Goal: Task Accomplishment & Management: Complete application form

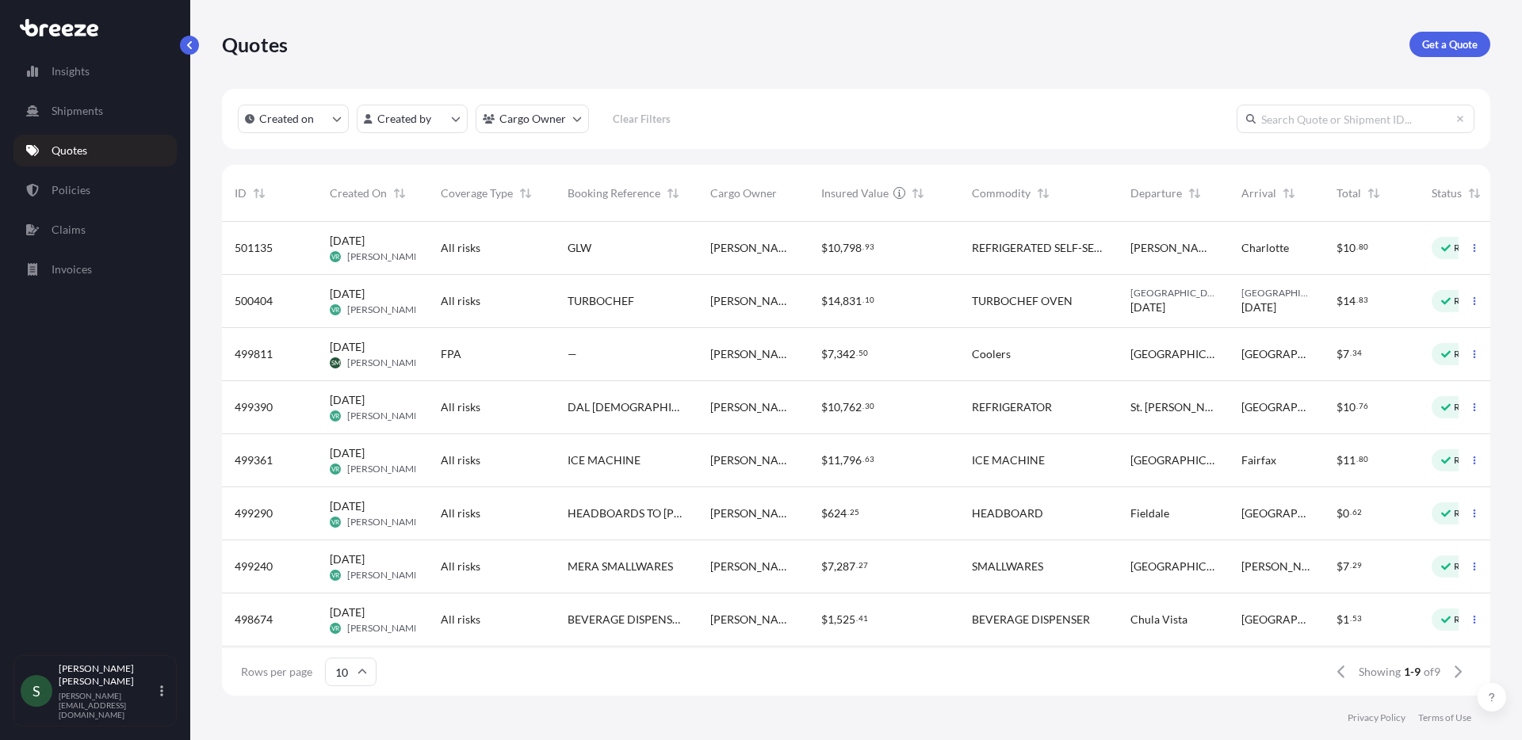
scroll to position [471, 1257]
click at [1437, 45] on p "Get a Quote" at bounding box center [1449, 44] width 55 height 16
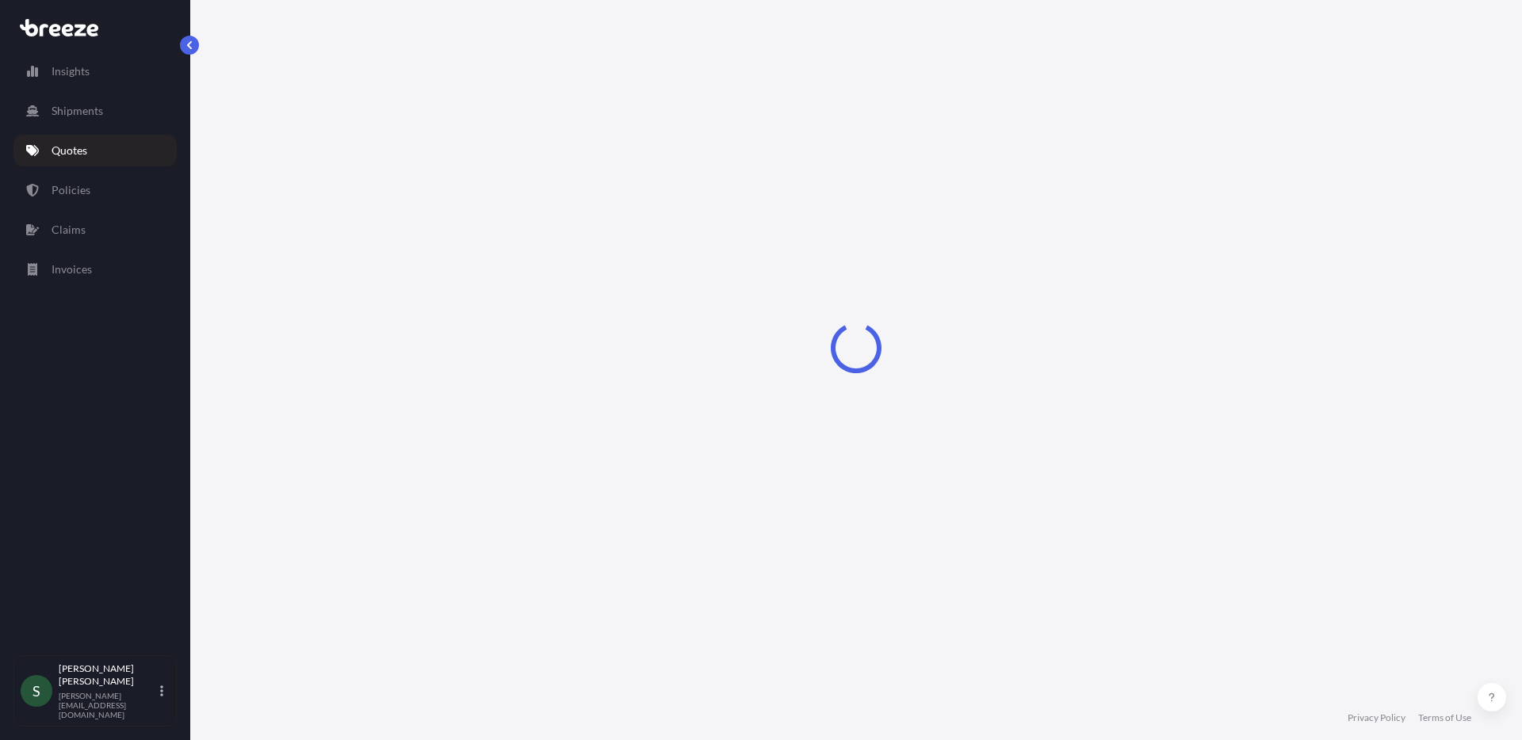
select select "Sea"
select select "1"
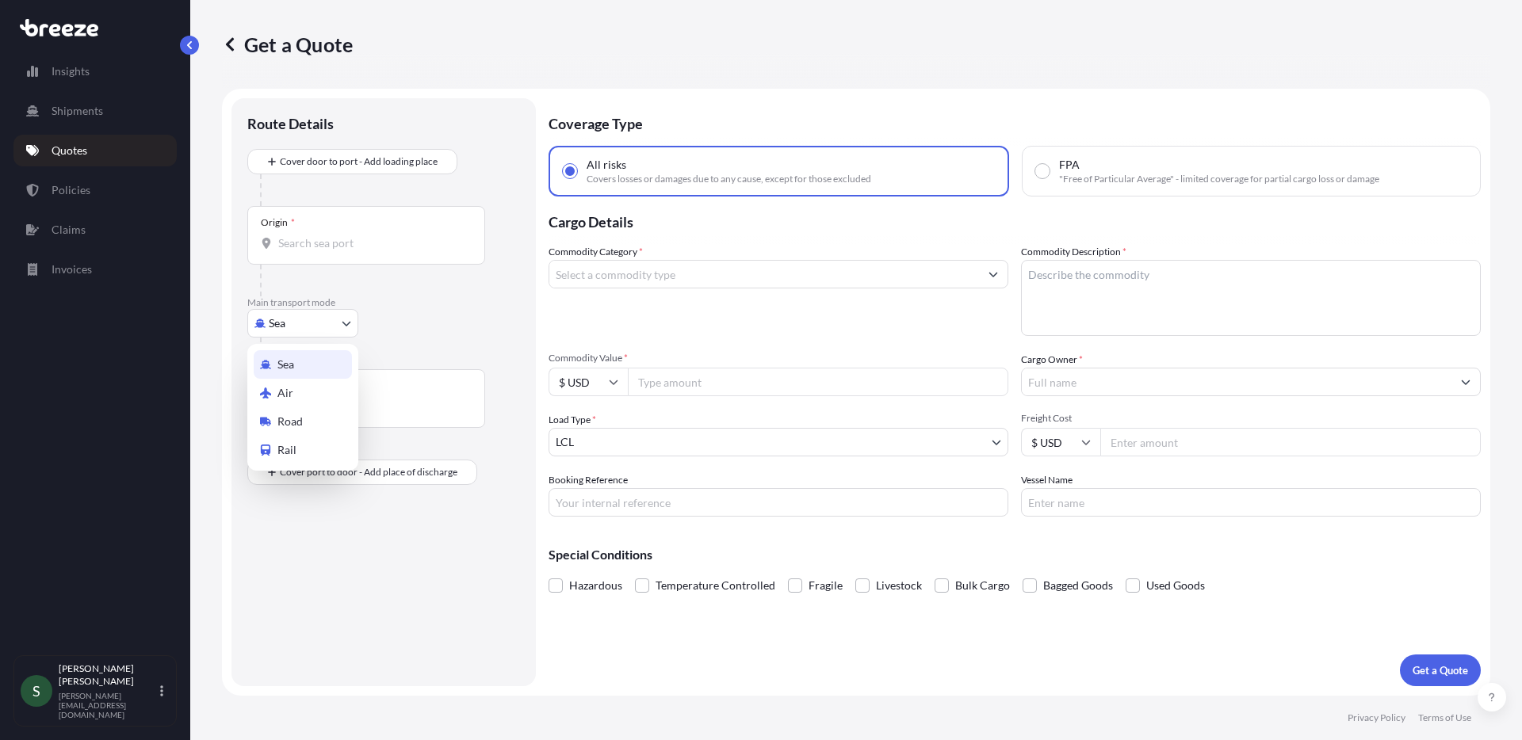
click at [337, 316] on body "Insights Shipments Quotes Policies Claims Invoices S [PERSON_NAME] [PERSON_NAME…" at bounding box center [761, 370] width 1522 height 740
click at [315, 424] on div "Road" at bounding box center [303, 422] width 98 height 29
select select "Road"
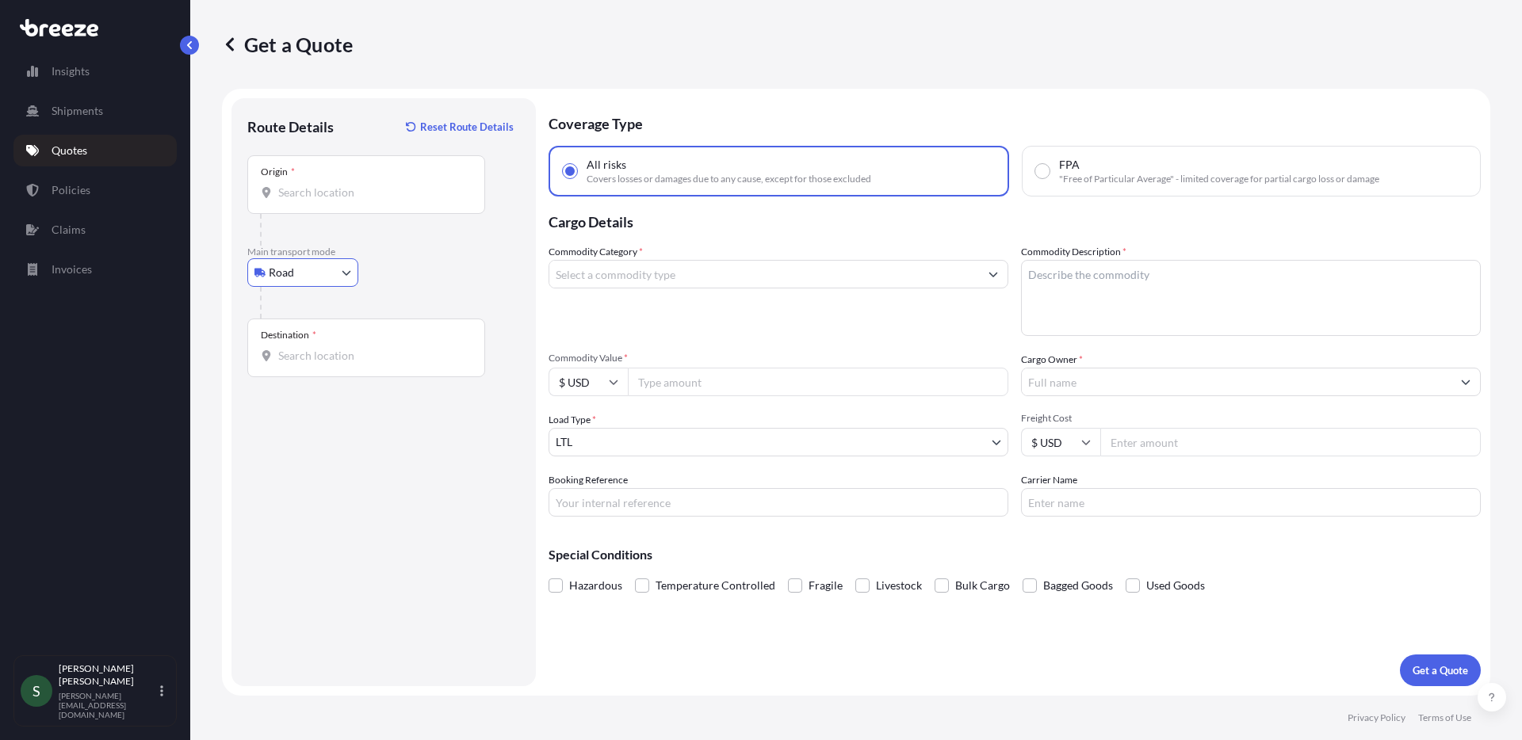
click at [353, 202] on div "Origin *" at bounding box center [366, 184] width 238 height 59
click at [353, 201] on input "Origin *" at bounding box center [371, 193] width 187 height 16
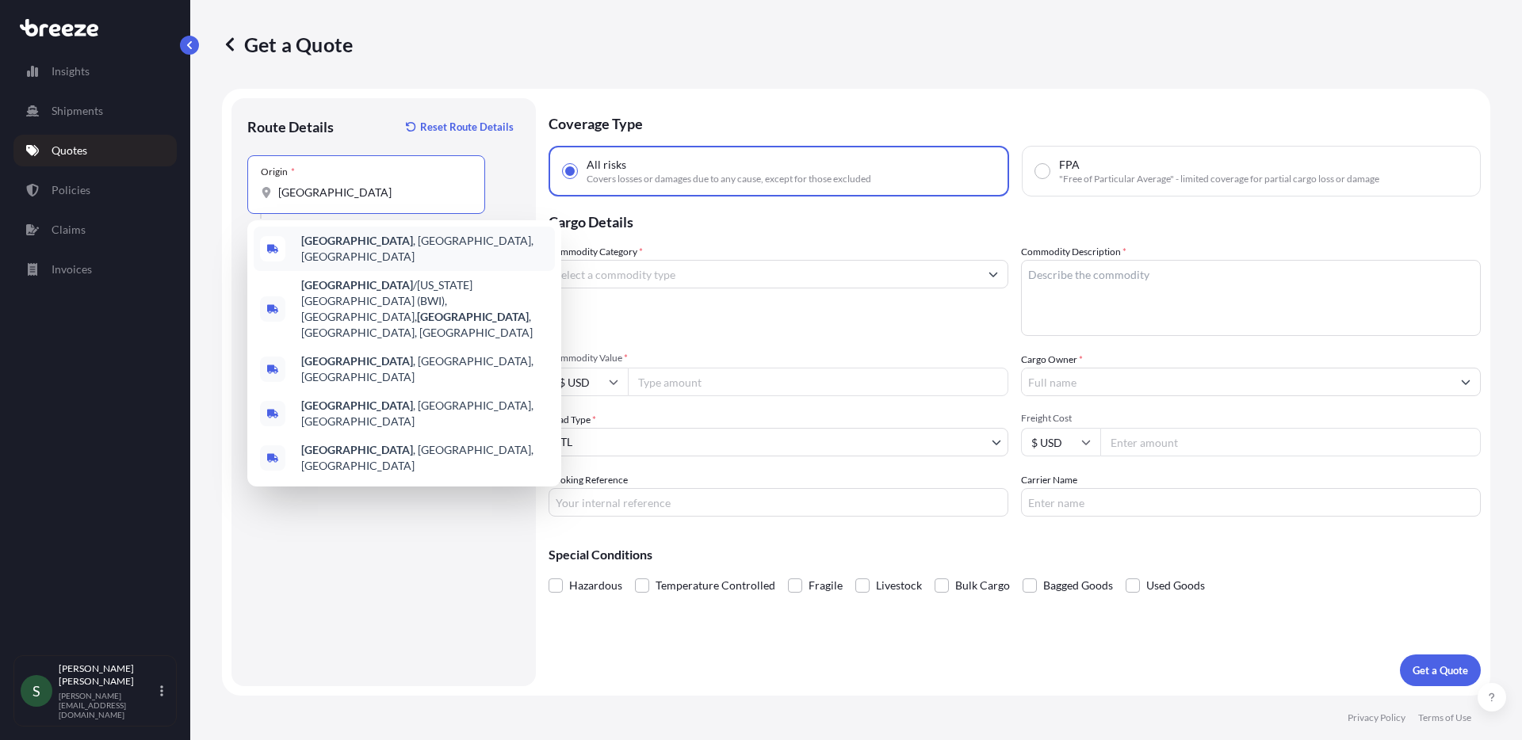
click at [369, 256] on div "[GEOGRAPHIC_DATA] , [GEOGRAPHIC_DATA], [GEOGRAPHIC_DATA]" at bounding box center [404, 249] width 301 height 44
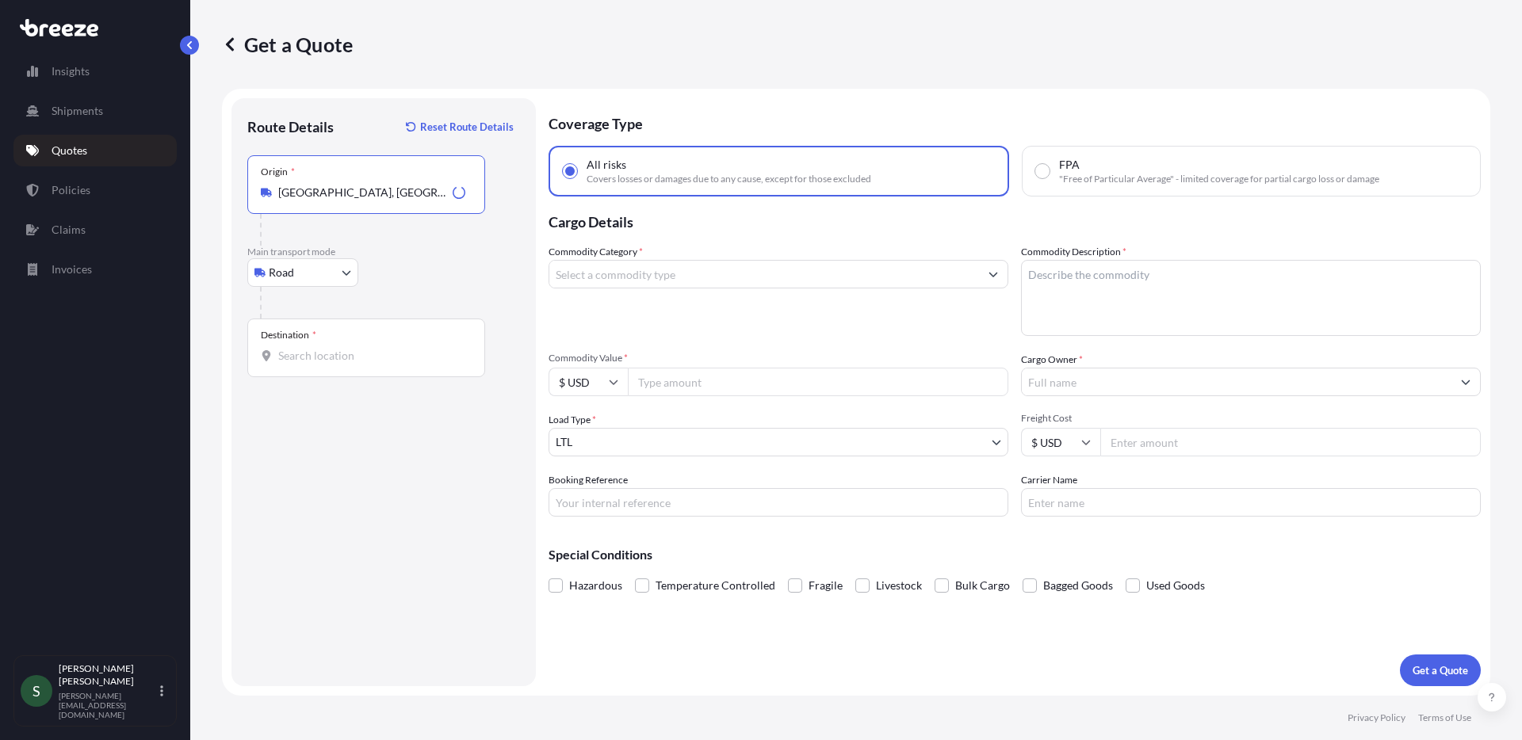
type input "[GEOGRAPHIC_DATA], [GEOGRAPHIC_DATA], [GEOGRAPHIC_DATA]"
click at [344, 351] on input "Destination *" at bounding box center [371, 356] width 187 height 16
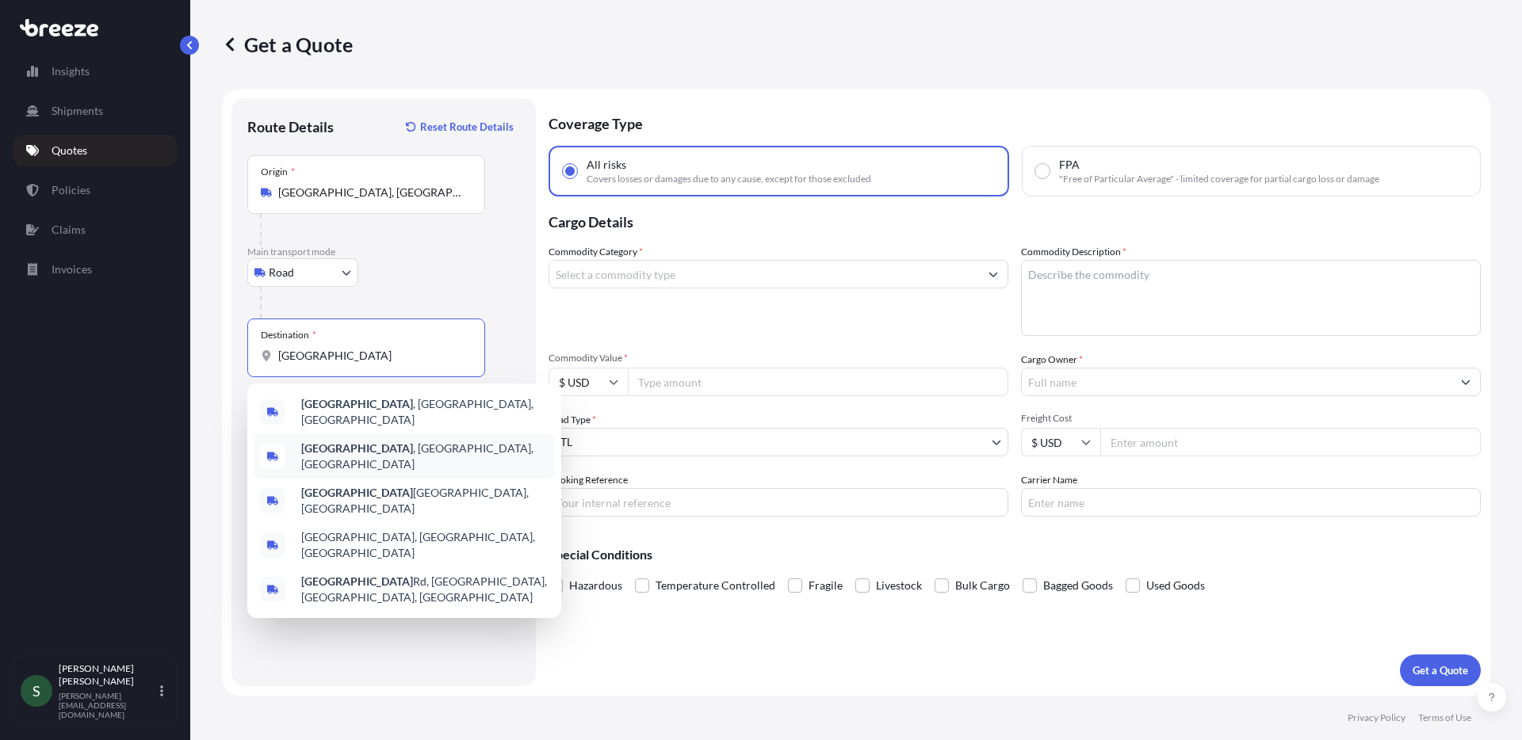
click at [382, 455] on div "[GEOGRAPHIC_DATA] , [GEOGRAPHIC_DATA], [GEOGRAPHIC_DATA]" at bounding box center [404, 456] width 301 height 44
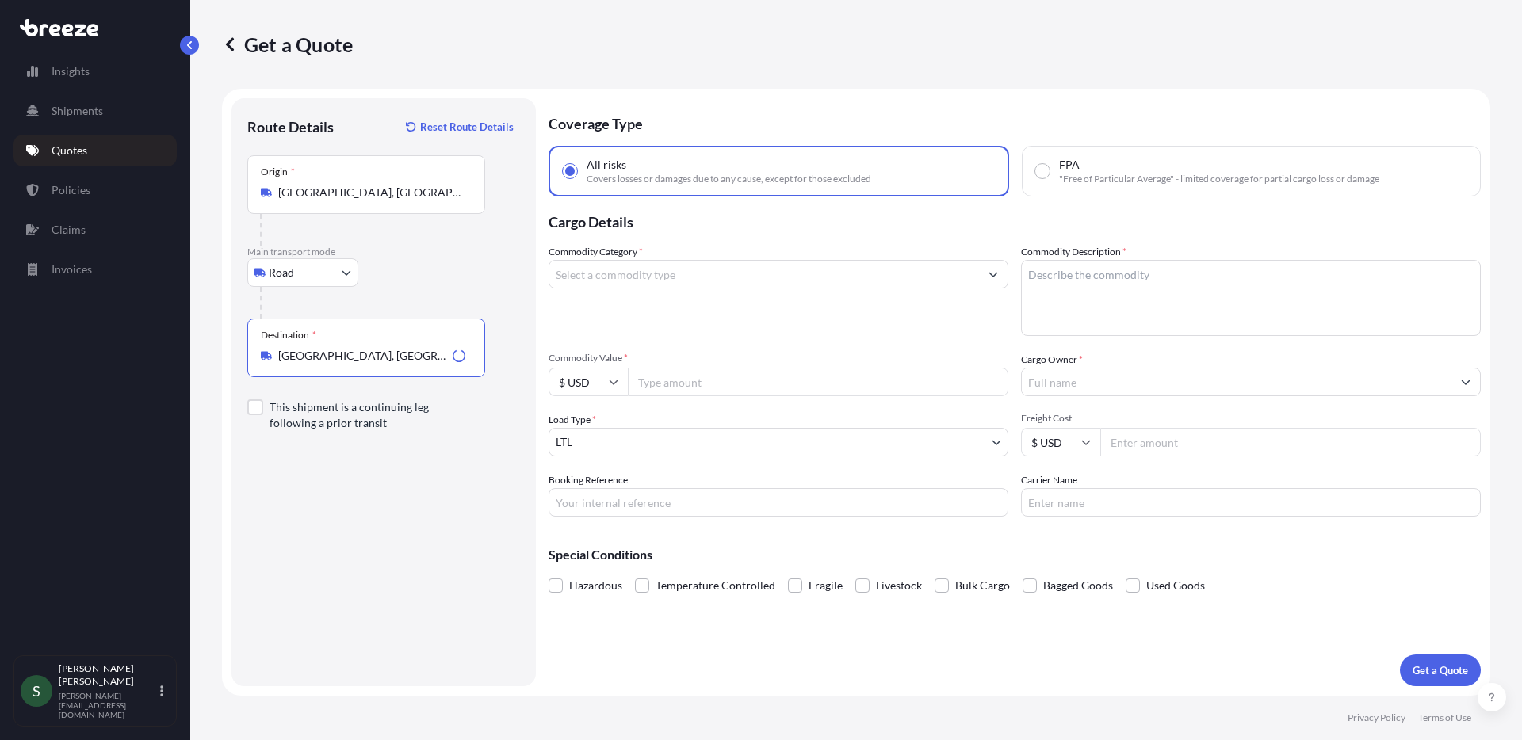
type input "[GEOGRAPHIC_DATA], [GEOGRAPHIC_DATA], [GEOGRAPHIC_DATA]"
click at [637, 276] on input "Commodity Category *" at bounding box center [764, 274] width 430 height 29
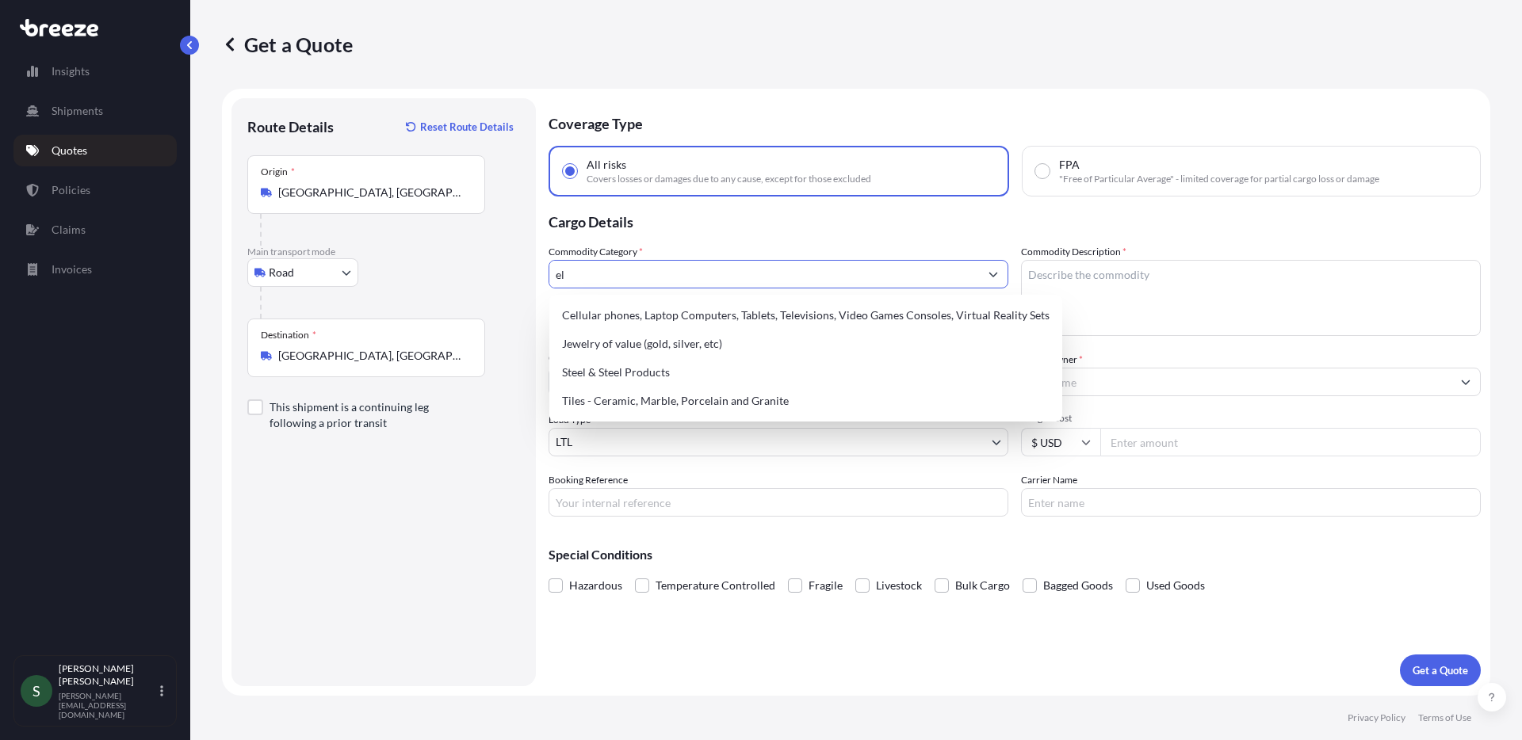
type input "e"
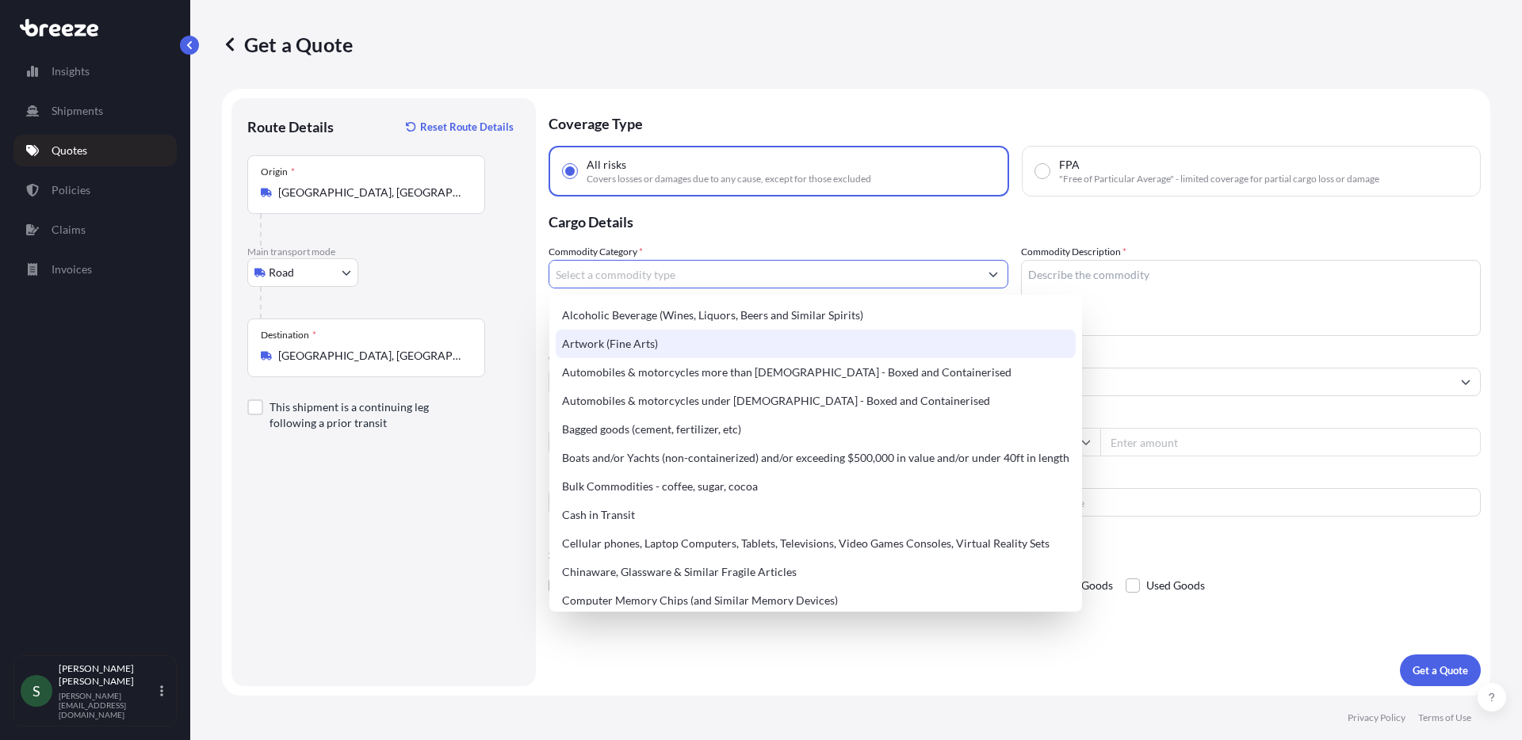
click at [785, 248] on div "Commodity Category *" at bounding box center [779, 290] width 460 height 92
click at [729, 277] on input "Commodity Category *" at bounding box center [764, 274] width 430 height 29
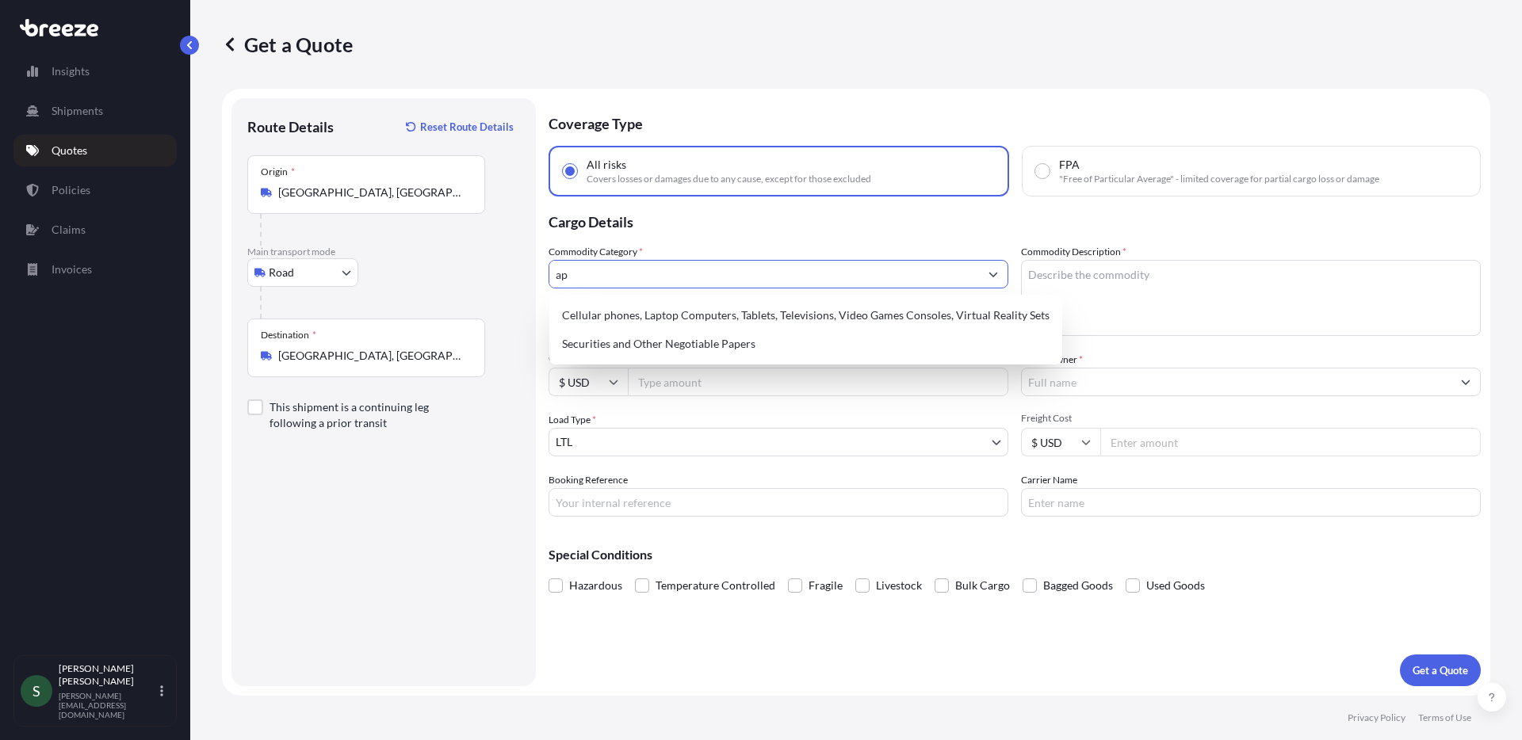
type input "a"
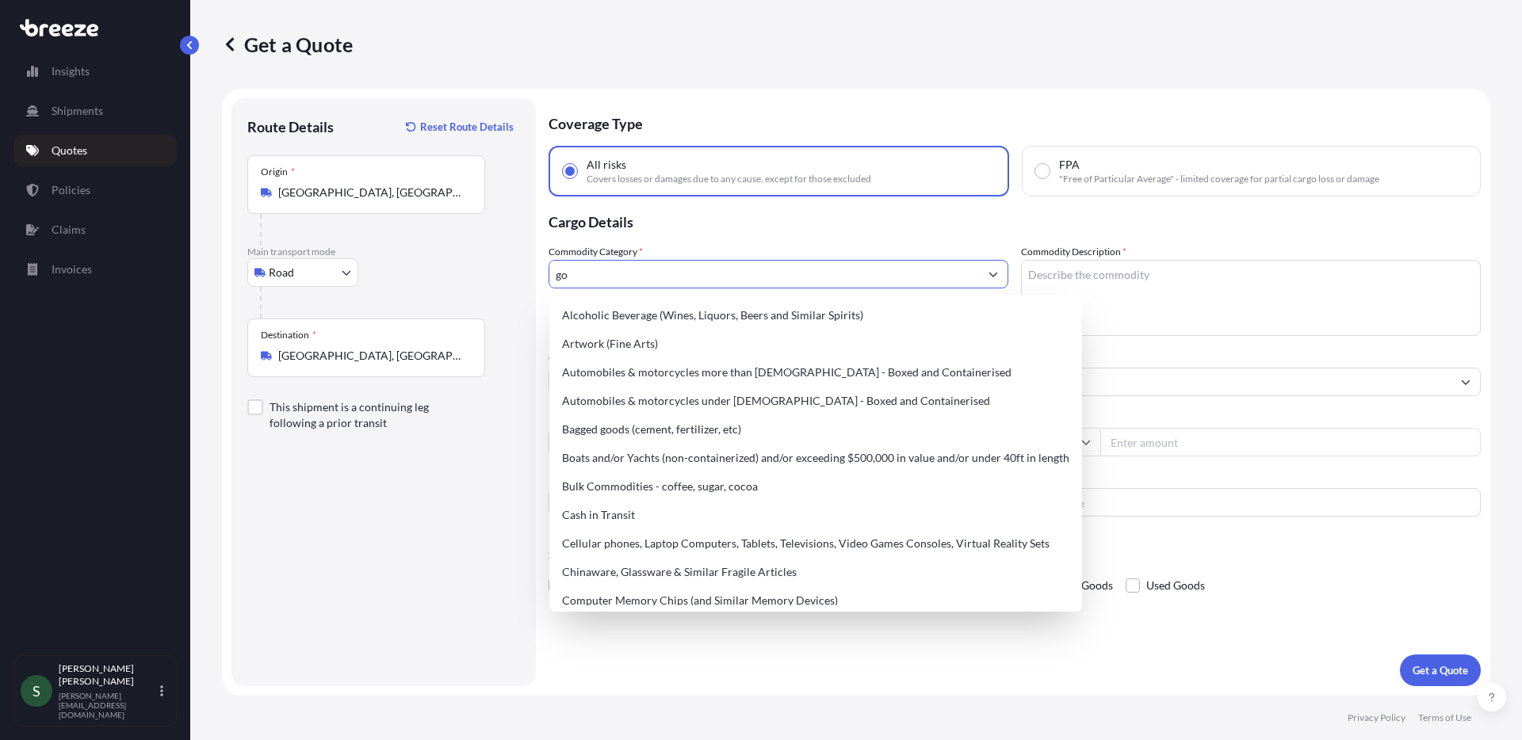
type input "g"
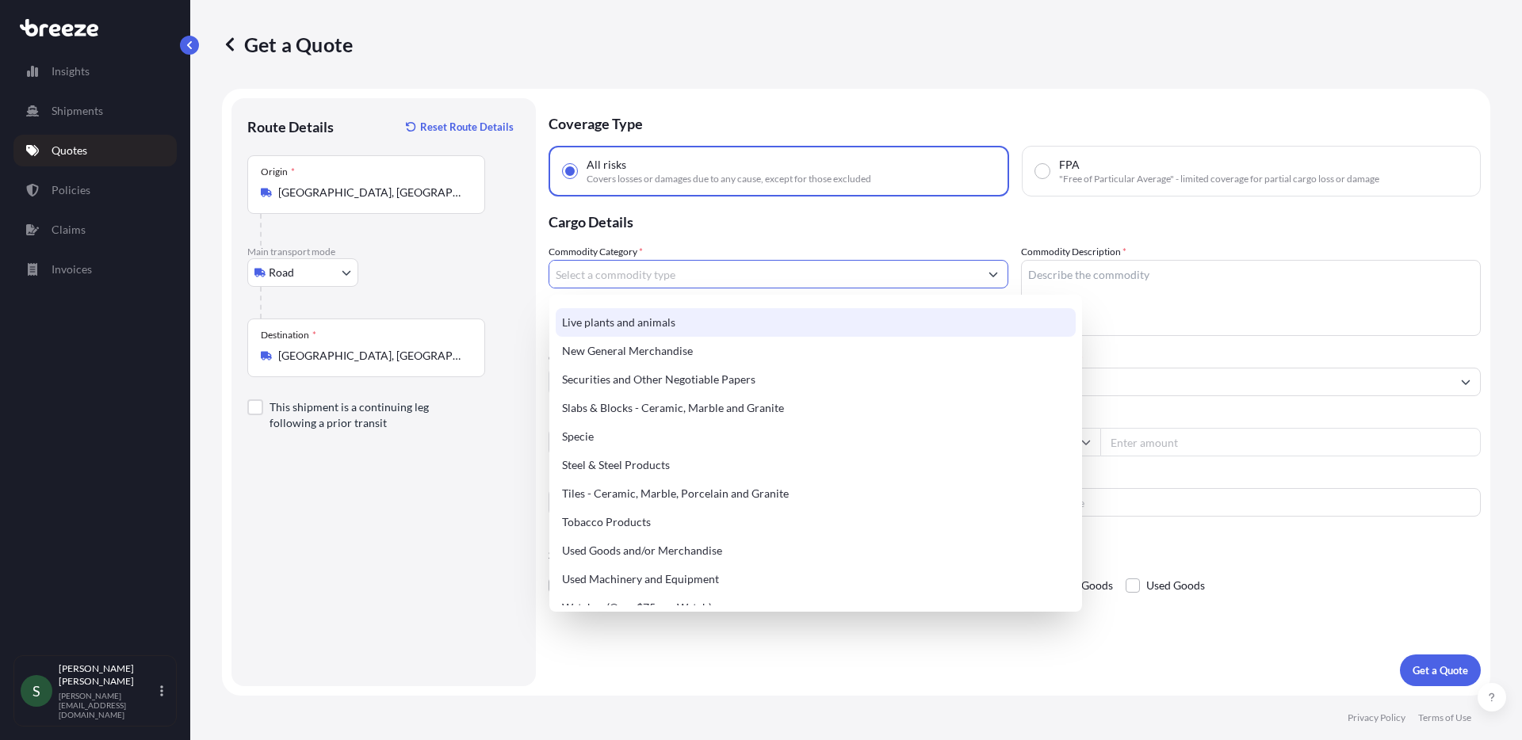
scroll to position [666, 0]
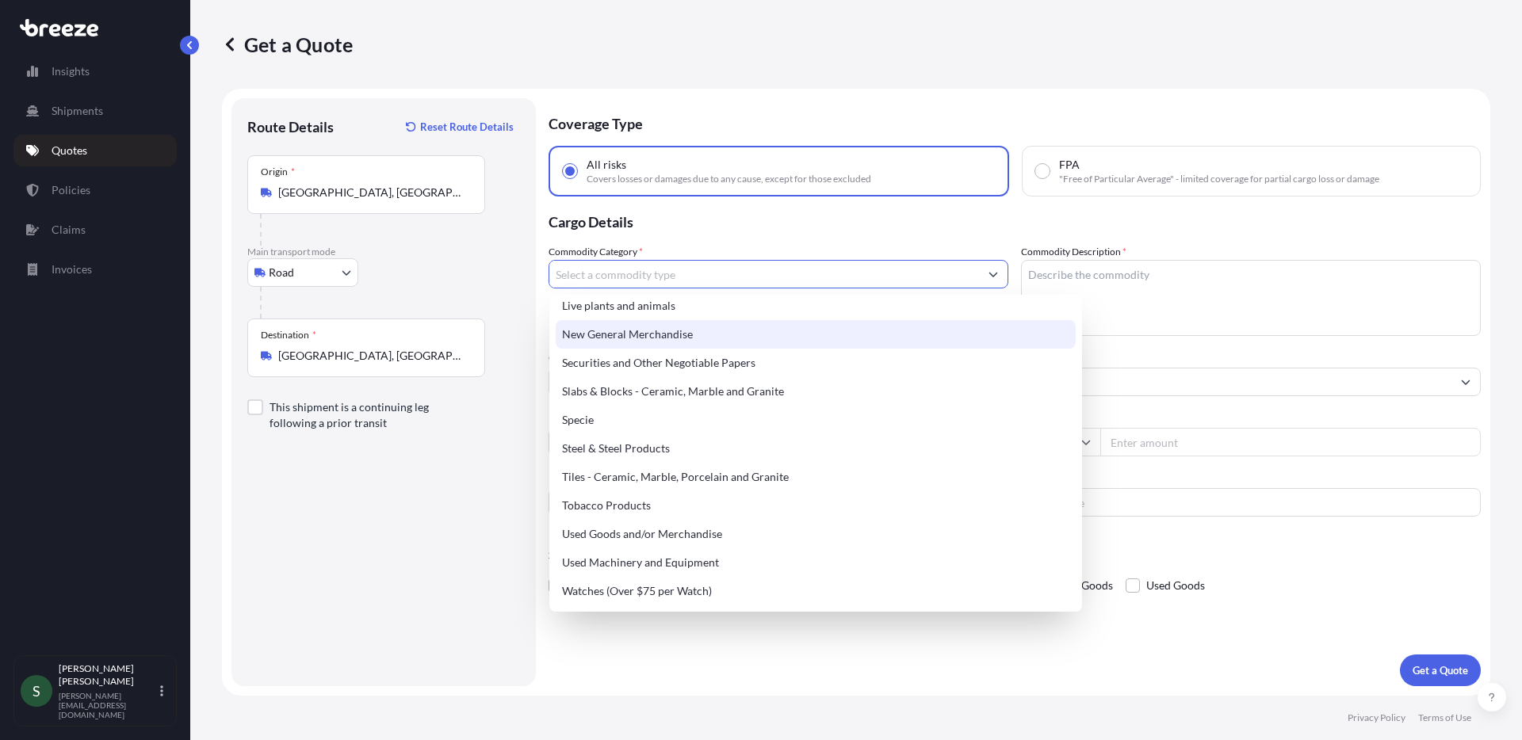
click at [687, 342] on div "New General Merchandise" at bounding box center [816, 334] width 520 height 29
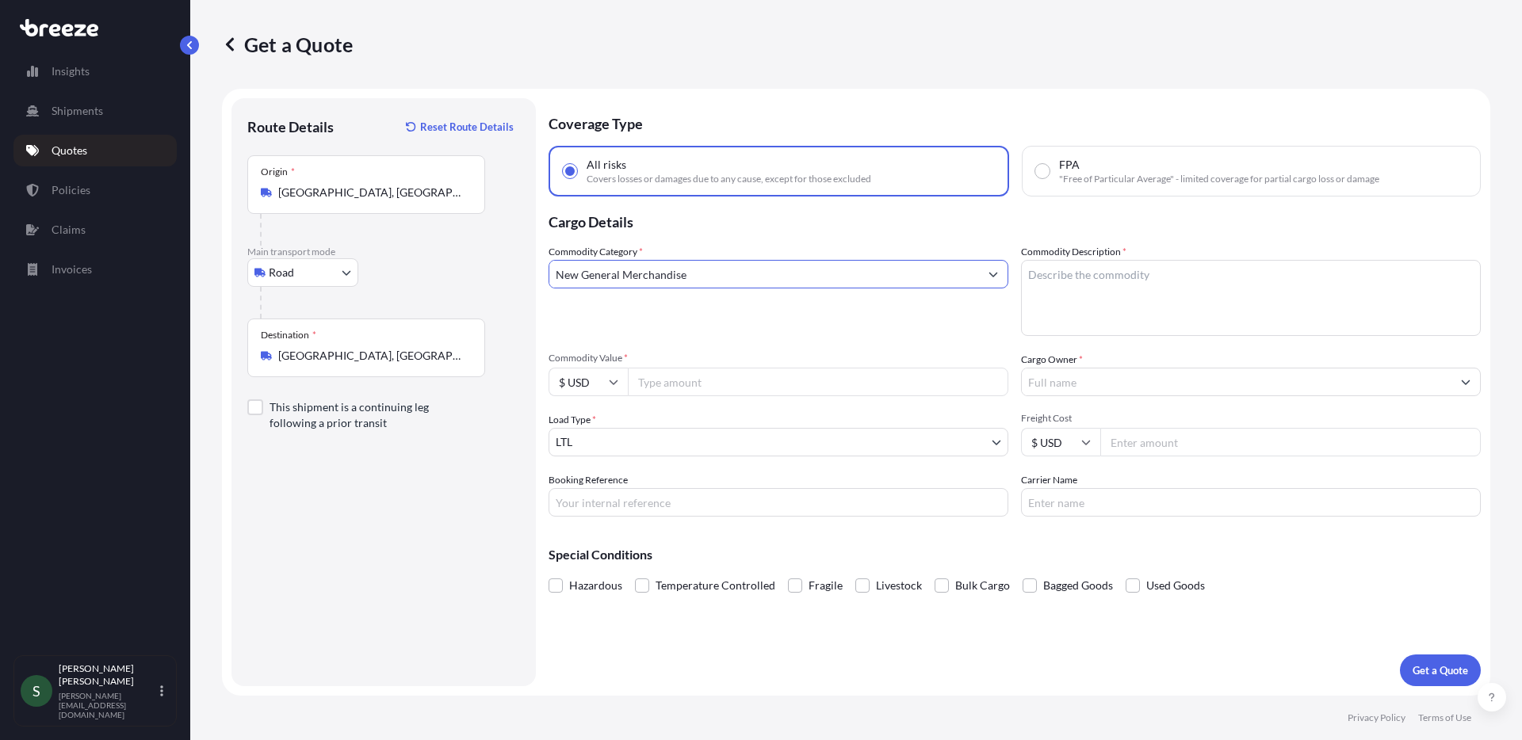
type input "New General Merchandise"
click at [1131, 270] on textarea "Commodity Description *" at bounding box center [1251, 298] width 460 height 76
type textarea "Washers/Dryers"
click at [765, 316] on div "Commodity Category * New General Merchandise" at bounding box center [779, 290] width 460 height 92
click at [803, 271] on input "New General Merchandise" at bounding box center [764, 274] width 430 height 29
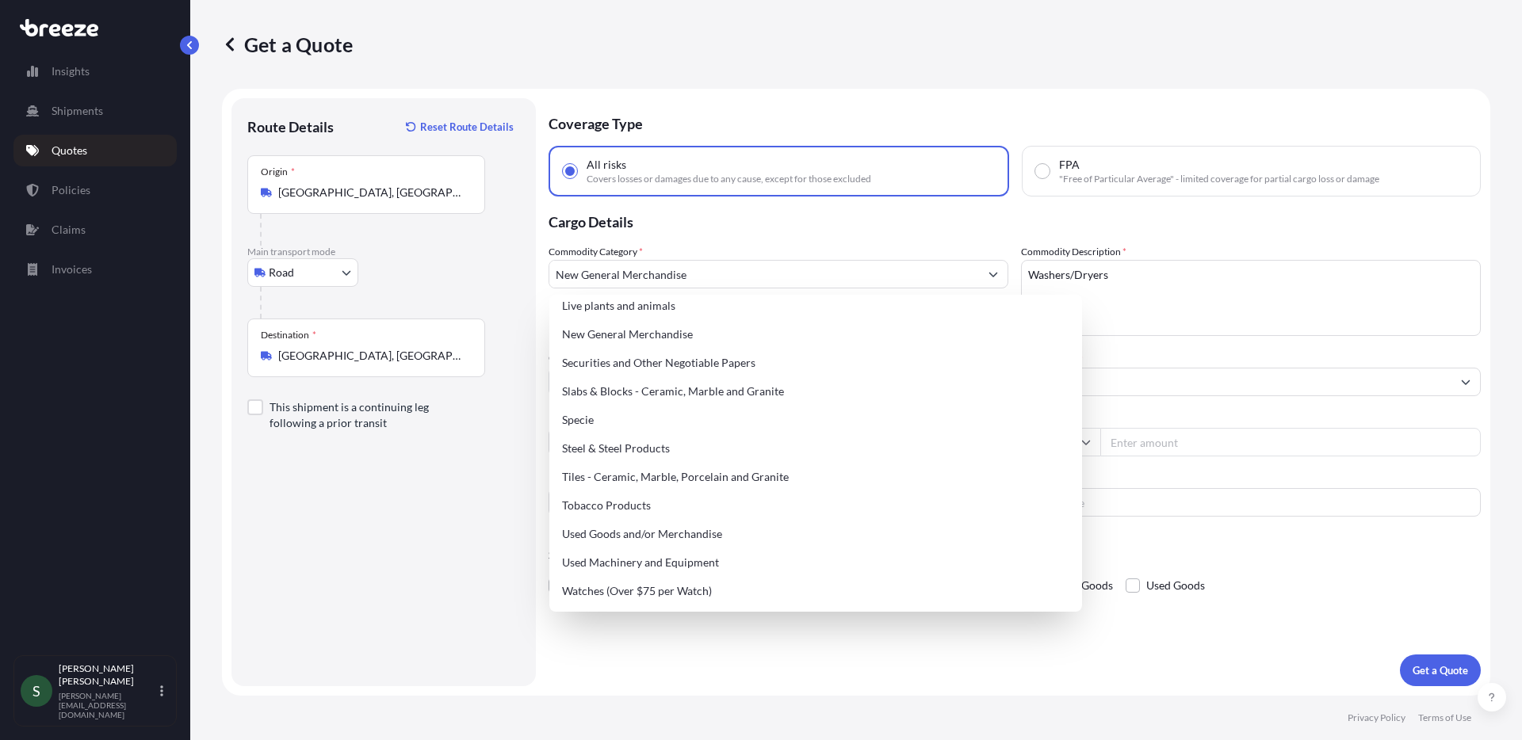
click at [867, 240] on p "Cargo Details" at bounding box center [1015, 221] width 932 height 48
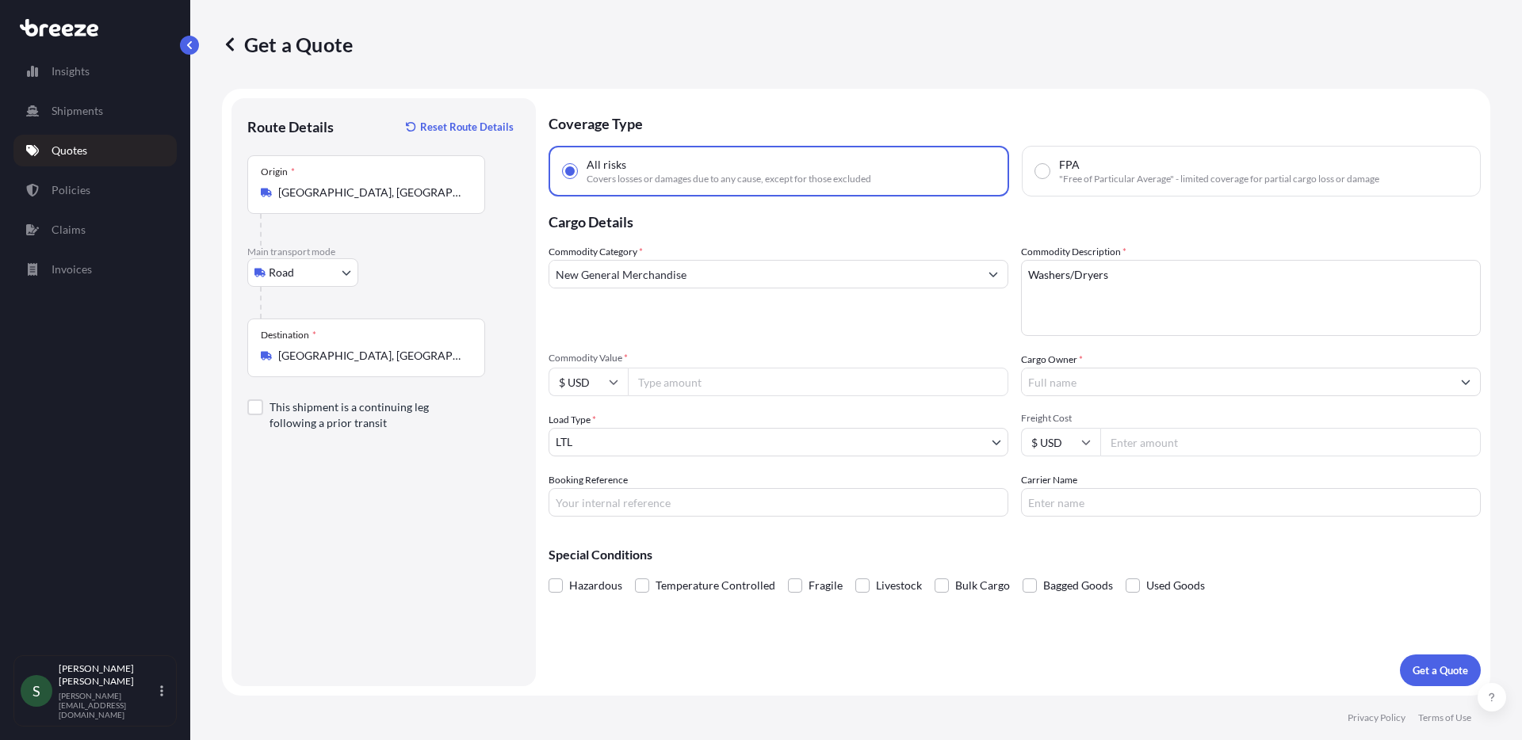
click at [752, 385] on input "Commodity Value *" at bounding box center [818, 382] width 381 height 29
click at [699, 364] on span "Commodity Value *" at bounding box center [779, 358] width 460 height 13
click at [699, 368] on input "Commodity Value *" at bounding box center [818, 382] width 381 height 29
click at [700, 376] on input "Commodity Value *" at bounding box center [818, 382] width 381 height 29
type input "18148.00"
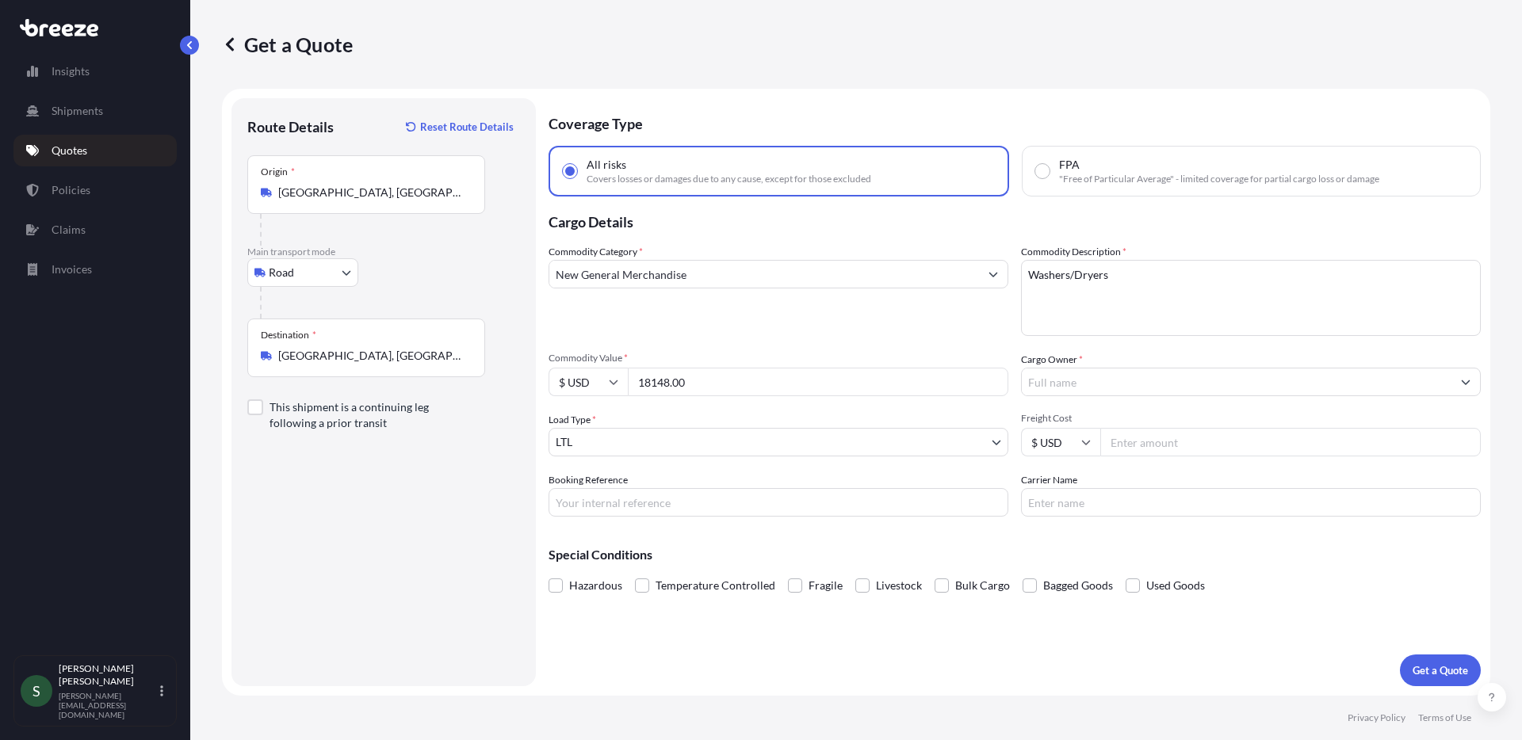
click at [1094, 378] on input "Cargo Owner *" at bounding box center [1237, 382] width 430 height 29
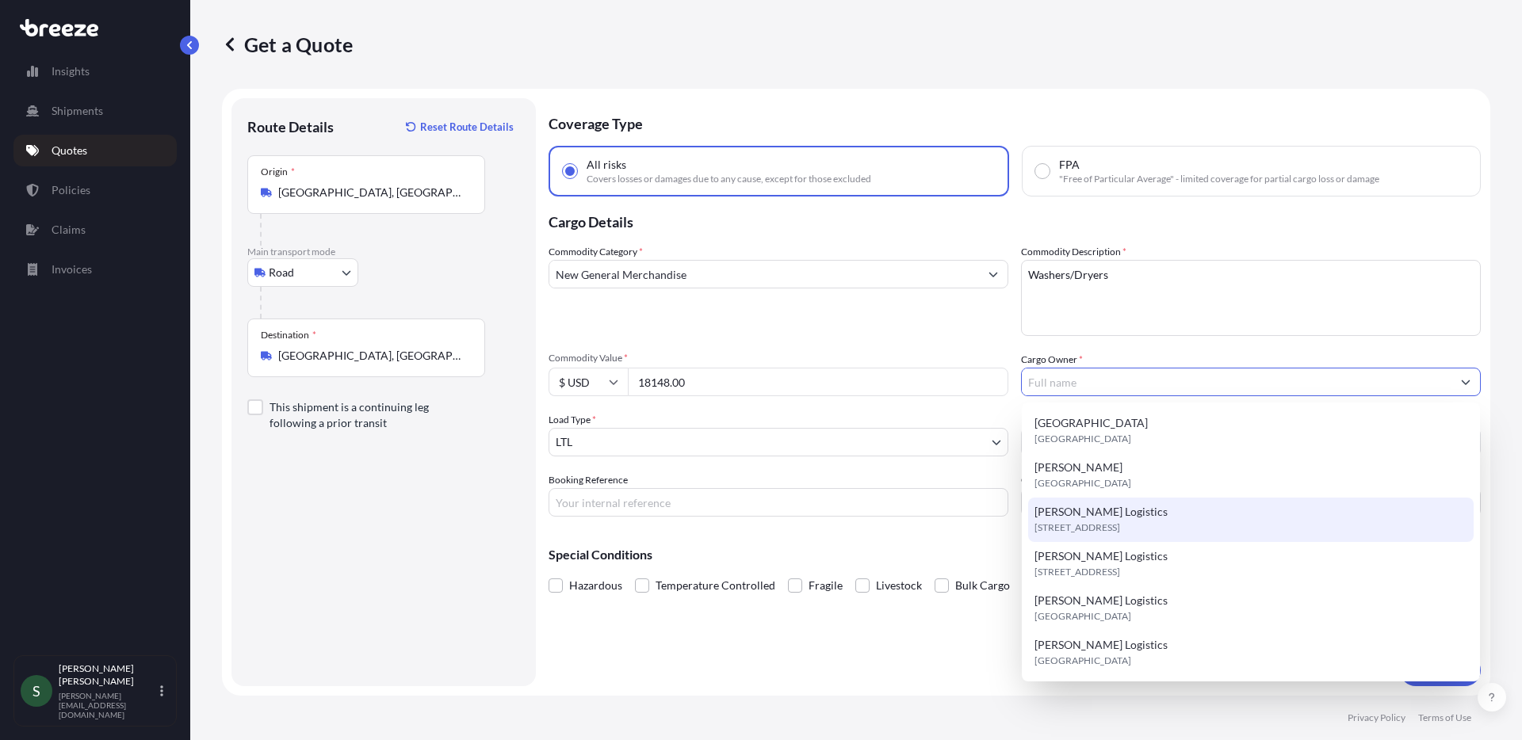
click at [1110, 525] on span "[STREET_ADDRESS]" at bounding box center [1078, 528] width 86 height 16
type input "[PERSON_NAME] Logistics"
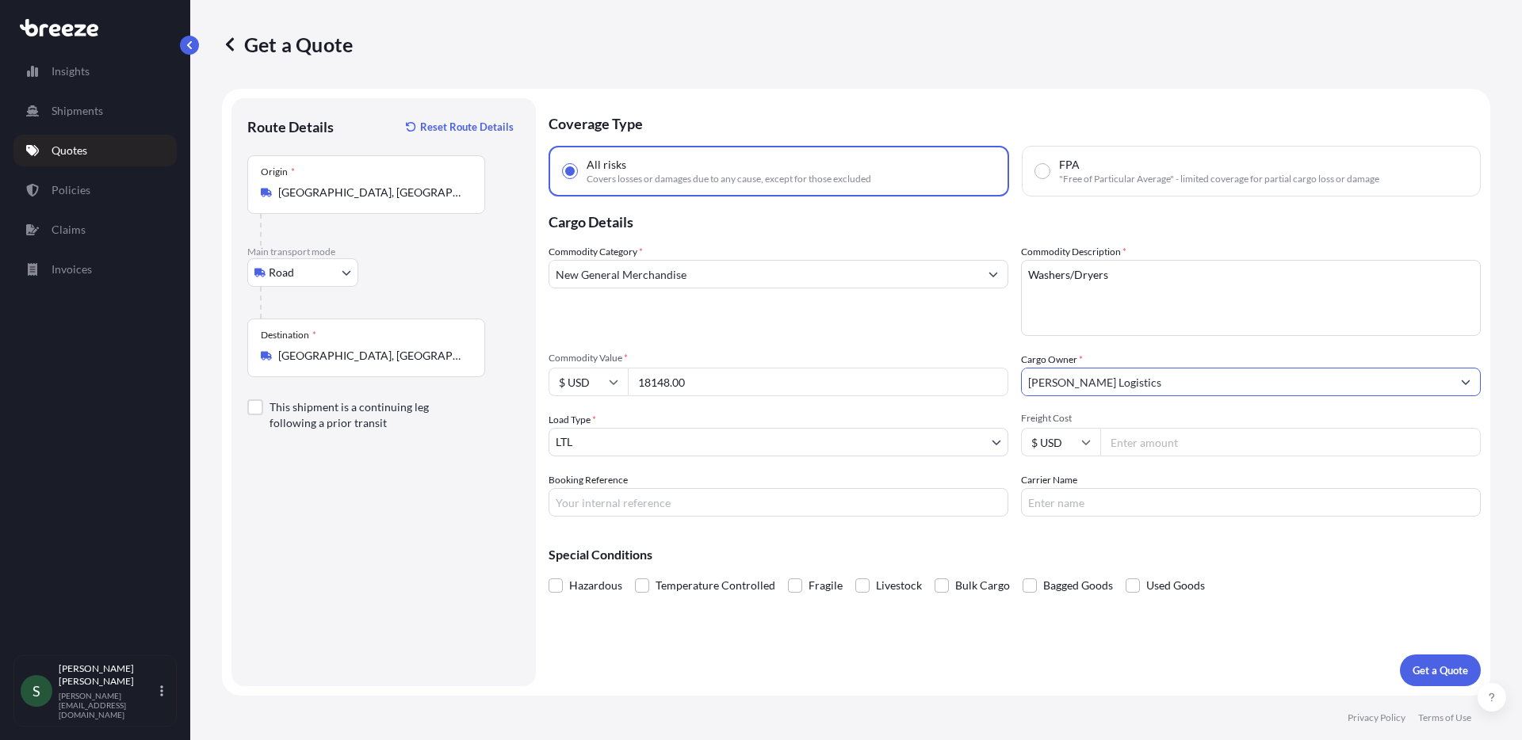
click at [737, 383] on input "18148.00" at bounding box center [818, 382] width 381 height 29
type input "18148"
click at [1148, 444] on input "Freight Cost" at bounding box center [1290, 442] width 381 height 29
click at [1168, 438] on input "Freight Cost" at bounding box center [1290, 442] width 381 height 29
type input "449.83"
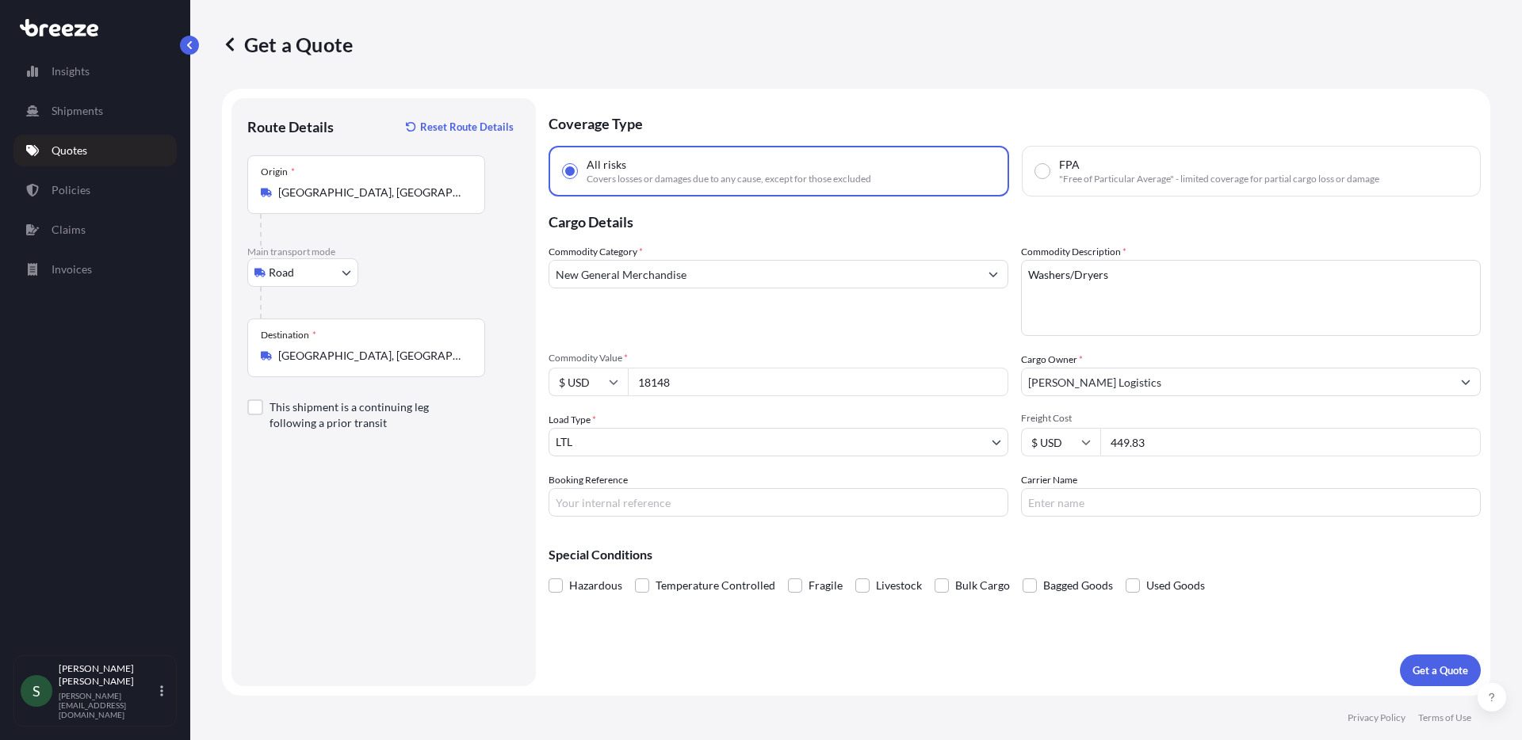
click at [1151, 499] on input "Carrier Name" at bounding box center [1251, 502] width 460 height 29
type input "XPO"
click at [832, 496] on input "Booking Reference" at bounding box center [779, 502] width 460 height 29
click at [747, 510] on input "Booking Reference" at bounding box center [779, 502] width 460 height 29
paste input "PO05113954 & PO05146021-1"
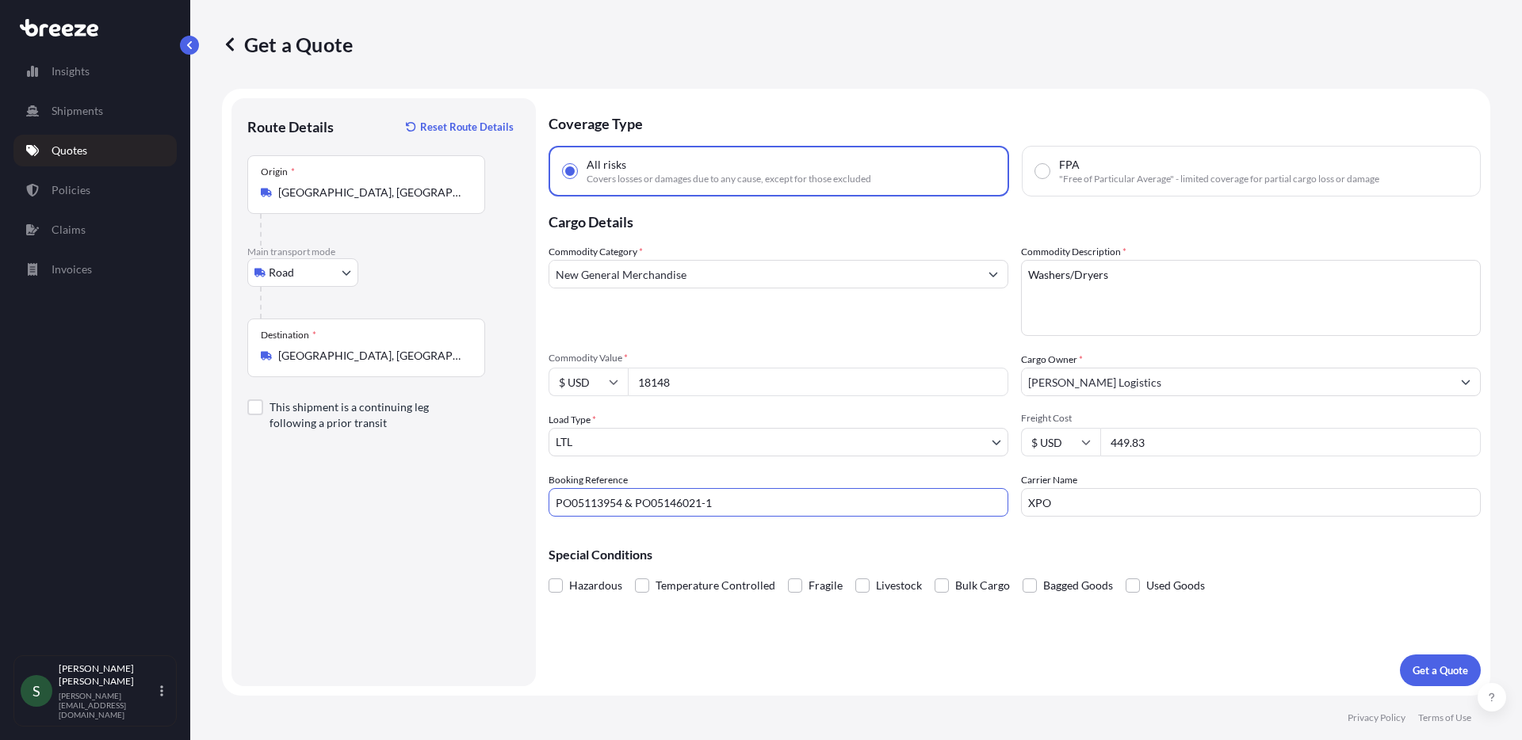
type input "PO05113954 & PO05146021-1"
click at [1160, 643] on div "Coverage Type All risks Covers losses or damages due to any cause, except for t…" at bounding box center [1015, 392] width 932 height 588
click at [1420, 675] on p "Get a Quote" at bounding box center [1440, 671] width 55 height 16
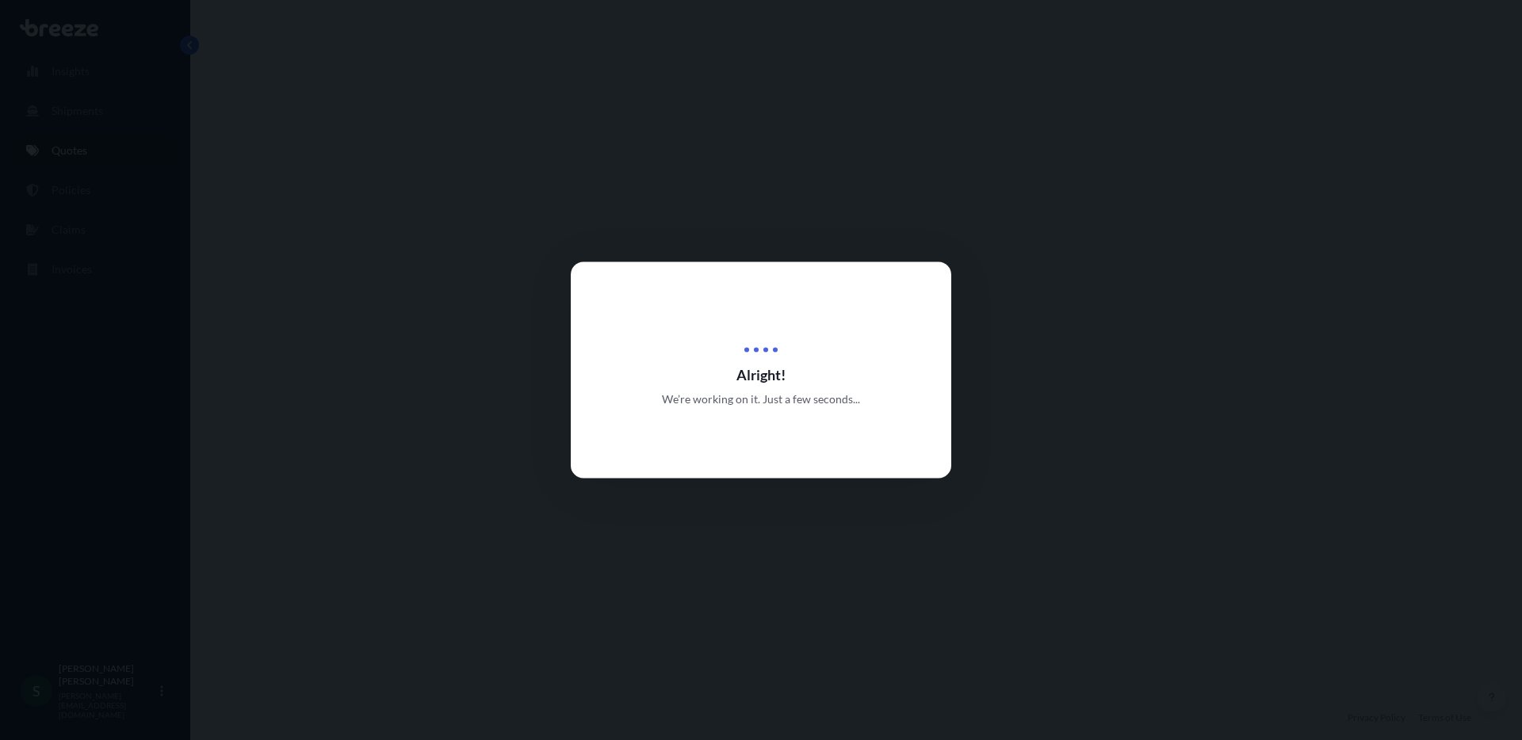
select select "Road"
select select "1"
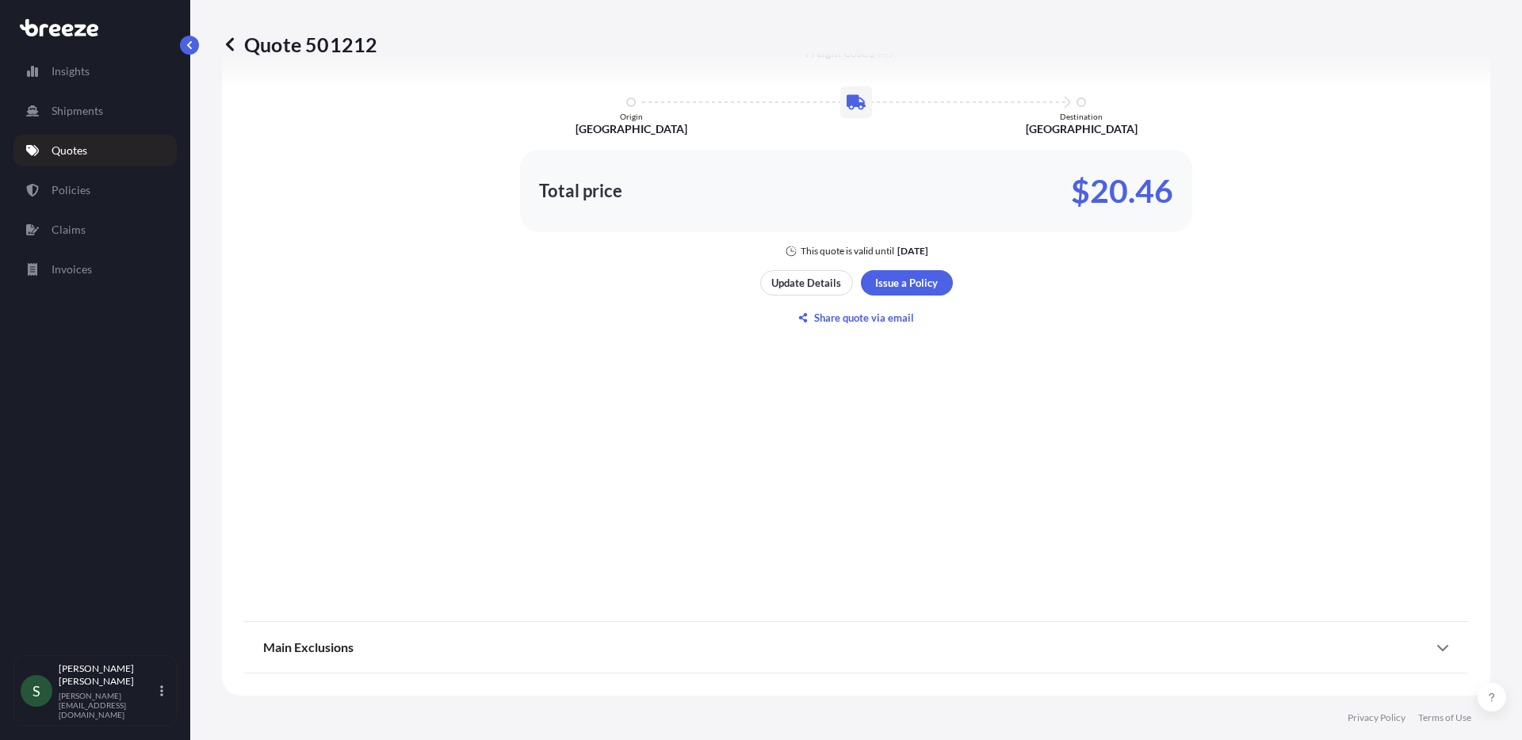
scroll to position [500, 0]
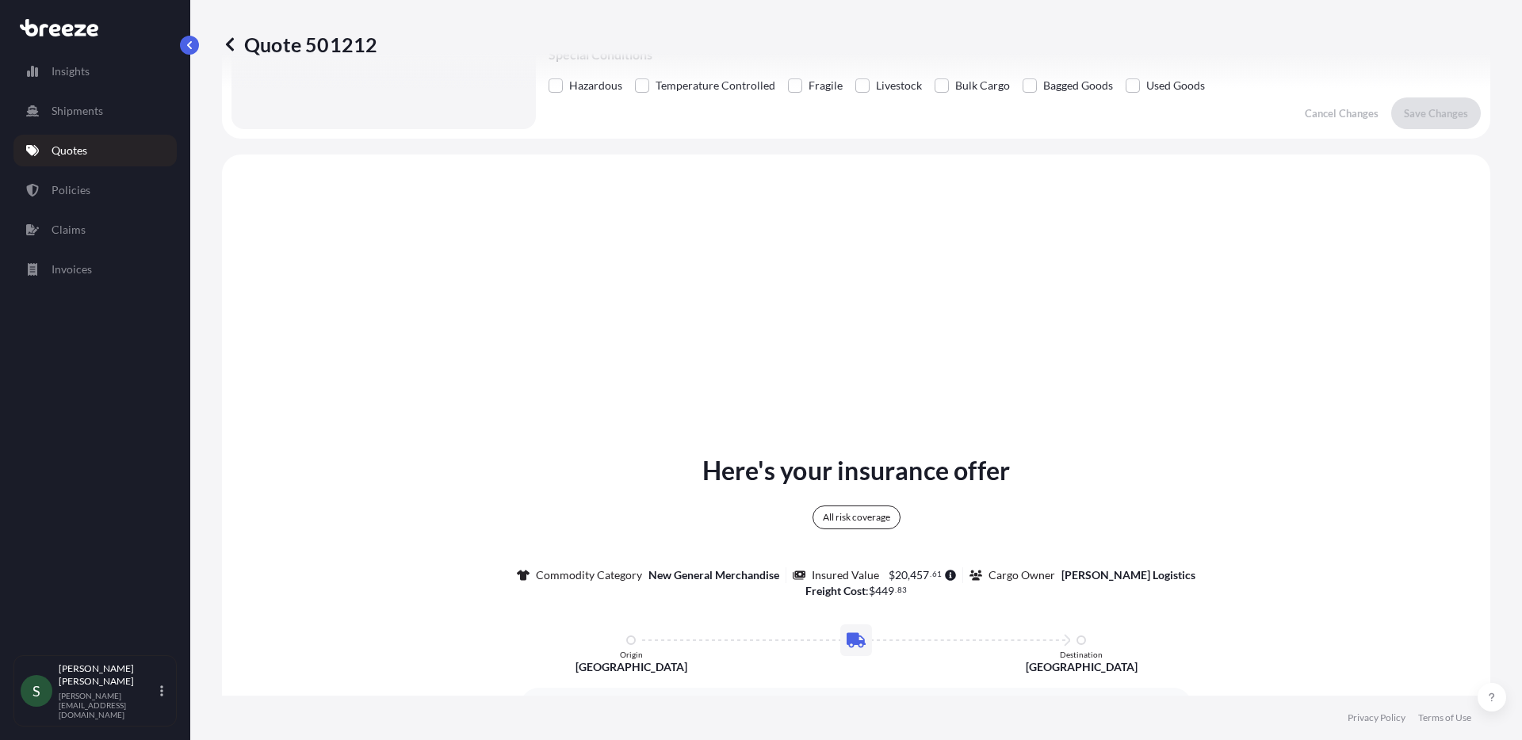
click at [97, 158] on link "Quotes" at bounding box center [94, 151] width 163 height 32
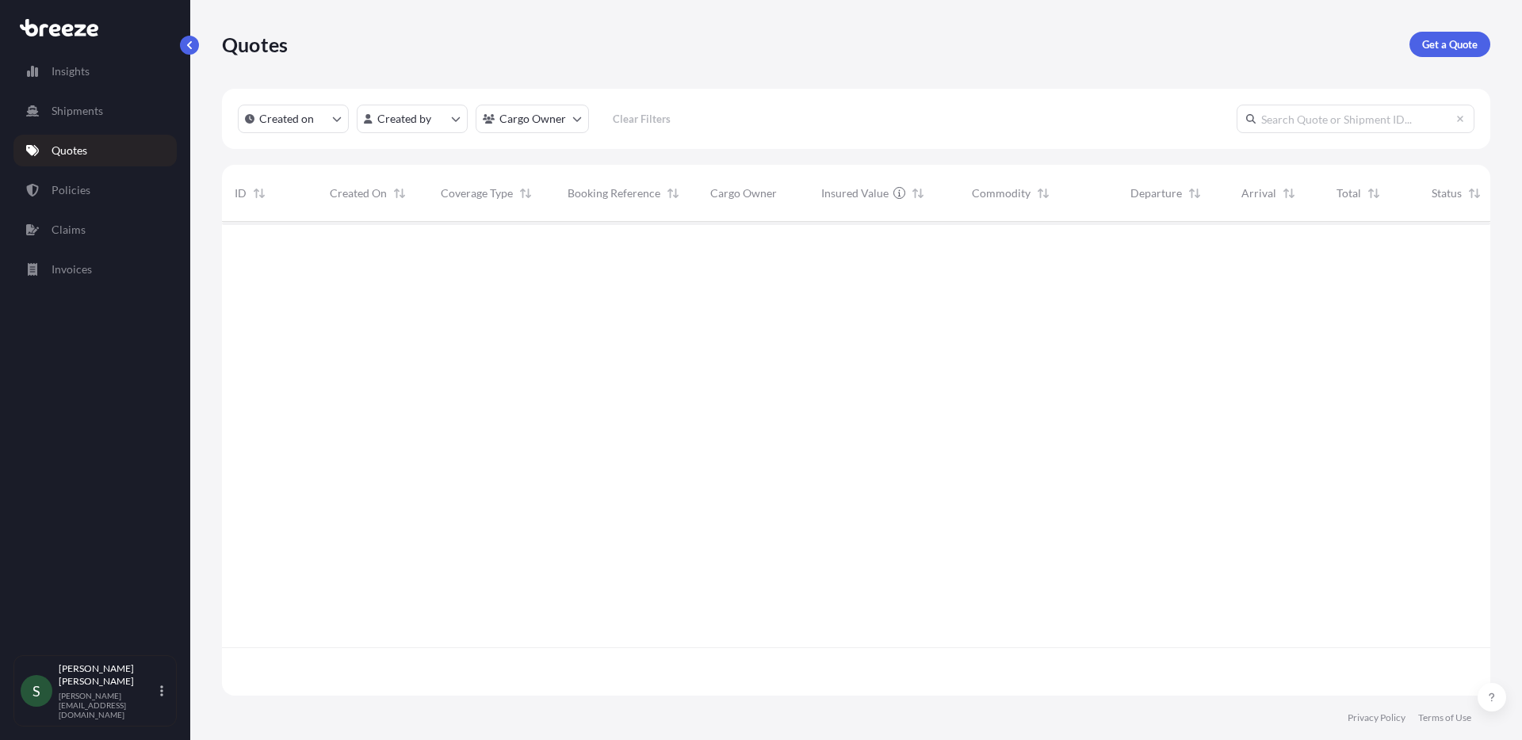
scroll to position [471, 1257]
click at [1456, 34] on link "Get a Quote" at bounding box center [1450, 44] width 81 height 25
select select "Sea"
select select "1"
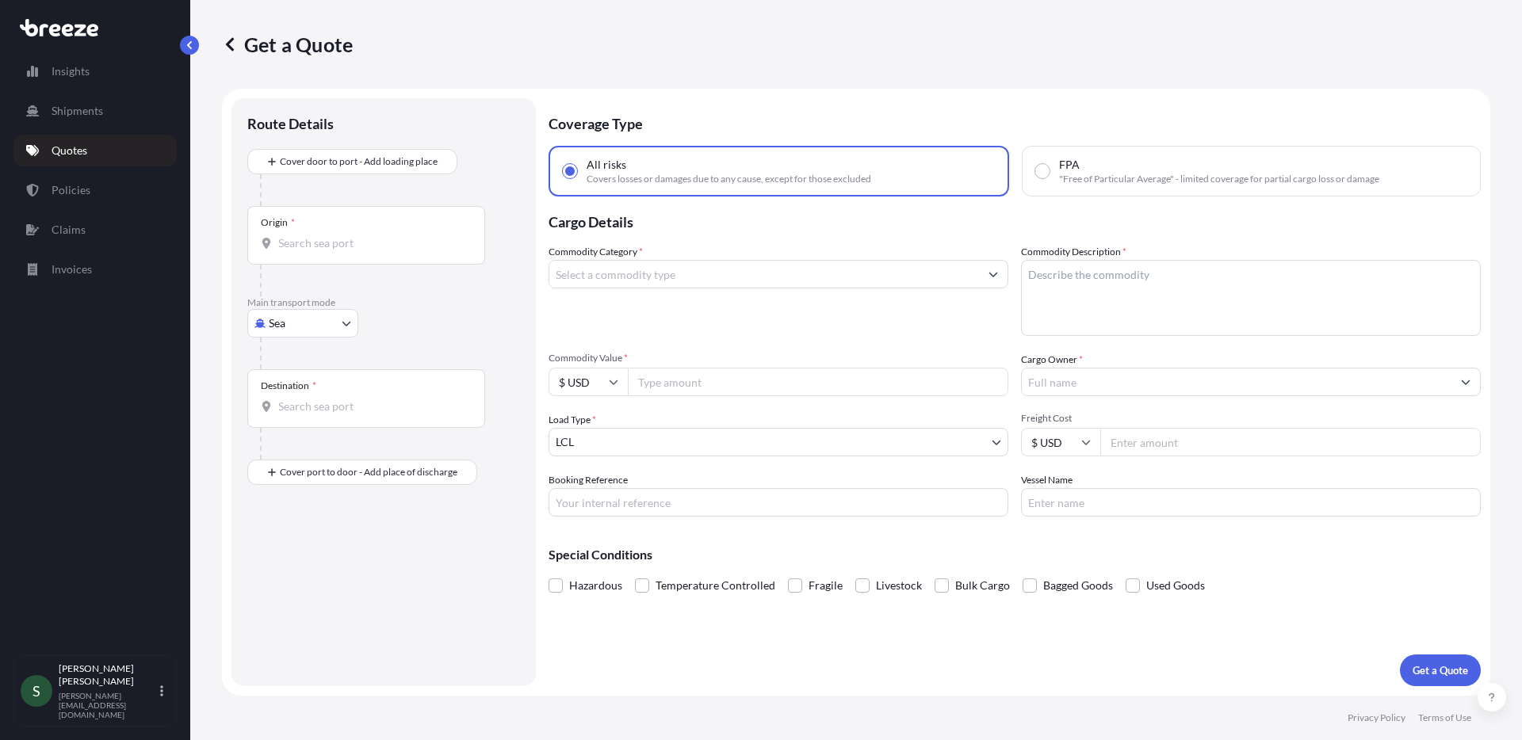
click at [285, 328] on body "Insights Shipments Quotes Policies Claims Invoices S [PERSON_NAME] [PERSON_NAME…" at bounding box center [761, 370] width 1522 height 740
click at [299, 421] on span "Road" at bounding box center [289, 422] width 25 height 16
select select "Road"
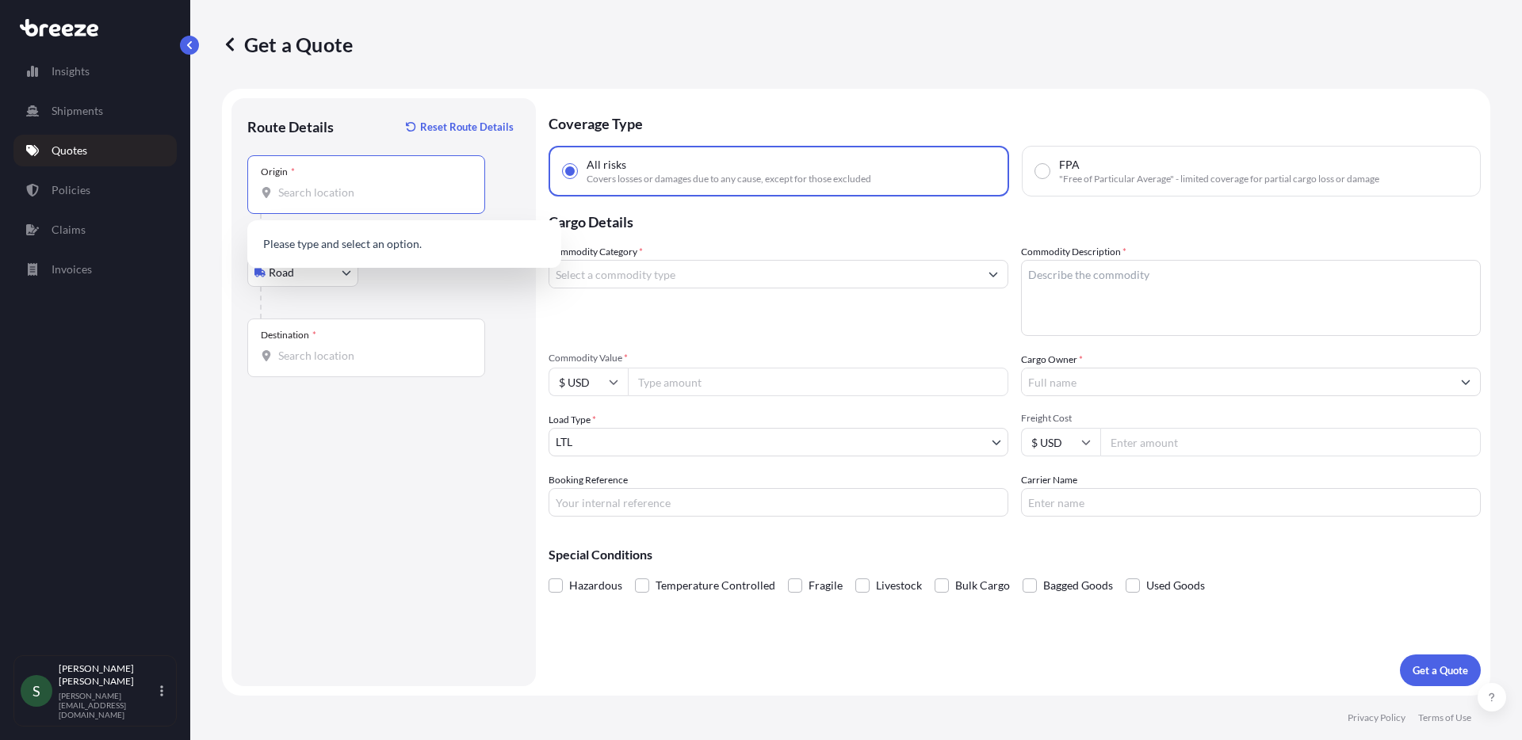
click at [358, 191] on input "Origin *" at bounding box center [371, 193] width 187 height 16
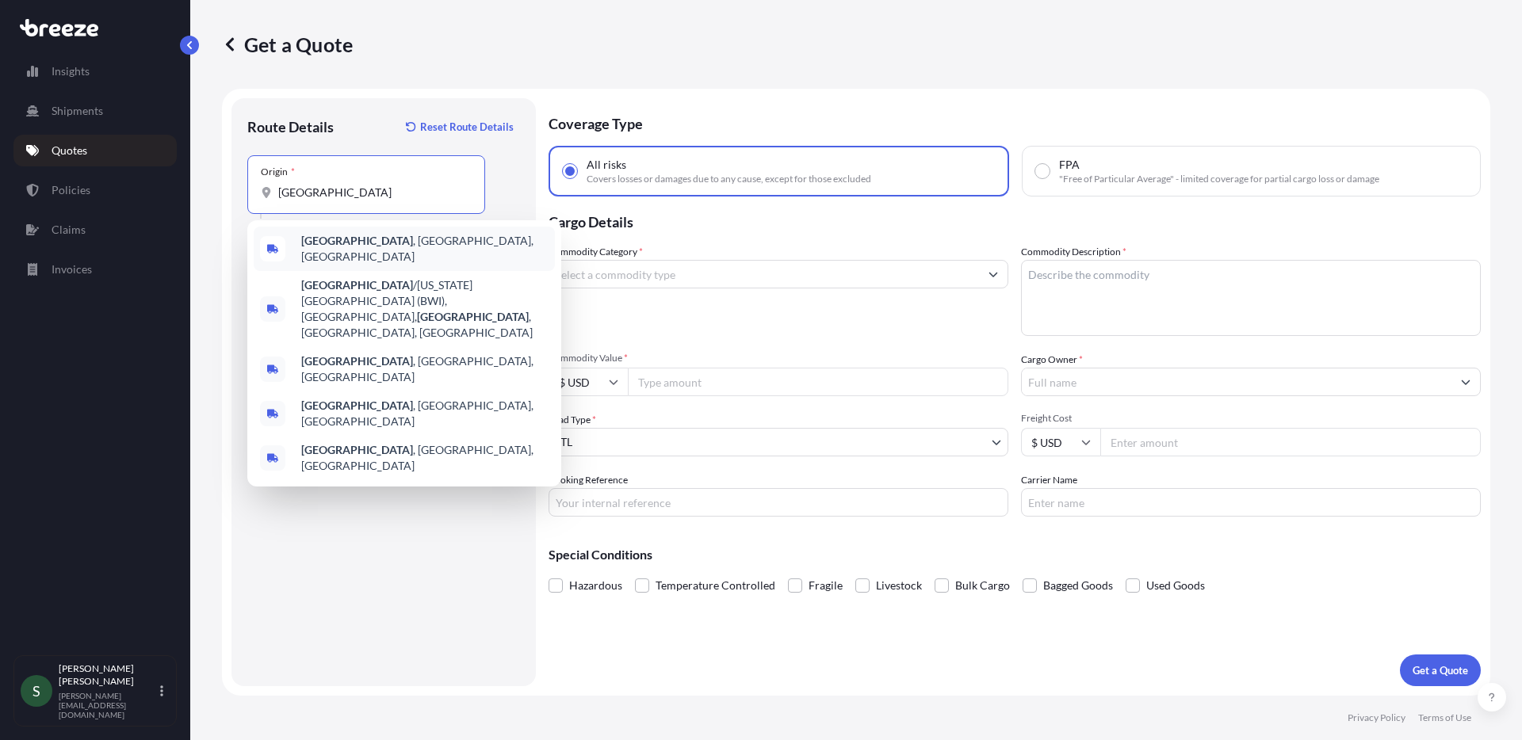
click at [359, 255] on div "[GEOGRAPHIC_DATA] , [GEOGRAPHIC_DATA], [GEOGRAPHIC_DATA]" at bounding box center [404, 249] width 301 height 44
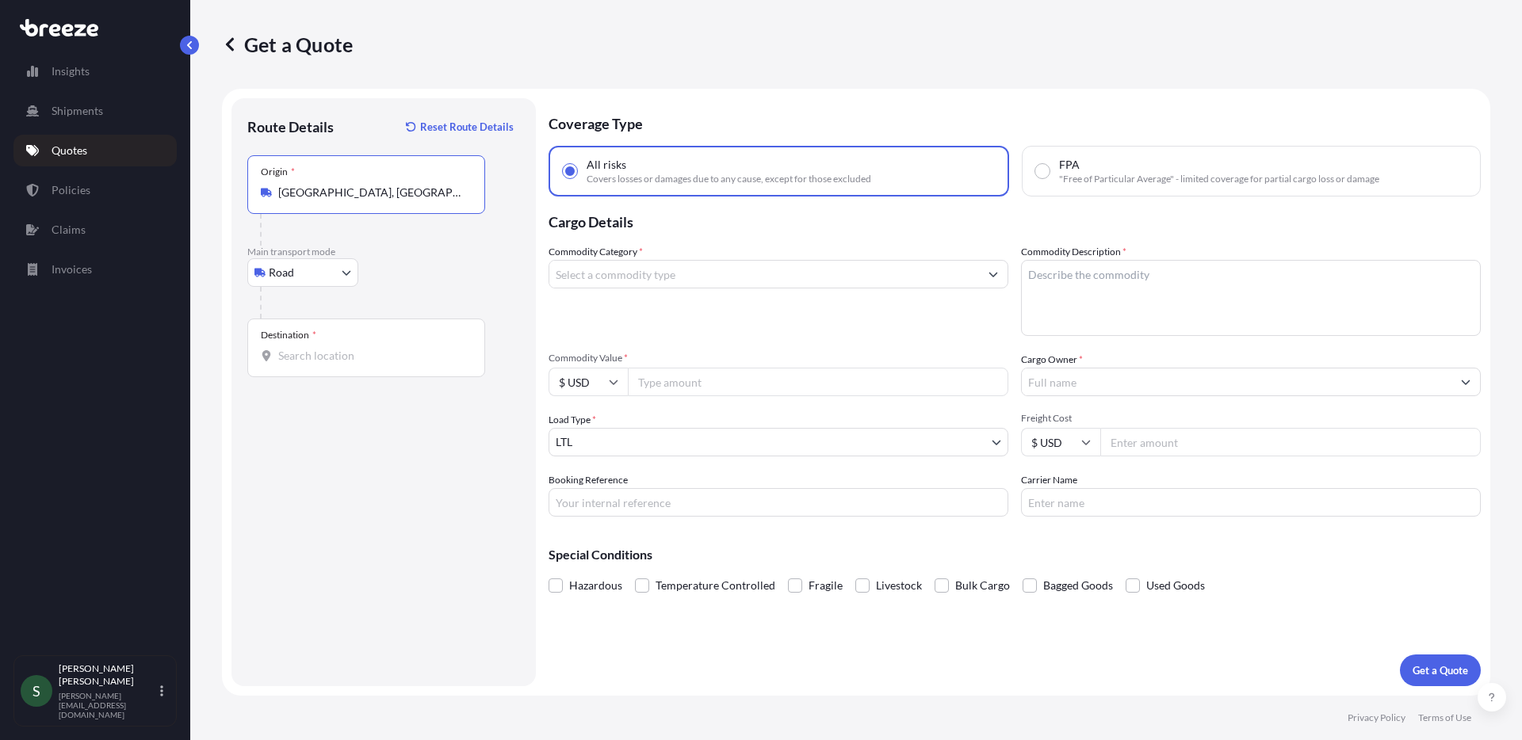
type input "[GEOGRAPHIC_DATA], [GEOGRAPHIC_DATA], [GEOGRAPHIC_DATA]"
click at [321, 359] on input "Destination *" at bounding box center [371, 356] width 187 height 16
click at [291, 358] on input "Destination * Please select a destination" at bounding box center [371, 356] width 187 height 16
click at [277, 363] on div at bounding box center [366, 356] width 211 height 16
click at [278, 363] on input "Destination * Please select a destination" at bounding box center [371, 356] width 187 height 16
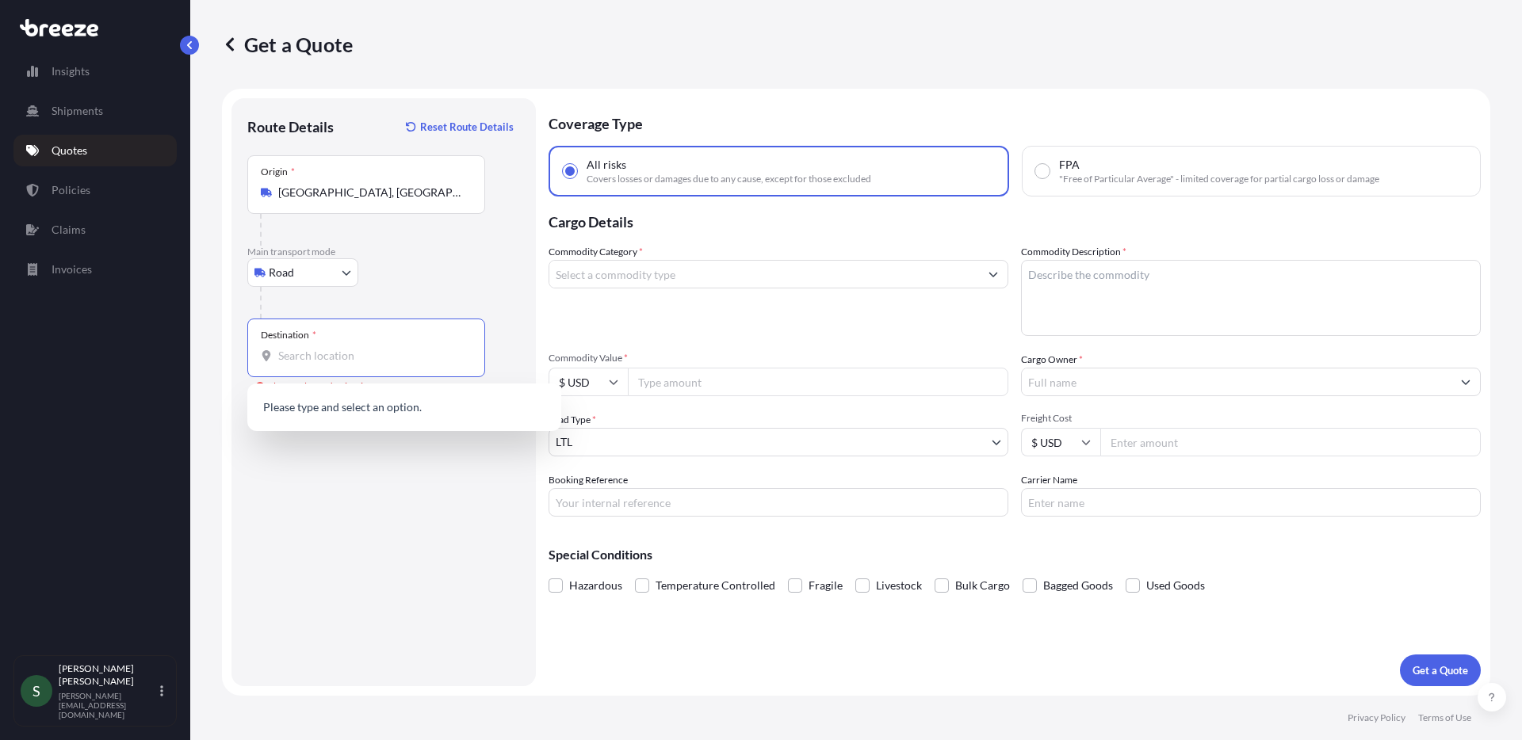
click at [327, 363] on input "Destination * Please select a destination" at bounding box center [371, 356] width 187 height 16
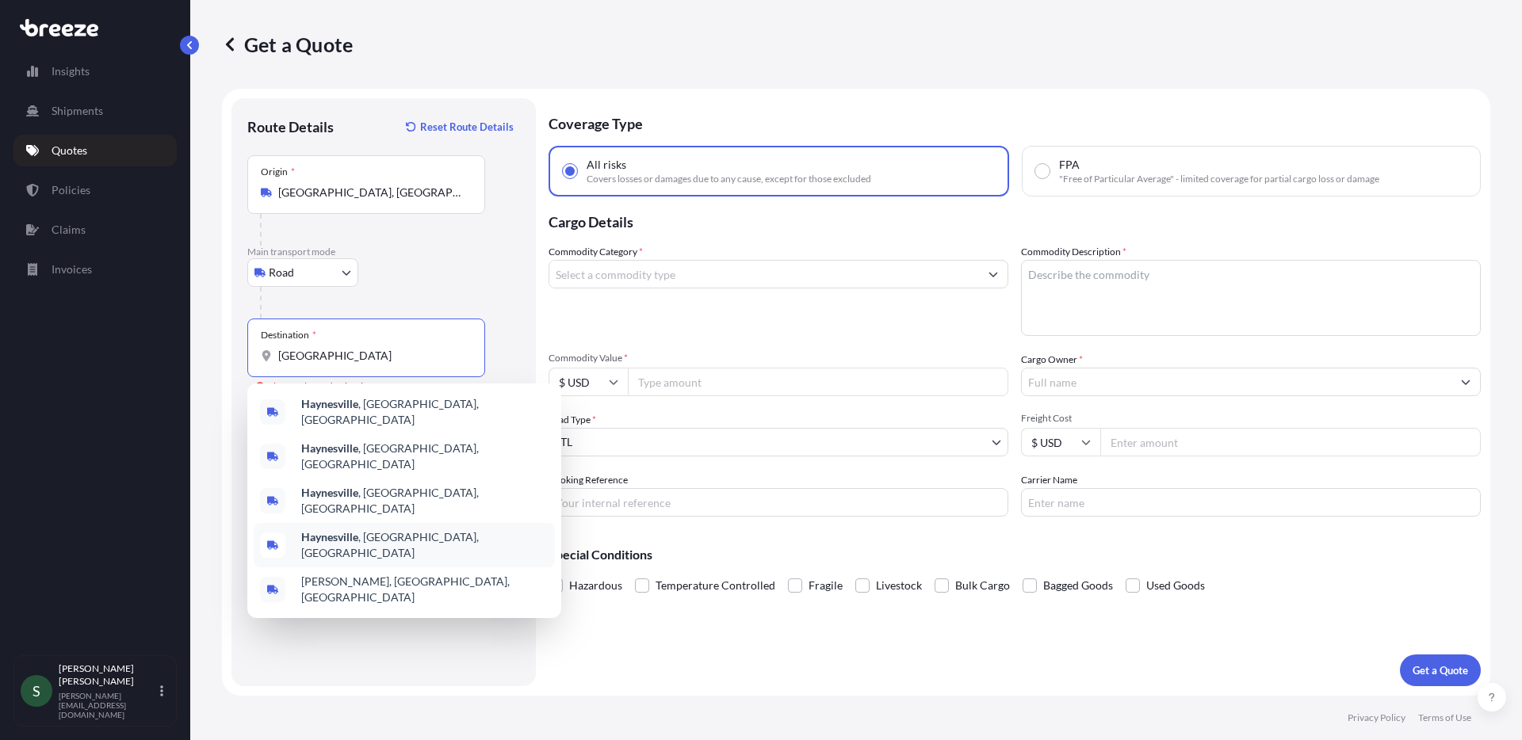
click at [407, 523] on div "[GEOGRAPHIC_DATA] , [GEOGRAPHIC_DATA], [GEOGRAPHIC_DATA]" at bounding box center [404, 545] width 301 height 44
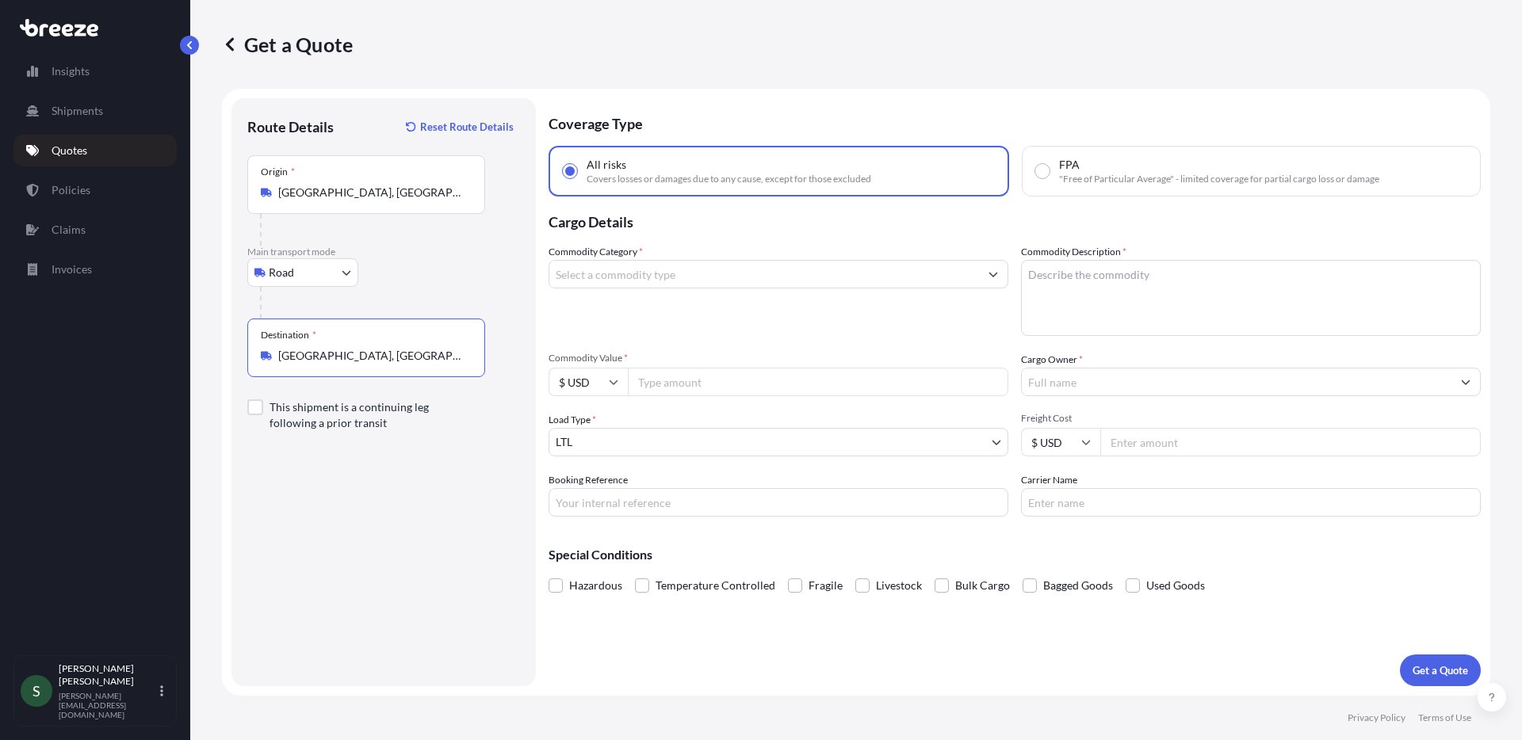
type input "[GEOGRAPHIC_DATA], [GEOGRAPHIC_DATA], [GEOGRAPHIC_DATA]"
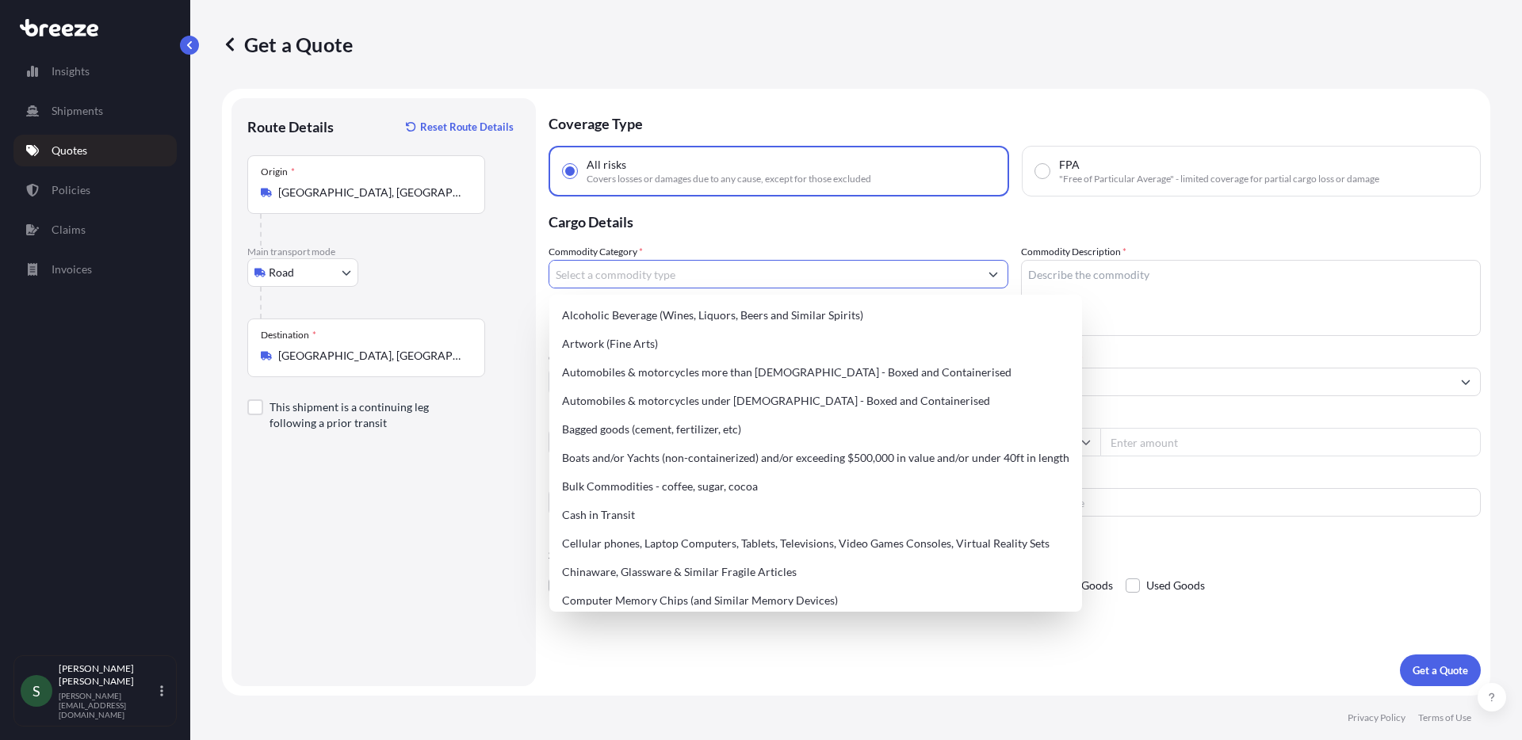
click at [666, 280] on input "Commodity Category *" at bounding box center [764, 274] width 430 height 29
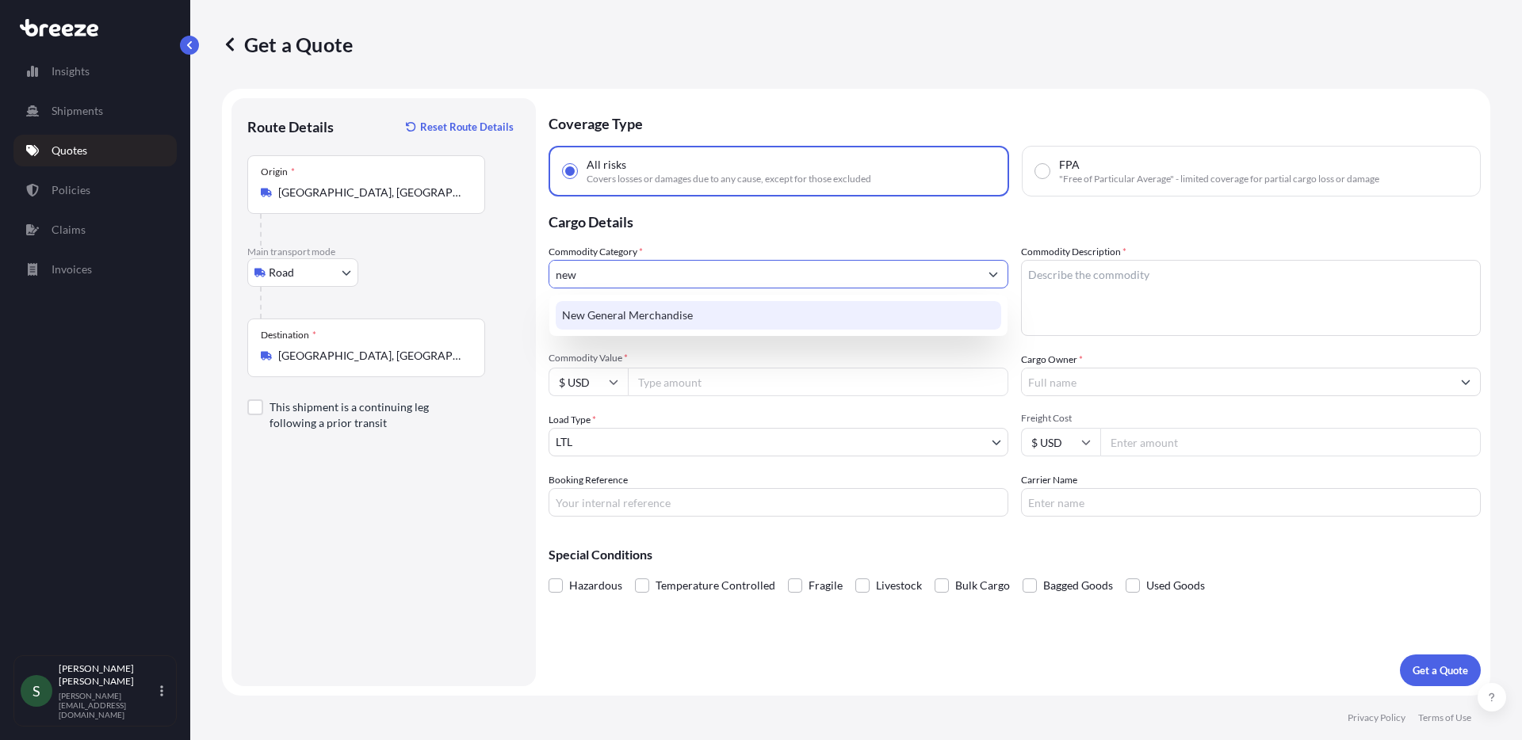
click at [642, 308] on div "New General Merchandise" at bounding box center [779, 315] width 446 height 29
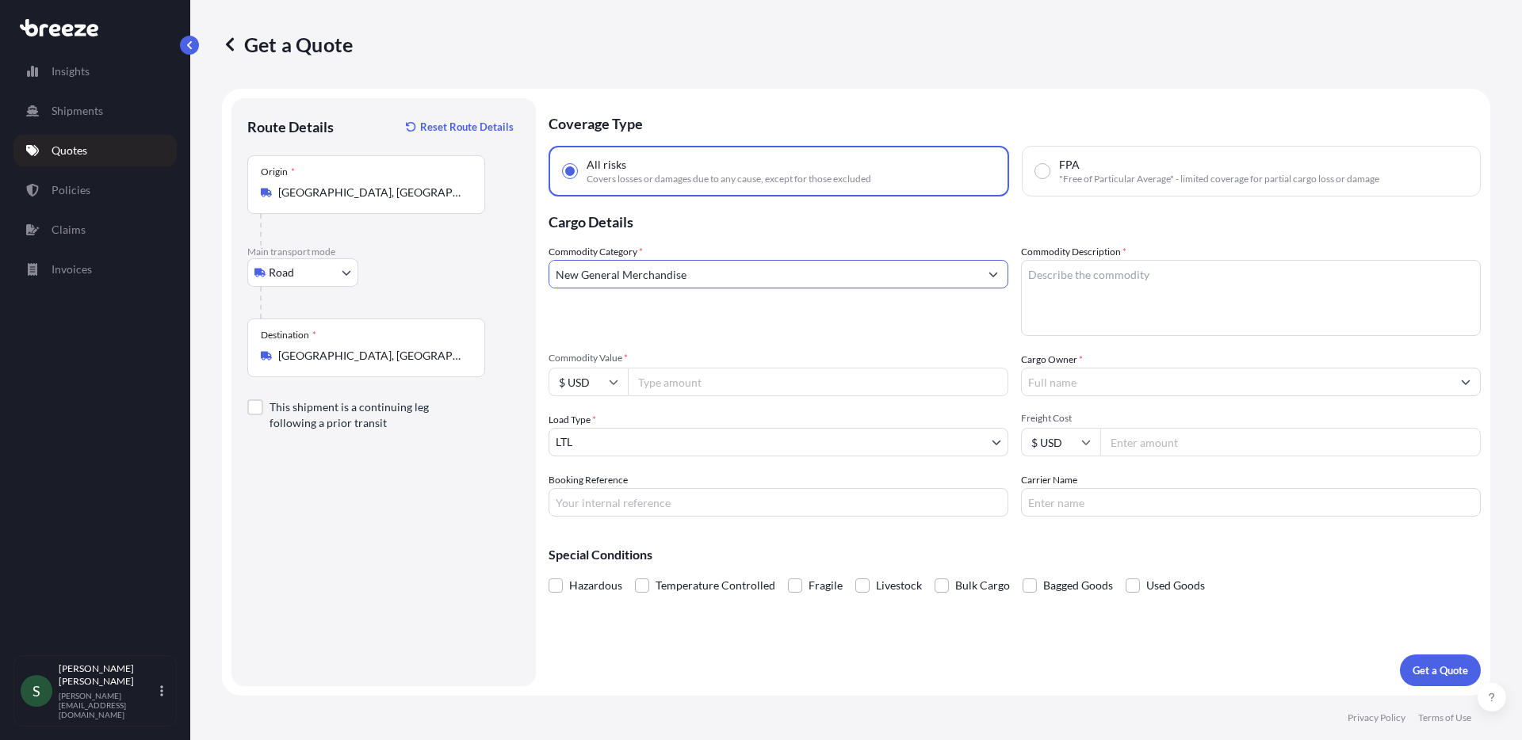
type input "New General Merchandise"
click at [1252, 293] on textarea "Commodity Description *" at bounding box center [1251, 298] width 460 height 76
type textarea "Washers/Dryers"
click at [729, 378] on input "Commodity Value *" at bounding box center [818, 382] width 381 height 29
type input "7676"
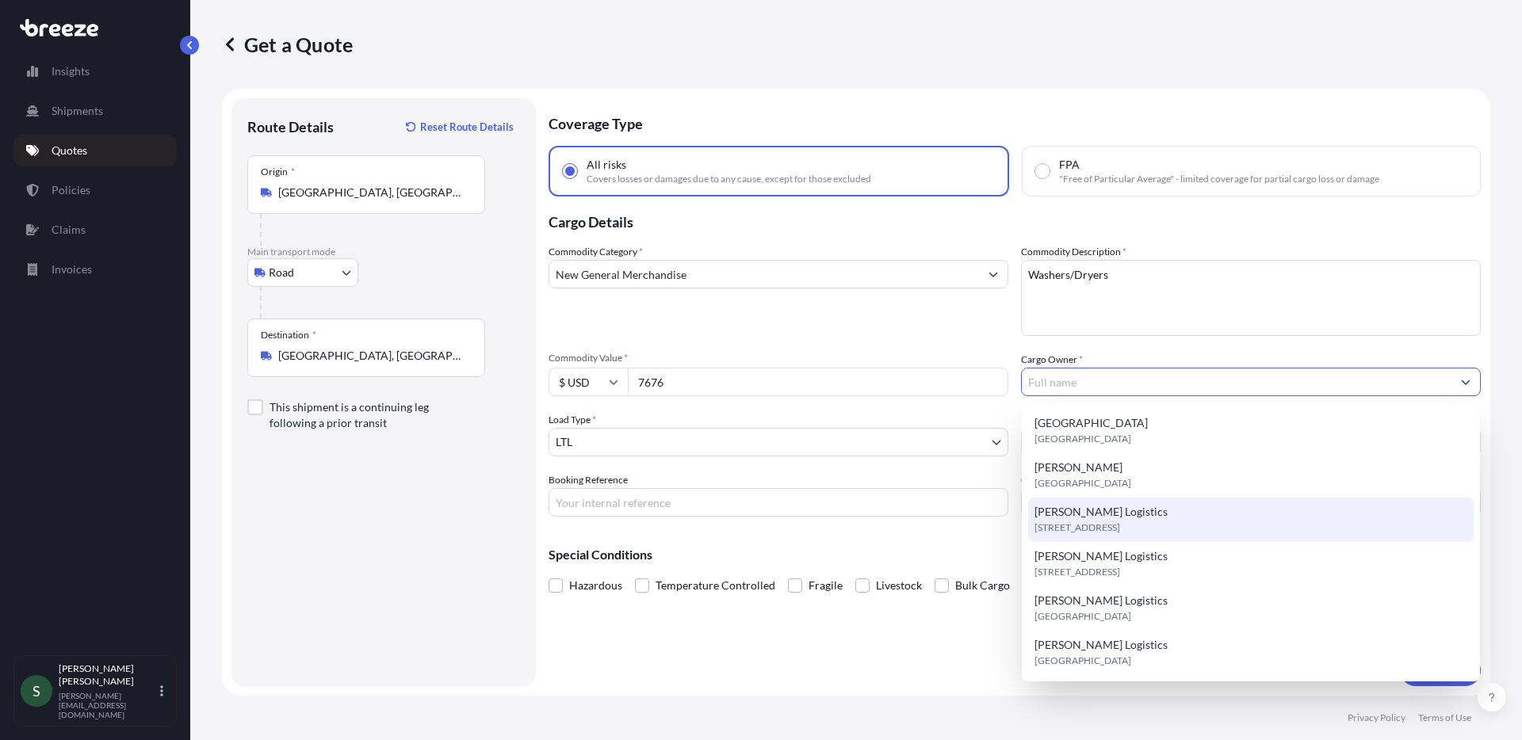
click at [1169, 538] on div "[PERSON_NAME] Logistics [STREET_ADDRESS]" at bounding box center [1251, 520] width 446 height 44
type input "[PERSON_NAME] Logistics"
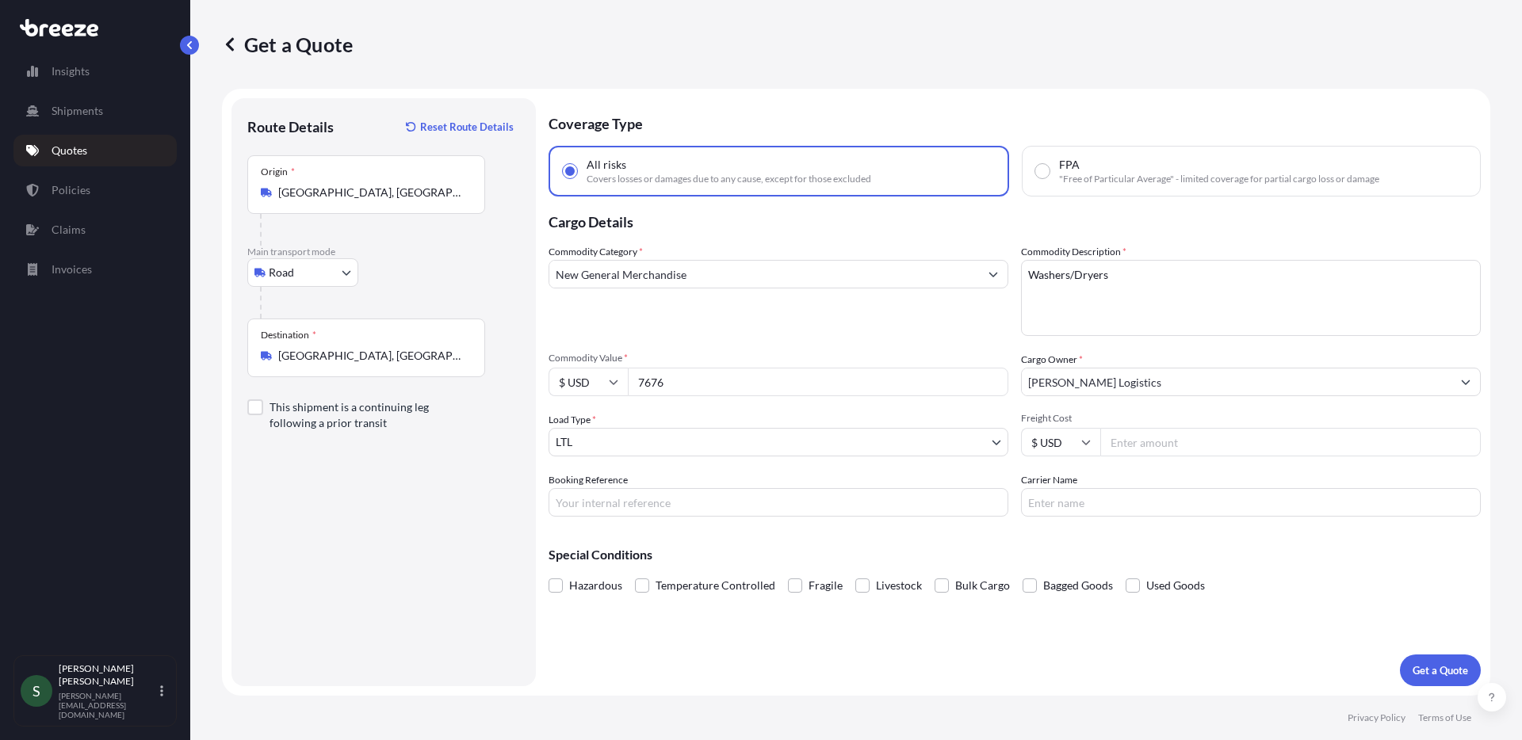
click at [1167, 443] on input "Freight Cost" at bounding box center [1290, 442] width 381 height 29
click at [1173, 442] on input "Freight Cost" at bounding box center [1290, 442] width 381 height 29
type input "341.49"
click at [1108, 498] on input "Carrier Name" at bounding box center [1251, 502] width 460 height 29
type input "XPO"
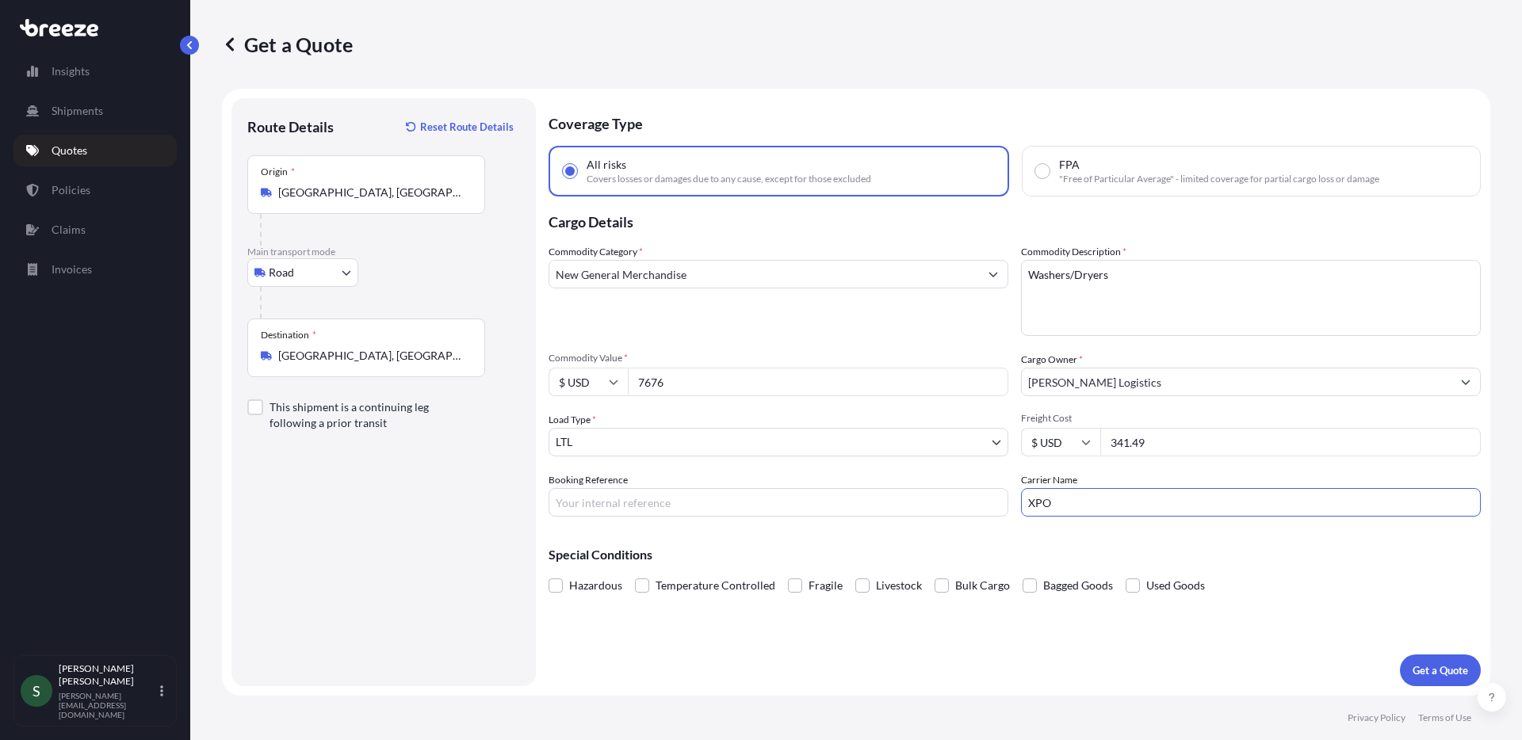
click at [687, 507] on input "Booking Reference" at bounding box center [779, 502] width 460 height 29
click at [682, 495] on input "Booking Reference" at bounding box center [779, 502] width 460 height 29
paste input "PO05132545"
type input "PO05132545"
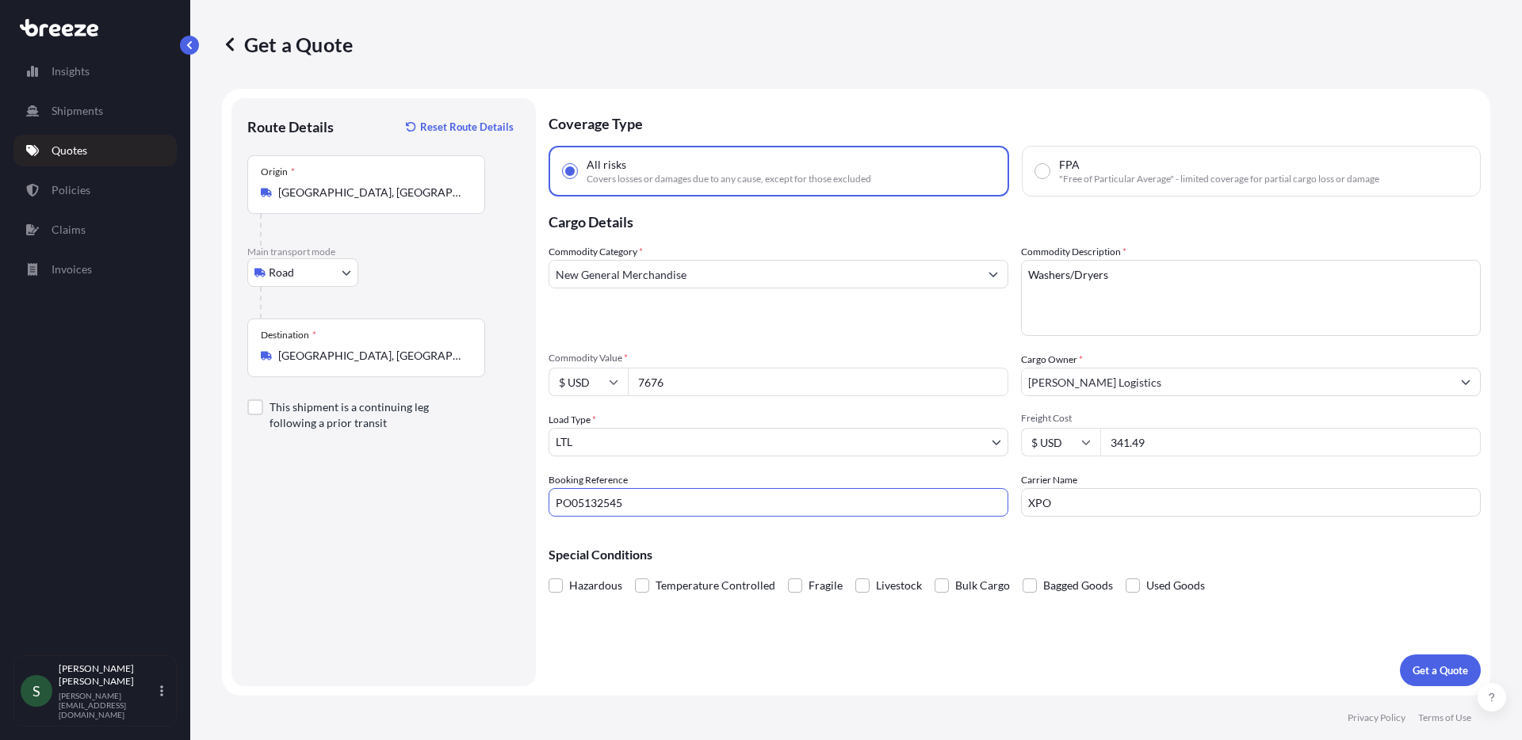
click at [1102, 672] on div "Coverage Type All risks Covers losses or damages due to any cause, except for t…" at bounding box center [1015, 392] width 932 height 588
click at [1432, 666] on p "Get a Quote" at bounding box center [1440, 671] width 55 height 16
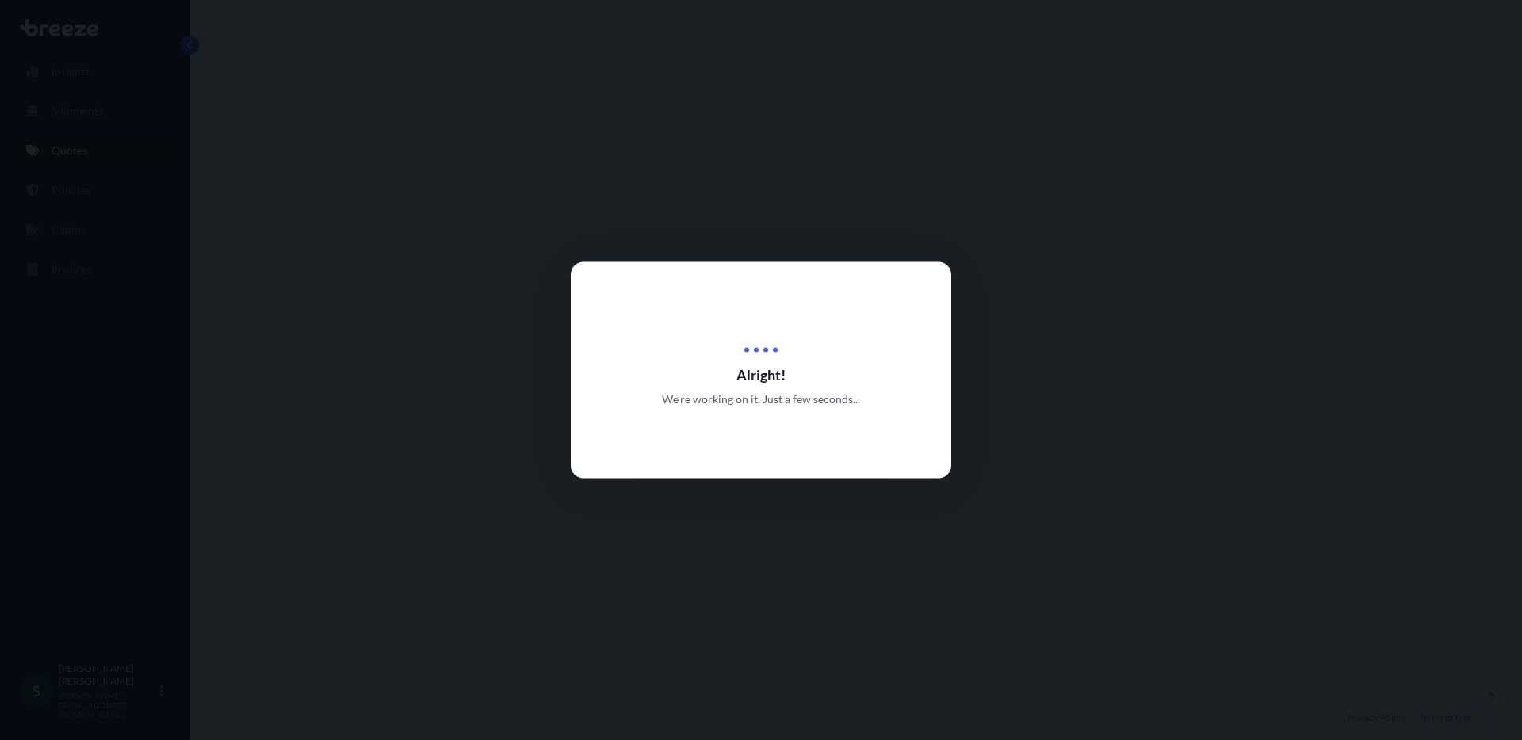
select select "Road"
select select "1"
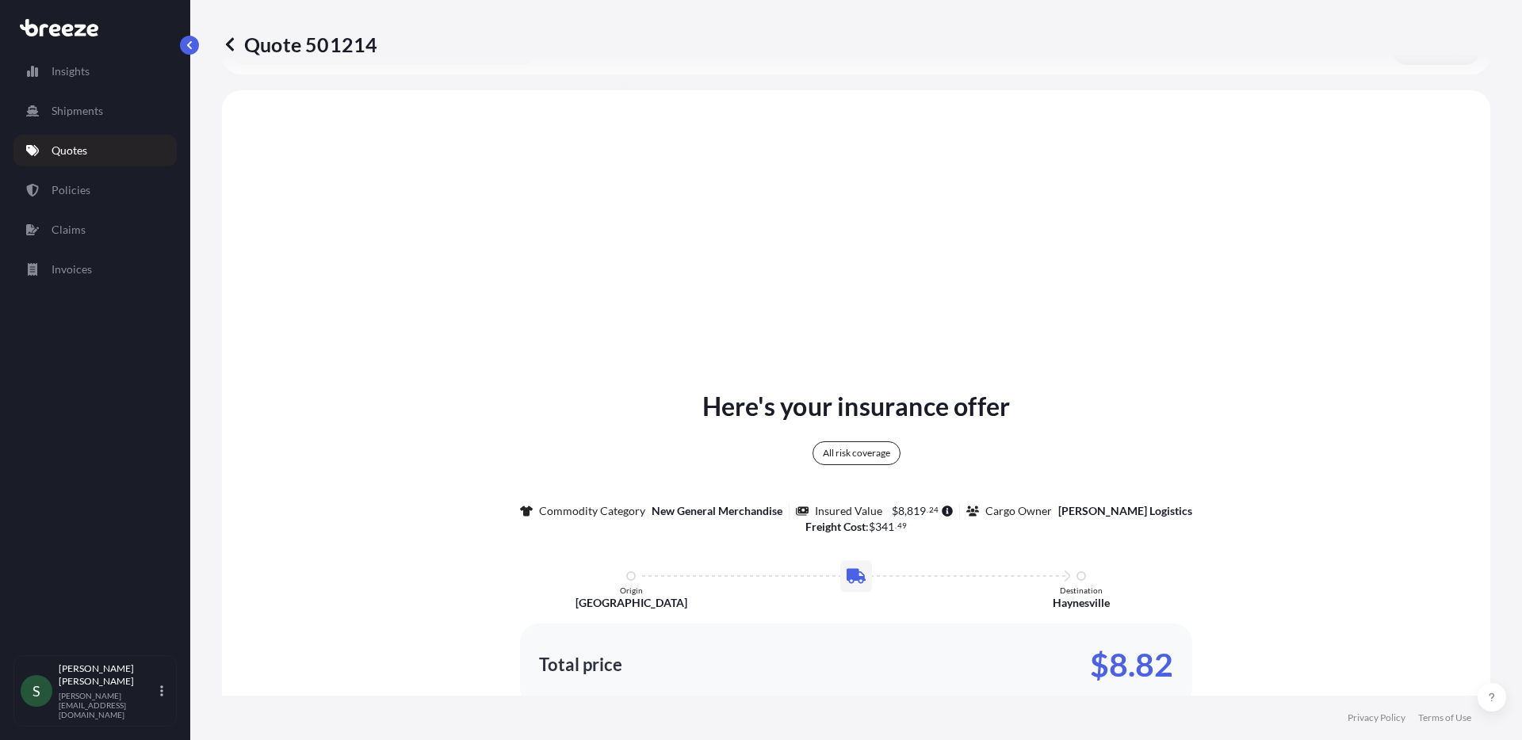
scroll to position [576, 0]
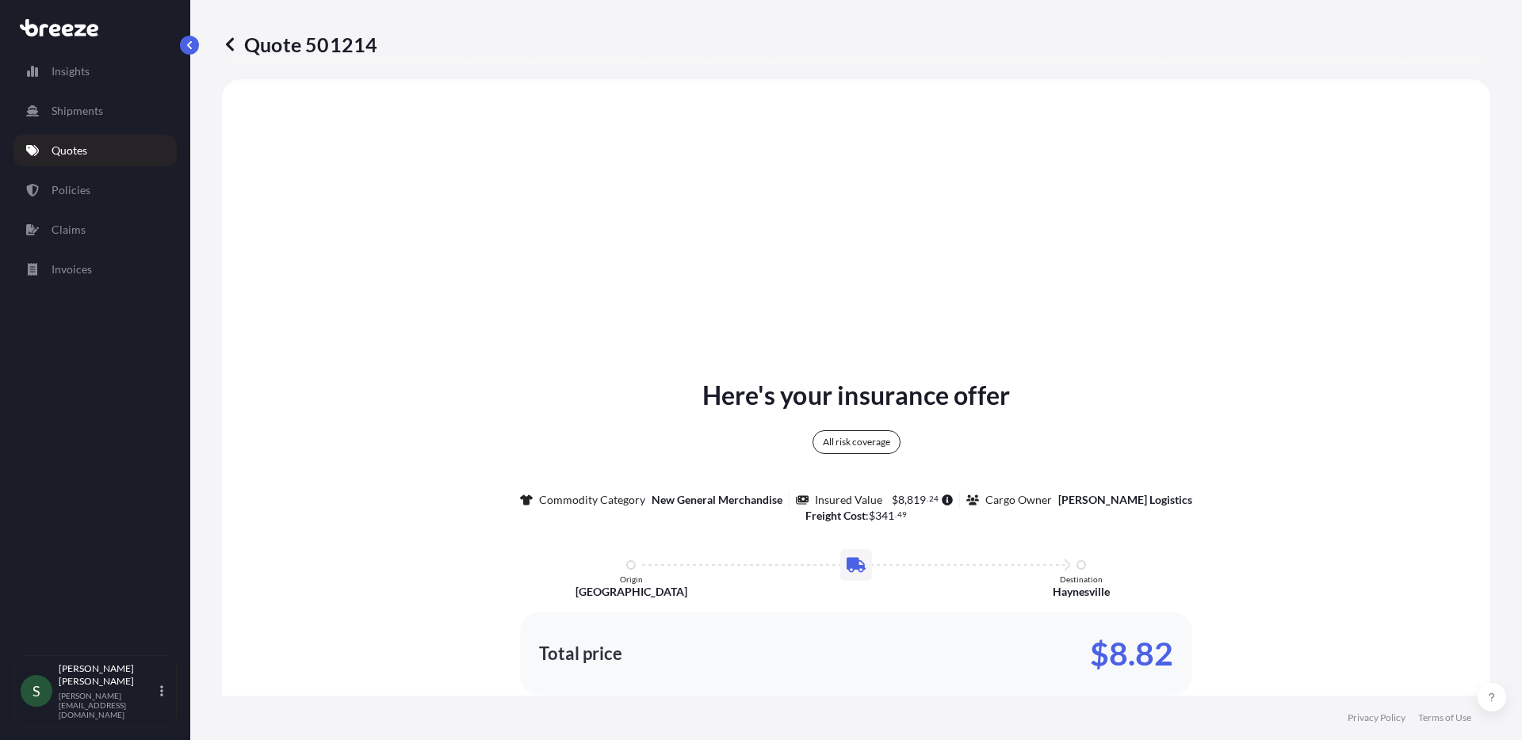
click at [67, 133] on div "Insights Shipments Quotes Policies Claims Invoices" at bounding box center [94, 348] width 163 height 614
click at [71, 146] on p "Quotes" at bounding box center [70, 151] width 36 height 16
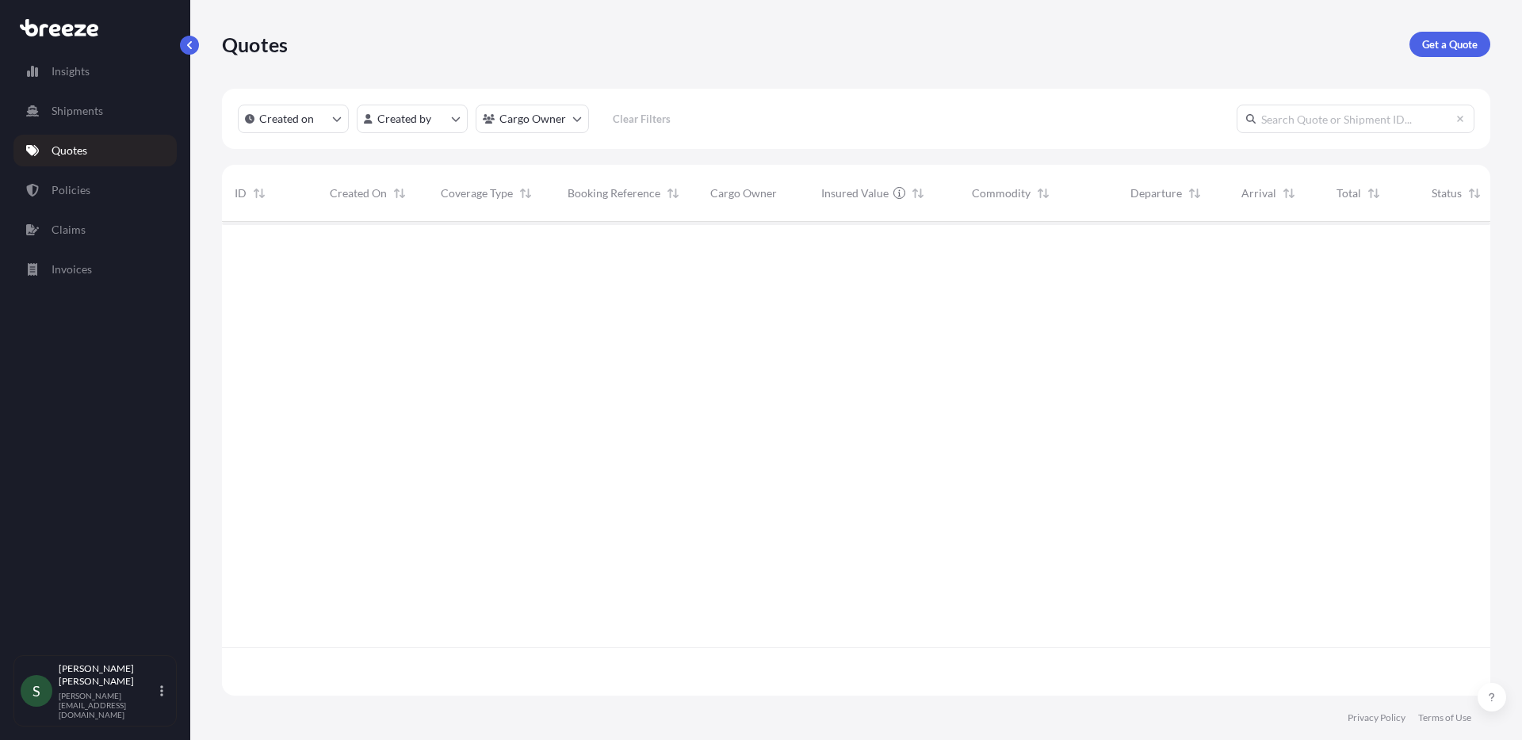
scroll to position [471, 1257]
click at [1447, 36] on p "Get a Quote" at bounding box center [1449, 44] width 55 height 16
select select "Sea"
select select "1"
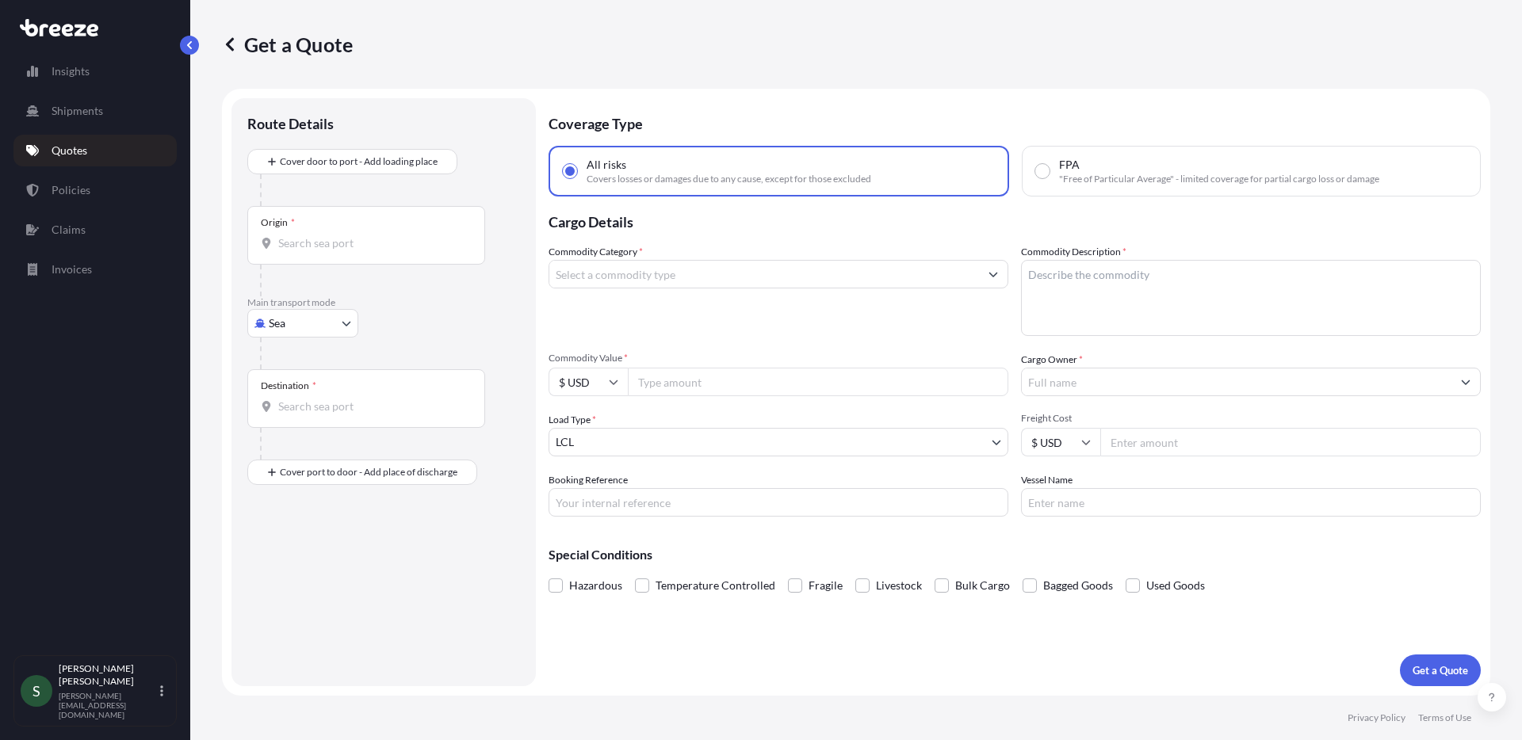
click at [300, 308] on body "Insights Shipments Quotes Policies Claims Invoices S [PERSON_NAME] [PERSON_NAME…" at bounding box center [761, 370] width 1522 height 740
click at [307, 427] on div "Road" at bounding box center [303, 422] width 98 height 29
select select "Road"
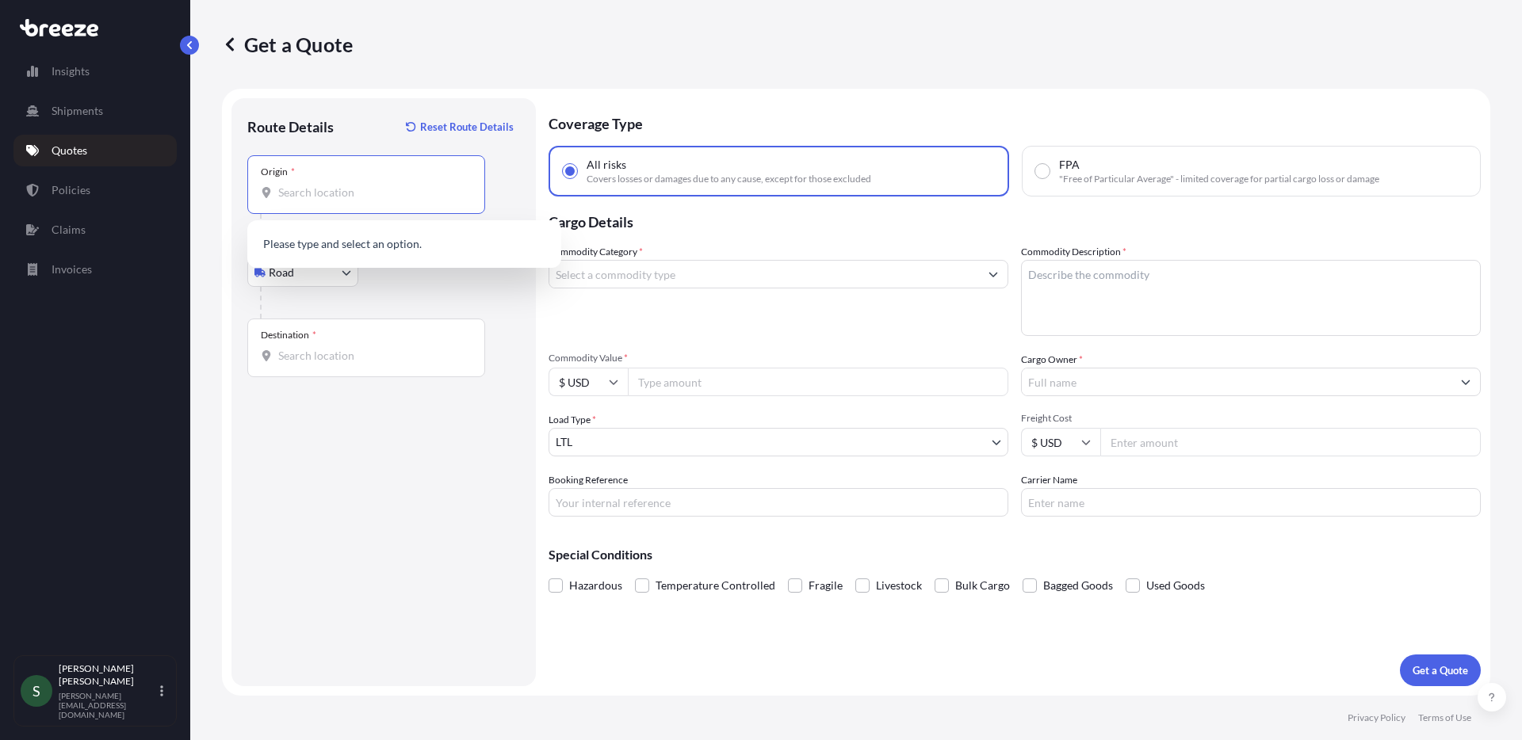
click at [354, 197] on input "Origin *" at bounding box center [371, 193] width 187 height 16
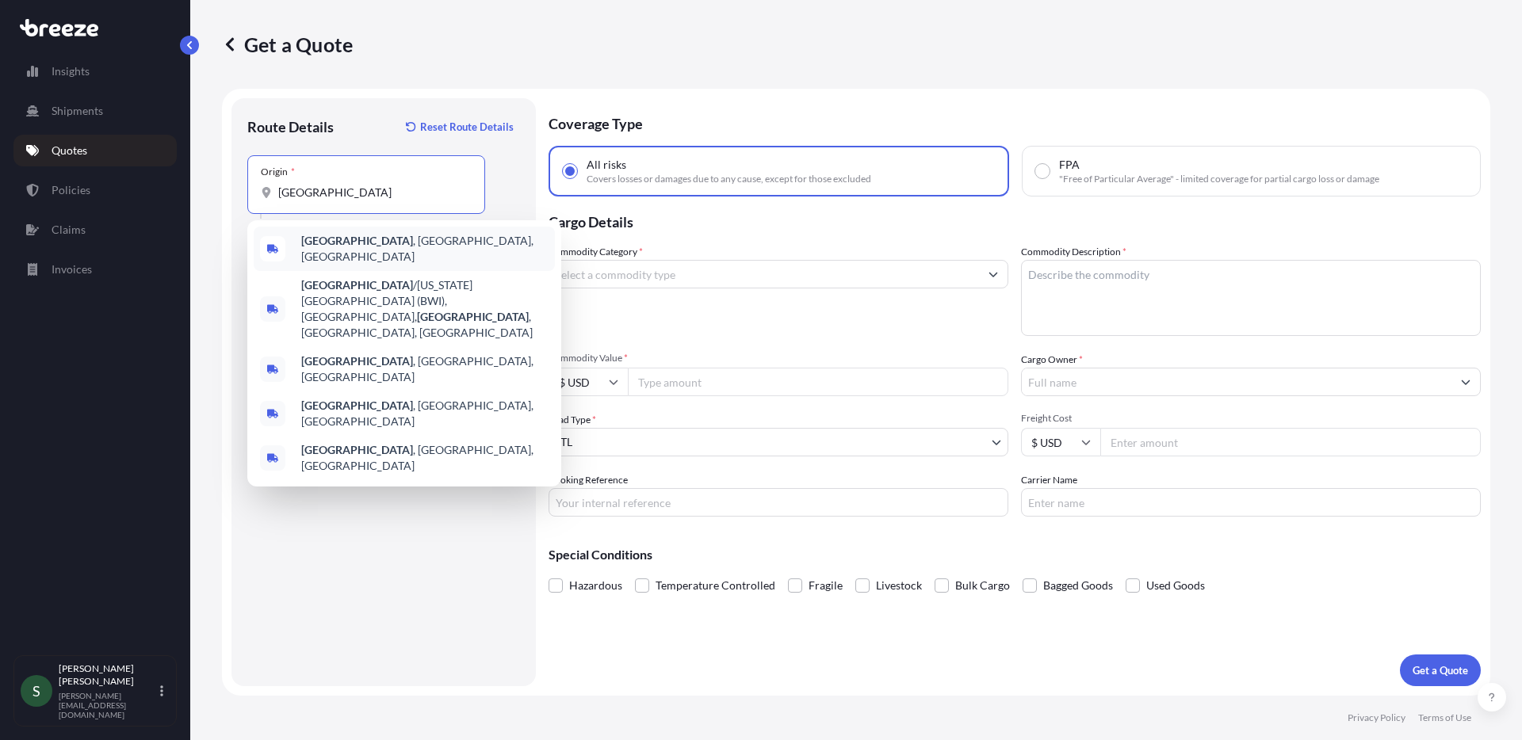
click at [355, 251] on span "[GEOGRAPHIC_DATA] , [GEOGRAPHIC_DATA], [GEOGRAPHIC_DATA]" at bounding box center [424, 249] width 247 height 32
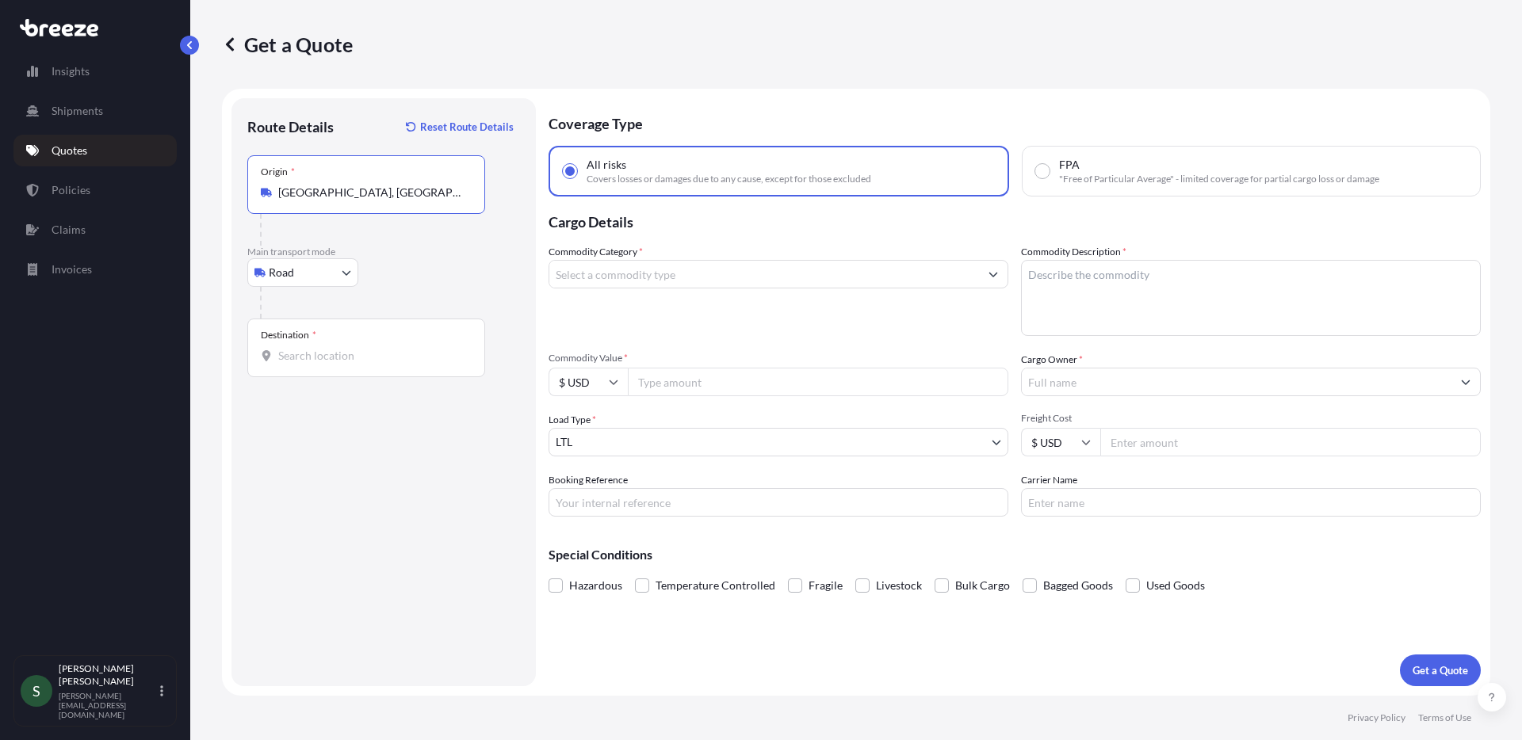
type input "[GEOGRAPHIC_DATA], [GEOGRAPHIC_DATA], [GEOGRAPHIC_DATA]"
click at [361, 352] on input "Destination *" at bounding box center [371, 356] width 187 height 16
click at [286, 365] on div "Destination *" at bounding box center [366, 348] width 238 height 59
click at [286, 364] on input "Destination * Please select a destination" at bounding box center [371, 356] width 187 height 16
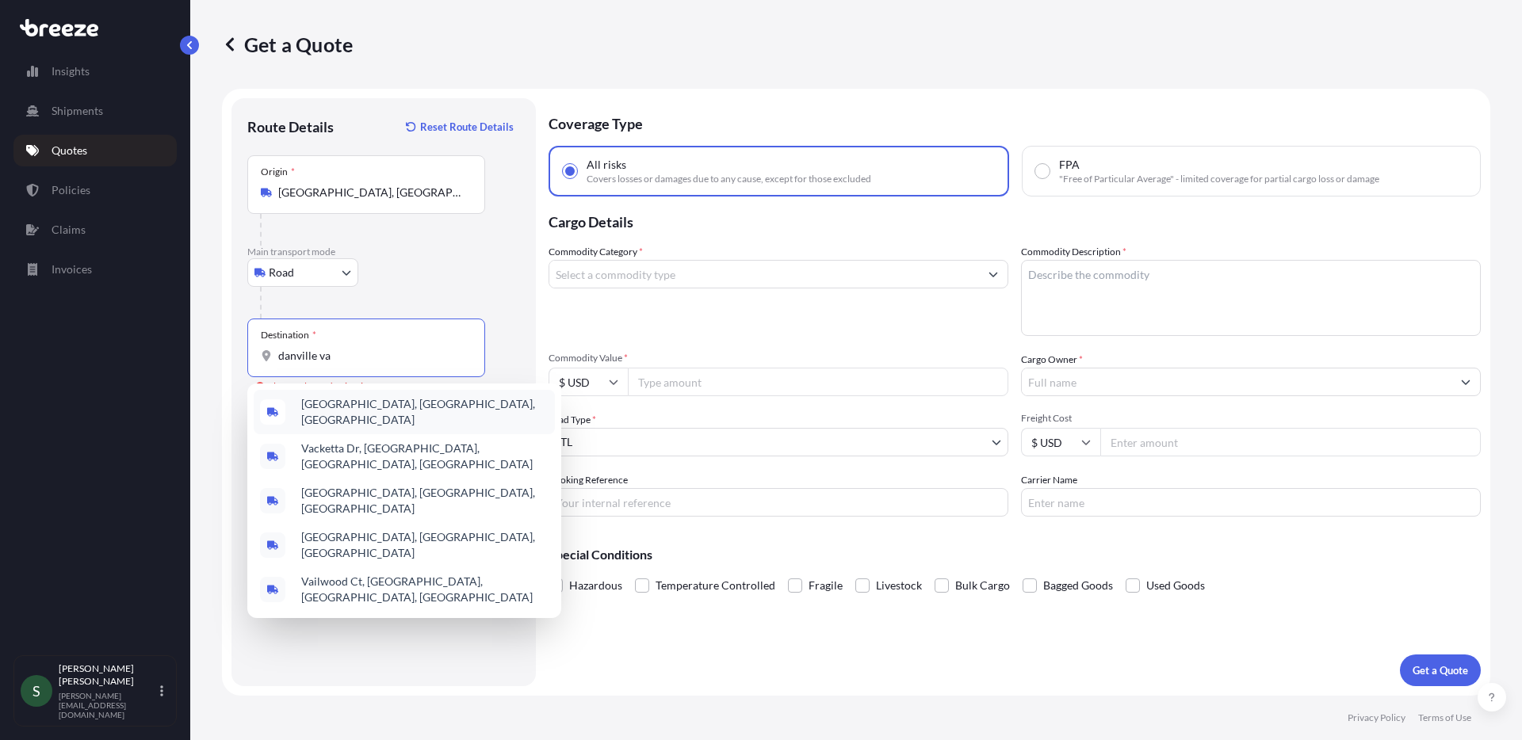
click at [365, 412] on span "[GEOGRAPHIC_DATA], [GEOGRAPHIC_DATA], [GEOGRAPHIC_DATA]" at bounding box center [424, 412] width 247 height 32
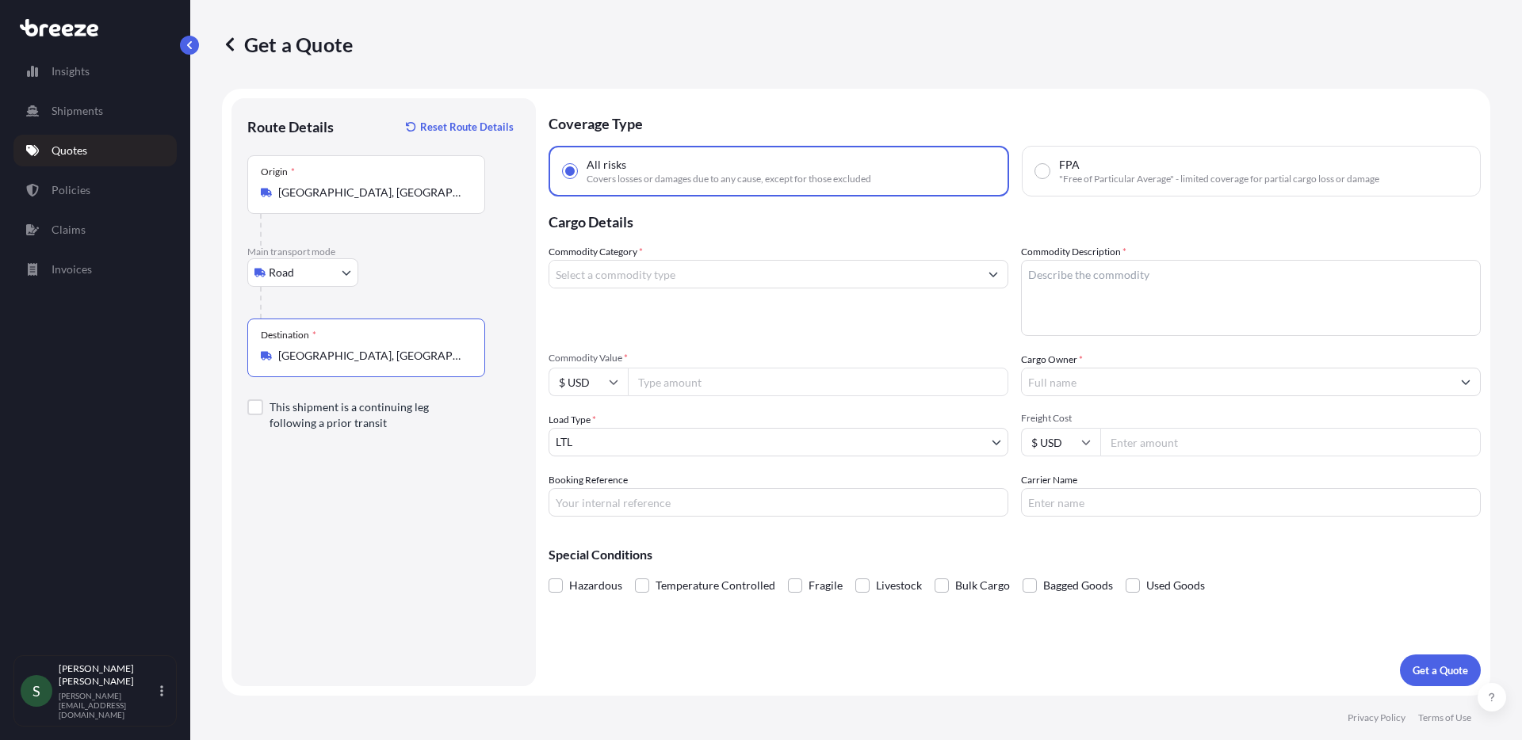
type input "[GEOGRAPHIC_DATA], [GEOGRAPHIC_DATA], [GEOGRAPHIC_DATA]"
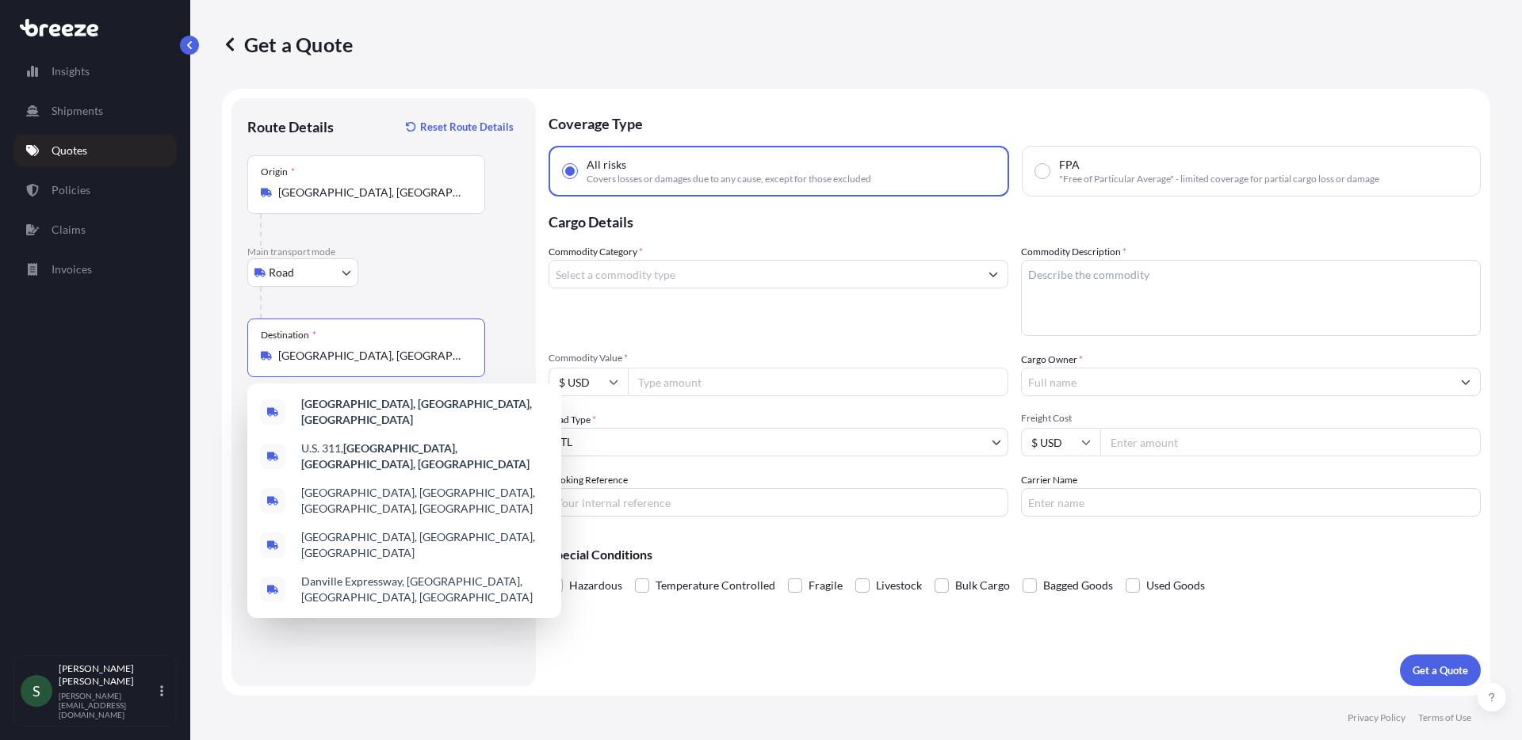
click at [1189, 447] on input "Freight Cost" at bounding box center [1290, 442] width 381 height 29
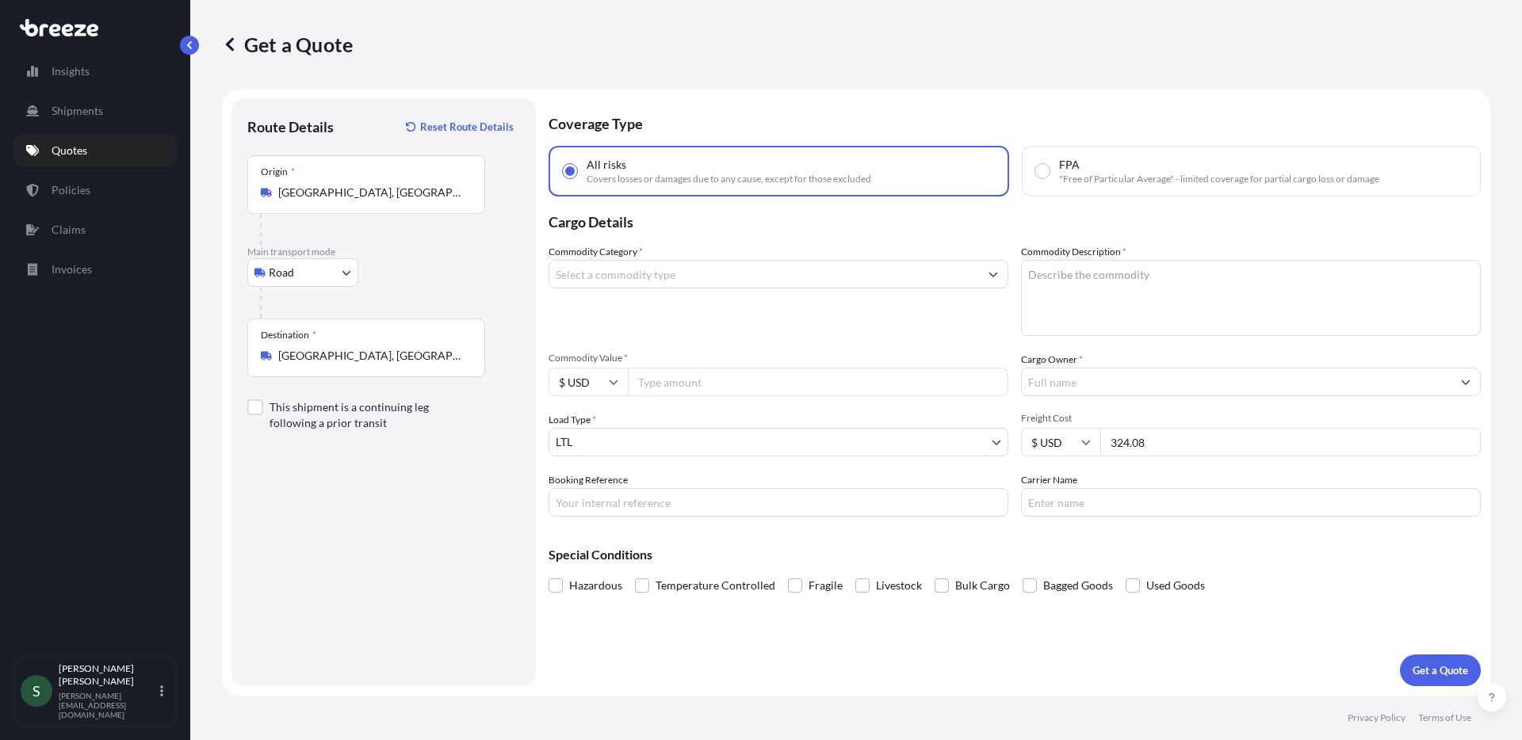
type input "324.08"
click at [1104, 369] on input "Cargo Owner *" at bounding box center [1237, 382] width 430 height 29
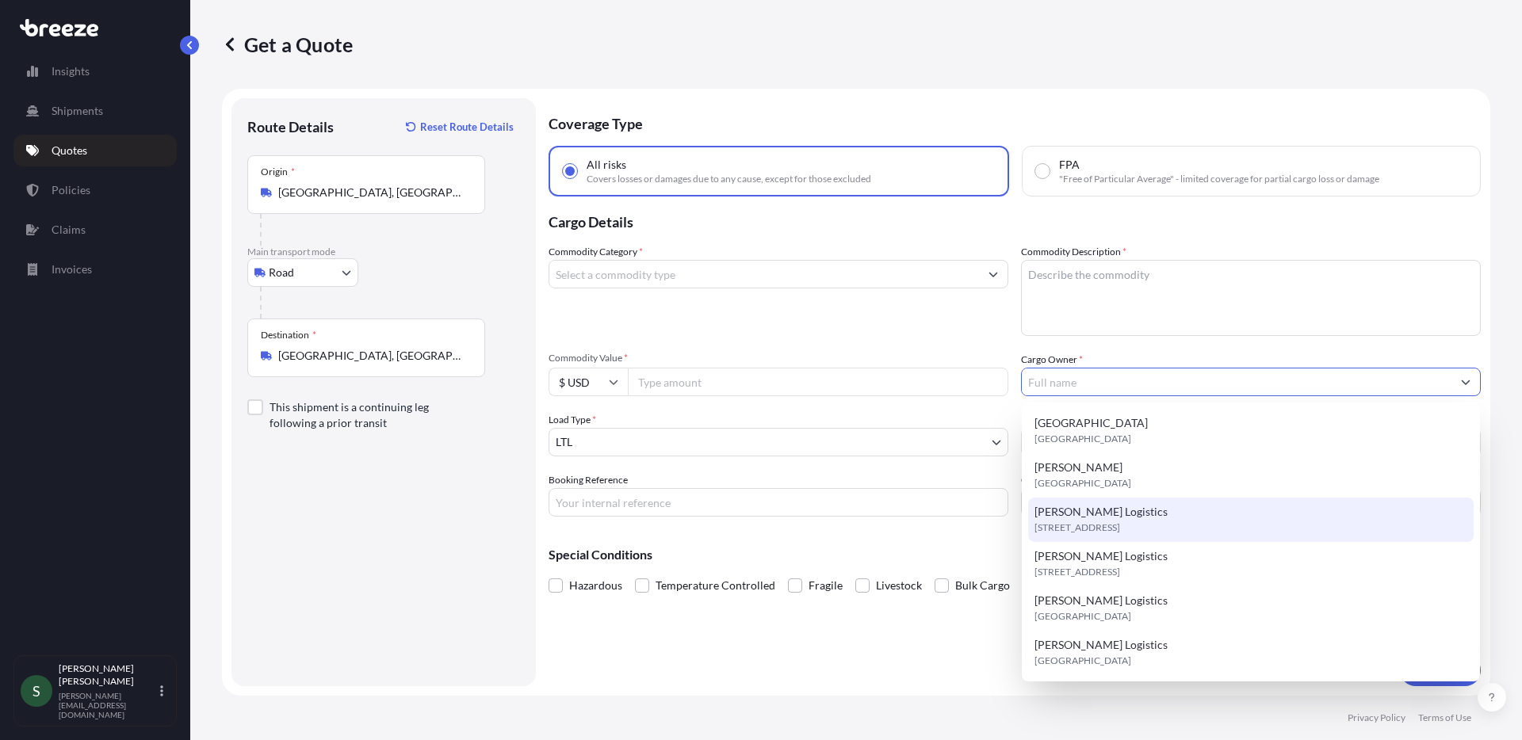
click at [1145, 515] on div "[PERSON_NAME] Logistics [STREET_ADDRESS]" at bounding box center [1251, 520] width 446 height 44
type input "[PERSON_NAME] Logistics"
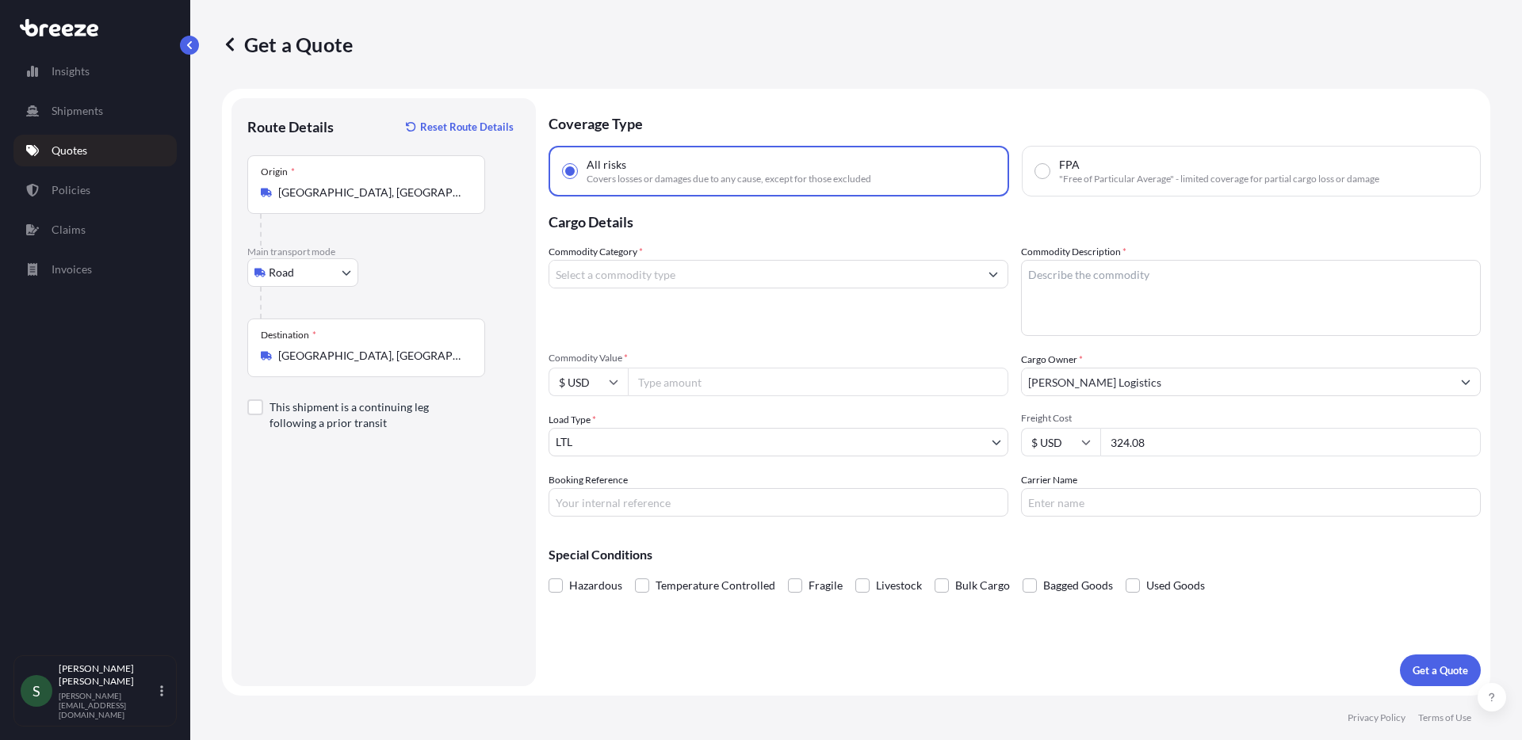
click at [1133, 522] on div "Coverage Type All risks Covers losses or damages due to any cause, except for t…" at bounding box center [1015, 392] width 932 height 588
click at [1139, 513] on input "Carrier Name" at bounding box center [1251, 502] width 460 height 29
type input "XPO"
click at [777, 262] on input "Commodity Category *" at bounding box center [764, 274] width 430 height 29
type input "b"
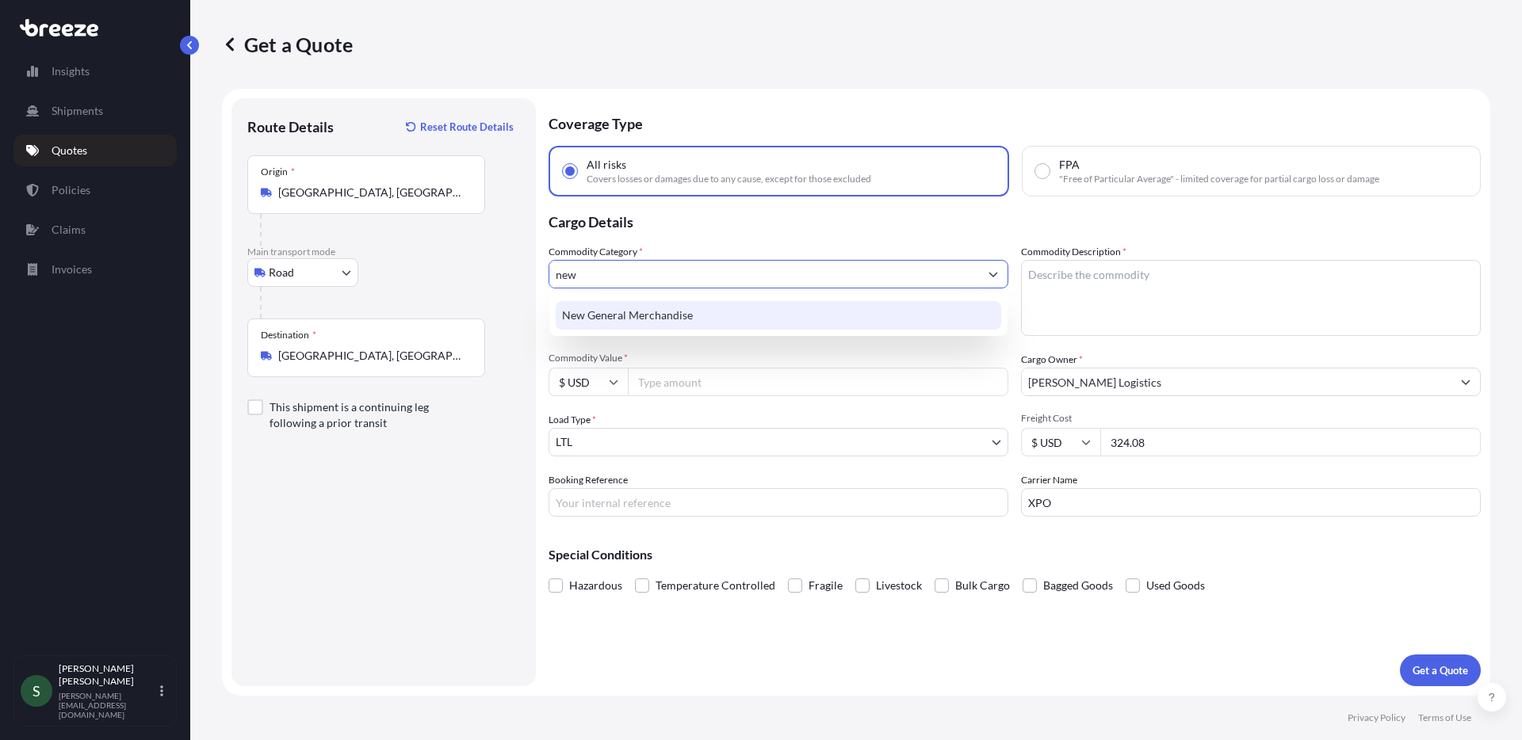
click at [702, 310] on div "New General Merchandise" at bounding box center [779, 315] width 446 height 29
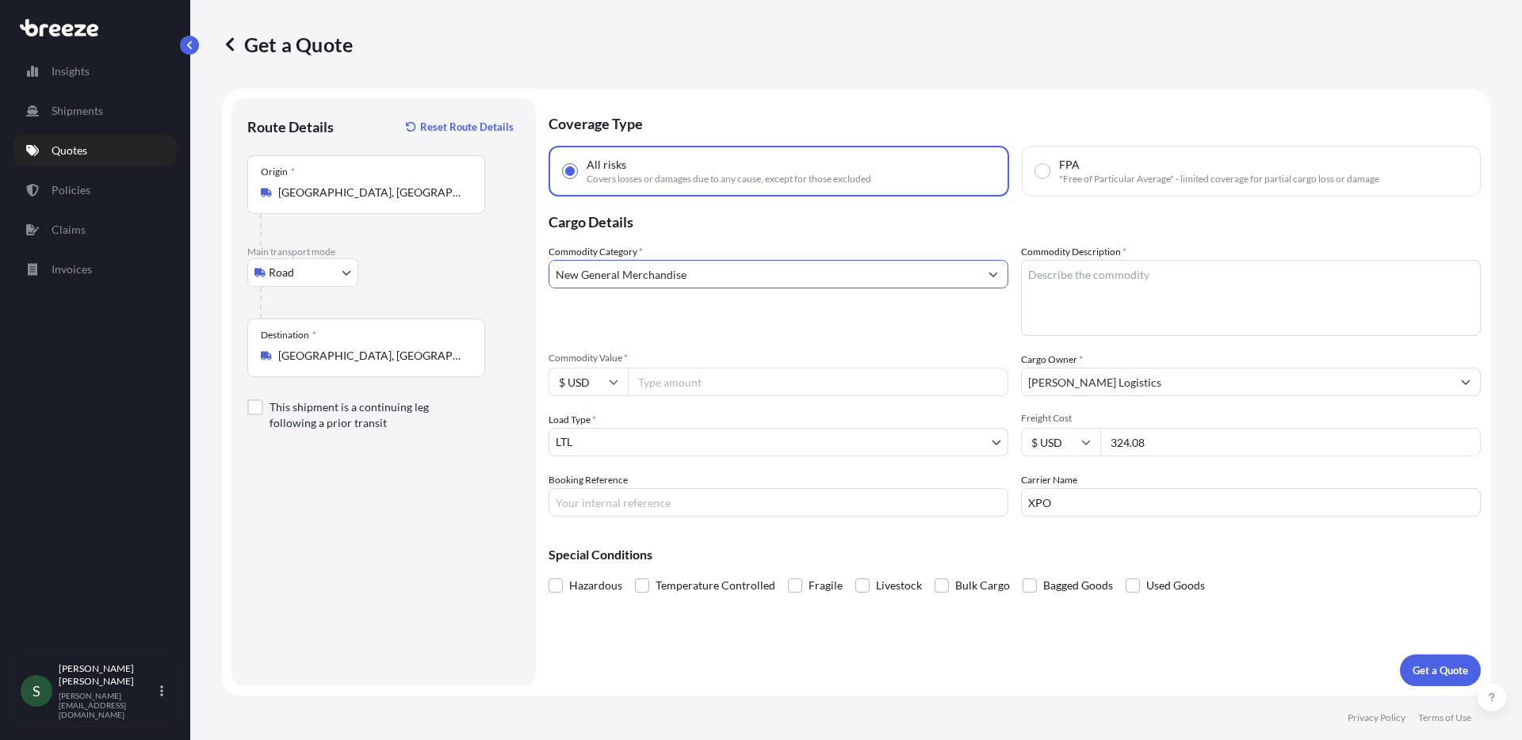
type input "New General Merchandise"
click at [1145, 284] on textarea "Commodity Description *" at bounding box center [1251, 298] width 460 height 76
type textarea "Washers/Dryers"
click at [761, 393] on input "Commodity Value *" at bounding box center [818, 382] width 381 height 29
type input "7086"
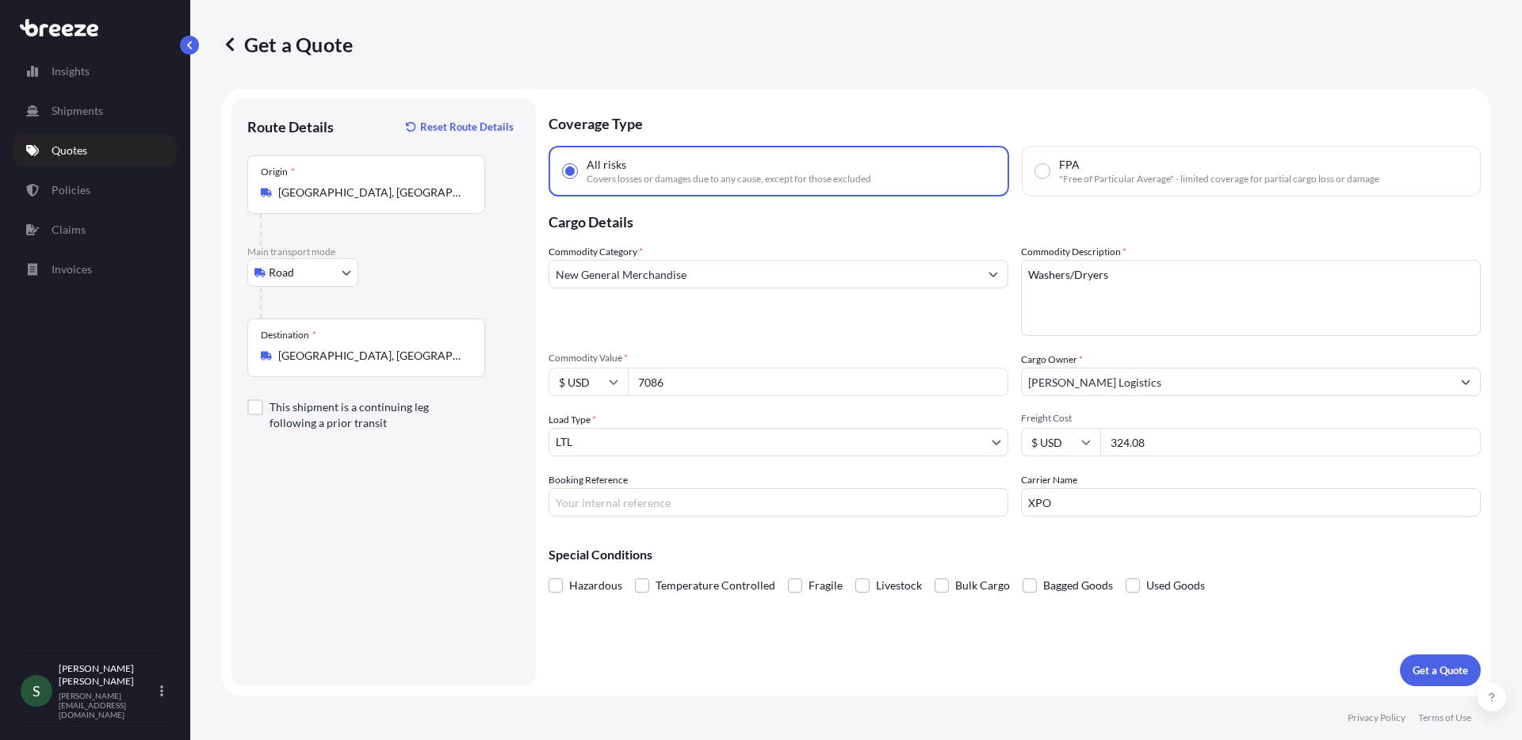
click at [695, 499] on input "Booking Reference" at bounding box center [779, 502] width 460 height 29
click at [668, 485] on div "Booking Reference" at bounding box center [779, 495] width 460 height 44
click at [676, 507] on input "Booking Reference" at bounding box center [779, 502] width 460 height 29
paste input "PO05132702"
type input "PO05132702"
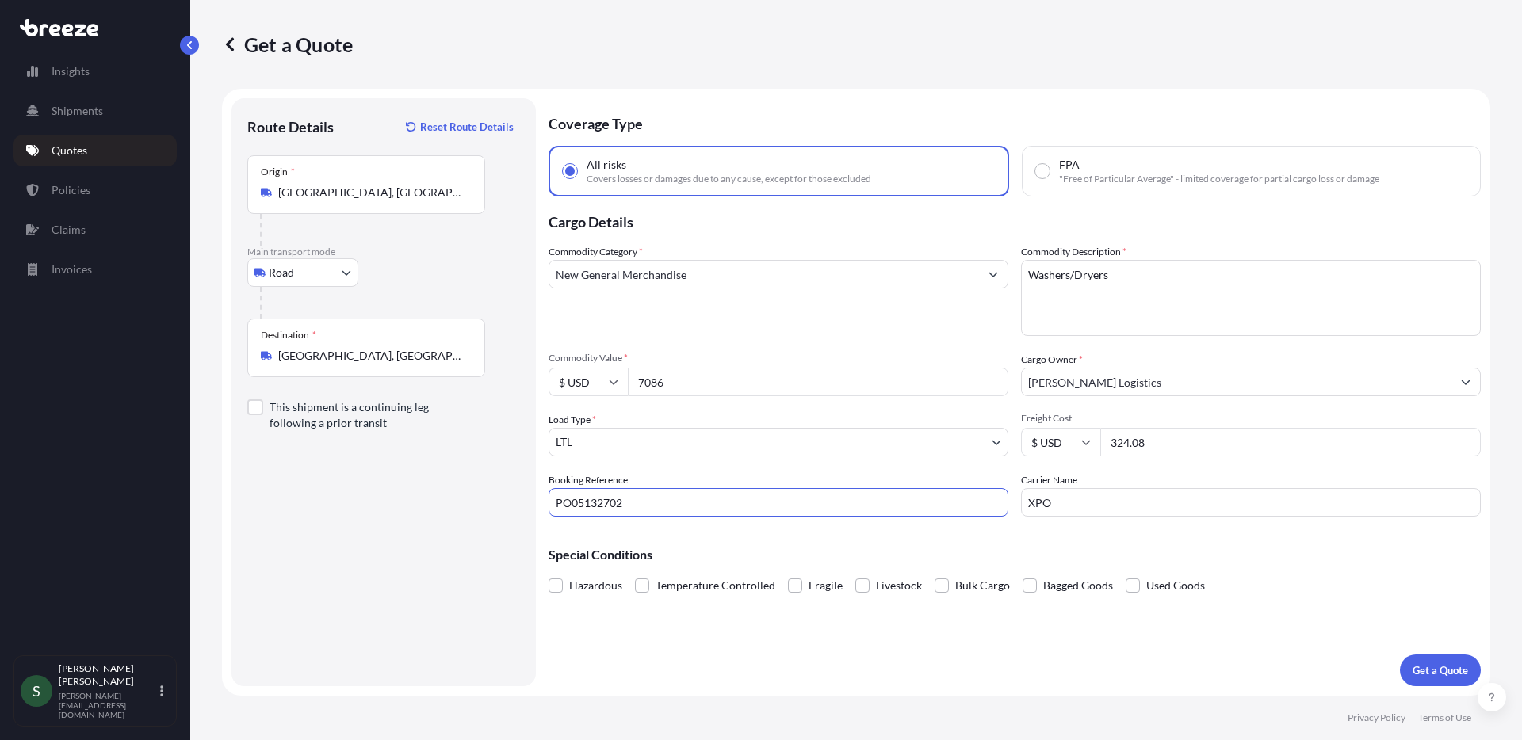
click at [1290, 621] on div "Coverage Type All risks Covers losses or damages due to any cause, except for t…" at bounding box center [1015, 392] width 932 height 588
click at [1441, 672] on p "Get a Quote" at bounding box center [1440, 671] width 55 height 16
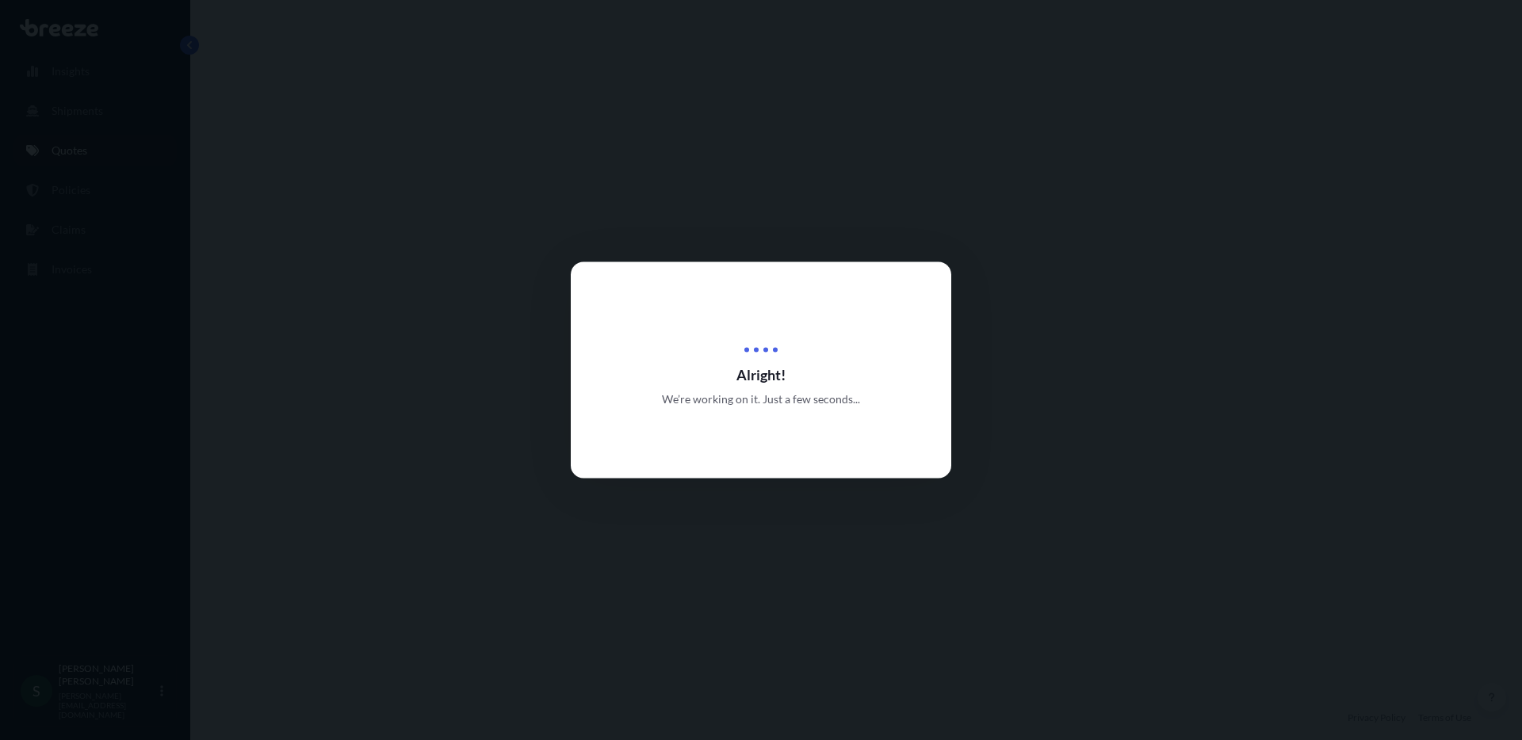
select select "Road"
select select "1"
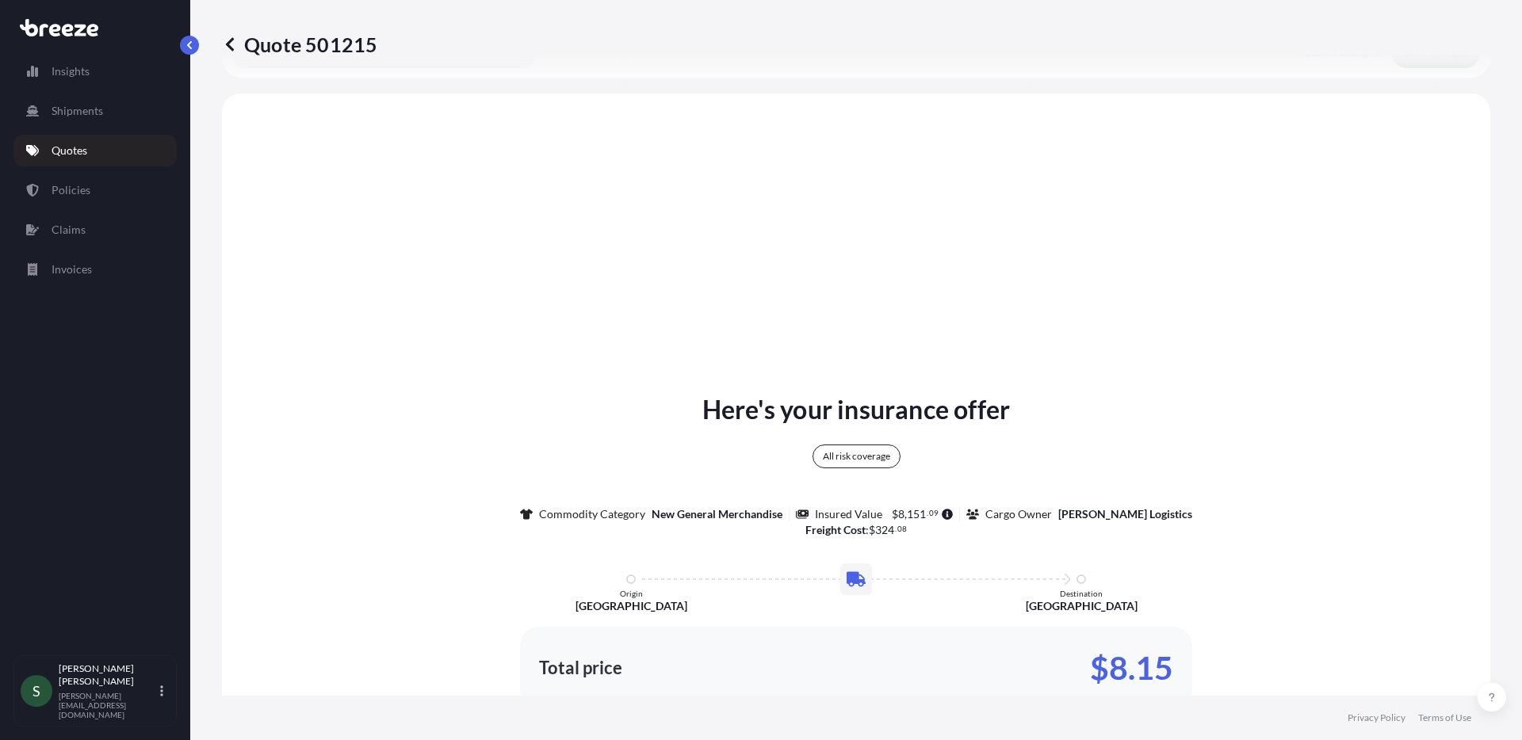
scroll to position [576, 0]
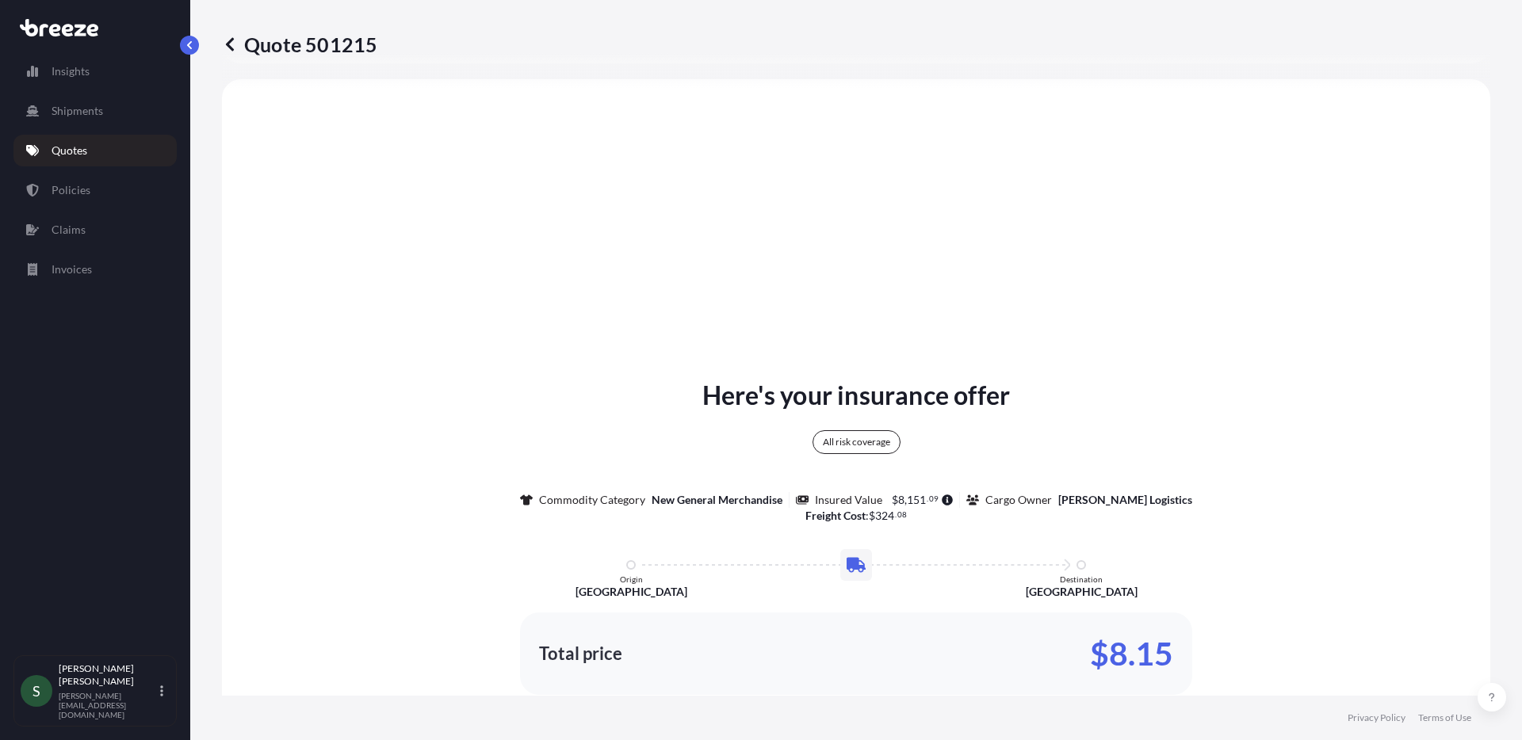
click at [67, 159] on link "Quotes" at bounding box center [94, 151] width 163 height 32
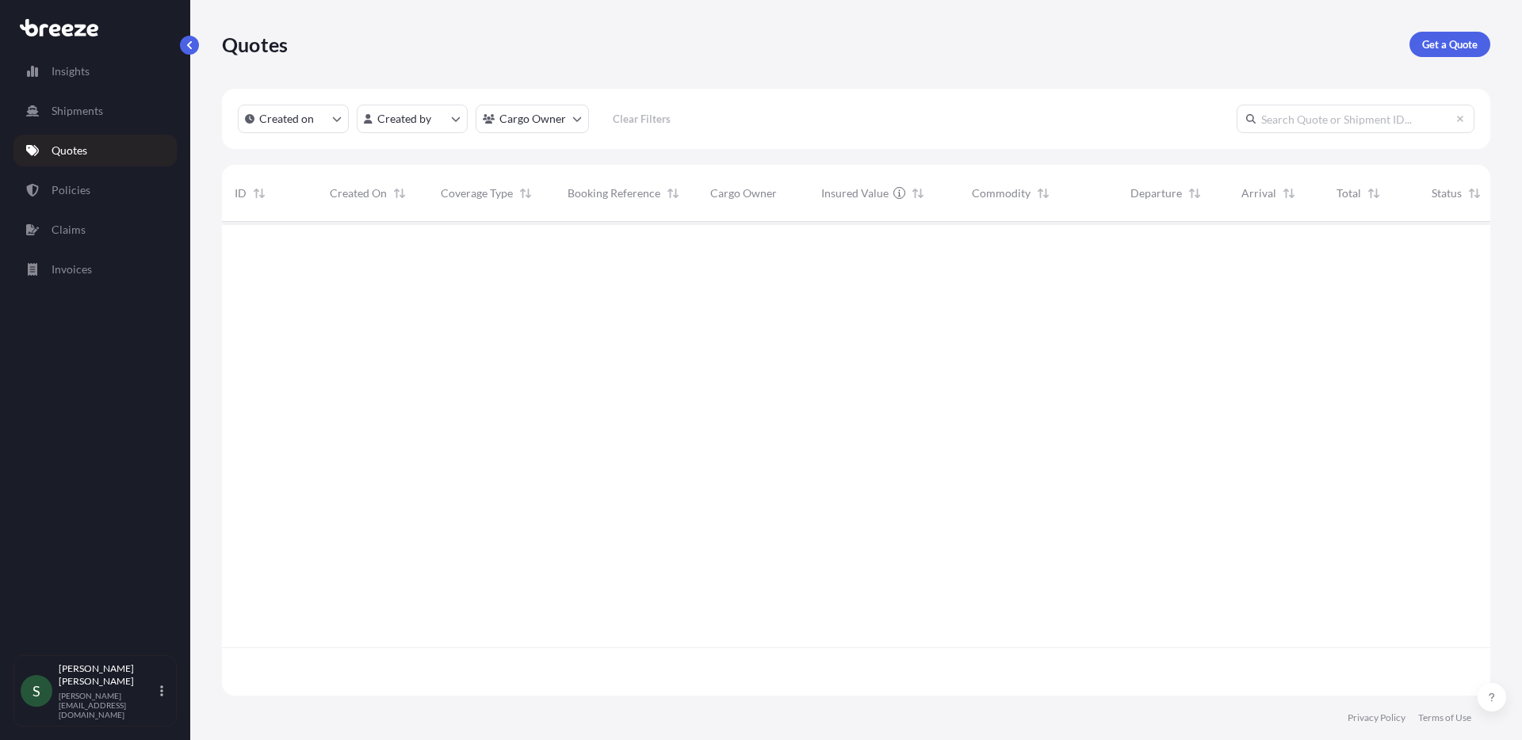
scroll to position [471, 1257]
click at [1441, 48] on p "Get a Quote" at bounding box center [1449, 44] width 55 height 16
select select "Sea"
select select "1"
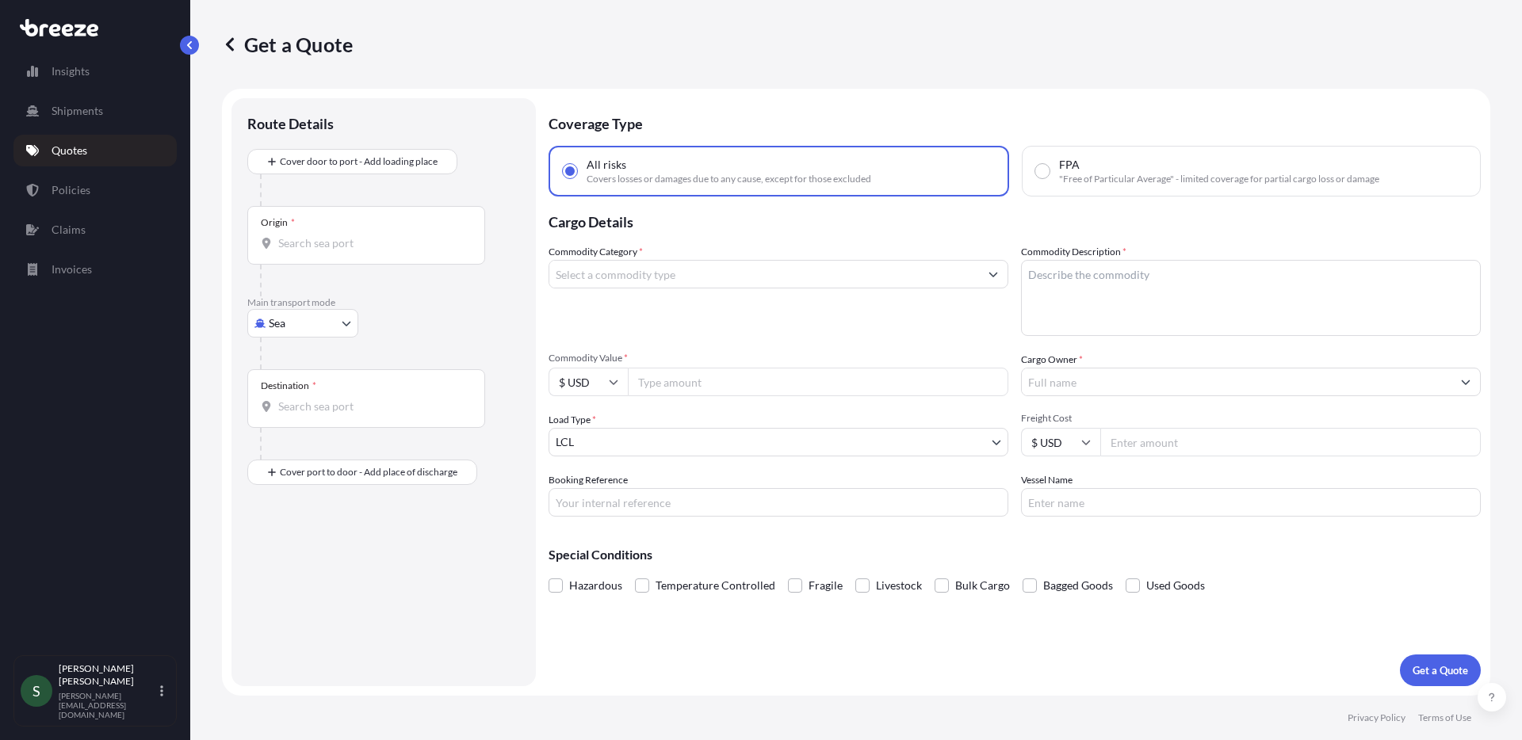
click at [269, 325] on body "Insights Shipments Quotes Policies Claims Invoices S [PERSON_NAME] [PERSON_NAME…" at bounding box center [761, 370] width 1522 height 740
click at [305, 419] on div "Road" at bounding box center [303, 422] width 98 height 29
select select "Road"
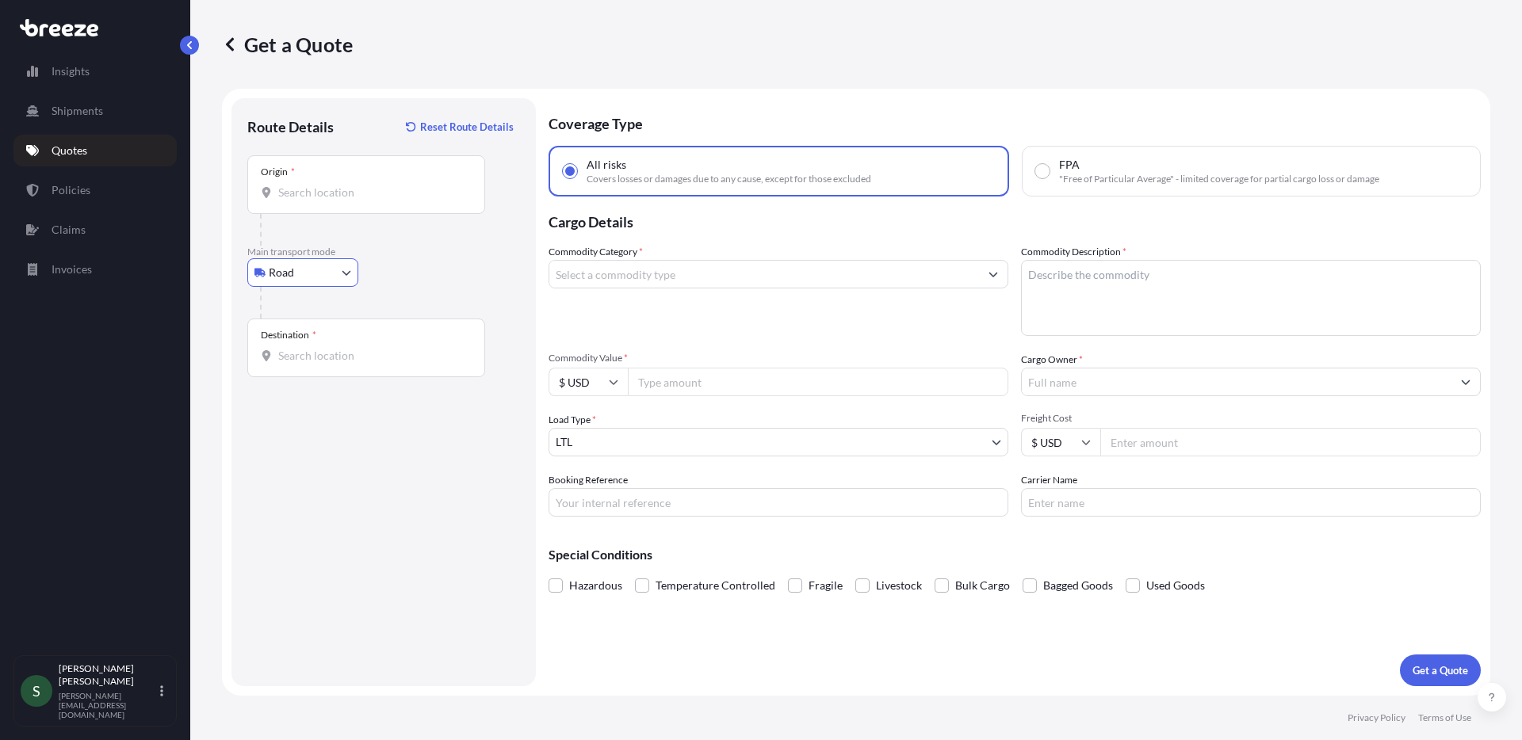
click at [397, 190] on input "Origin *" at bounding box center [371, 193] width 187 height 16
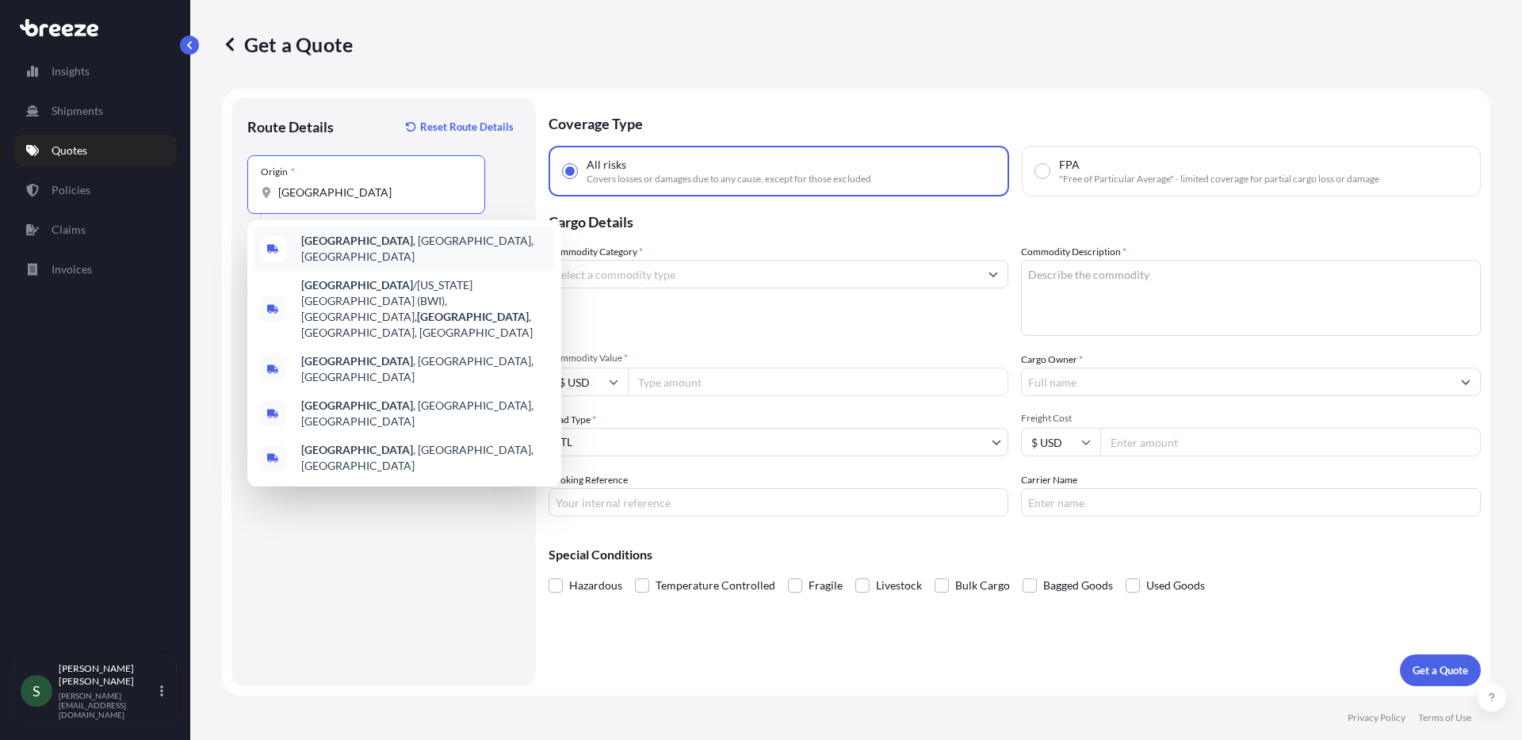
click at [364, 249] on span "[GEOGRAPHIC_DATA] , [GEOGRAPHIC_DATA], [GEOGRAPHIC_DATA]" at bounding box center [424, 249] width 247 height 32
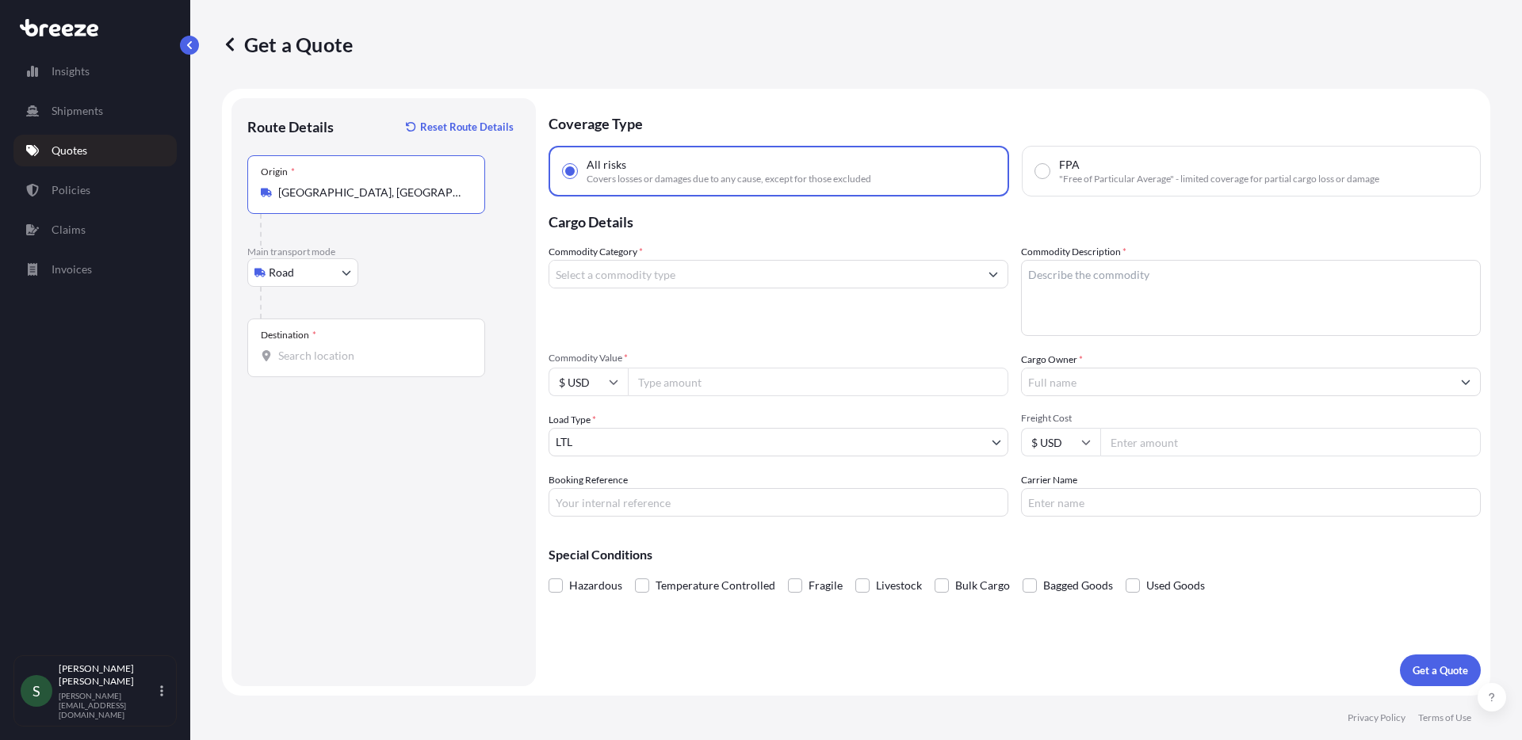
type input "[GEOGRAPHIC_DATA], [GEOGRAPHIC_DATA], [GEOGRAPHIC_DATA]"
click at [336, 358] on input "Destination *" at bounding box center [371, 356] width 187 height 16
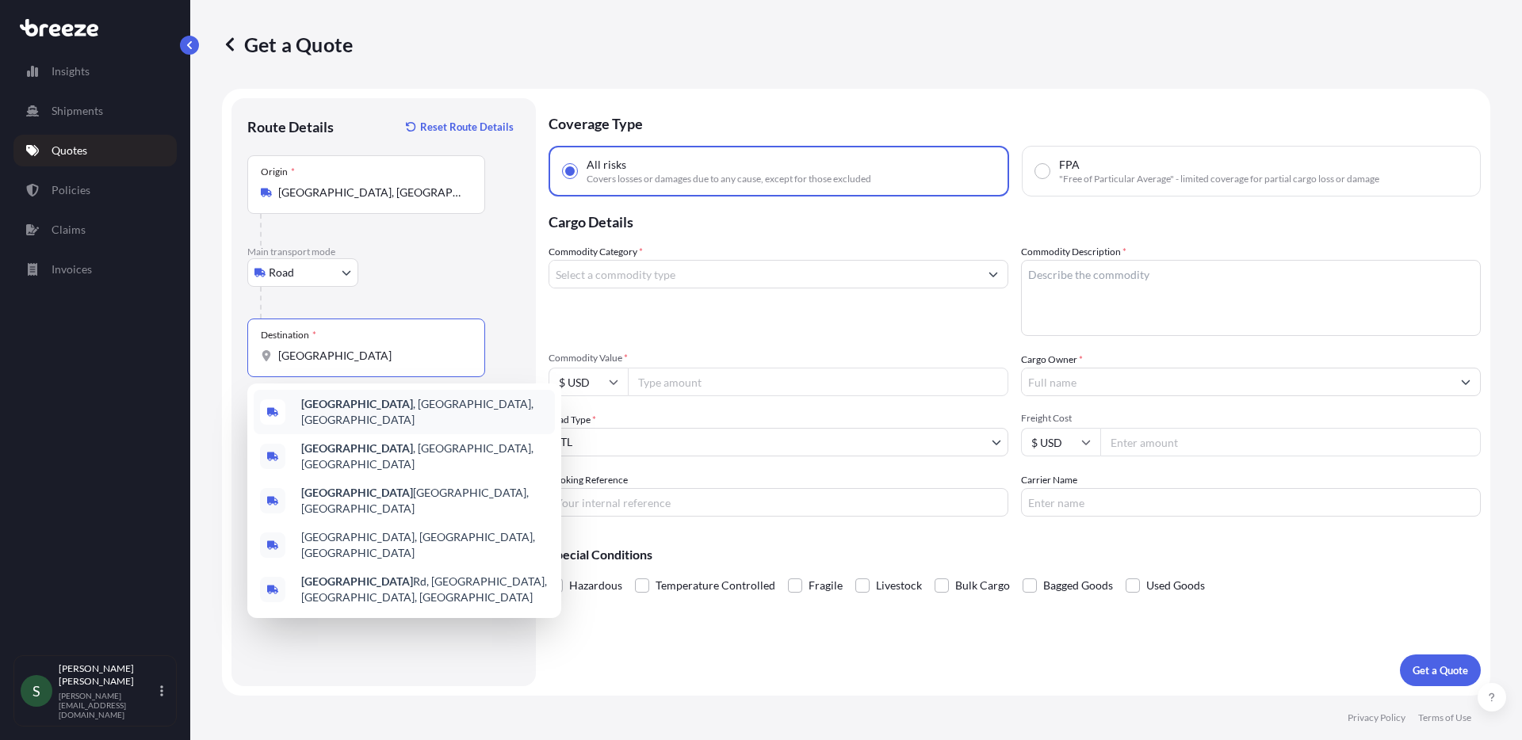
click at [370, 409] on span "[GEOGRAPHIC_DATA] , [GEOGRAPHIC_DATA], [GEOGRAPHIC_DATA]" at bounding box center [424, 412] width 247 height 32
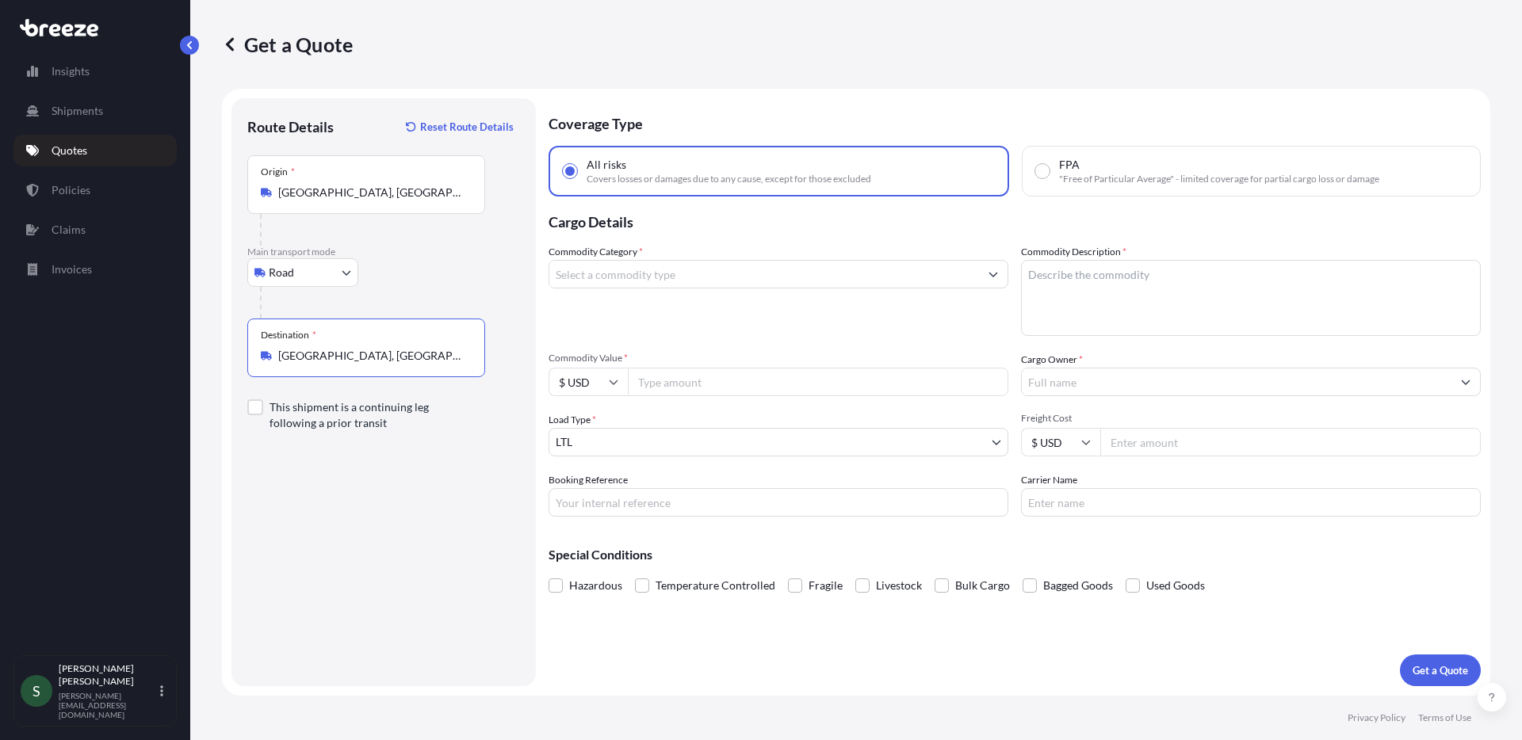
drag, startPoint x: 382, startPoint y: 353, endPoint x: 334, endPoint y: 349, distance: 48.5
click at [334, 349] on input "[GEOGRAPHIC_DATA], [GEOGRAPHIC_DATA], [GEOGRAPHIC_DATA]" at bounding box center [371, 356] width 187 height 16
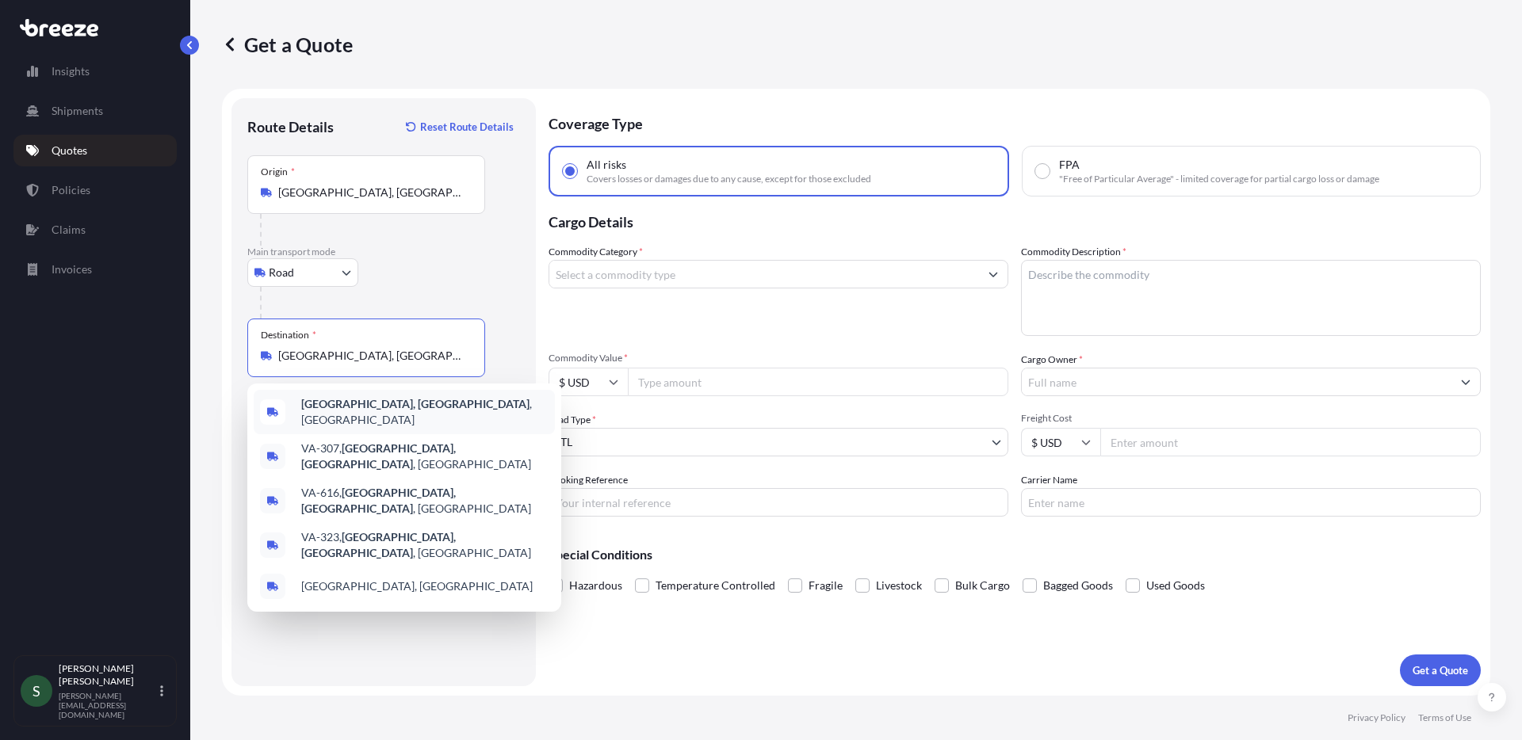
click at [406, 410] on div "[GEOGRAPHIC_DATA], [GEOGRAPHIC_DATA] , [GEOGRAPHIC_DATA]" at bounding box center [404, 412] width 301 height 44
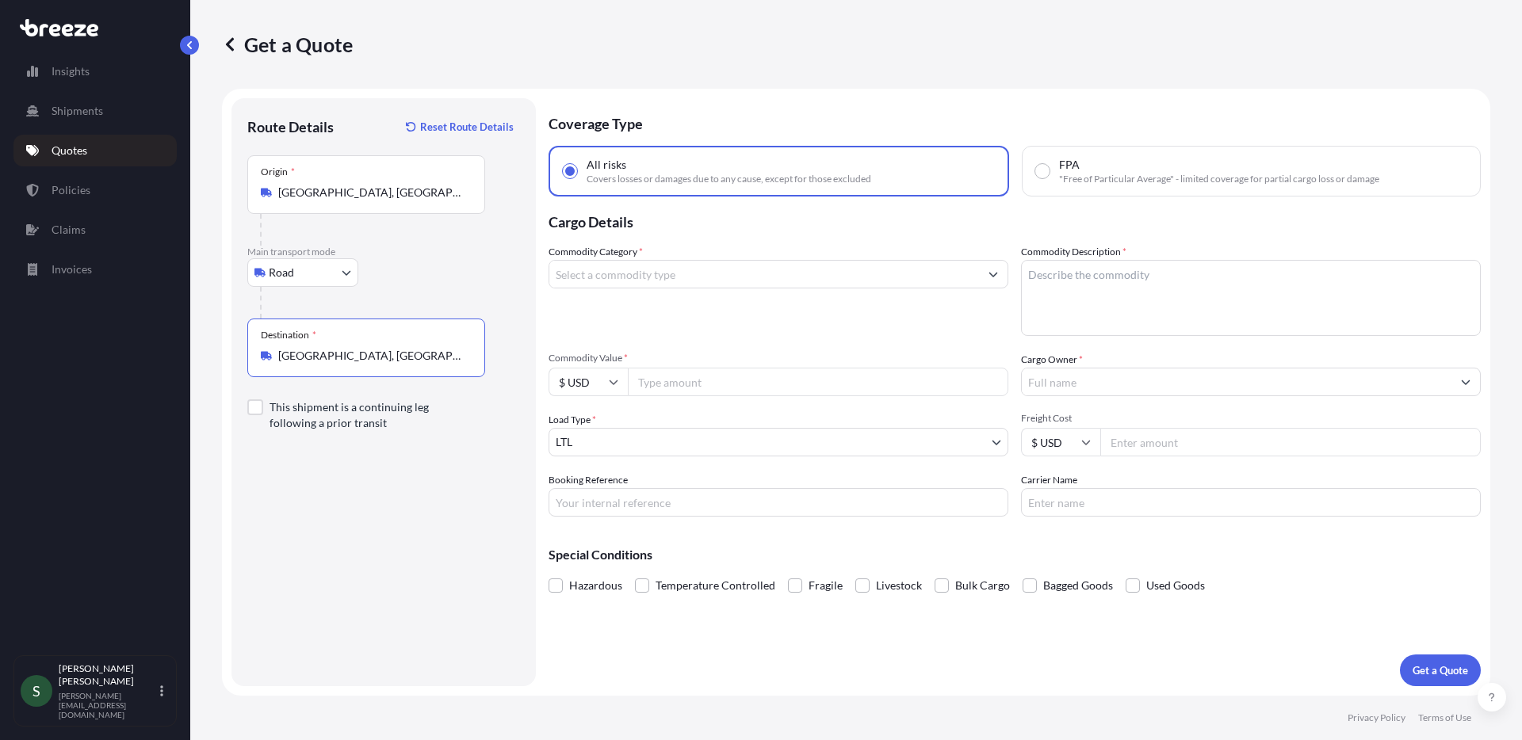
type input "[GEOGRAPHIC_DATA], [GEOGRAPHIC_DATA], [GEOGRAPHIC_DATA]"
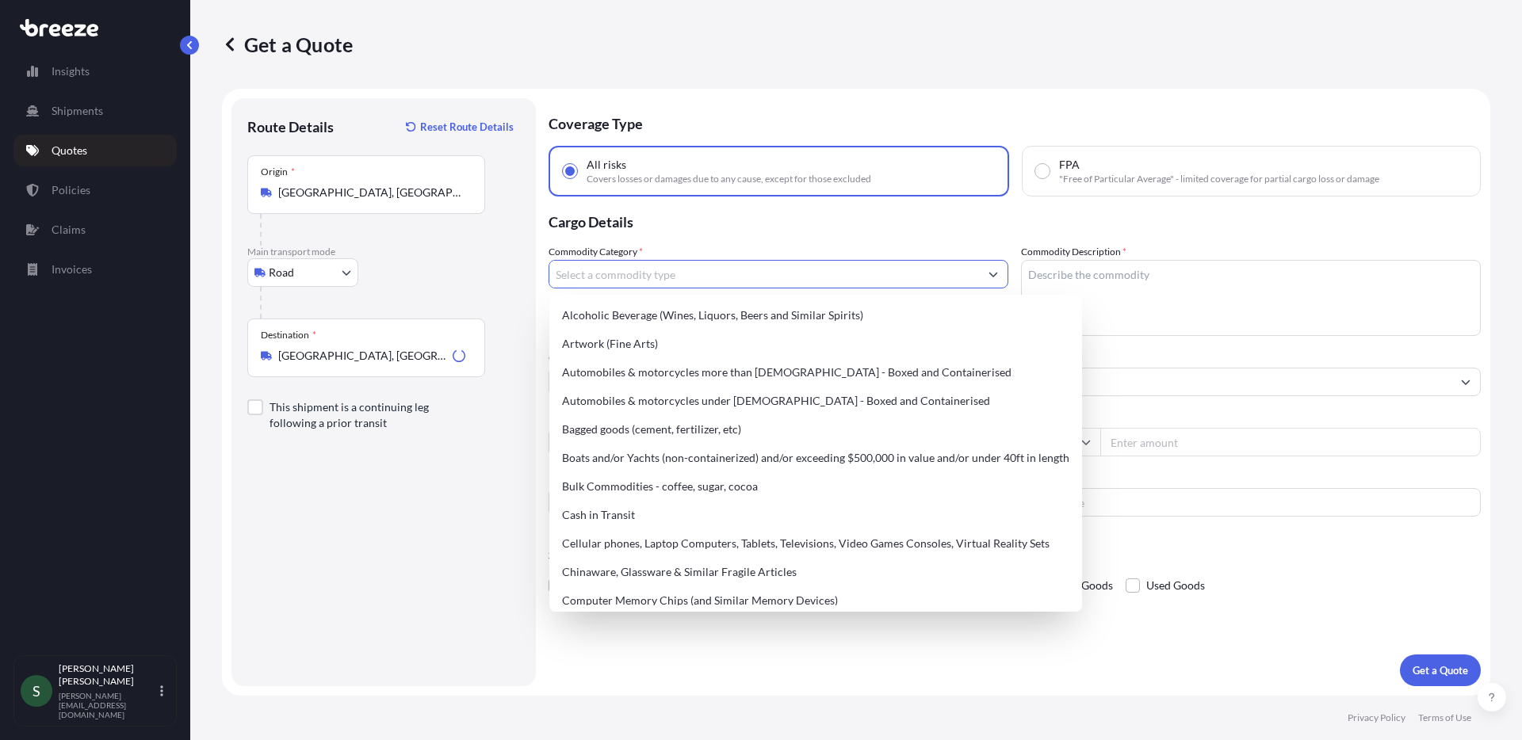
click at [699, 275] on input "Commodity Category *" at bounding box center [764, 274] width 430 height 29
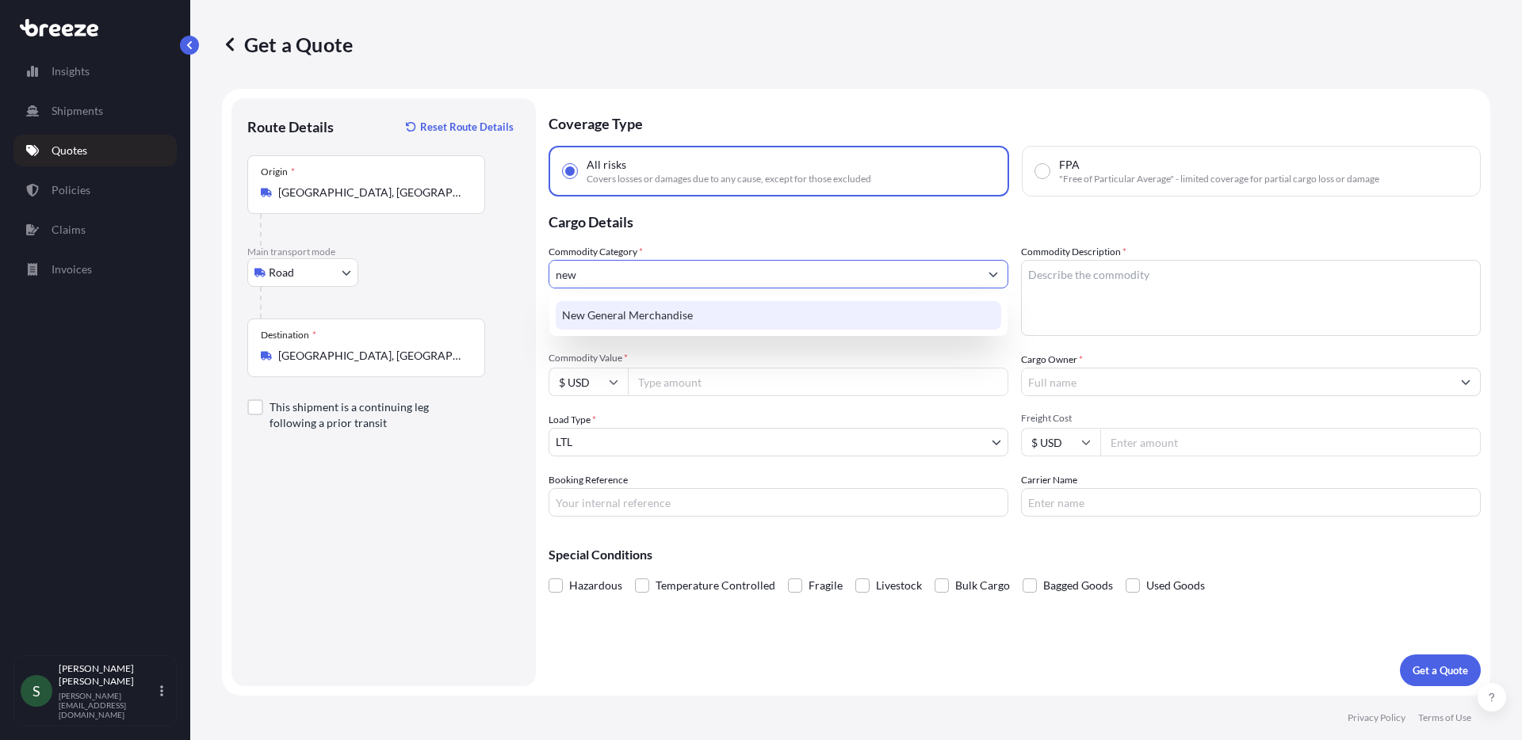
click at [651, 318] on div "New General Merchandise" at bounding box center [779, 315] width 446 height 29
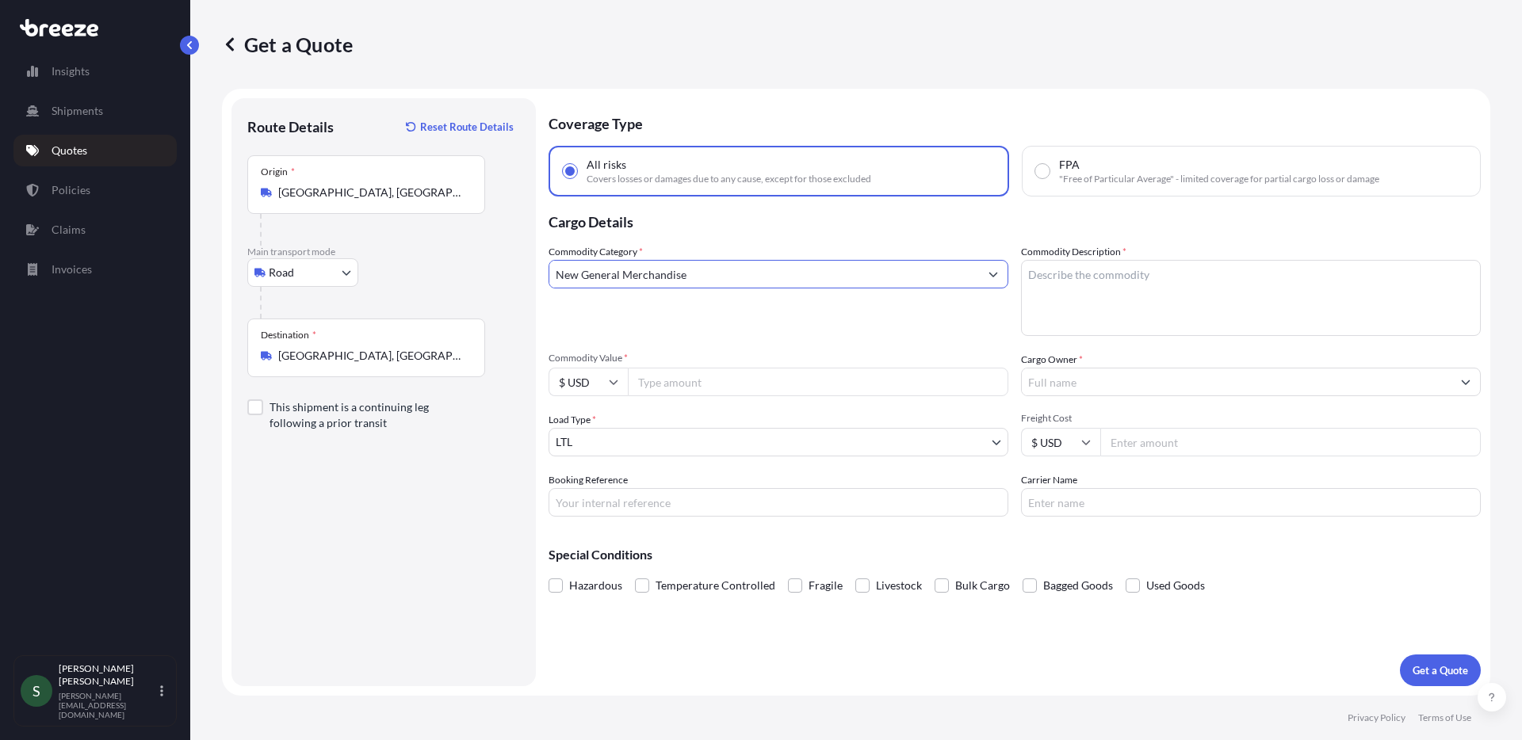
type input "New General Merchandise"
click at [1151, 287] on textarea "Commodity Description *" at bounding box center [1251, 298] width 460 height 76
type textarea "Dryers/Washers"
click at [783, 380] on input "Commodity Value *" at bounding box center [818, 382] width 381 height 29
type input "5757"
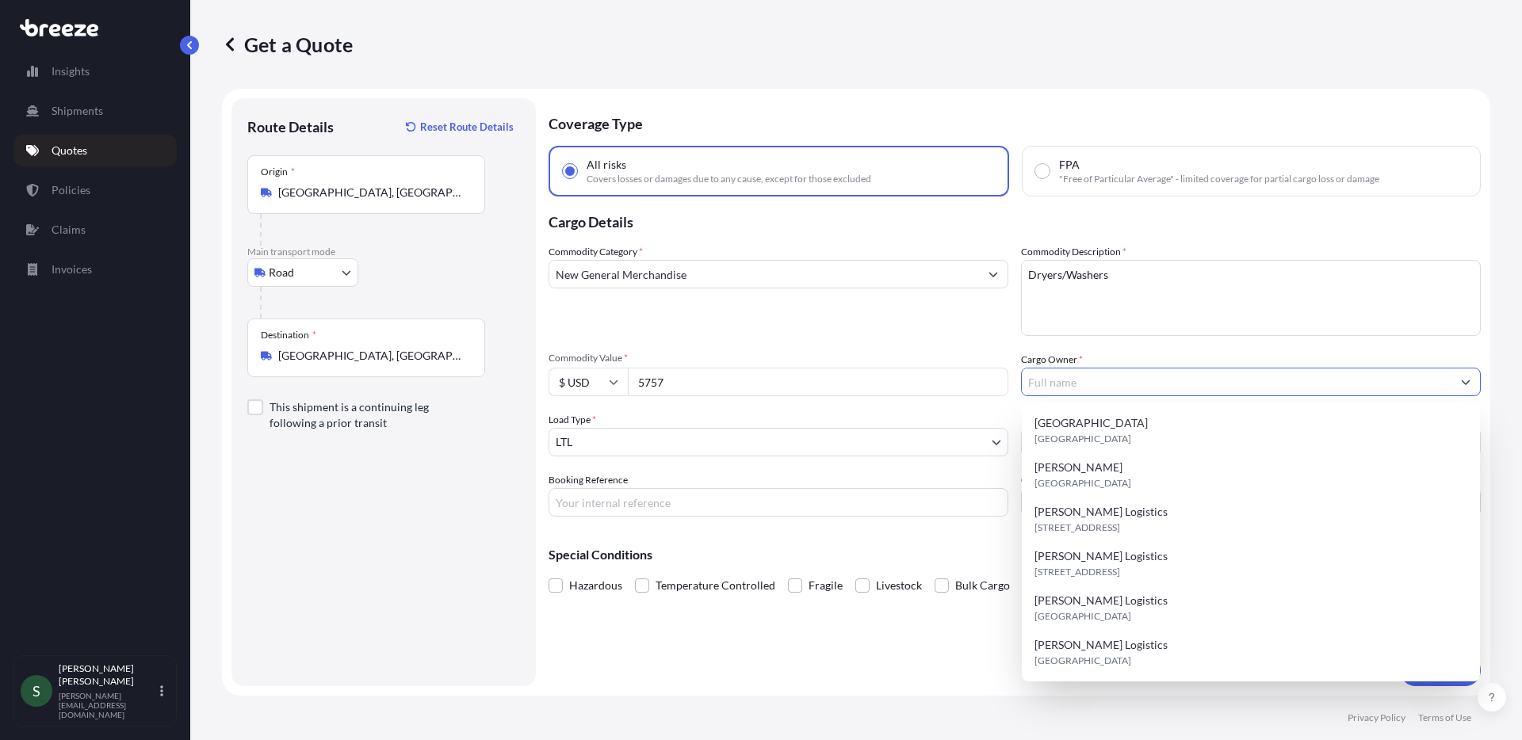
click at [1098, 381] on input "Cargo Owner *" at bounding box center [1237, 382] width 430 height 29
click at [1161, 515] on div "[PERSON_NAME] Logistics [STREET_ADDRESS]" at bounding box center [1251, 520] width 446 height 44
type input "[PERSON_NAME] Logistics"
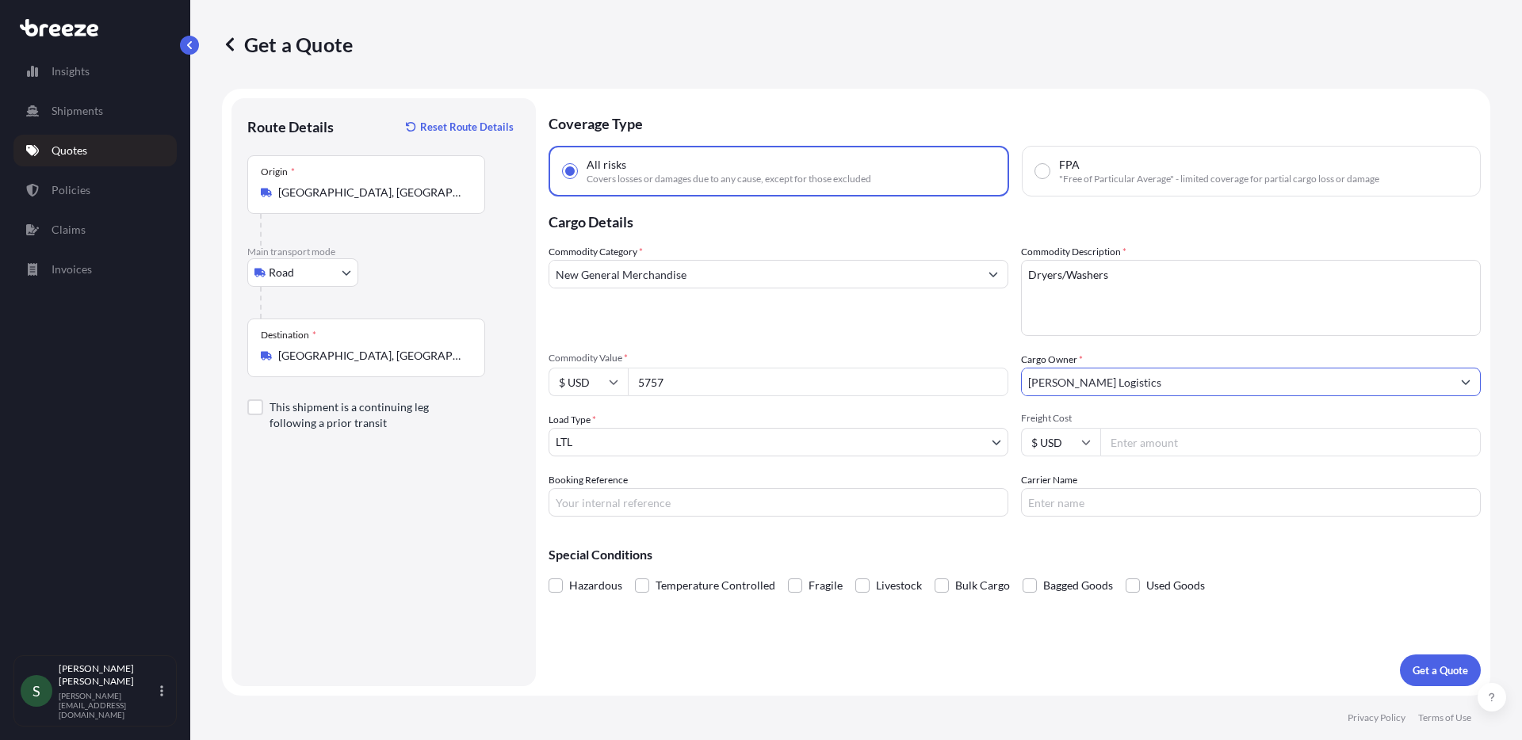
click at [1159, 439] on input "Freight Cost" at bounding box center [1290, 442] width 381 height 29
click at [612, 499] on input "Booking Reference" at bounding box center [779, 502] width 460 height 29
paste input "PO05139364"
type input "PO05139364"
click at [1135, 507] on input "Carrier Name" at bounding box center [1251, 502] width 460 height 29
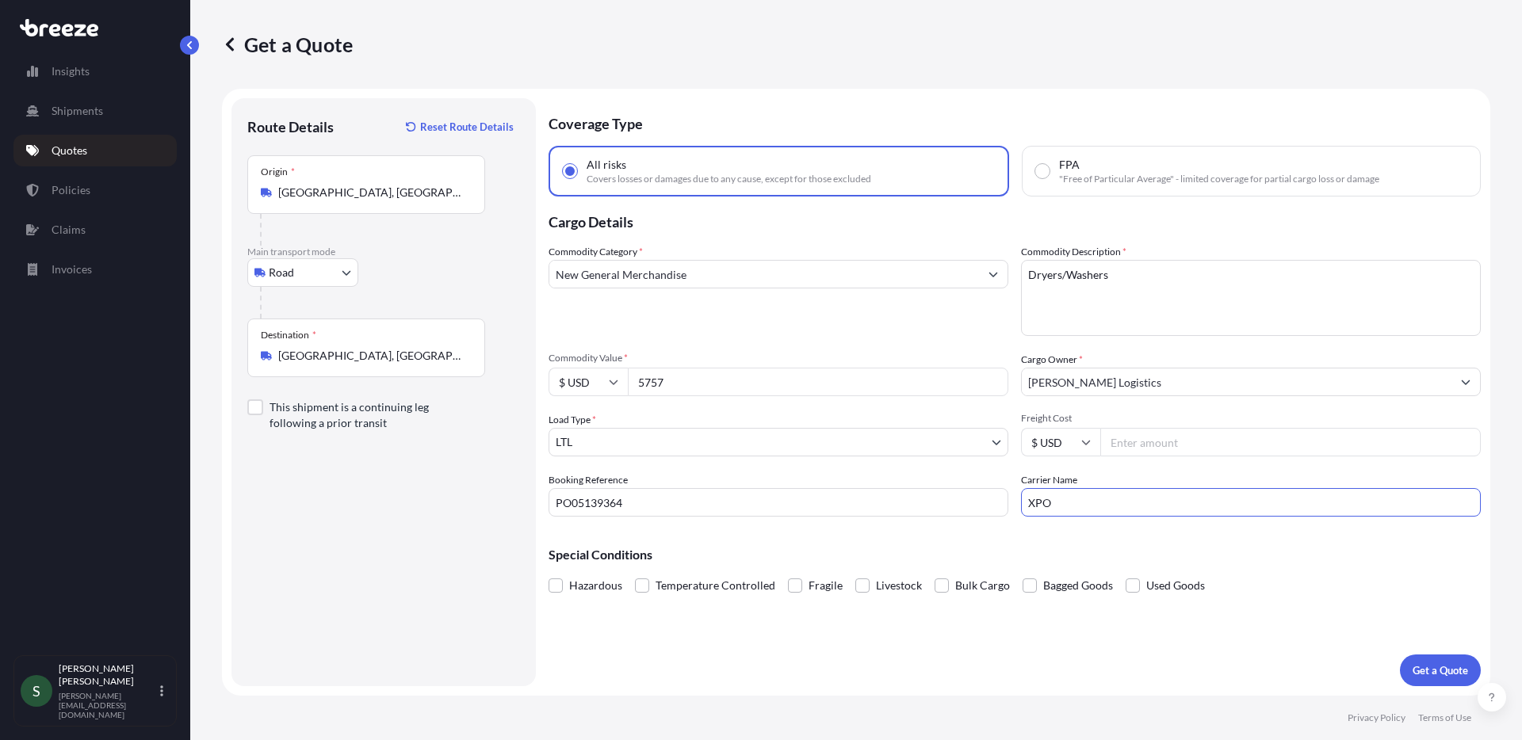
type input "XPO"
click at [1145, 443] on input "Freight Cost" at bounding box center [1290, 442] width 381 height 29
click at [1179, 442] on input "Freight Cost" at bounding box center [1290, 442] width 381 height 29
type input "315.93"
click at [1433, 666] on p "Get a Quote" at bounding box center [1440, 671] width 55 height 16
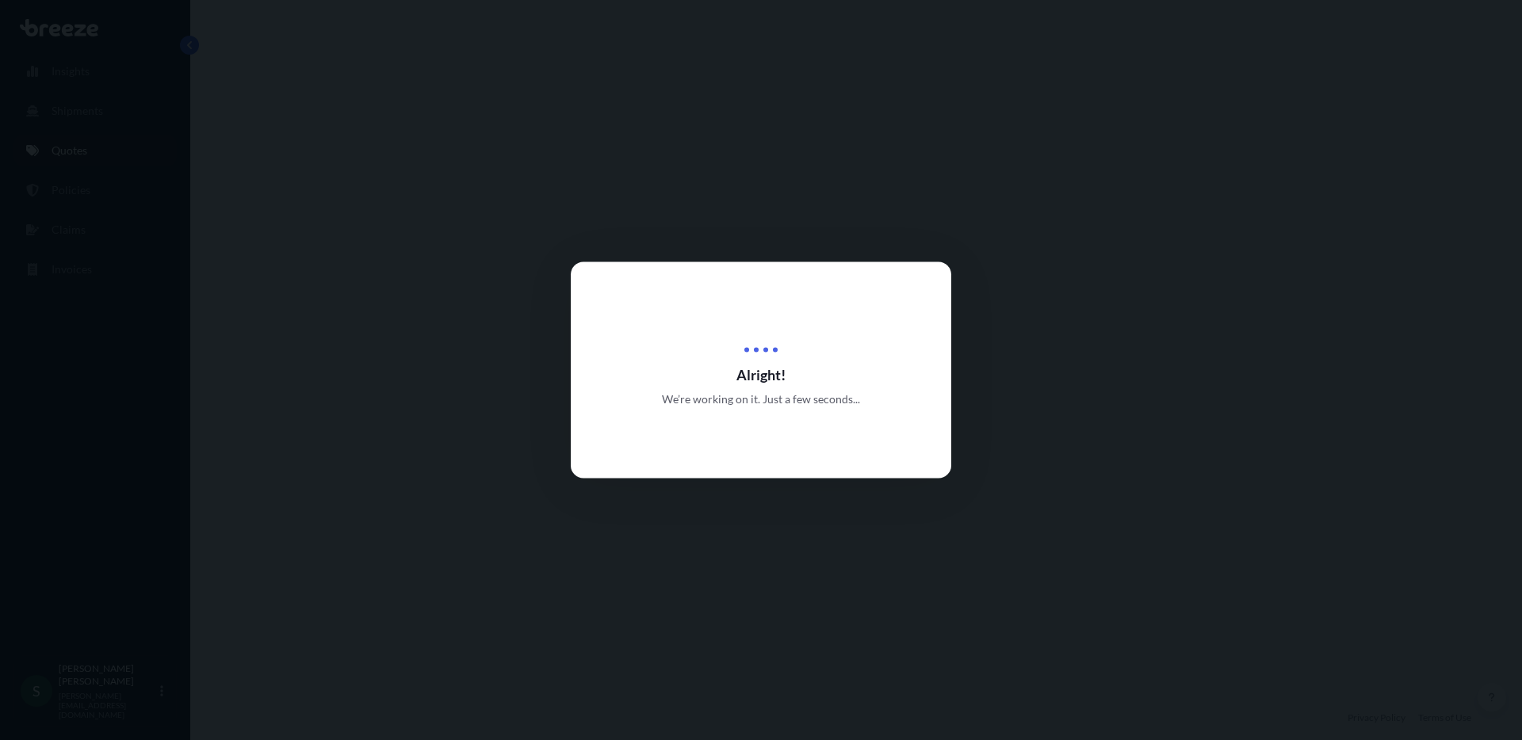
select select "Road"
select select "1"
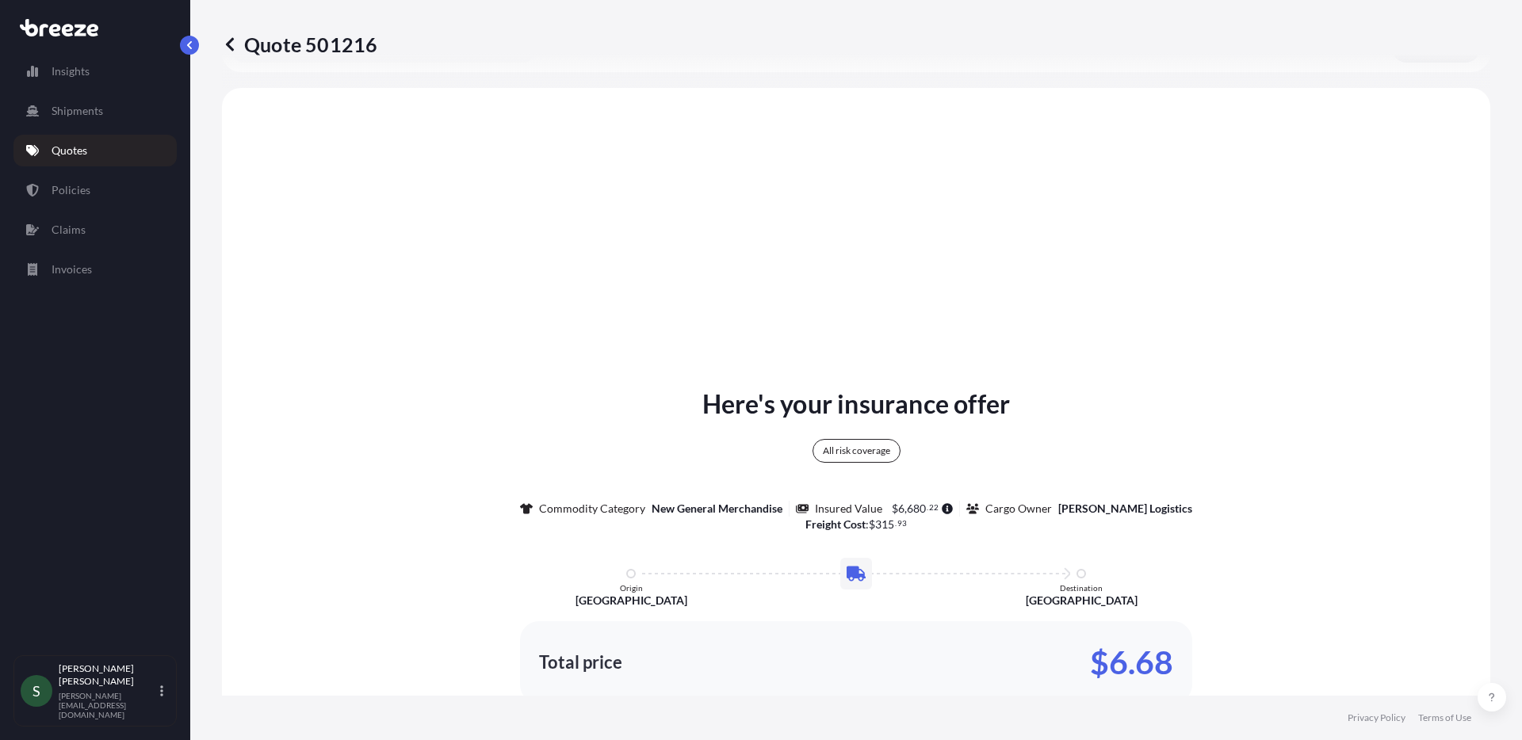
scroll to position [576, 0]
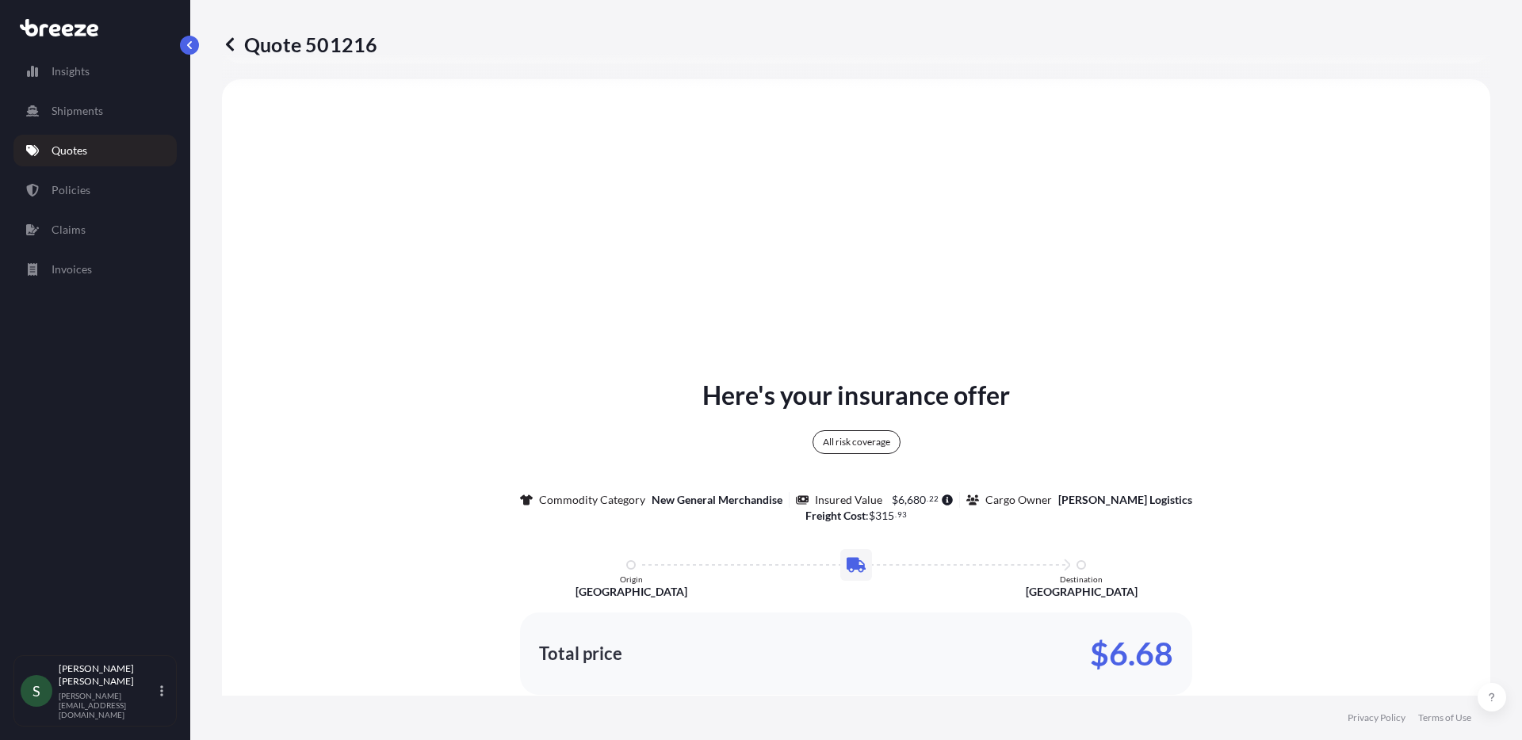
click at [102, 155] on link "Quotes" at bounding box center [94, 151] width 163 height 32
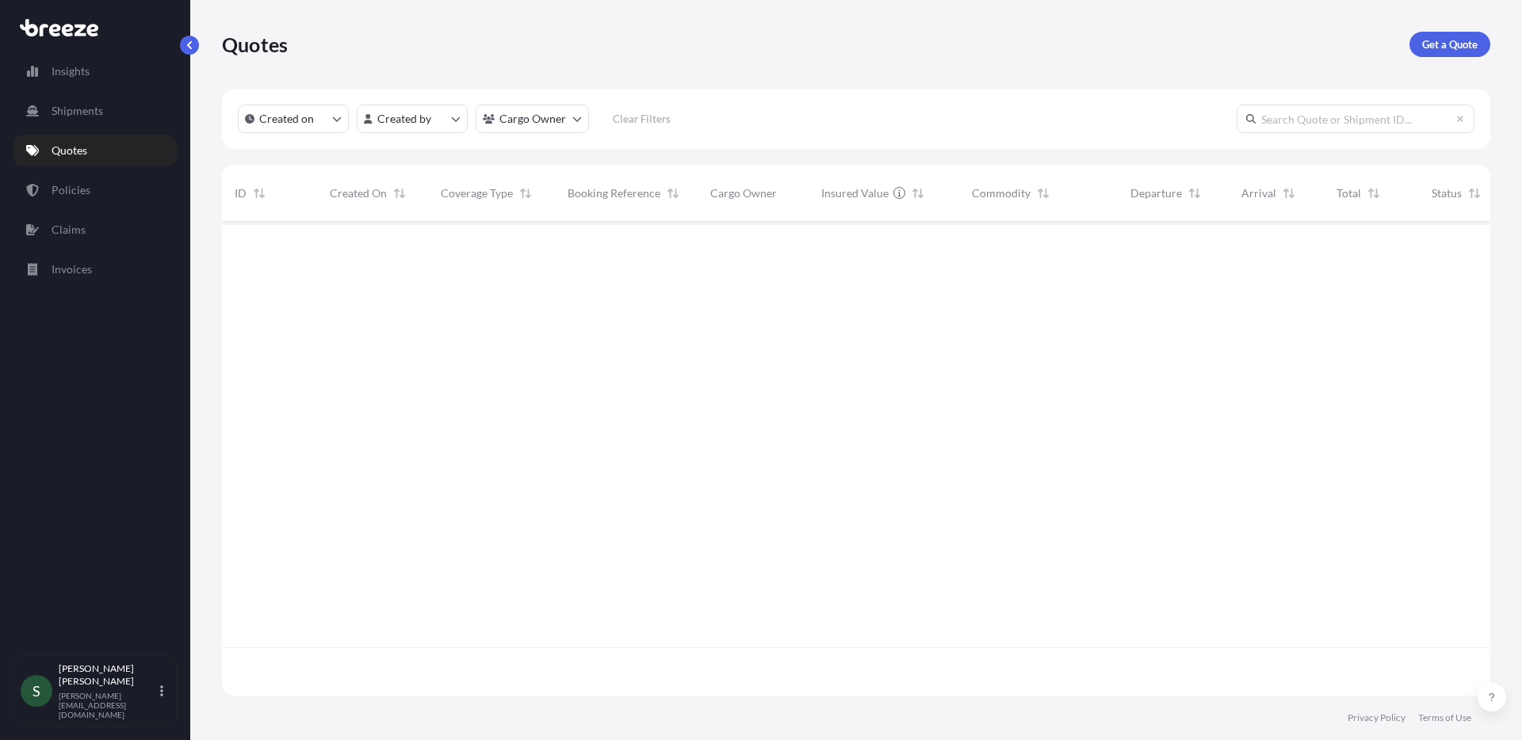
scroll to position [471, 1257]
click at [1455, 34] on link "Get a Quote" at bounding box center [1450, 44] width 81 height 25
select select "Sea"
select select "1"
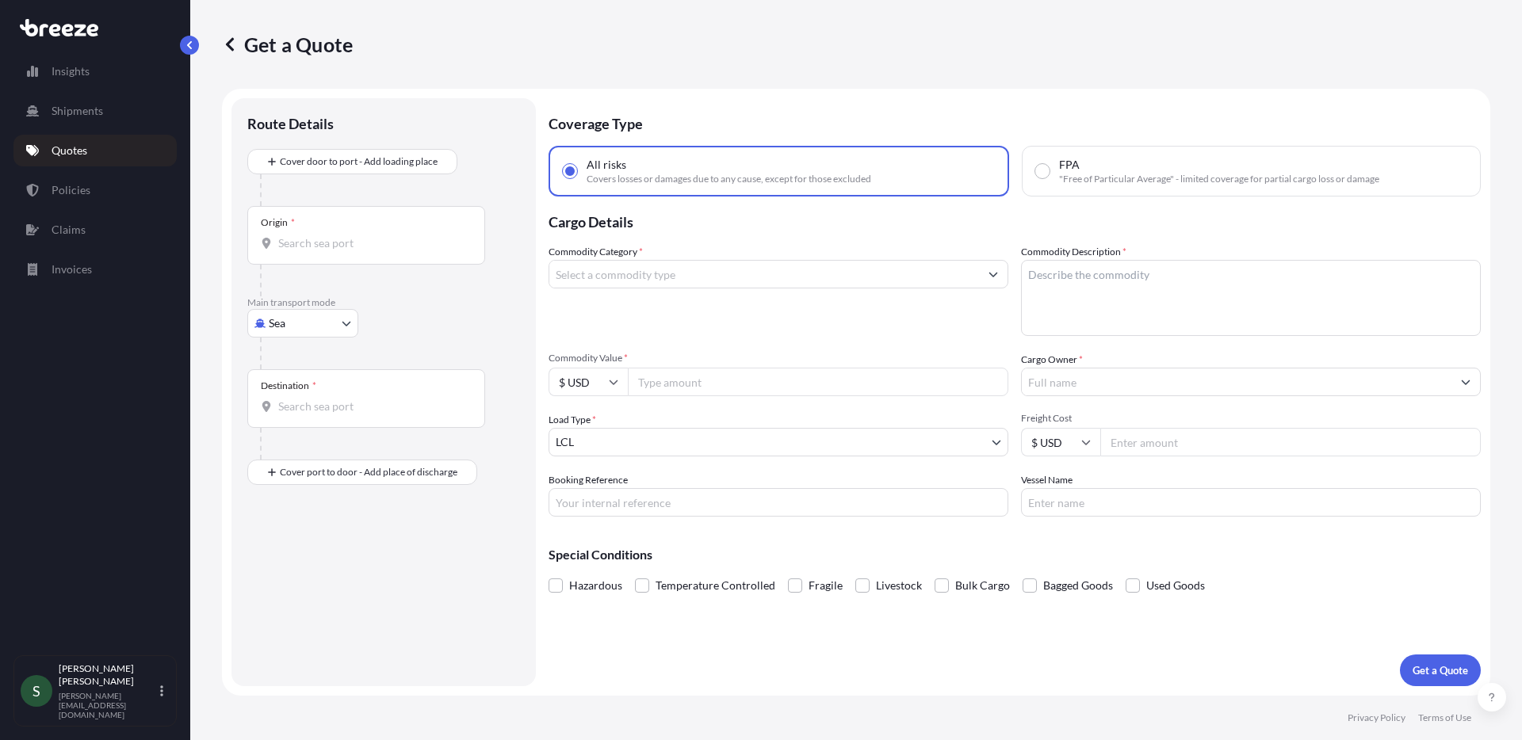
click at [309, 320] on body "Insights Shipments Quotes Policies Claims Invoices S [PERSON_NAME] [PERSON_NAME…" at bounding box center [761, 370] width 1522 height 740
click at [321, 416] on div "Road" at bounding box center [303, 422] width 98 height 29
select select "Road"
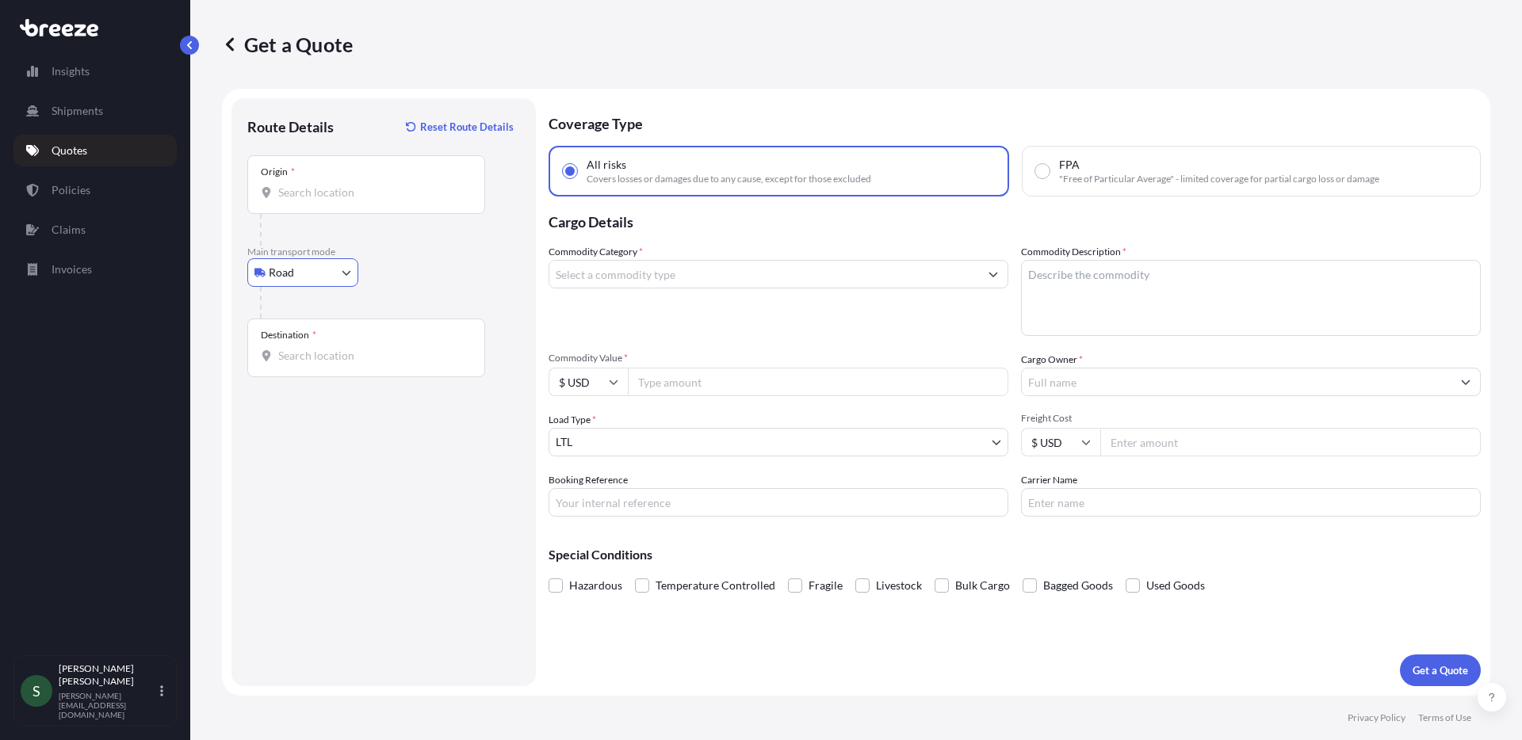
click at [331, 188] on input "Origin *" at bounding box center [371, 193] width 187 height 16
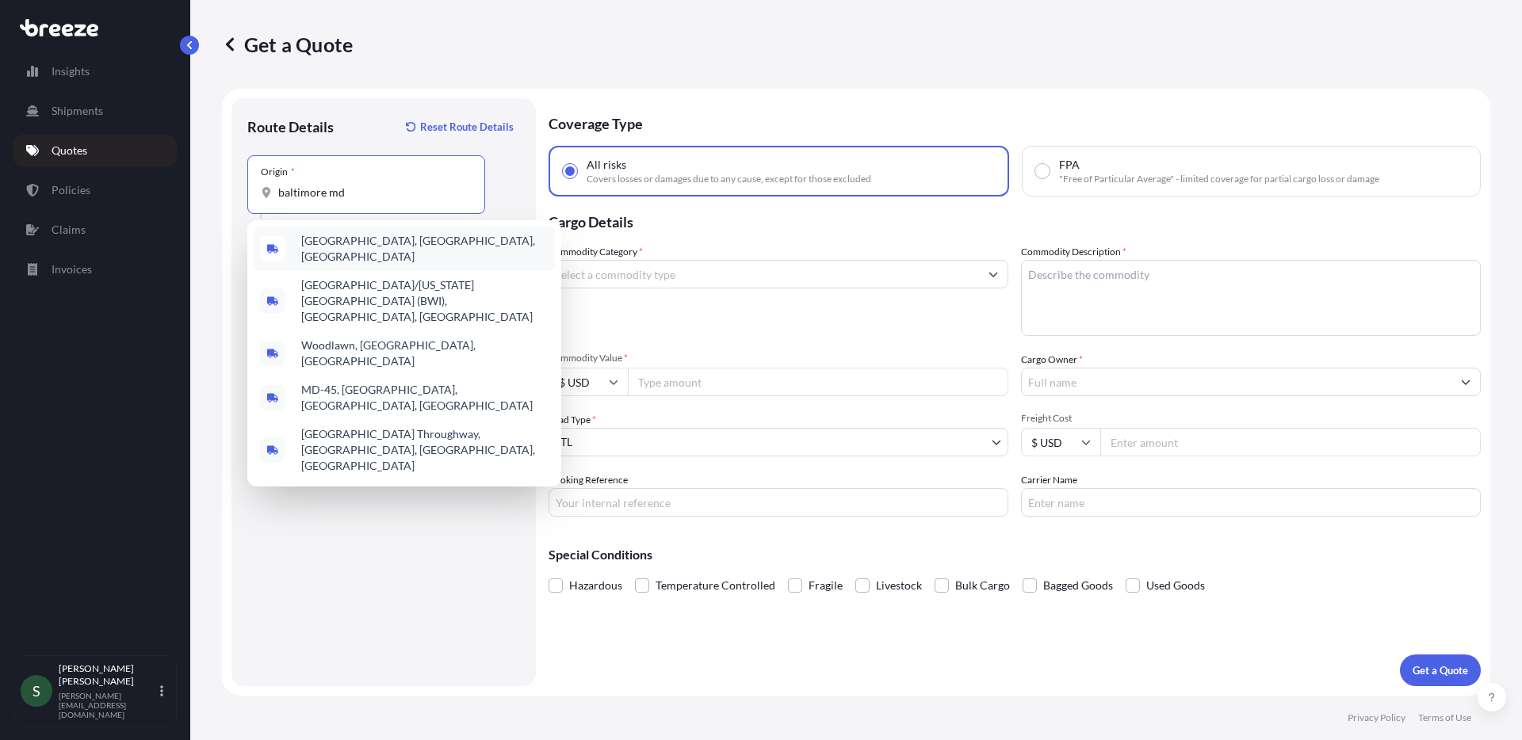
click at [386, 238] on span "[GEOGRAPHIC_DATA], [GEOGRAPHIC_DATA], [GEOGRAPHIC_DATA]" at bounding box center [424, 249] width 247 height 32
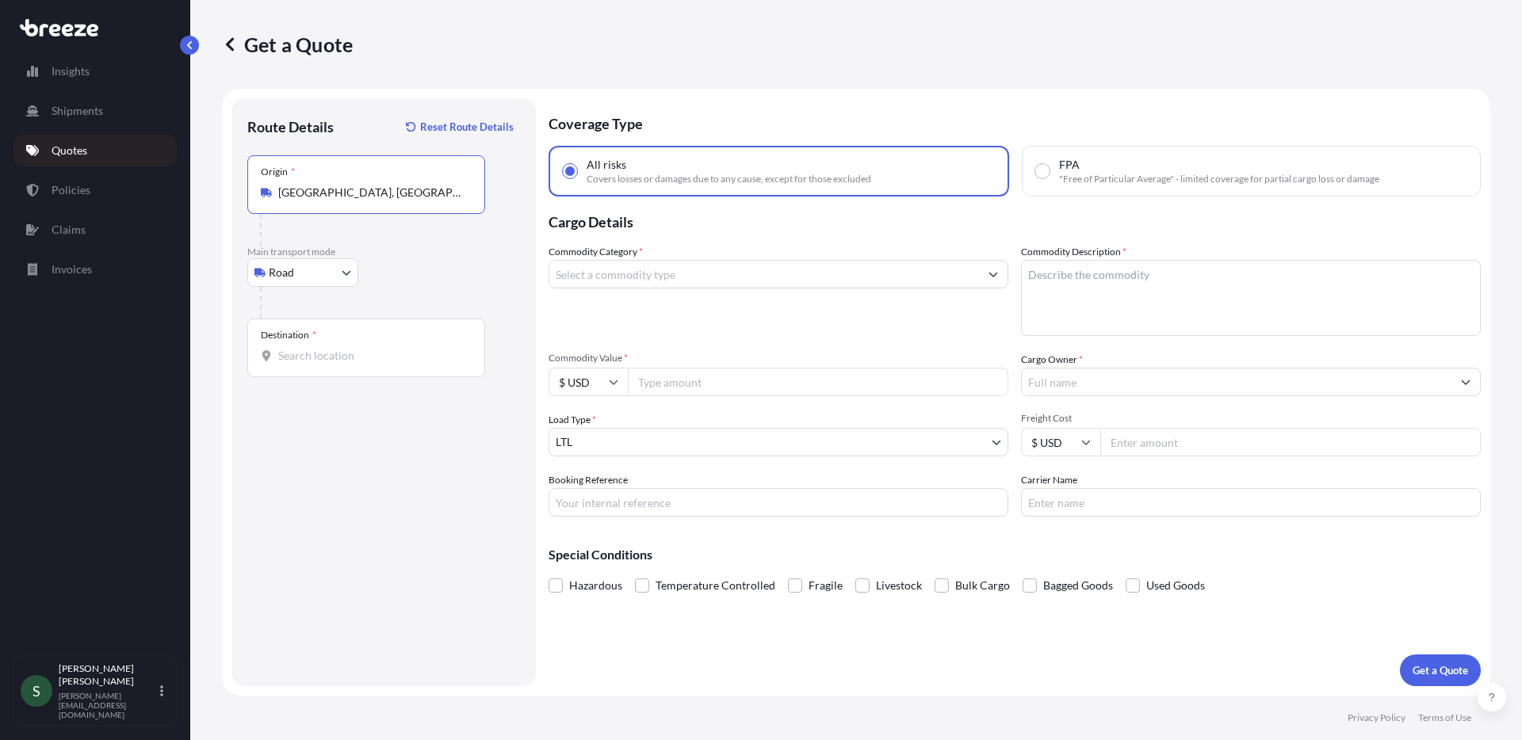
type input "[GEOGRAPHIC_DATA], [GEOGRAPHIC_DATA], [GEOGRAPHIC_DATA]"
click at [361, 358] on input "Destination *" at bounding box center [371, 356] width 187 height 16
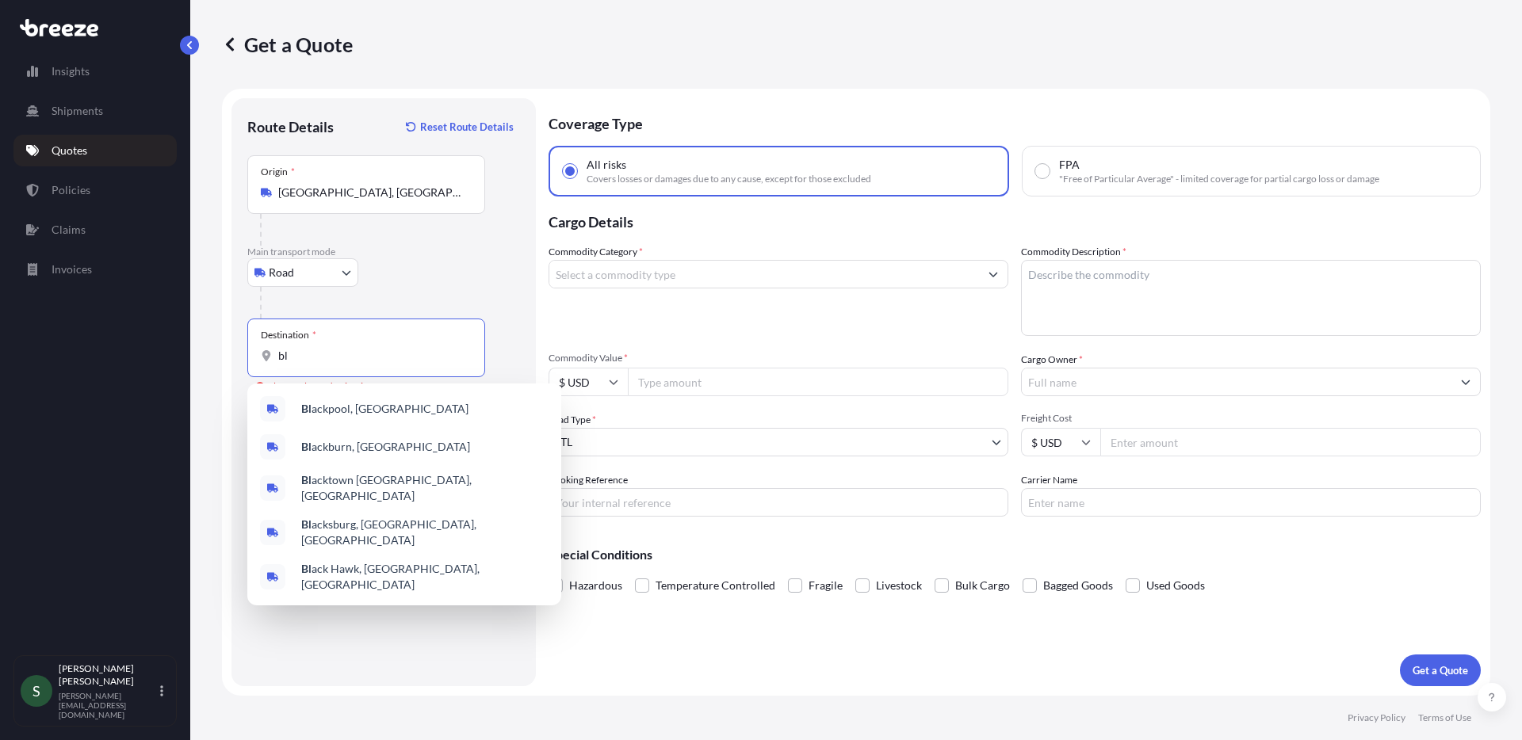
type input "b"
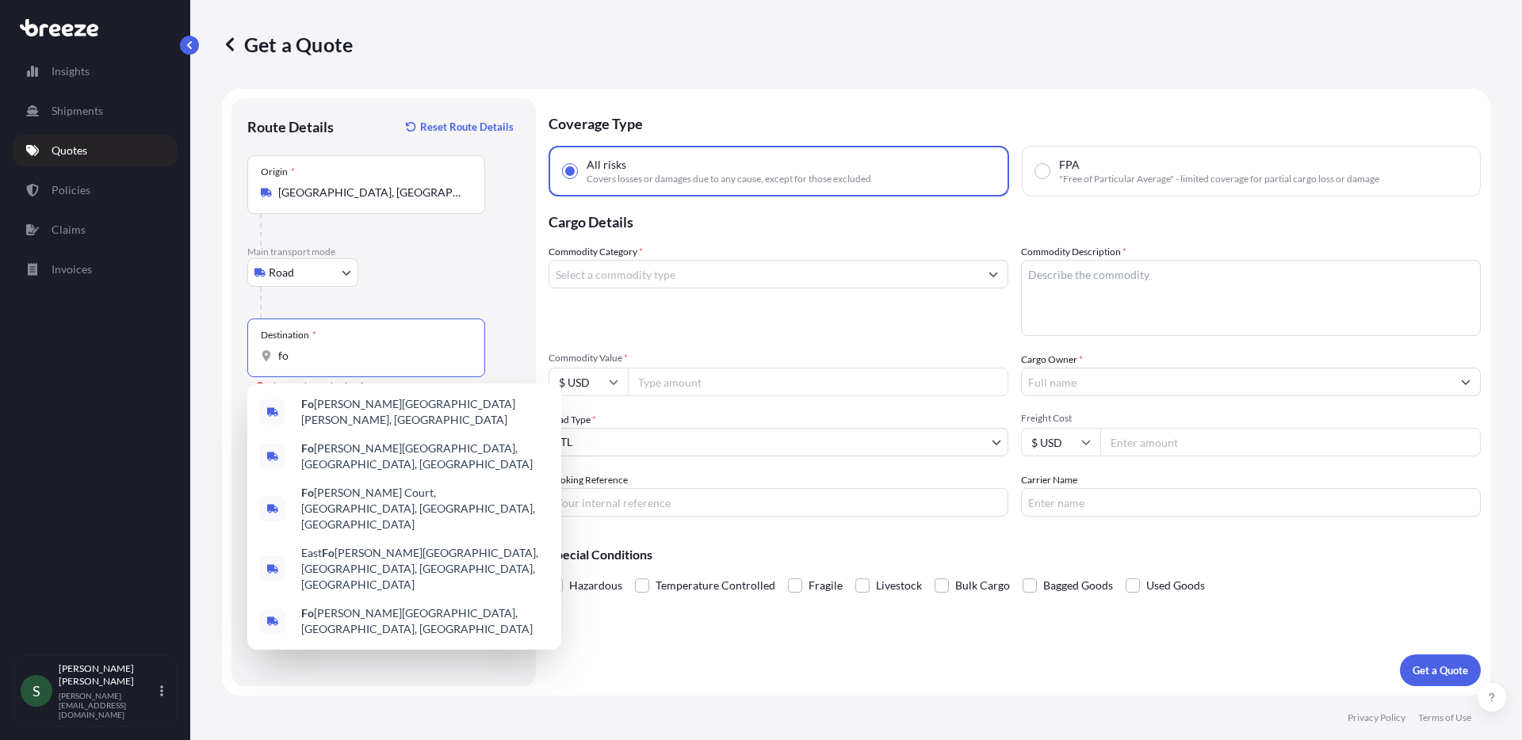
type input "f"
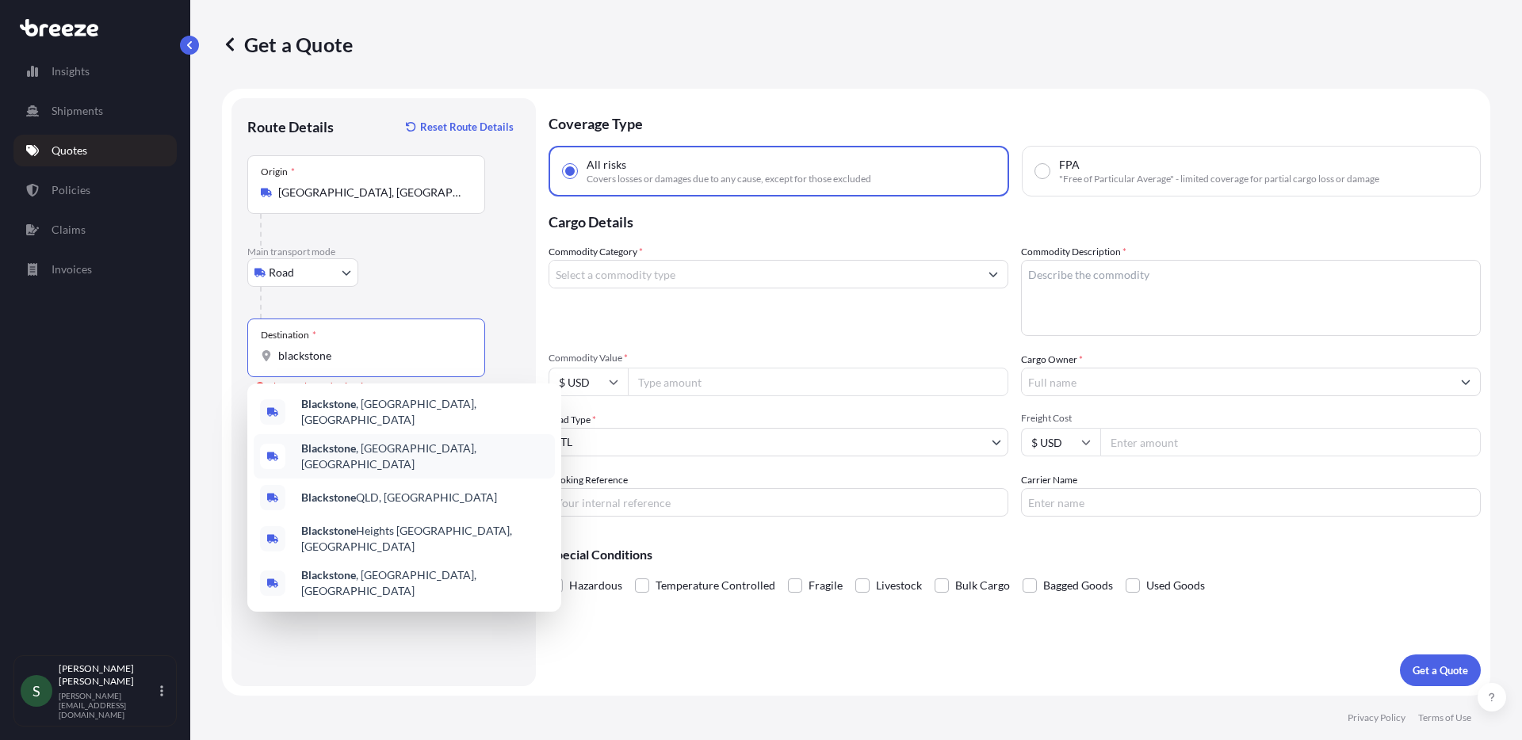
click at [341, 415] on span "[GEOGRAPHIC_DATA] , [GEOGRAPHIC_DATA], [GEOGRAPHIC_DATA]" at bounding box center [424, 412] width 247 height 32
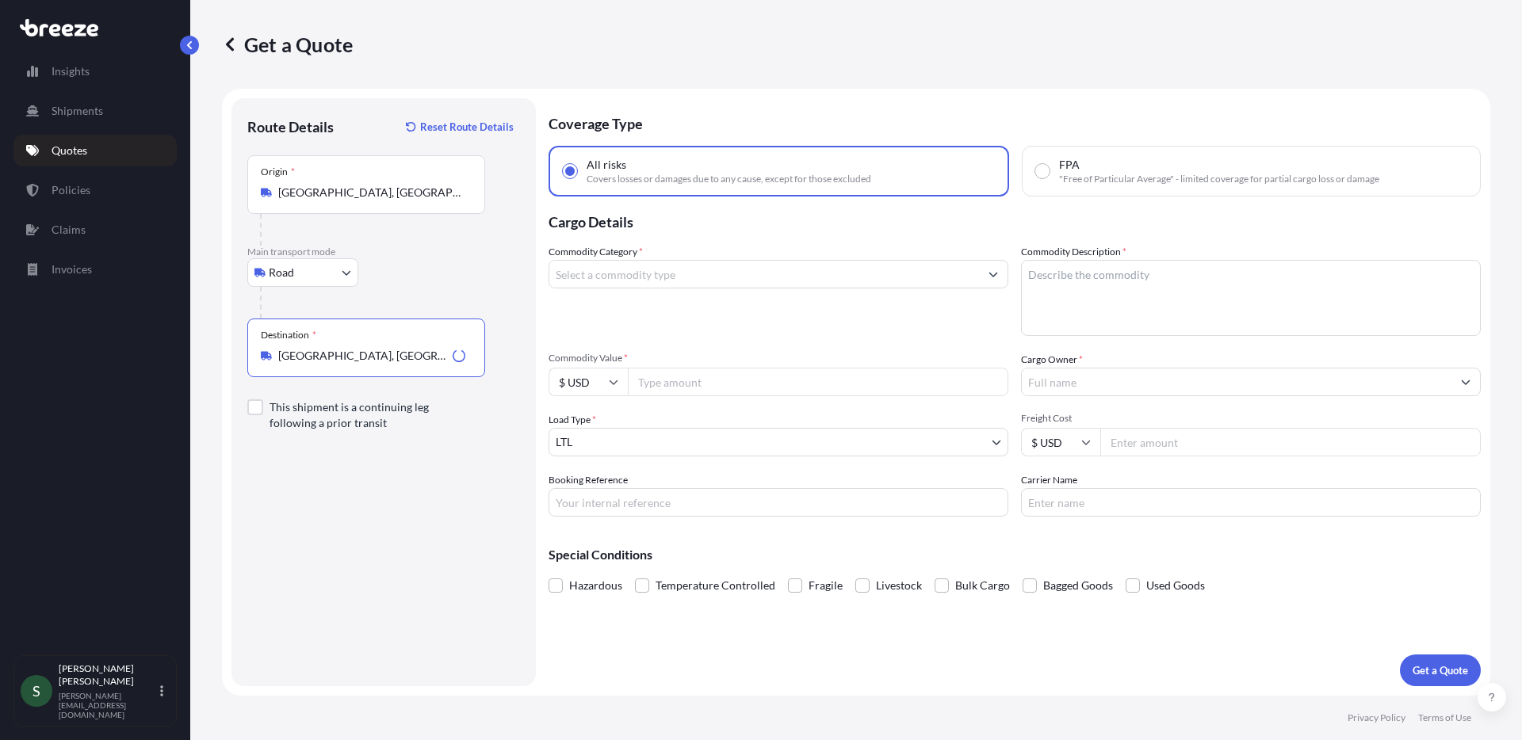
type input "[GEOGRAPHIC_DATA], [GEOGRAPHIC_DATA], [GEOGRAPHIC_DATA]"
click at [664, 276] on input "Commodity Category *" at bounding box center [764, 274] width 430 height 29
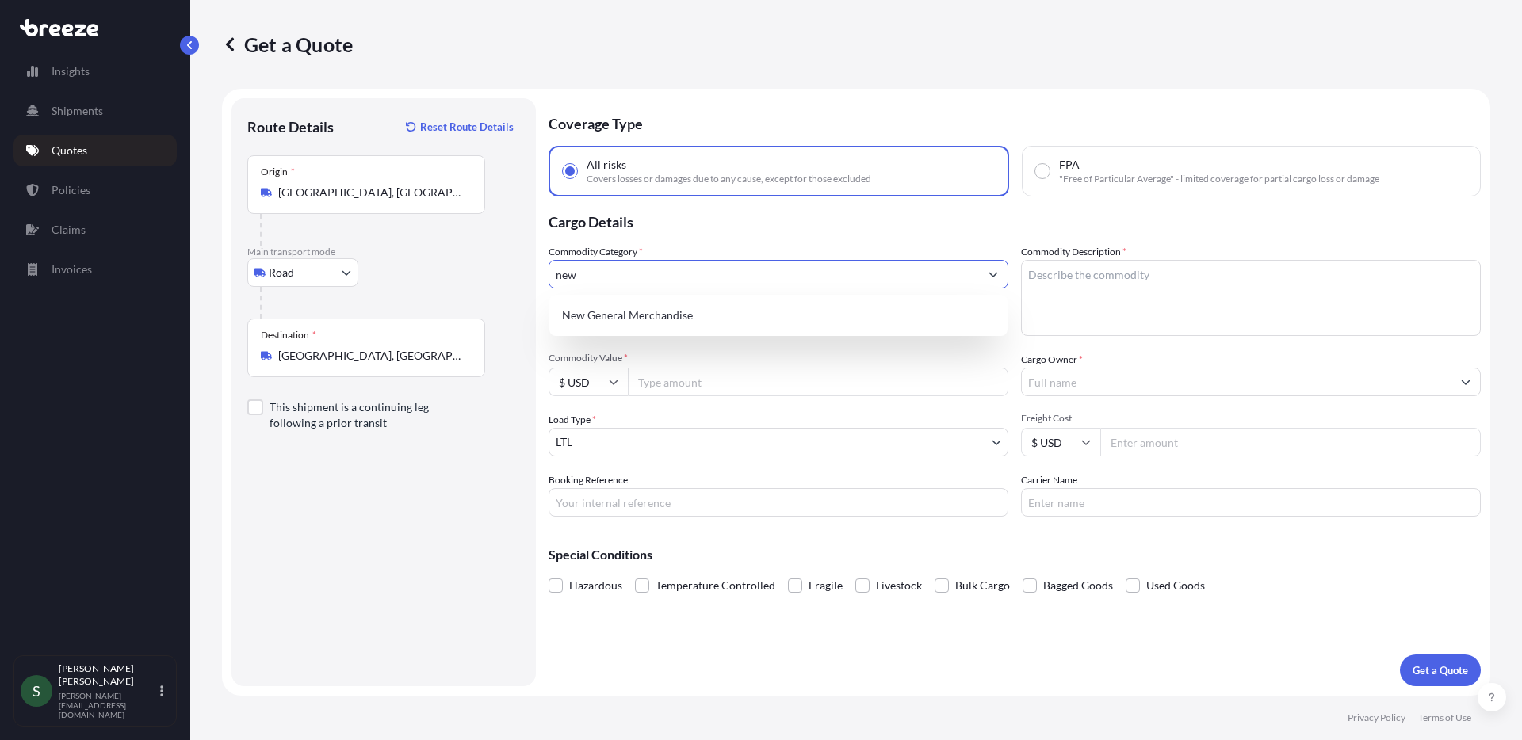
click at [662, 321] on div "New General Merchandise" at bounding box center [779, 315] width 446 height 29
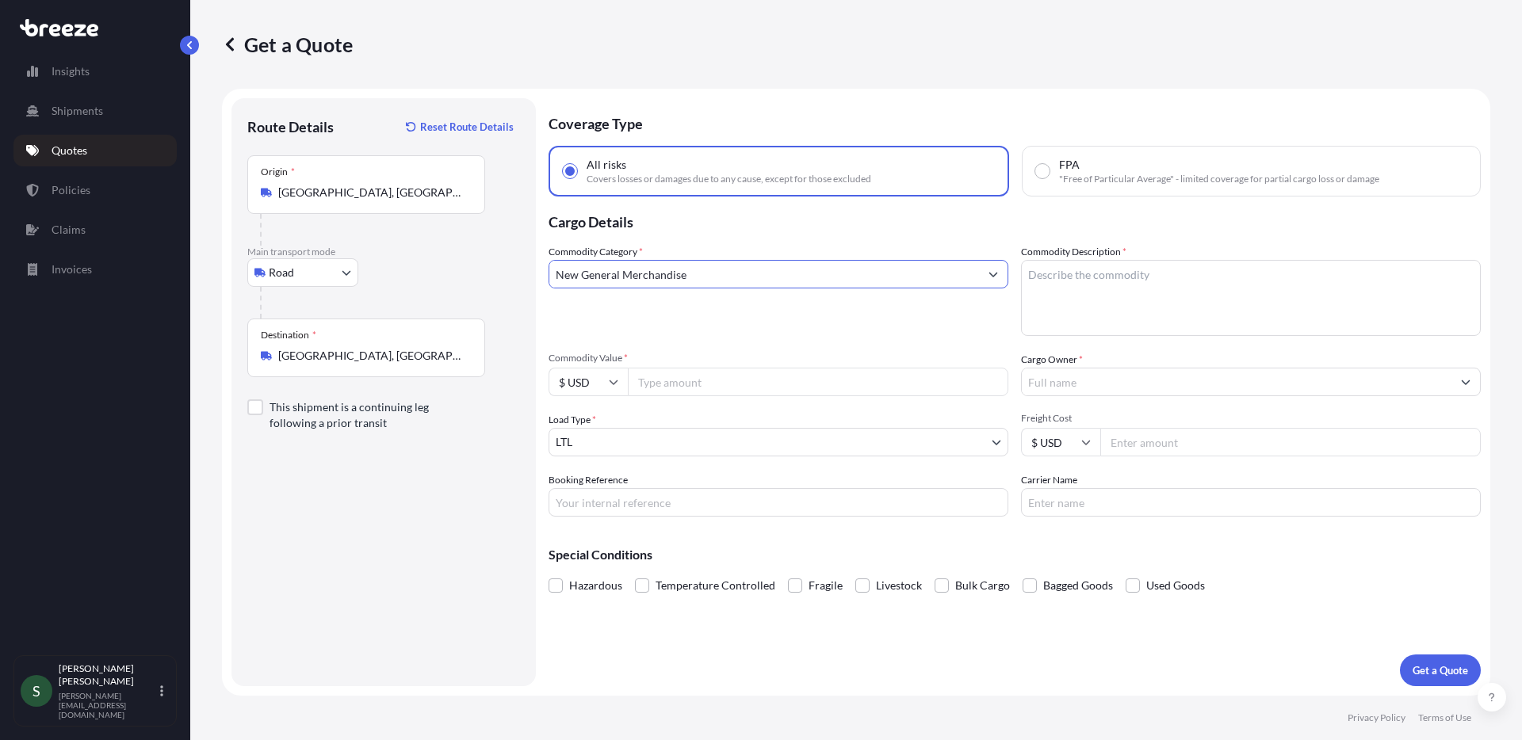
type input "New General Merchandise"
click at [1135, 298] on textarea "Commodity Description *" at bounding box center [1251, 298] width 460 height 76
type textarea "Washers/Dryers"
click at [732, 388] on input "Commodity Value *" at bounding box center [818, 382] width 381 height 29
type input "3543"
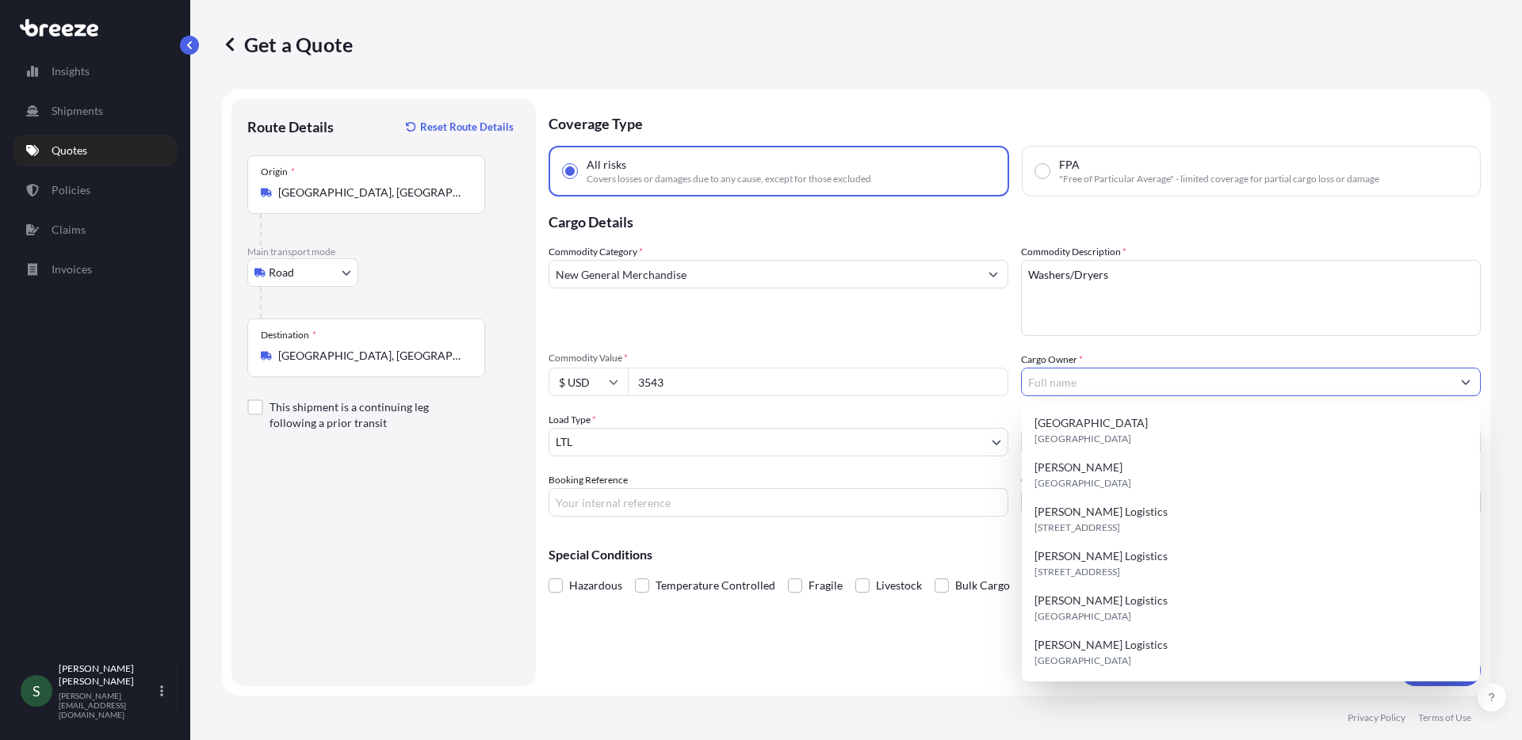
click at [1112, 388] on input "Cargo Owner *" at bounding box center [1237, 382] width 430 height 29
click at [1120, 524] on span "[STREET_ADDRESS]" at bounding box center [1078, 528] width 86 height 16
type input "[PERSON_NAME] Logistics"
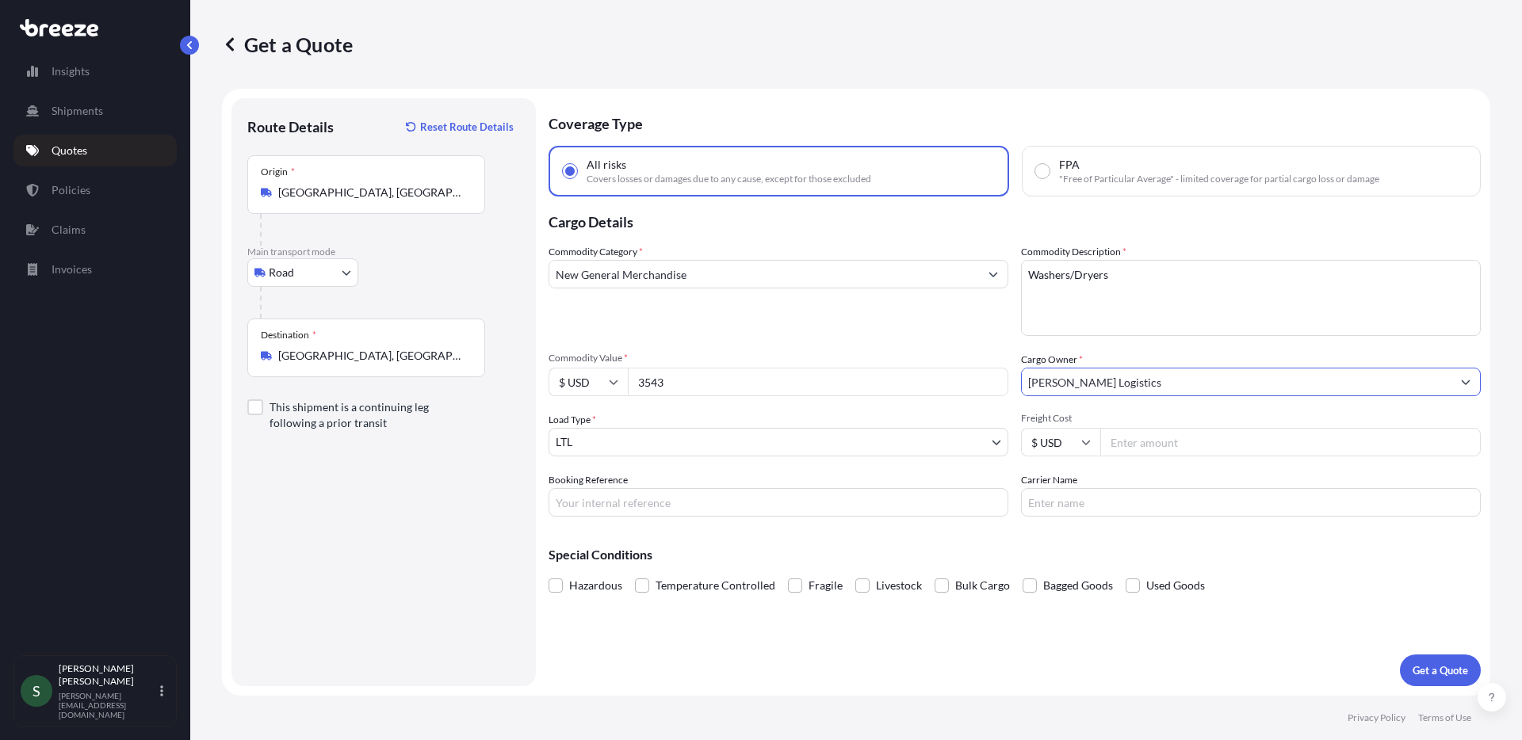
click at [1214, 442] on input "Freight Cost" at bounding box center [1290, 442] width 381 height 29
click at [1256, 446] on input "Freight Cost" at bounding box center [1290, 442] width 381 height 29
type input "310.30"
click at [1138, 504] on input "Carrier Name" at bounding box center [1251, 502] width 460 height 29
type input "XPO"
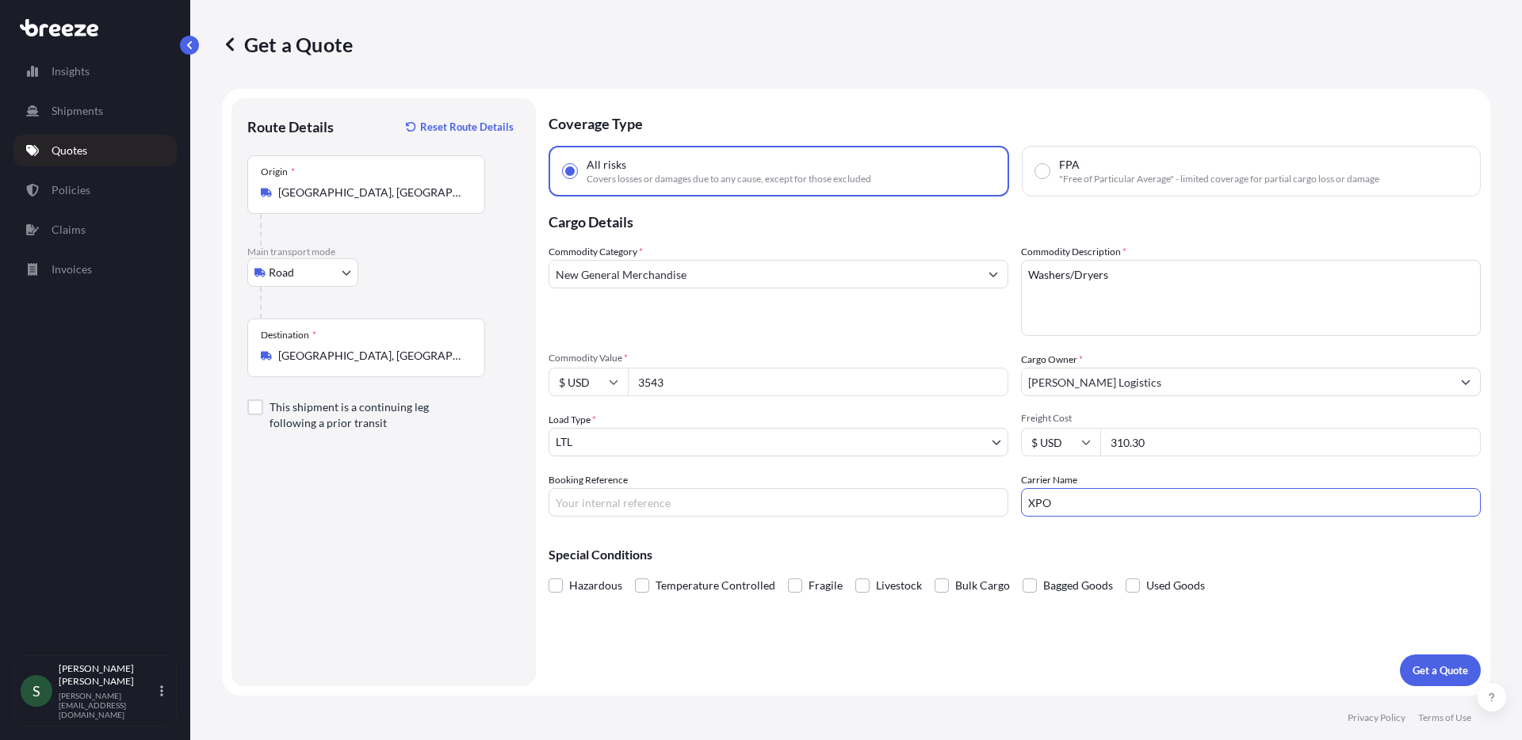
click at [667, 508] on input "Booking Reference" at bounding box center [779, 502] width 460 height 29
paste input "PO05143929"
type input "PO05143929"
click at [744, 455] on body "Insights Shipments Quotes Policies Claims Invoices S [PERSON_NAME] [PERSON_NAME…" at bounding box center [761, 370] width 1522 height 740
click at [1307, 641] on div "Coverage Type All risks Covers losses or damages due to any cause, except for t…" at bounding box center [1015, 392] width 932 height 588
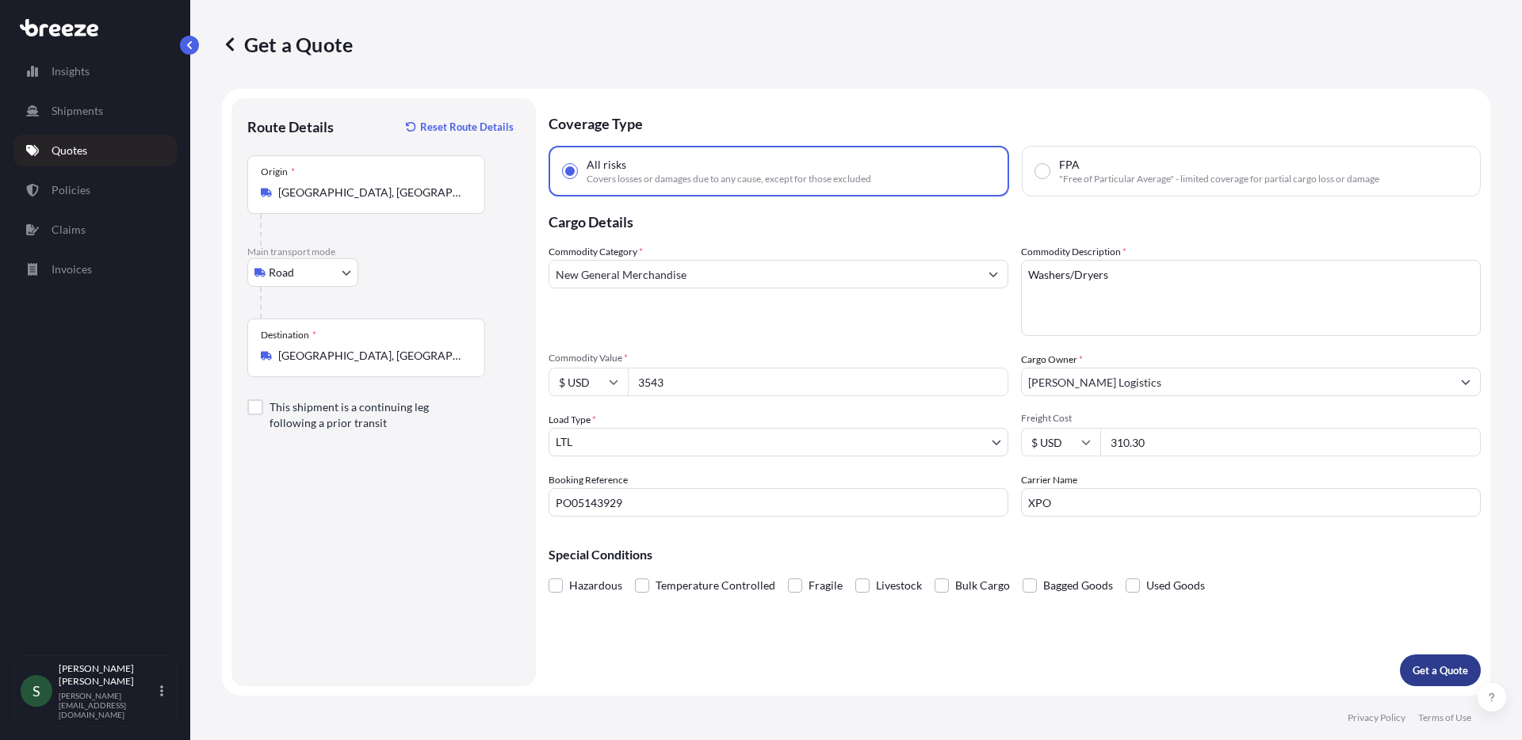
click at [1437, 663] on p "Get a Quote" at bounding box center [1440, 671] width 55 height 16
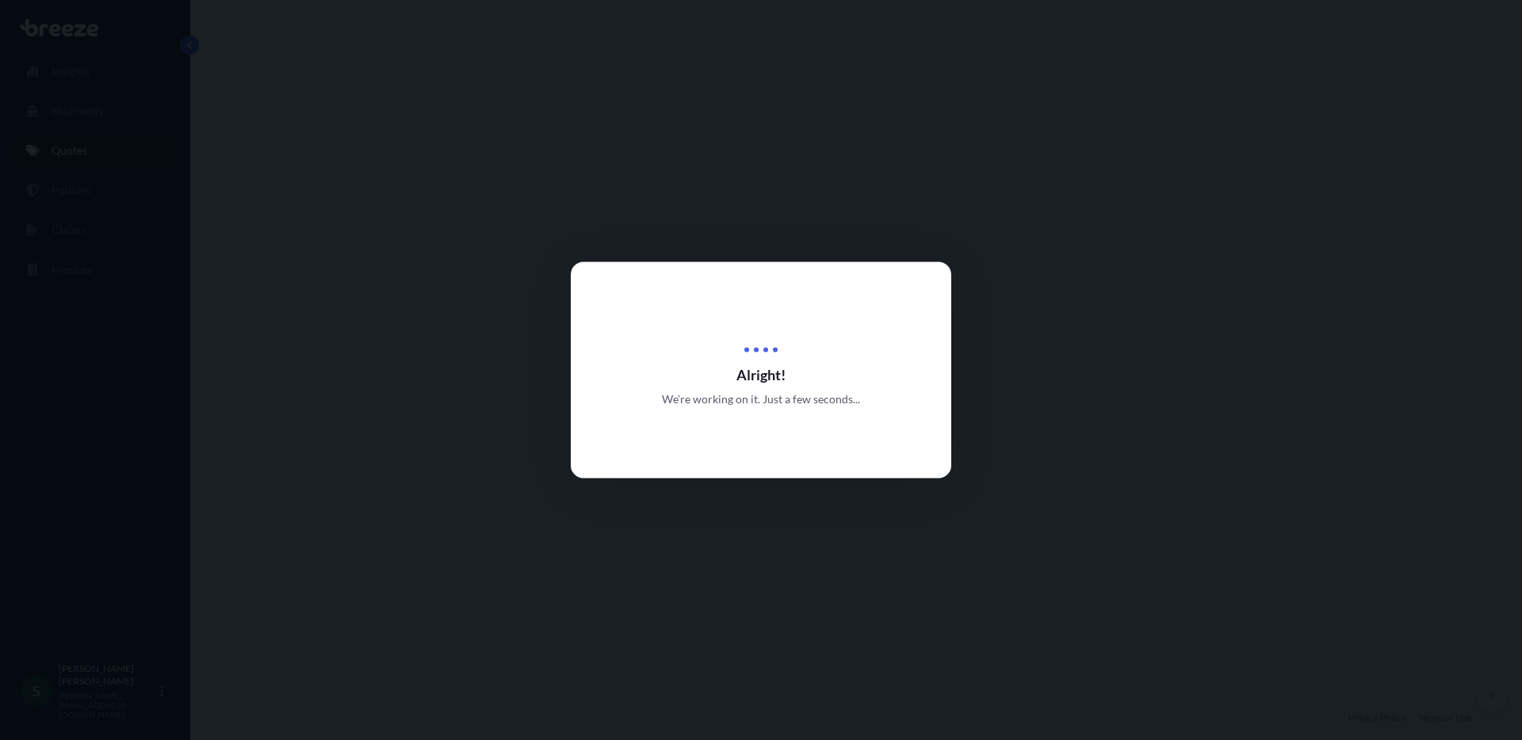
select select "Road"
select select "1"
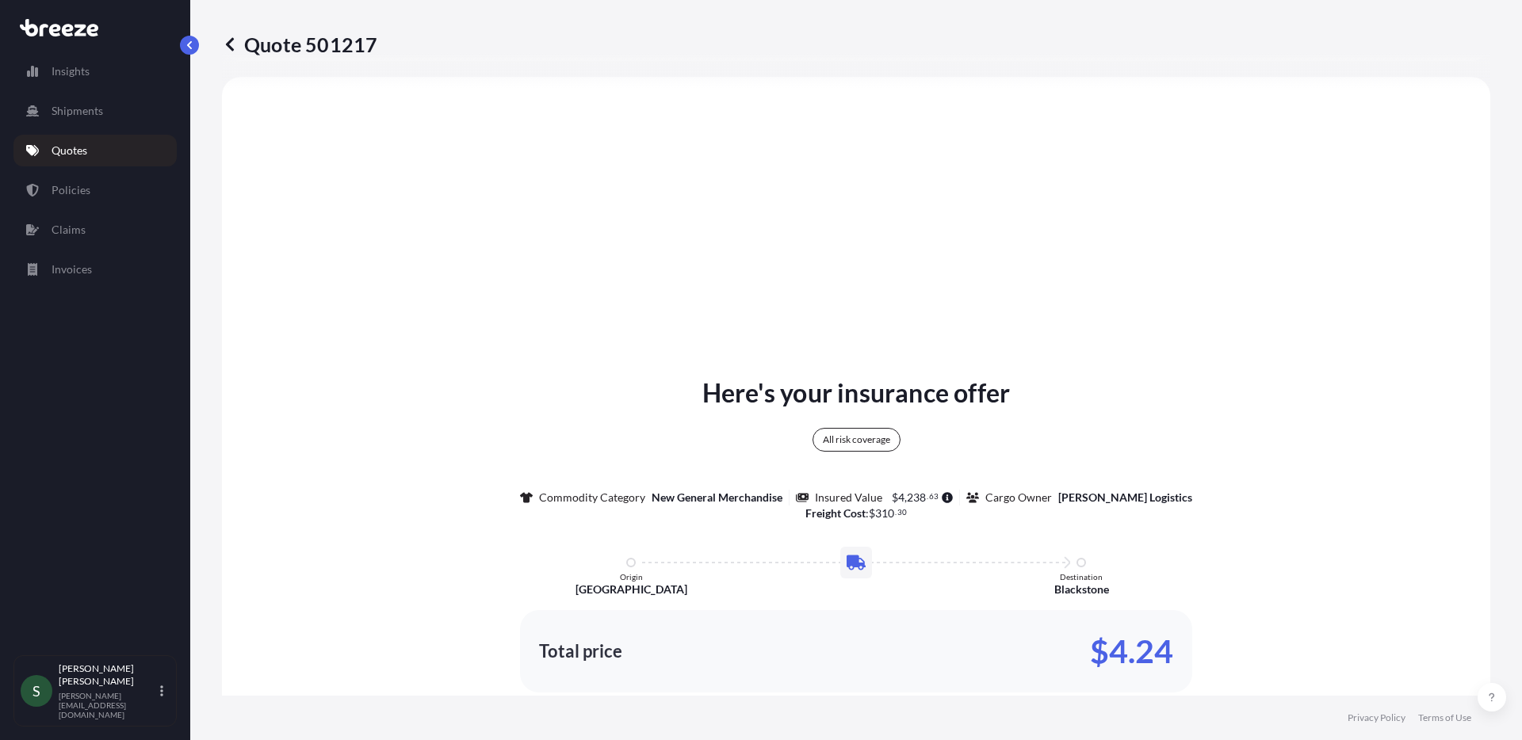
scroll to position [579, 0]
click at [104, 151] on link "Quotes" at bounding box center [94, 151] width 163 height 32
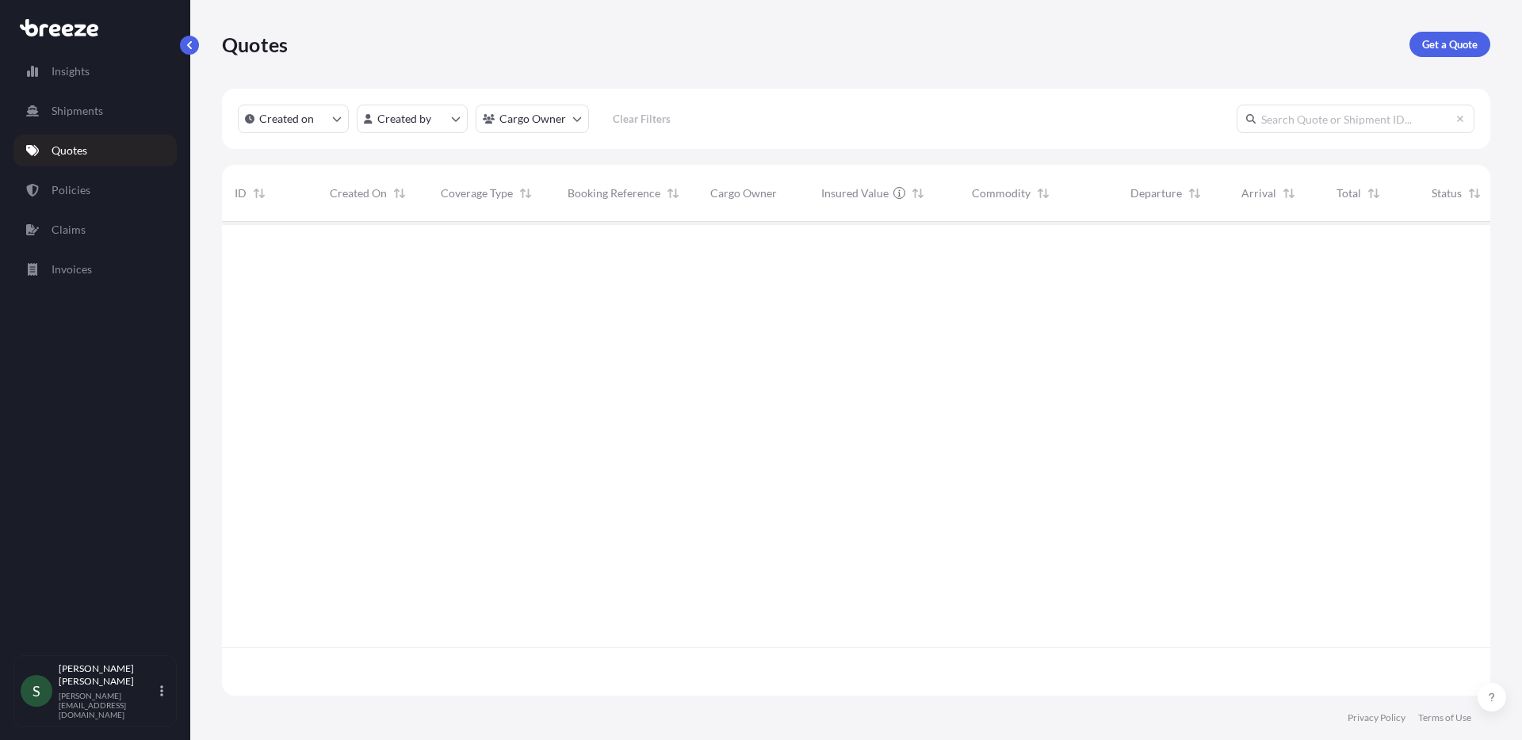
scroll to position [471, 1257]
click at [1456, 48] on p "Get a Quote" at bounding box center [1449, 44] width 55 height 16
select select "Sea"
select select "1"
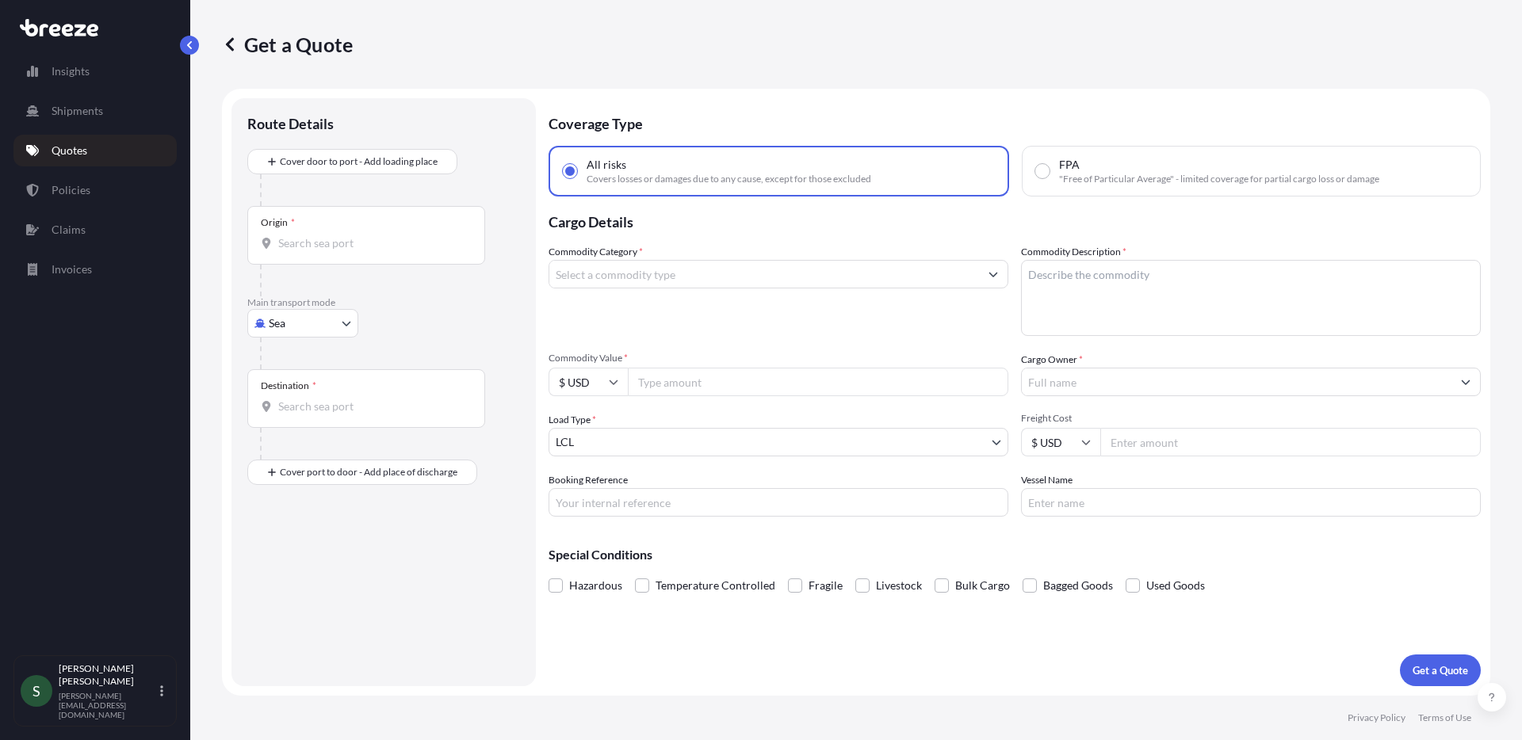
click at [302, 335] on body "Insights Shipments Quotes Policies Claims Invoices S [PERSON_NAME] [PERSON_NAME…" at bounding box center [761, 370] width 1522 height 740
click at [316, 427] on div "Road" at bounding box center [303, 422] width 98 height 29
select select "Road"
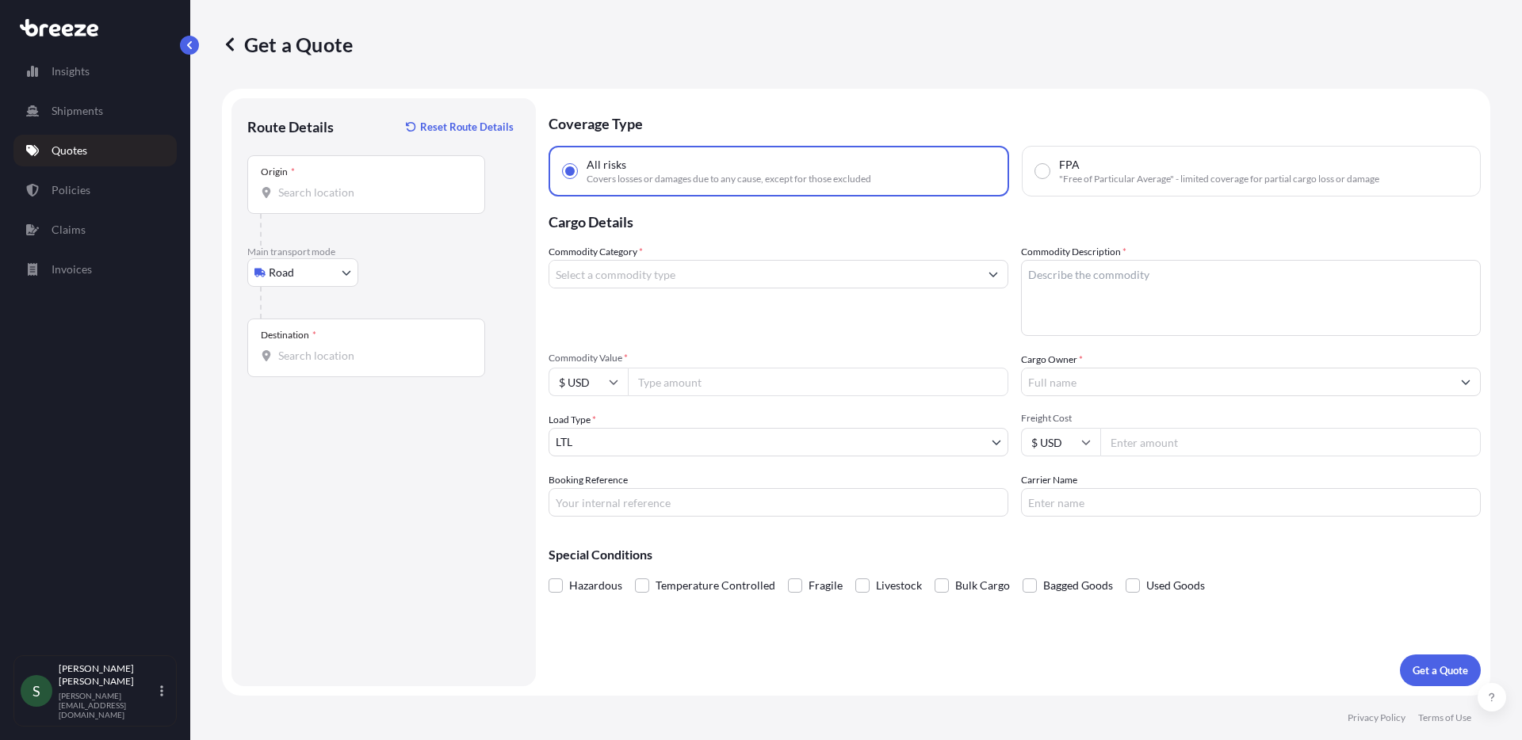
click at [728, 228] on p "Cargo Details" at bounding box center [1015, 221] width 932 height 48
click at [333, 185] on input "Origin *" at bounding box center [371, 193] width 187 height 16
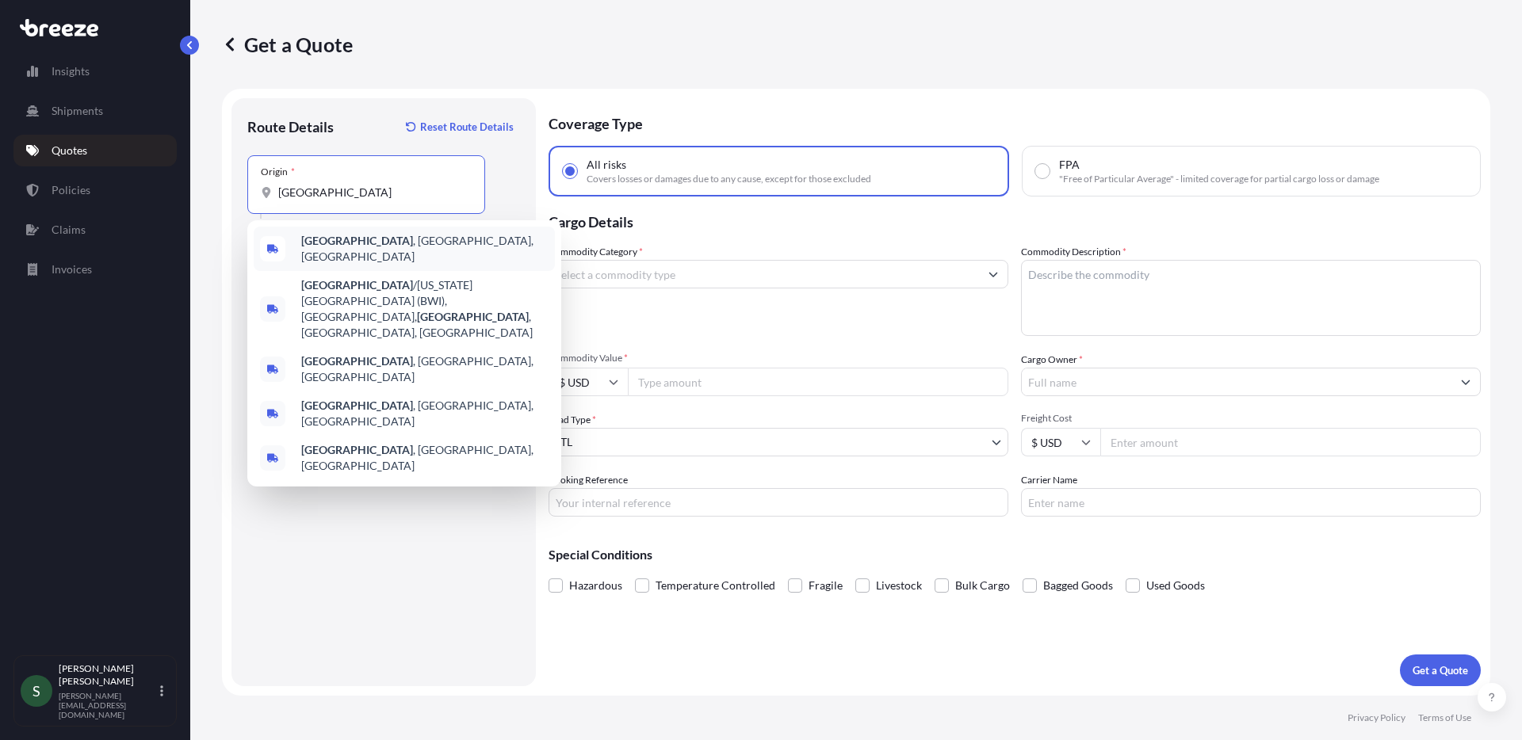
click at [409, 246] on div "[GEOGRAPHIC_DATA] , [GEOGRAPHIC_DATA], [GEOGRAPHIC_DATA]" at bounding box center [404, 249] width 301 height 44
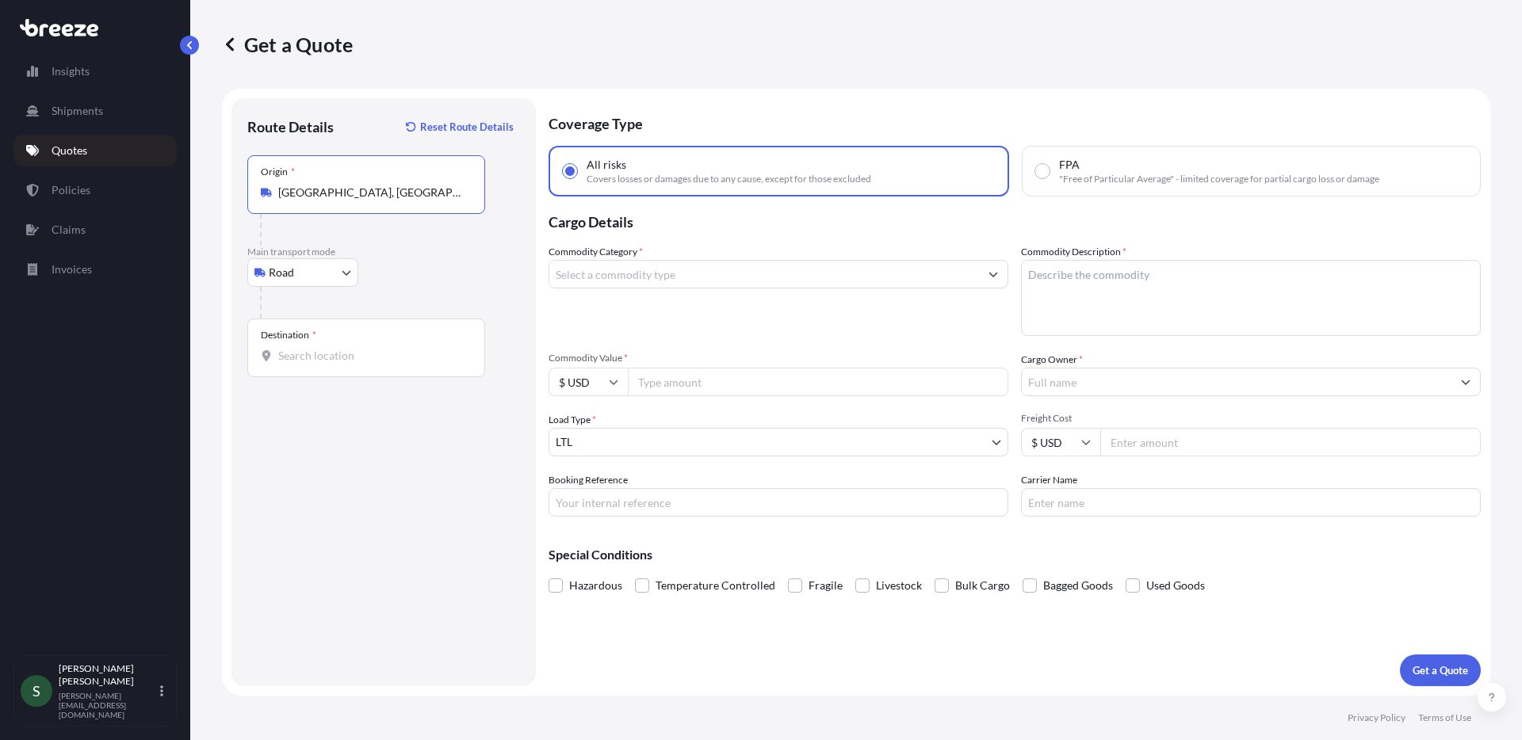
type input "[GEOGRAPHIC_DATA], [GEOGRAPHIC_DATA], [GEOGRAPHIC_DATA]"
click at [367, 366] on div "Destination *" at bounding box center [366, 348] width 238 height 59
click at [367, 364] on input "Destination *" at bounding box center [371, 356] width 187 height 16
click at [373, 365] on div "Destination *" at bounding box center [366, 348] width 238 height 59
click at [373, 364] on input "Destination * Please select a destination" at bounding box center [371, 356] width 187 height 16
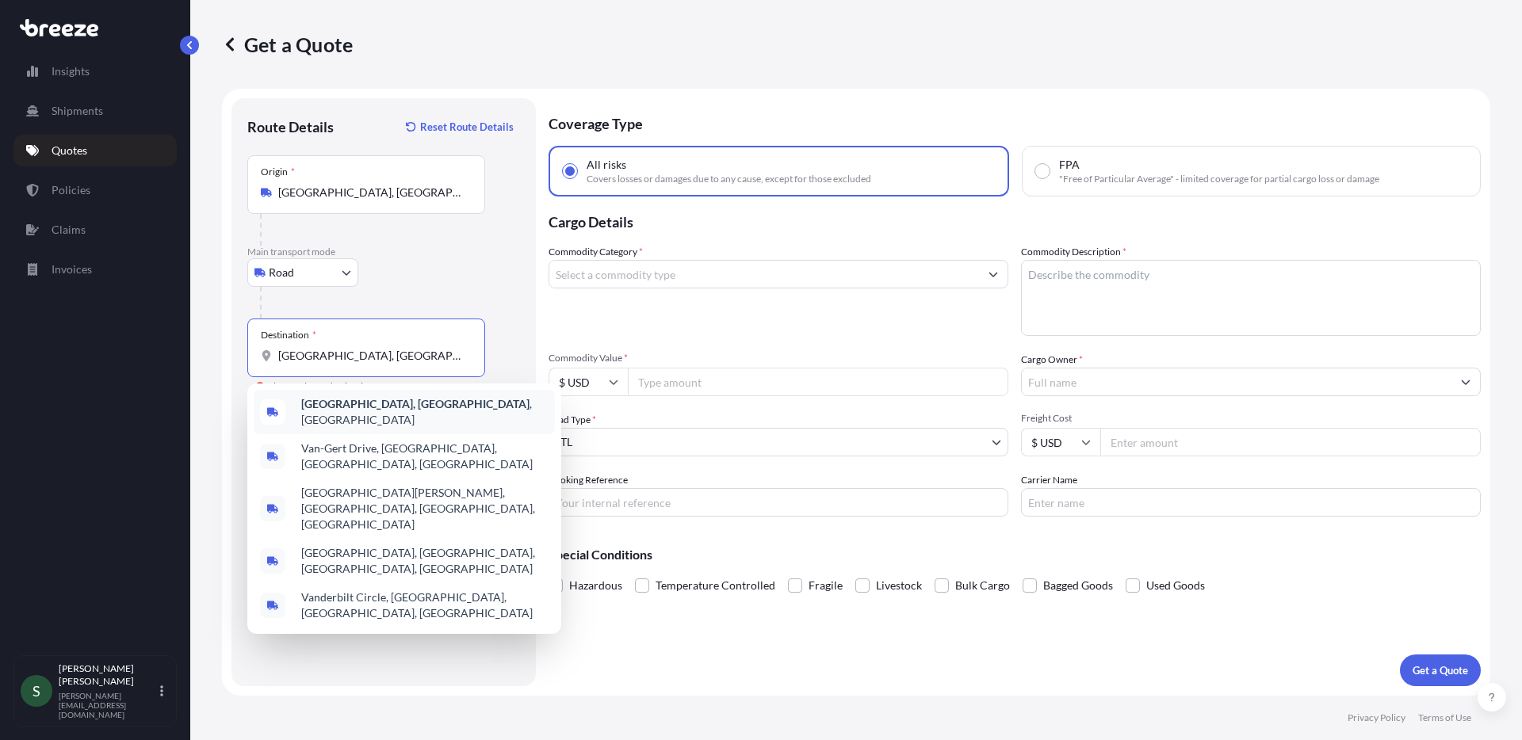
click at [393, 400] on div "[GEOGRAPHIC_DATA], [GEOGRAPHIC_DATA] , [GEOGRAPHIC_DATA]" at bounding box center [404, 412] width 301 height 44
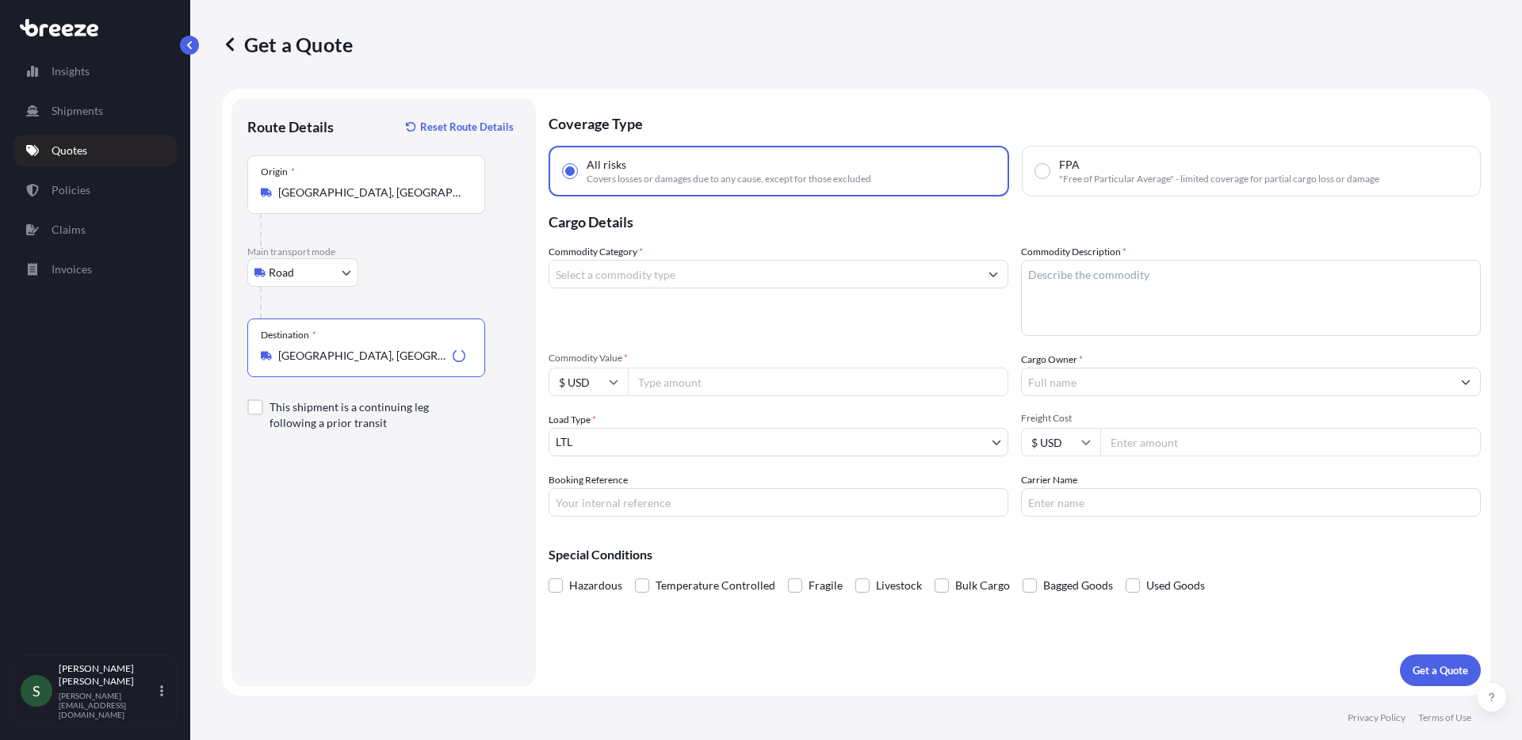
type input "[GEOGRAPHIC_DATA], [GEOGRAPHIC_DATA], [GEOGRAPHIC_DATA]"
click at [673, 277] on input "Commodity Category *" at bounding box center [764, 274] width 430 height 29
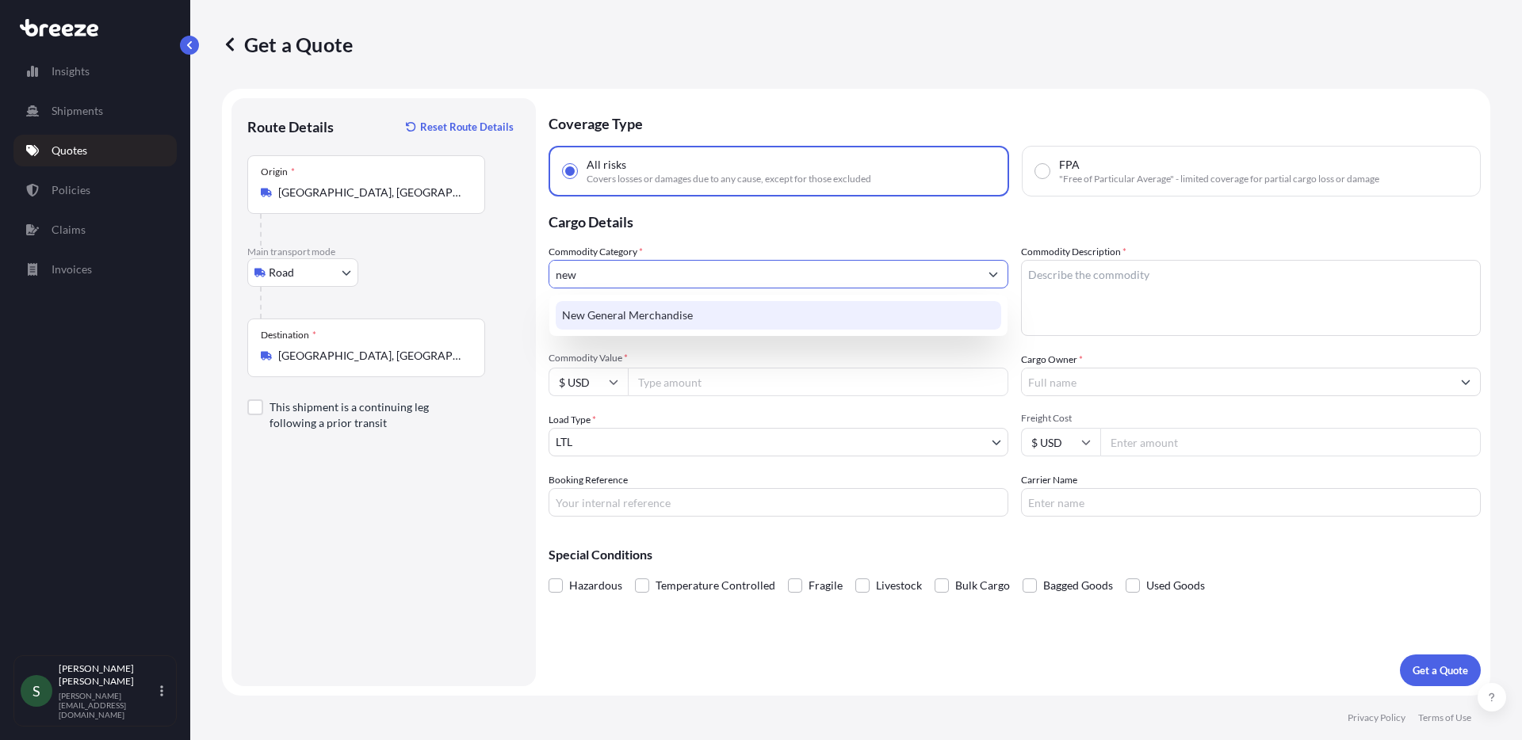
click at [683, 323] on div "New General Merchandise" at bounding box center [779, 315] width 446 height 29
type input "New General Merchandise"
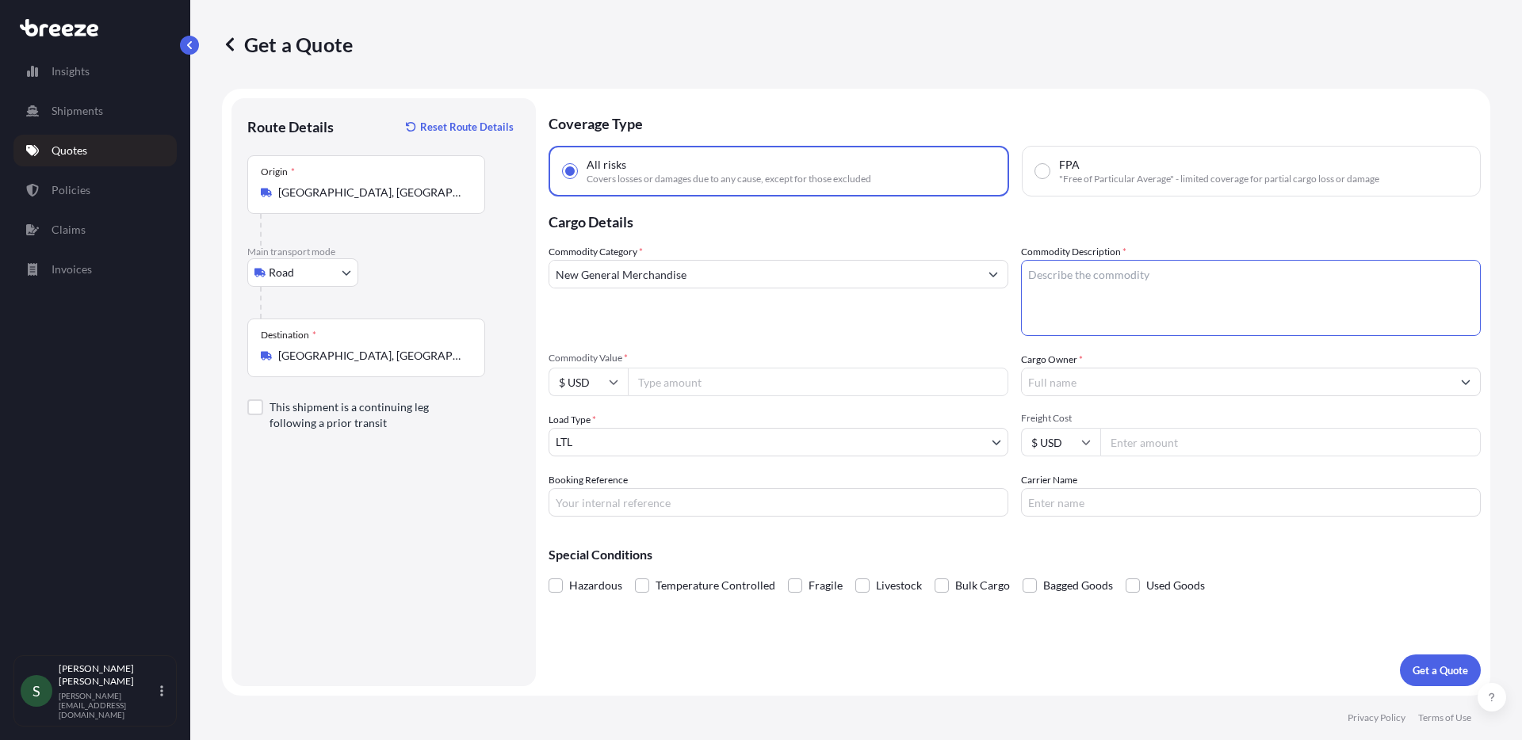
click at [1127, 282] on textarea "Commodity Description *" at bounding box center [1251, 298] width 460 height 76
type textarea "Washers/Dryers"
click at [756, 398] on div "Commodity Category * New General Merchandise Commodity Description * Washers/Dr…" at bounding box center [1015, 380] width 932 height 273
click at [735, 387] on input "Commodity Value *" at bounding box center [818, 382] width 381 height 29
type input "1919"
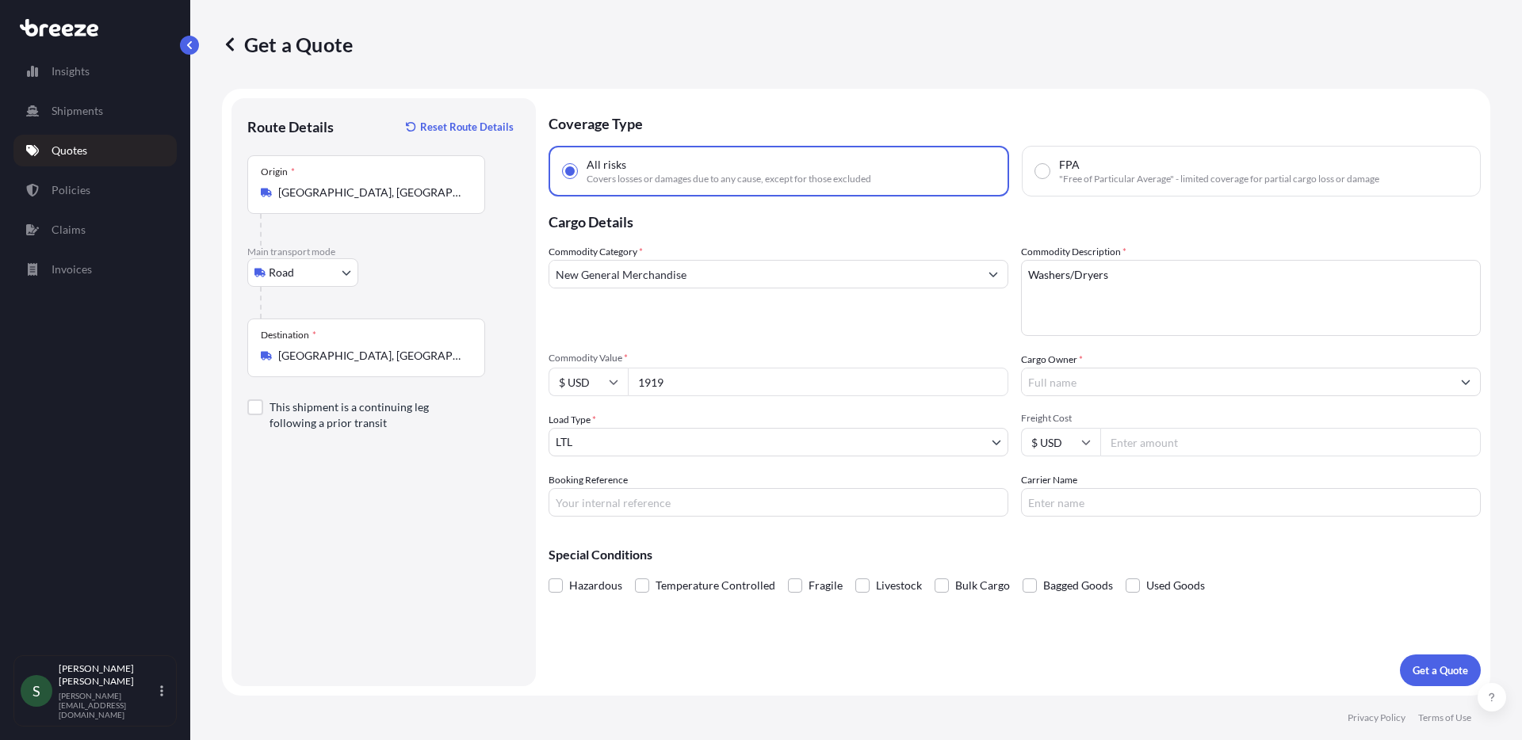
click at [1100, 385] on input "Cargo Owner *" at bounding box center [1237, 382] width 430 height 29
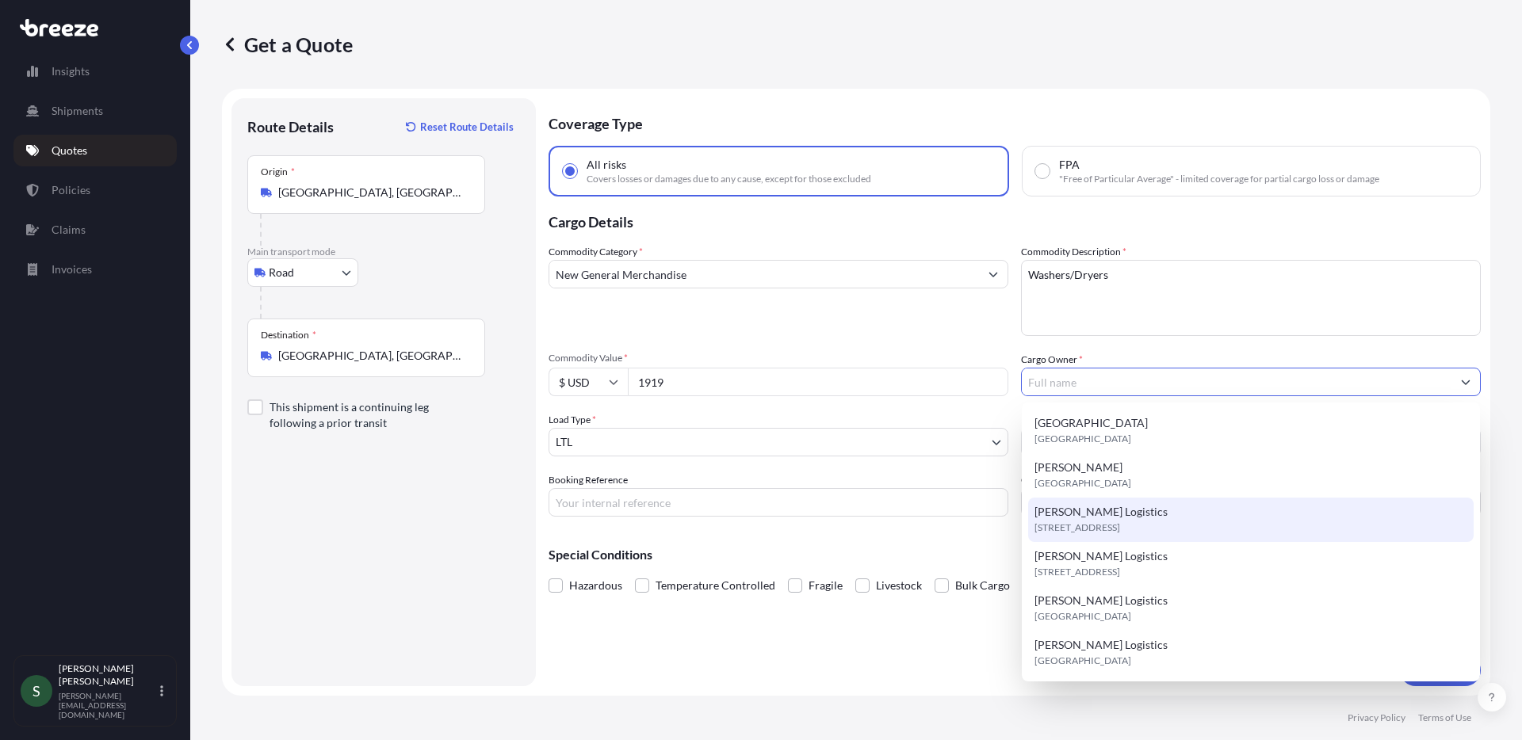
click at [1120, 534] on span "[STREET_ADDRESS]" at bounding box center [1078, 528] width 86 height 16
type input "[PERSON_NAME] Logistics"
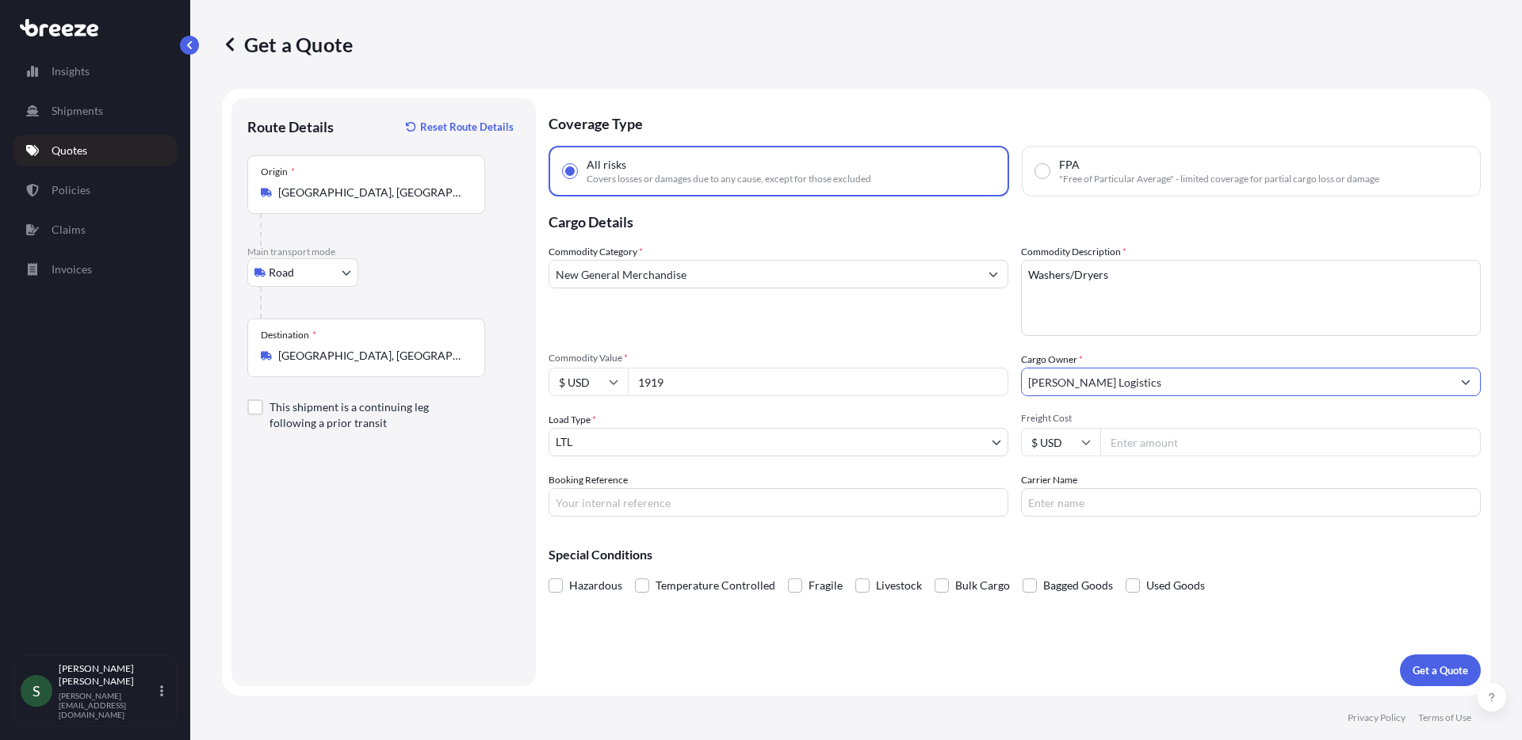
click at [1215, 449] on input "Freight Cost" at bounding box center [1290, 442] width 381 height 29
click at [1153, 436] on input "Freight Cost" at bounding box center [1290, 442] width 381 height 29
type input "310.30"
click at [1078, 503] on input "Carrier Name" at bounding box center [1251, 502] width 460 height 29
type input "XPO"
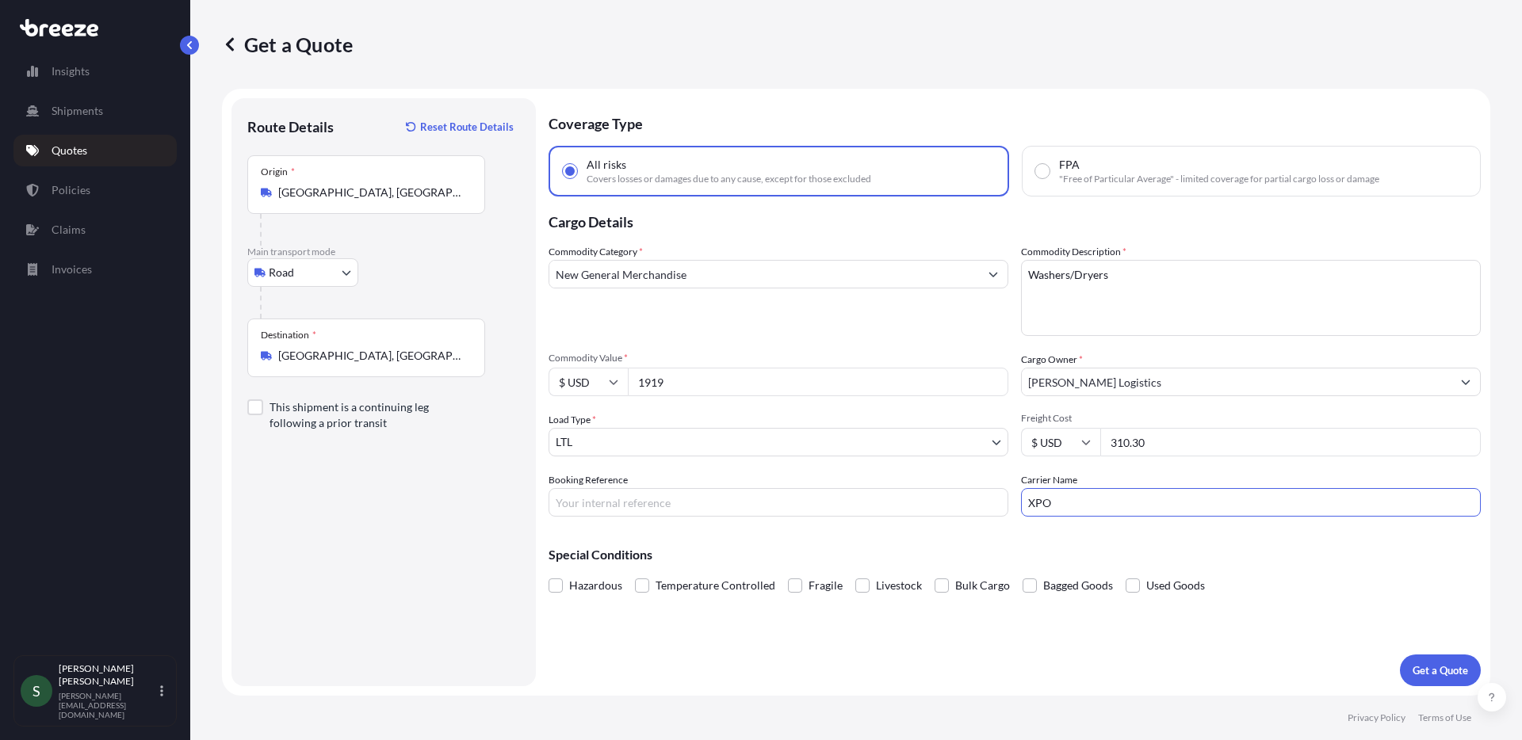
click at [669, 511] on input "Booking Reference" at bounding box center [779, 502] width 460 height 29
click at [669, 510] on input "Booking Reference" at bounding box center [779, 502] width 460 height 29
paste input "PCO05145123"
type input "PCO05145123"
click at [965, 686] on div "Coverage Type All risks Covers losses or damages due to any cause, except for t…" at bounding box center [1015, 392] width 932 height 588
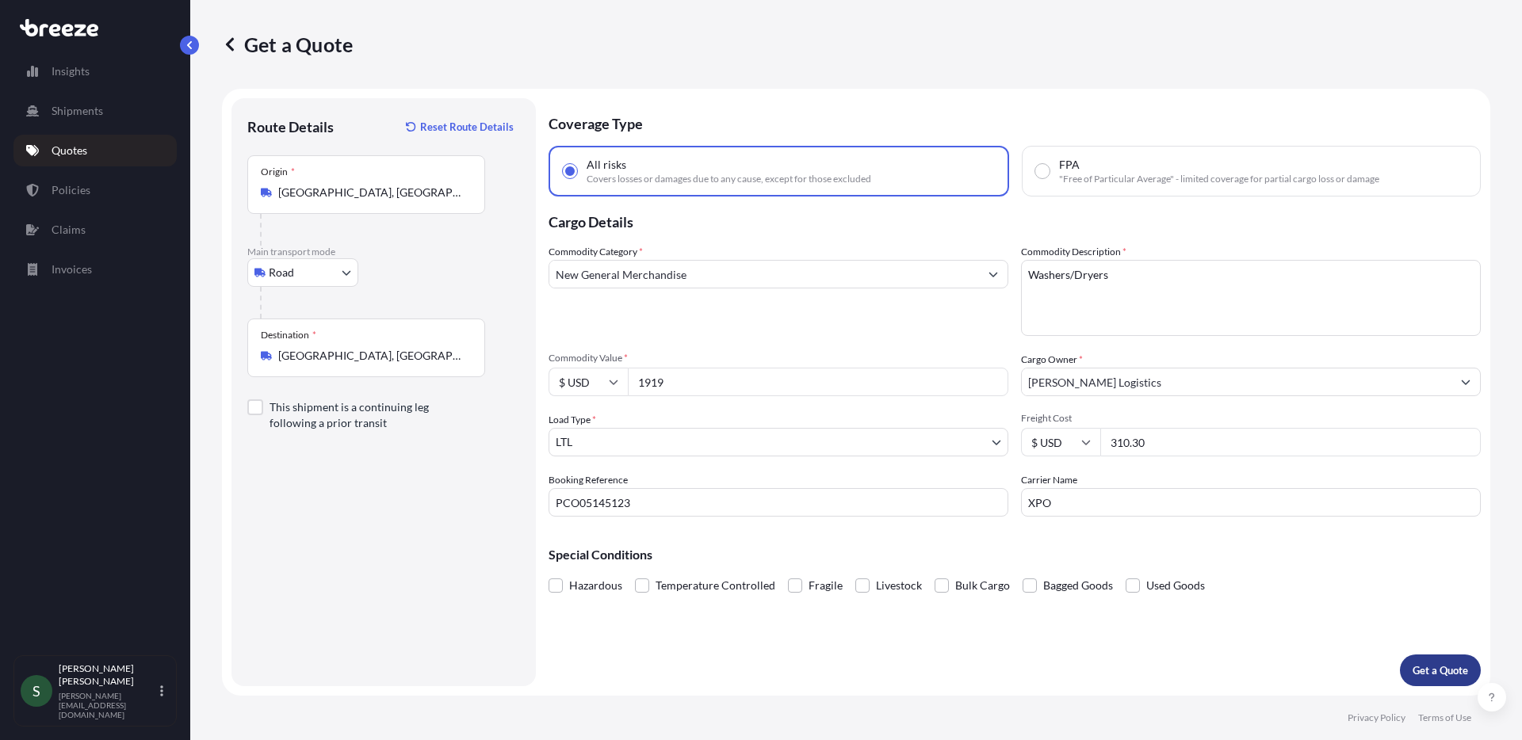
click at [1426, 669] on p "Get a Quote" at bounding box center [1440, 671] width 55 height 16
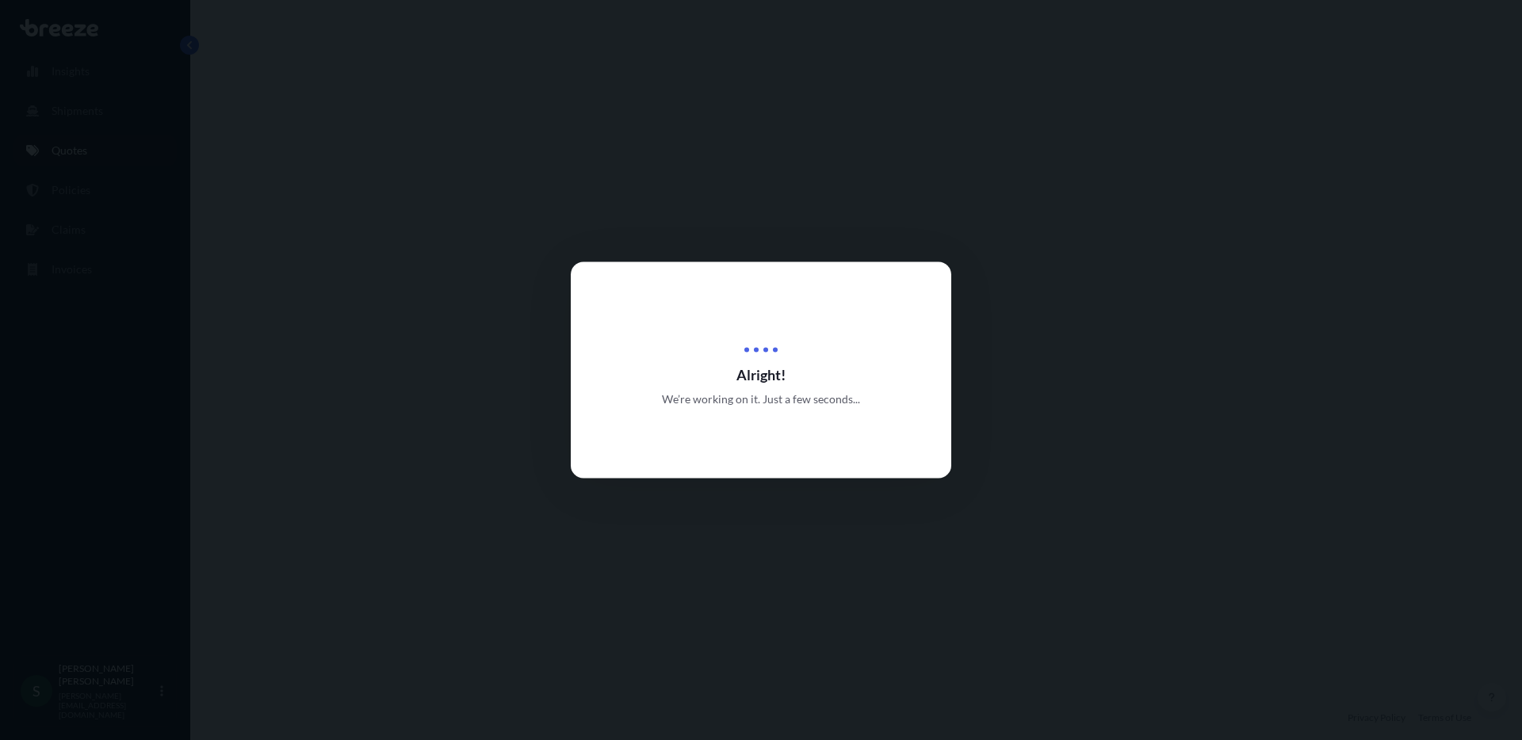
select select "Road"
select select "1"
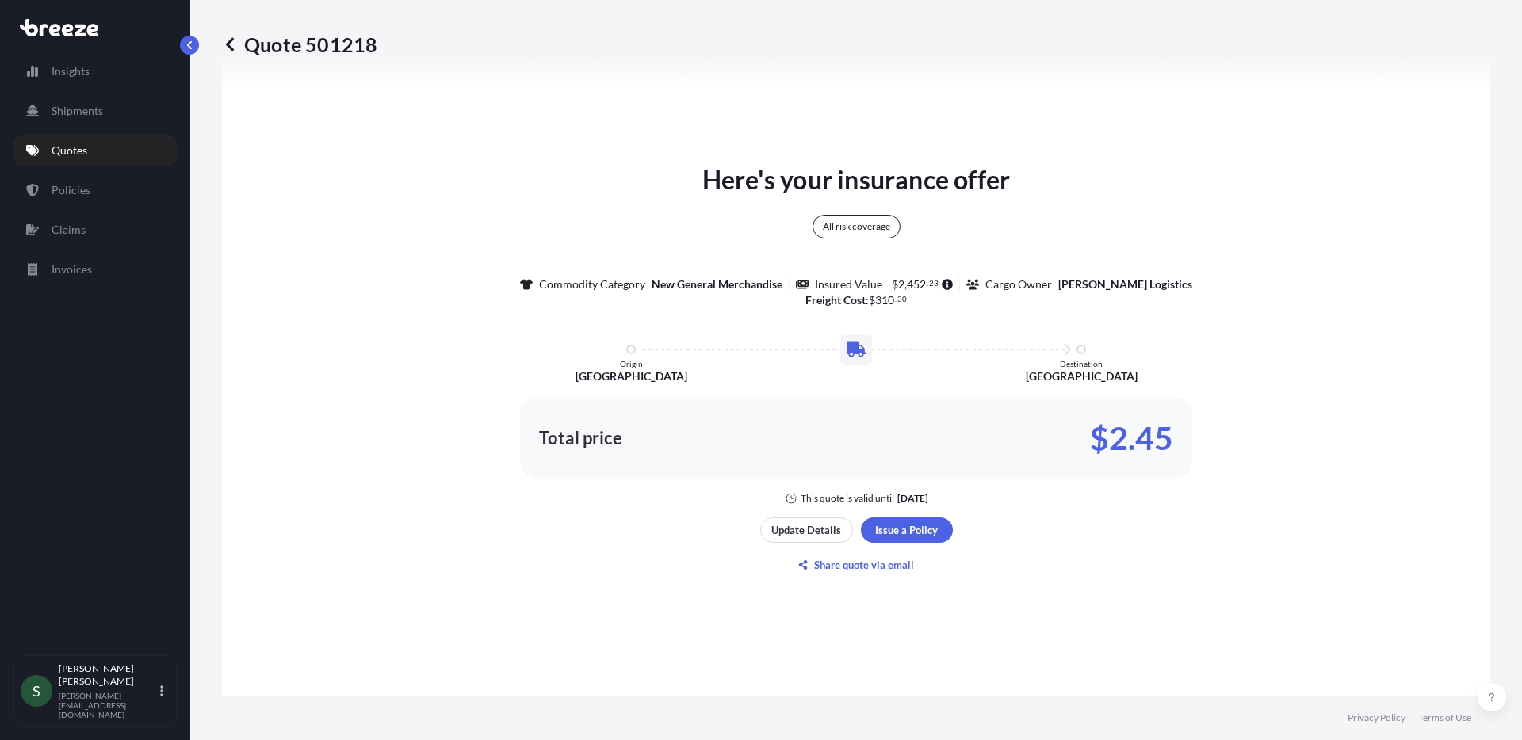
scroll to position [790, 0]
click at [68, 156] on p "Quotes" at bounding box center [70, 151] width 36 height 16
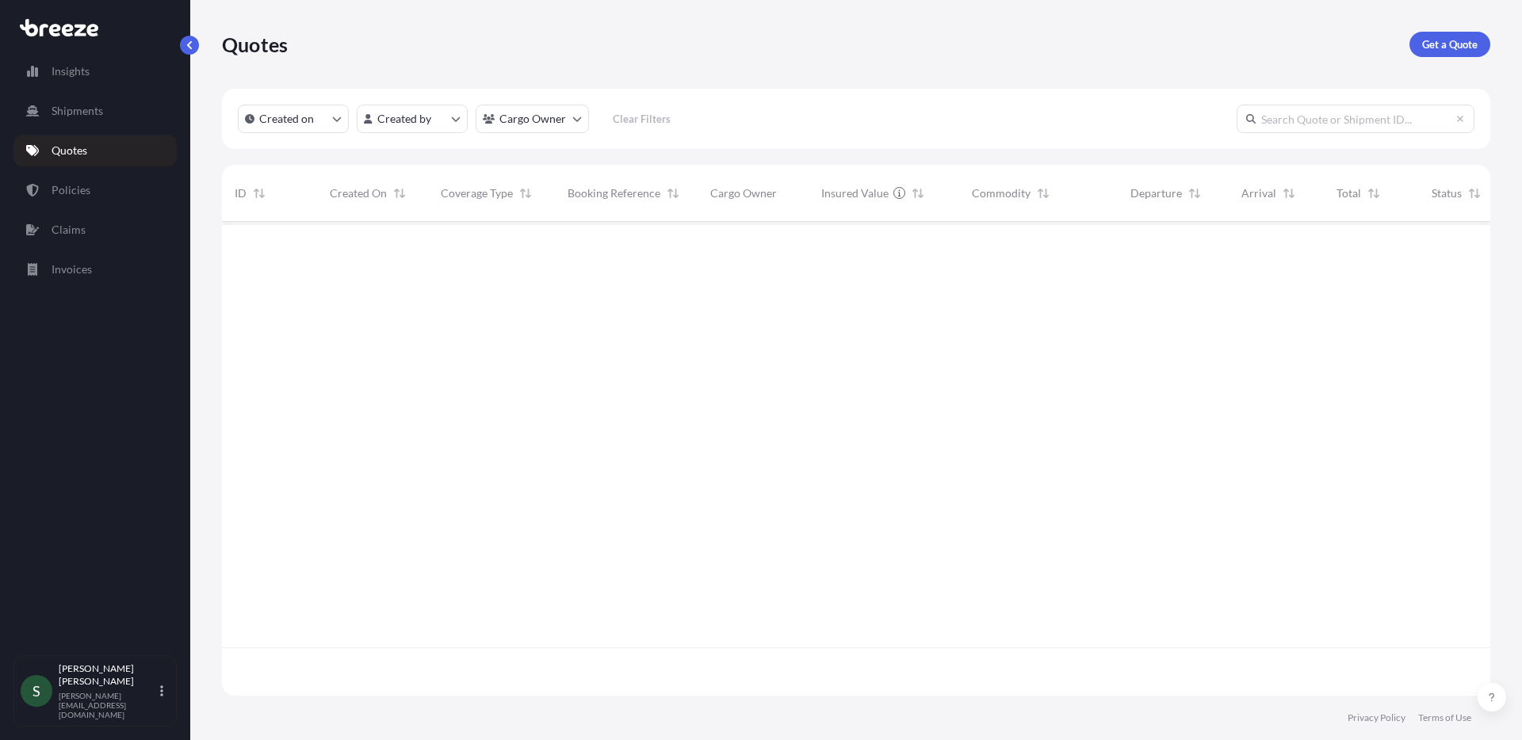
scroll to position [471, 1257]
click at [1457, 45] on p "Get a Quote" at bounding box center [1449, 44] width 55 height 16
select select "Sea"
select select "1"
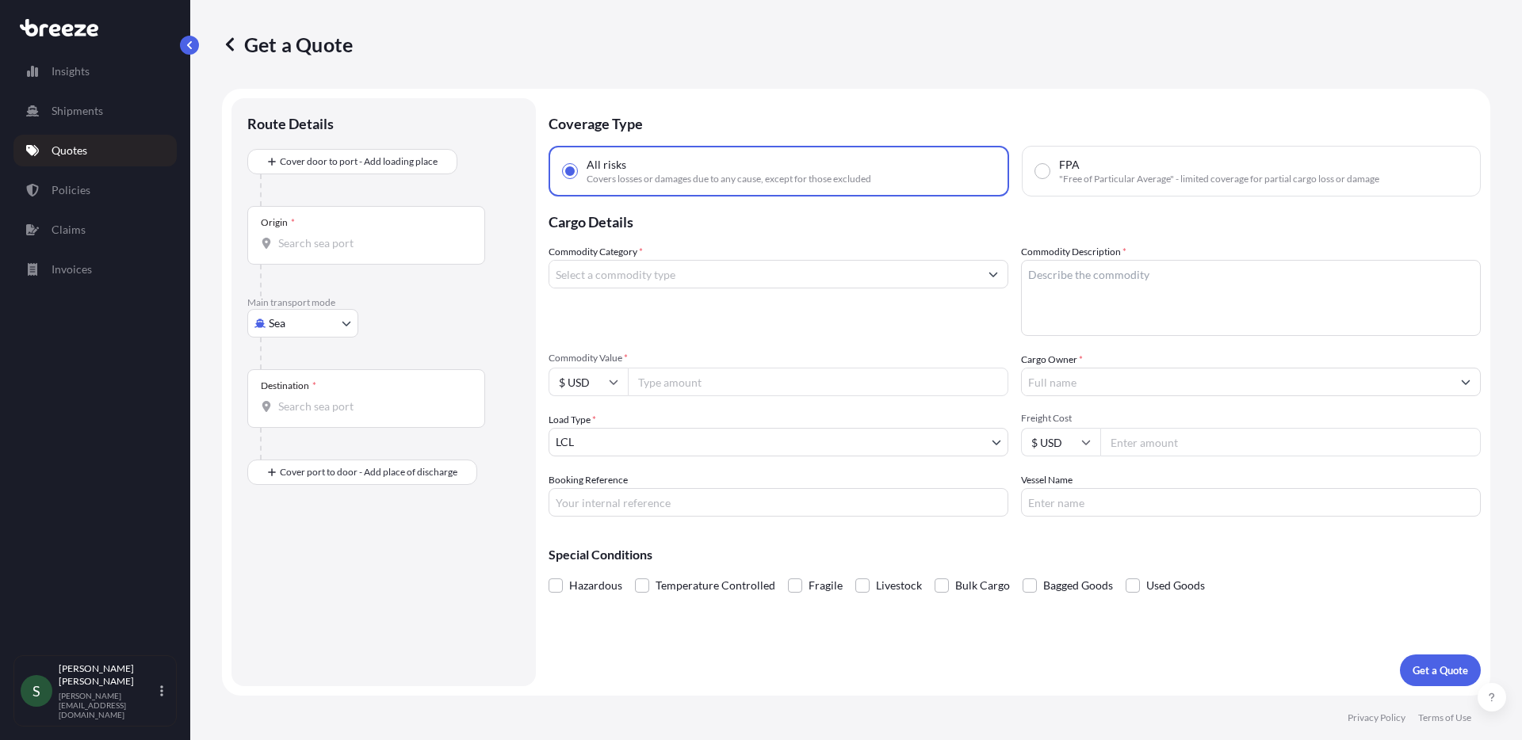
click at [289, 326] on body "Insights Shipments Quotes Policies Claims Invoices S [PERSON_NAME] [PERSON_NAME…" at bounding box center [761, 370] width 1522 height 740
click at [301, 423] on span "Road" at bounding box center [289, 422] width 25 height 16
select select "Road"
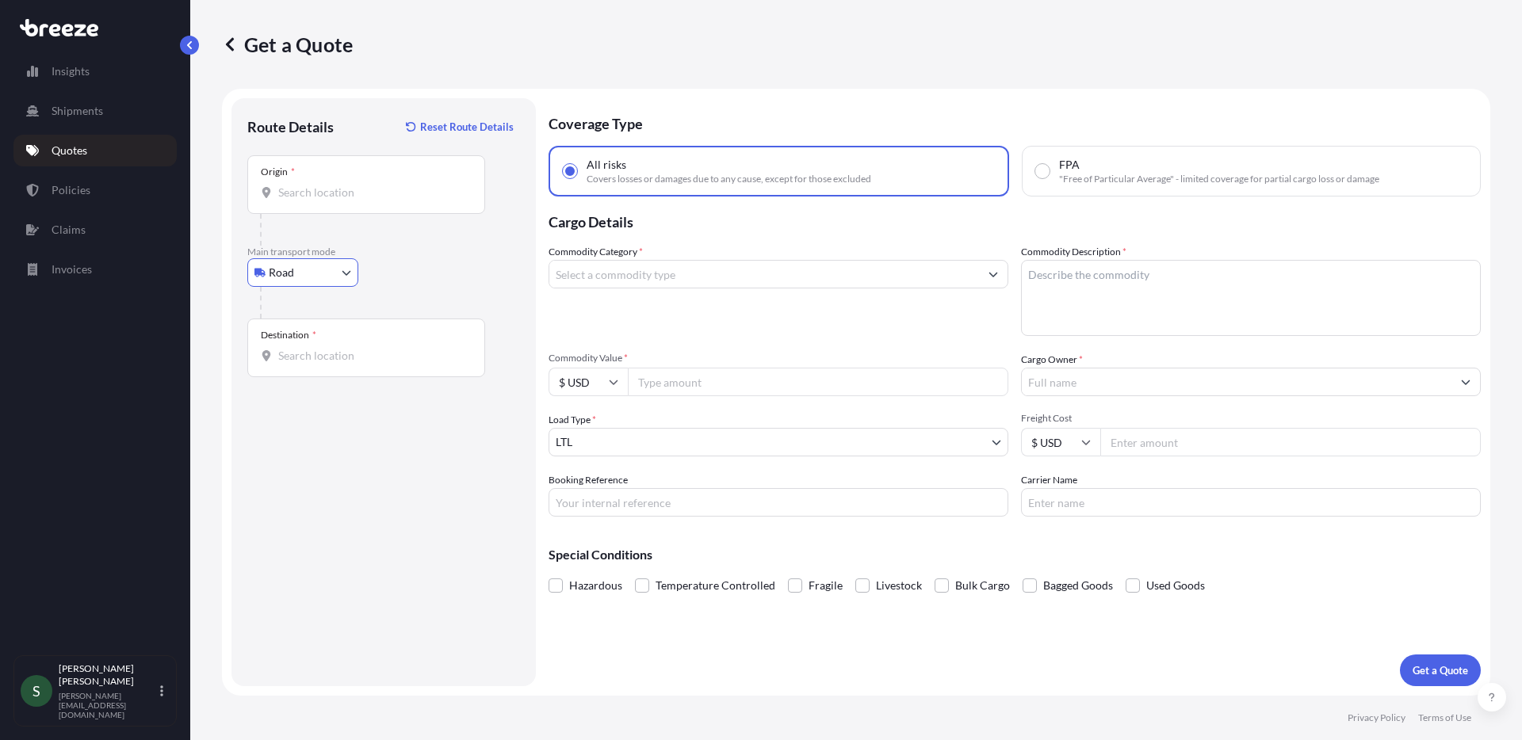
click at [342, 200] on input "Origin *" at bounding box center [371, 193] width 187 height 16
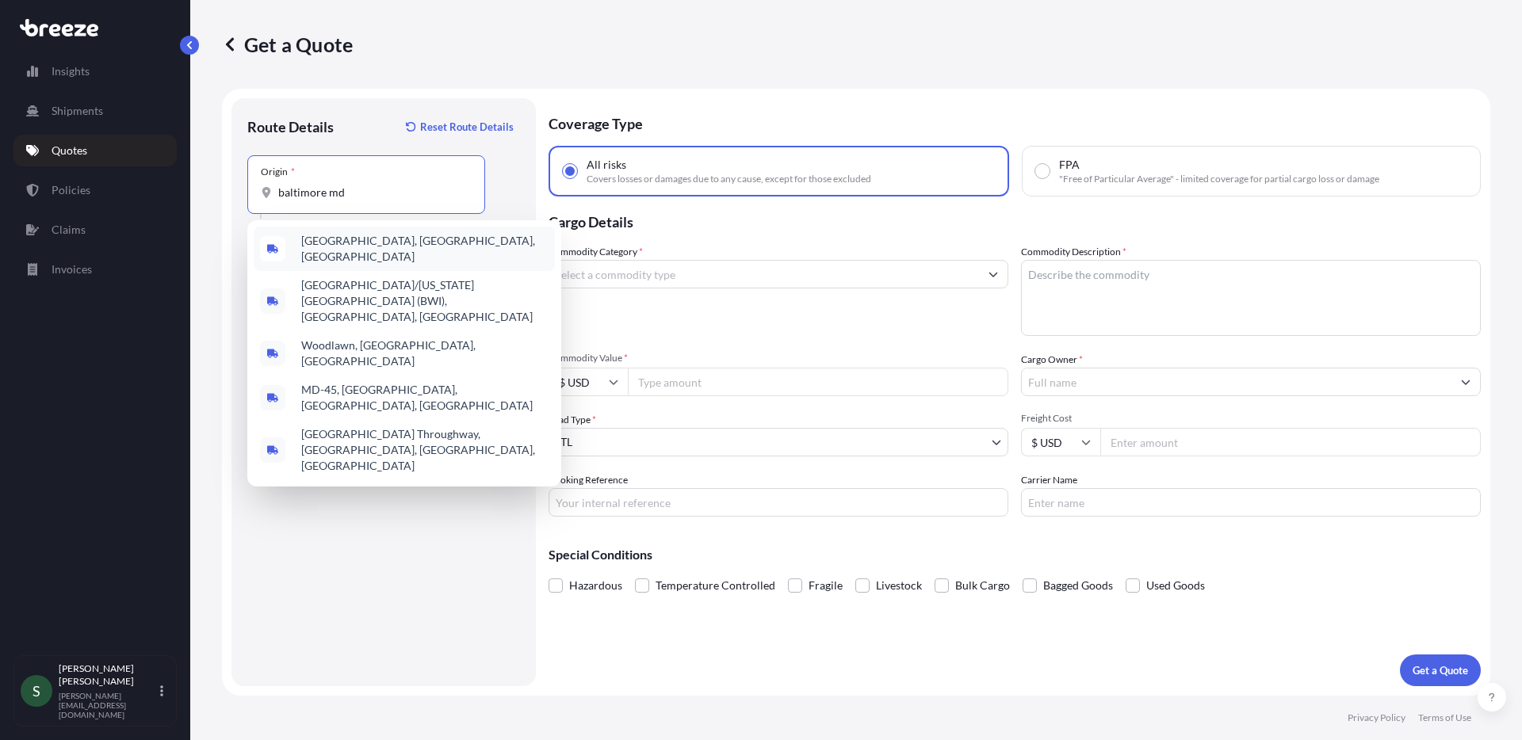
click at [411, 253] on div "[GEOGRAPHIC_DATA], [GEOGRAPHIC_DATA], [GEOGRAPHIC_DATA]" at bounding box center [404, 249] width 301 height 44
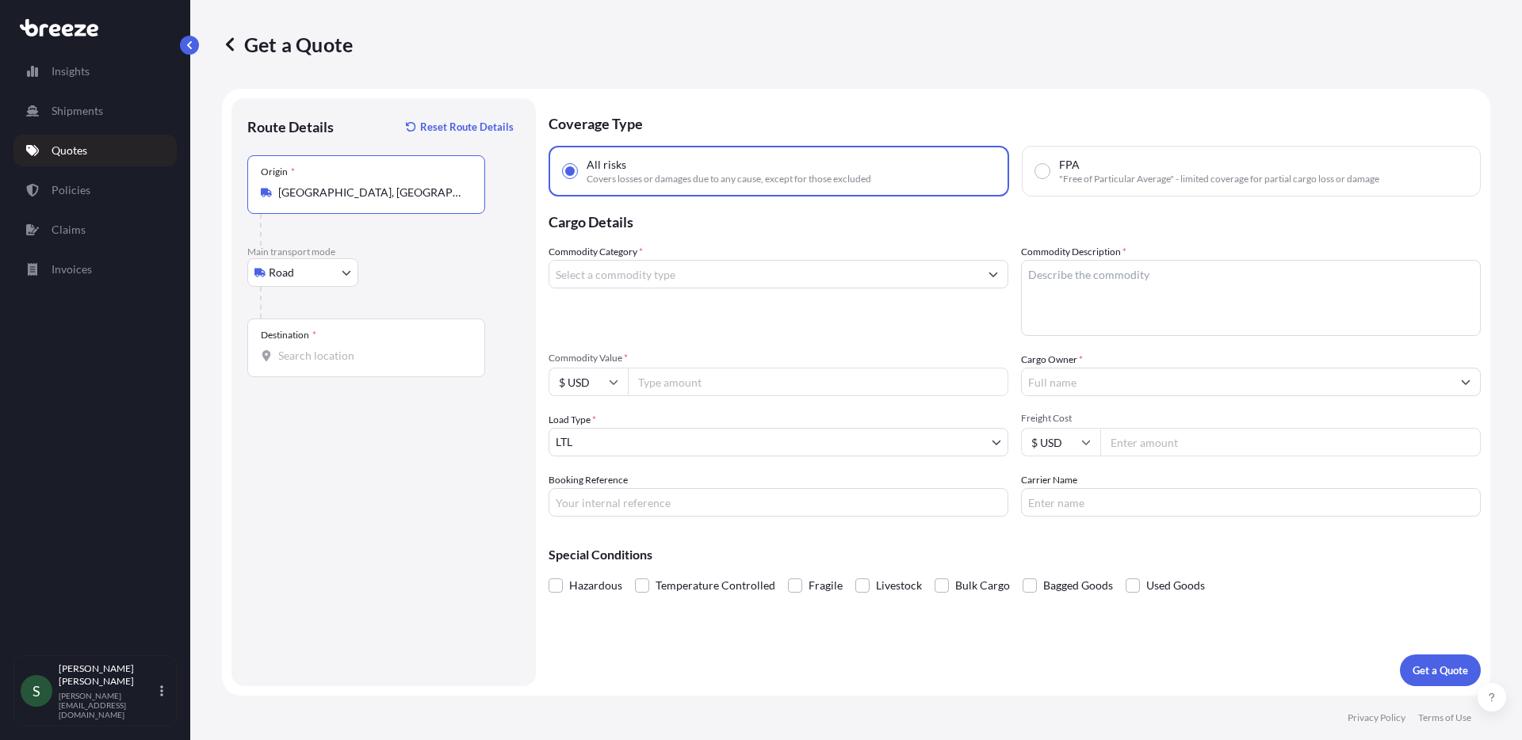
type input "[GEOGRAPHIC_DATA], [GEOGRAPHIC_DATA], [GEOGRAPHIC_DATA]"
click at [343, 362] on input "Destination *" at bounding box center [371, 356] width 187 height 16
type input "a"
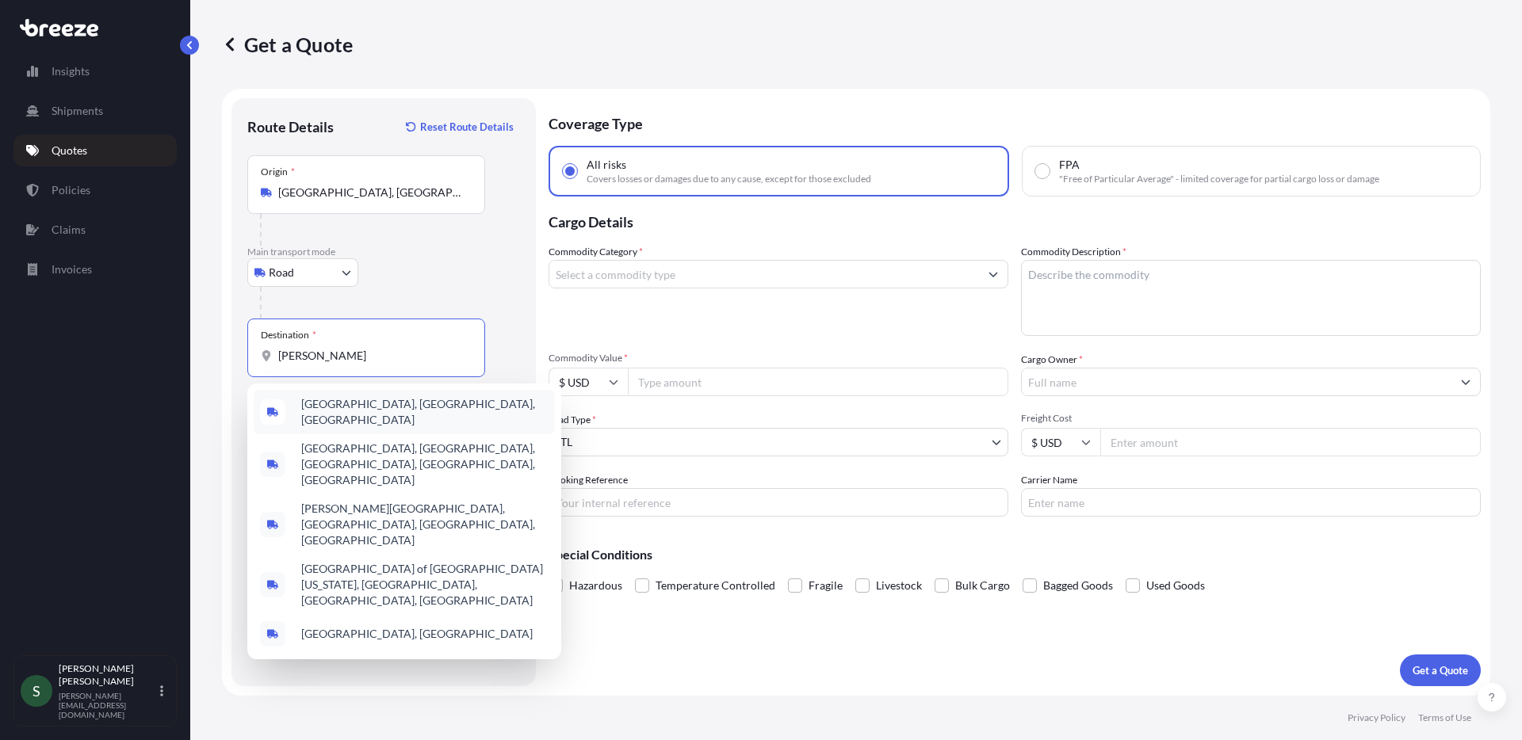
click at [369, 404] on span "[GEOGRAPHIC_DATA], [GEOGRAPHIC_DATA], [GEOGRAPHIC_DATA]" at bounding box center [424, 412] width 247 height 32
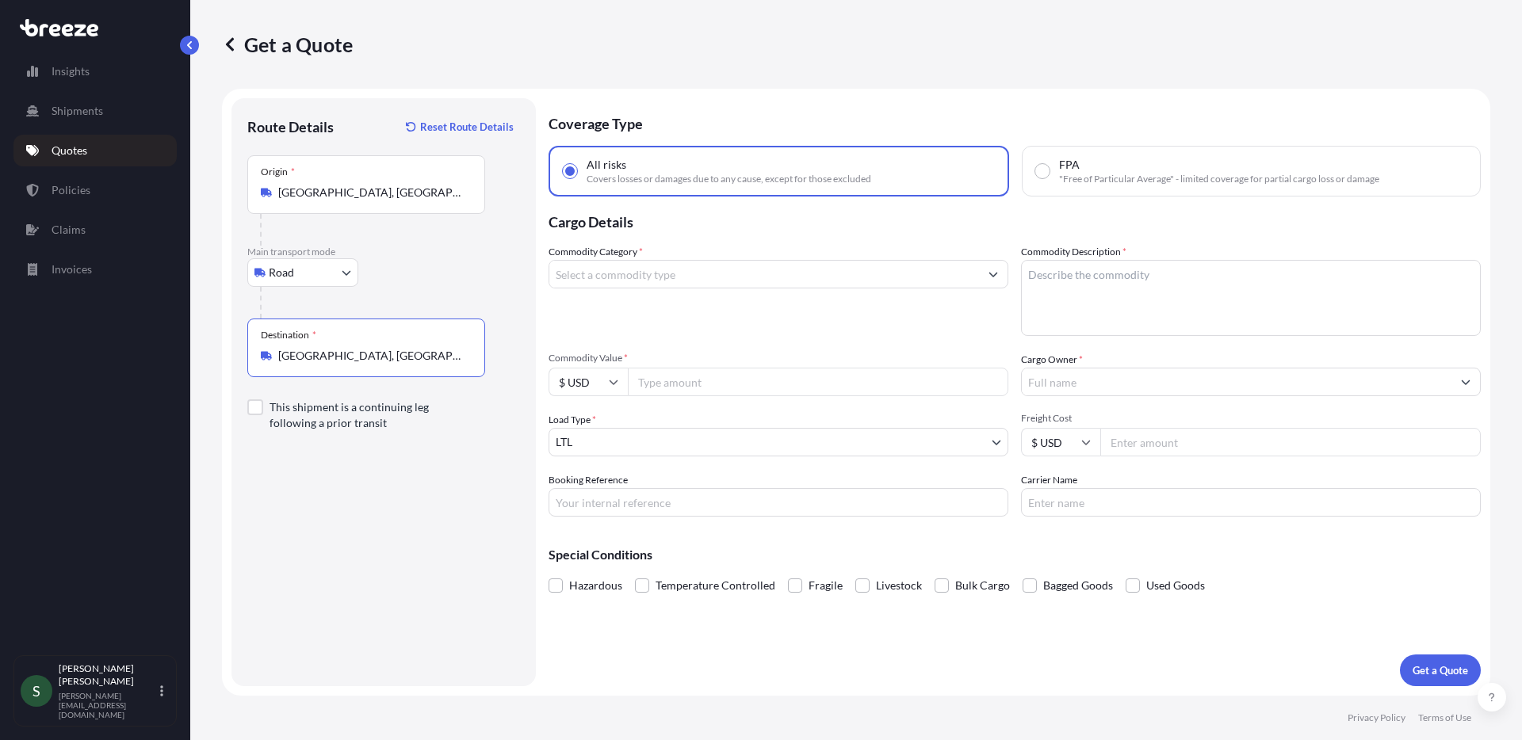
type input "[GEOGRAPHIC_DATA], [GEOGRAPHIC_DATA], [GEOGRAPHIC_DATA]"
click at [735, 261] on input "Commodity Category *" at bounding box center [764, 274] width 430 height 29
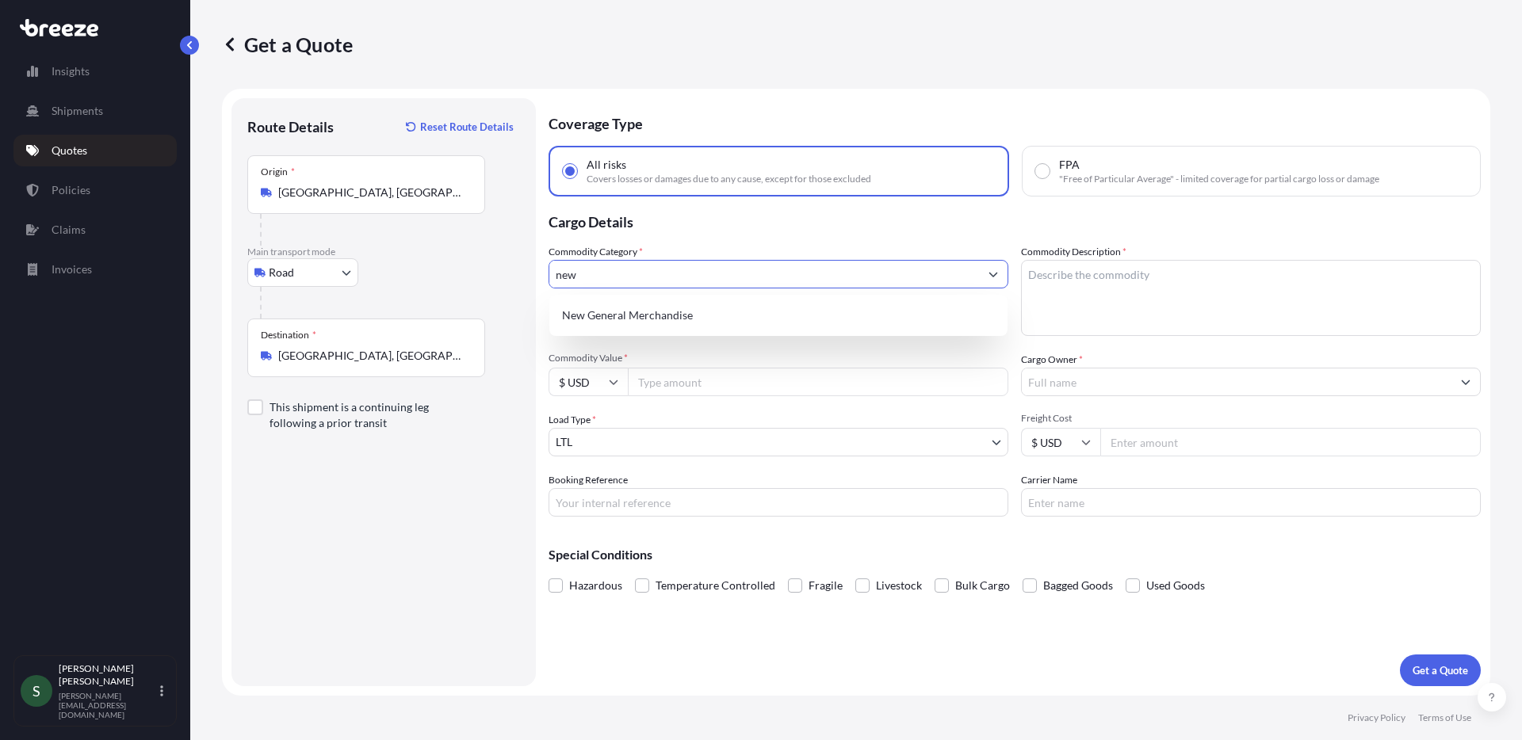
click at [712, 308] on div "New General Merchandise" at bounding box center [779, 315] width 446 height 29
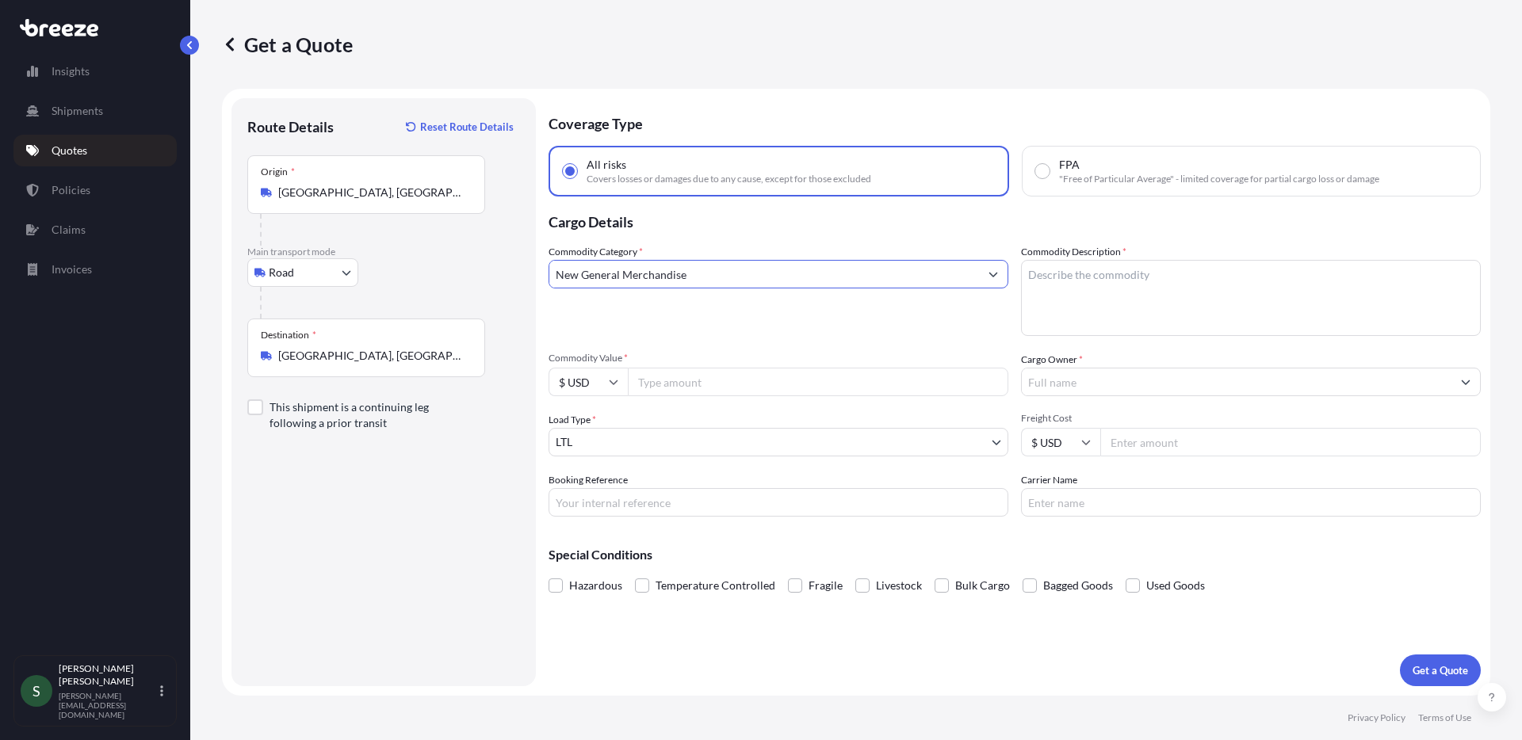
type input "New General Merchandise"
click at [1060, 284] on textarea "Commodity Description *" at bounding box center [1251, 298] width 460 height 76
type textarea "Washers/Dryers"
click at [682, 388] on input "Commodity Value *" at bounding box center [818, 382] width 381 height 29
type input "2978"
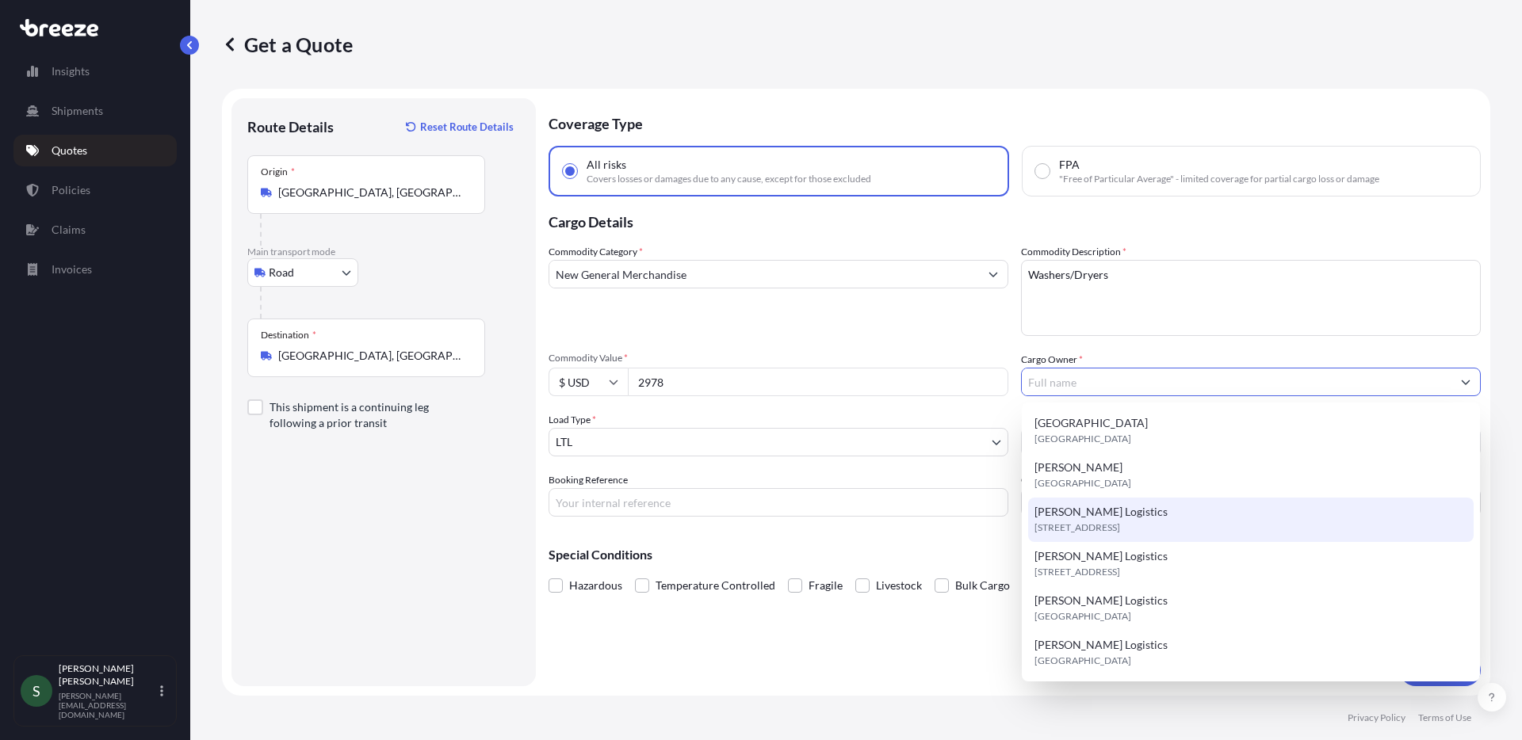
click at [1134, 515] on div "[PERSON_NAME] Logistics [STREET_ADDRESS]" at bounding box center [1251, 520] width 446 height 44
type input "[PERSON_NAME] Logistics"
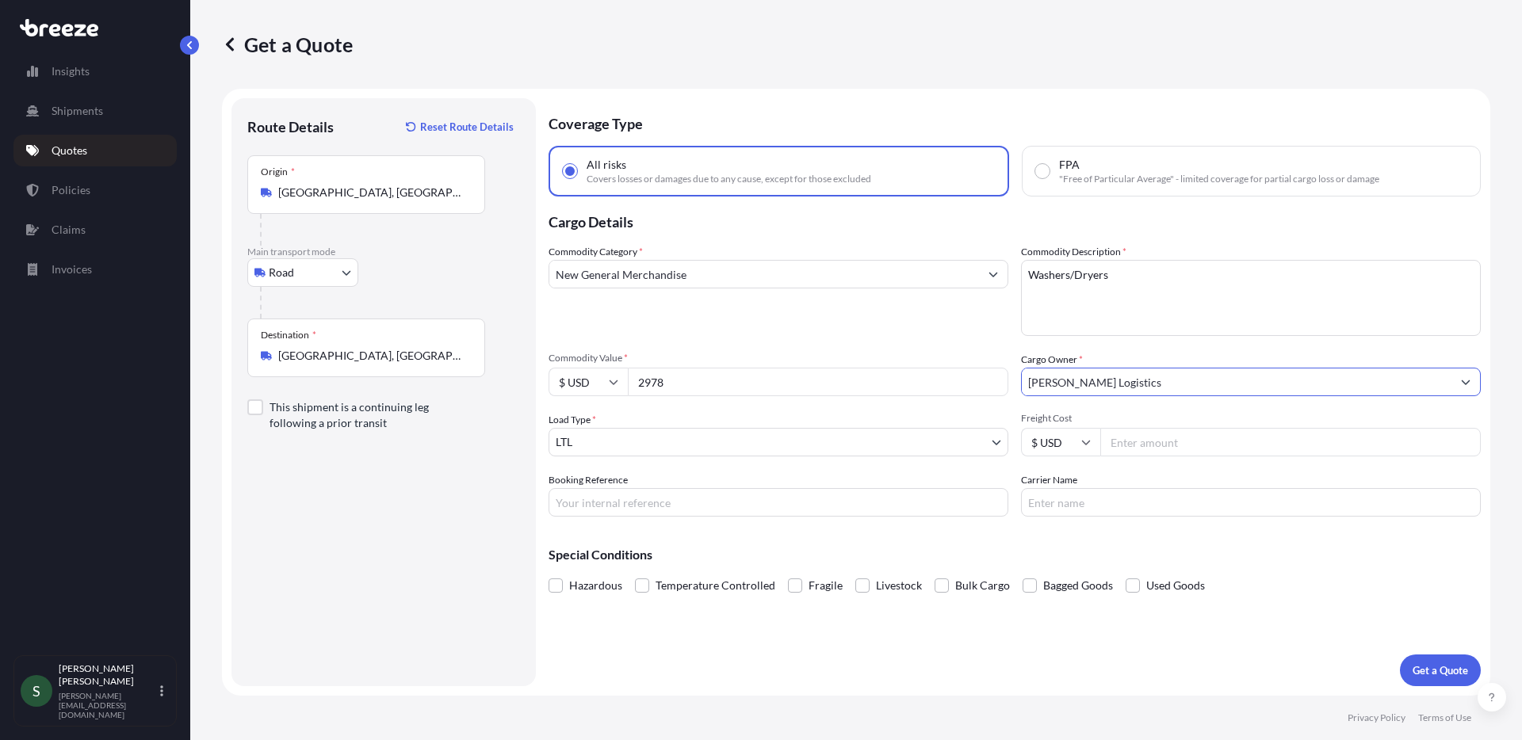
click at [1220, 446] on input "Freight Cost" at bounding box center [1290, 442] width 381 height 29
click at [1168, 445] on input "Freight Cost" at bounding box center [1290, 442] width 381 height 29
type input "324.08"
click at [1165, 503] on input "Carrier Name" at bounding box center [1251, 502] width 460 height 29
type input "XPO"
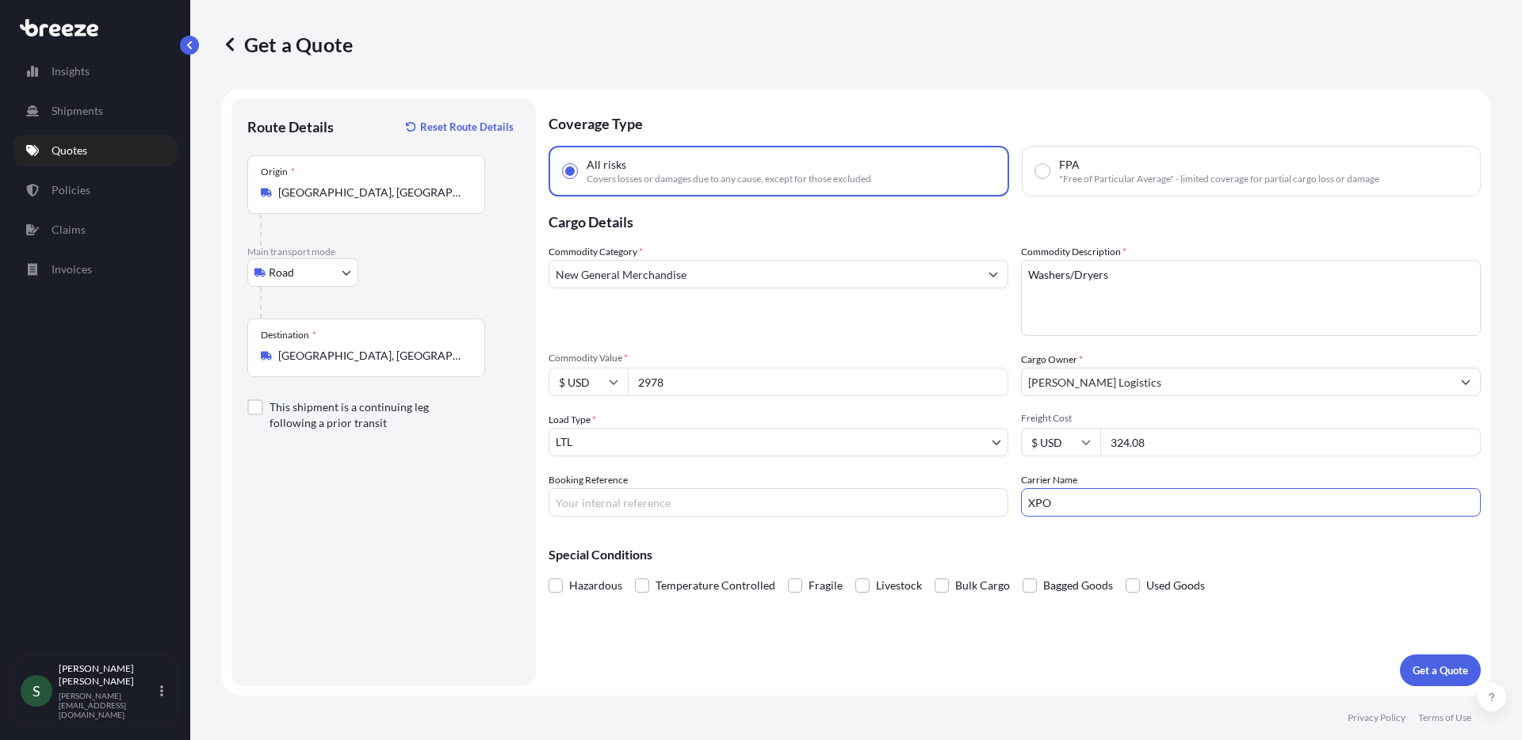
click at [703, 509] on input "Booking Reference" at bounding box center [779, 502] width 460 height 29
click at [619, 496] on input "Booking Reference" at bounding box center [779, 502] width 460 height 29
paste input "PO05059307"
type input "PO05059307"
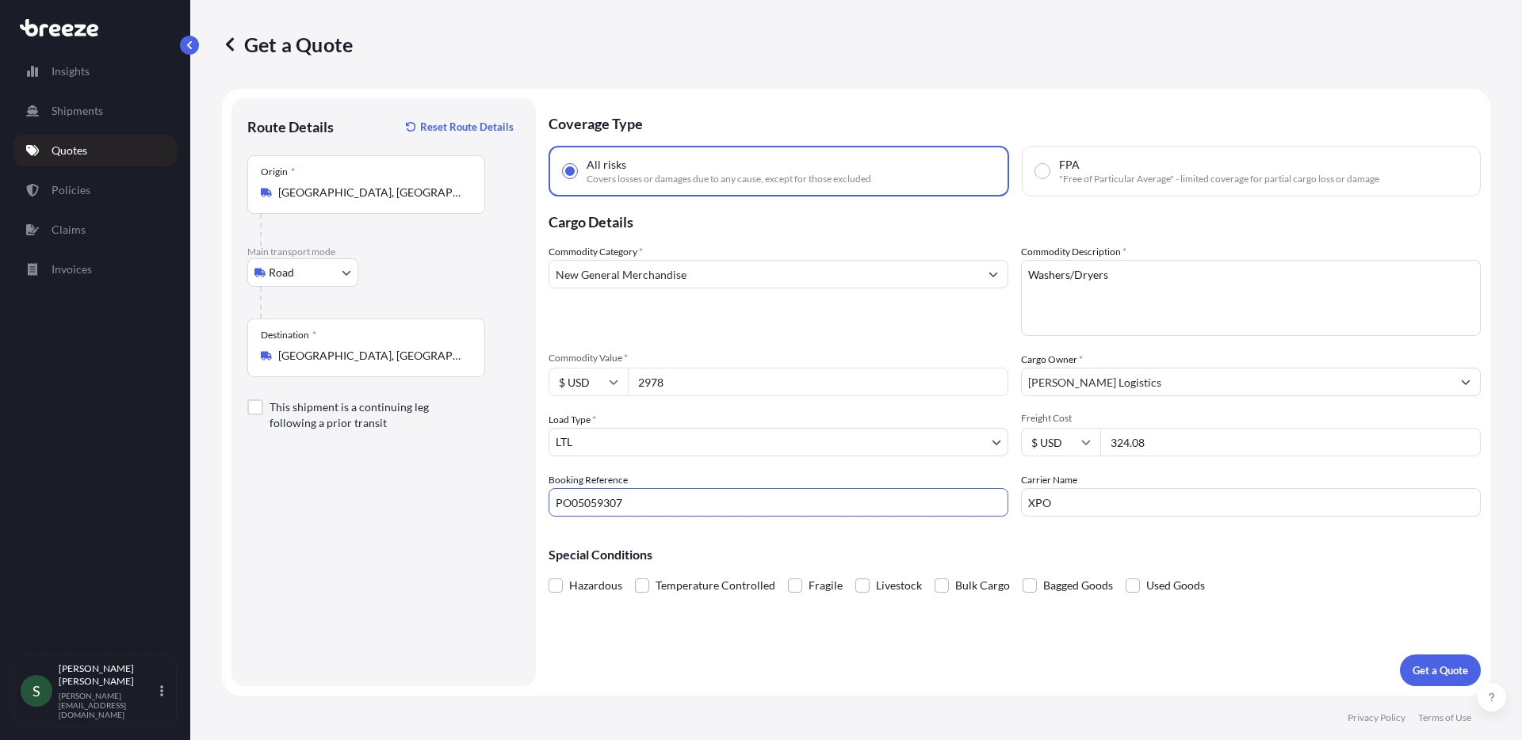
click at [878, 648] on div "Coverage Type All risks Covers losses or damages due to any cause, except for t…" at bounding box center [1015, 392] width 932 height 588
click at [776, 304] on div "Commodity Category * New General Merchandise" at bounding box center [779, 290] width 460 height 92
drag, startPoint x: 1066, startPoint y: 628, endPoint x: 895, endPoint y: 652, distance: 172.1
click at [1066, 628] on div "Coverage Type All risks Covers losses or damages due to any cause, except for t…" at bounding box center [1015, 392] width 932 height 588
click at [1122, 659] on div "Coverage Type All risks Covers losses or damages due to any cause, except for t…" at bounding box center [1015, 392] width 932 height 588
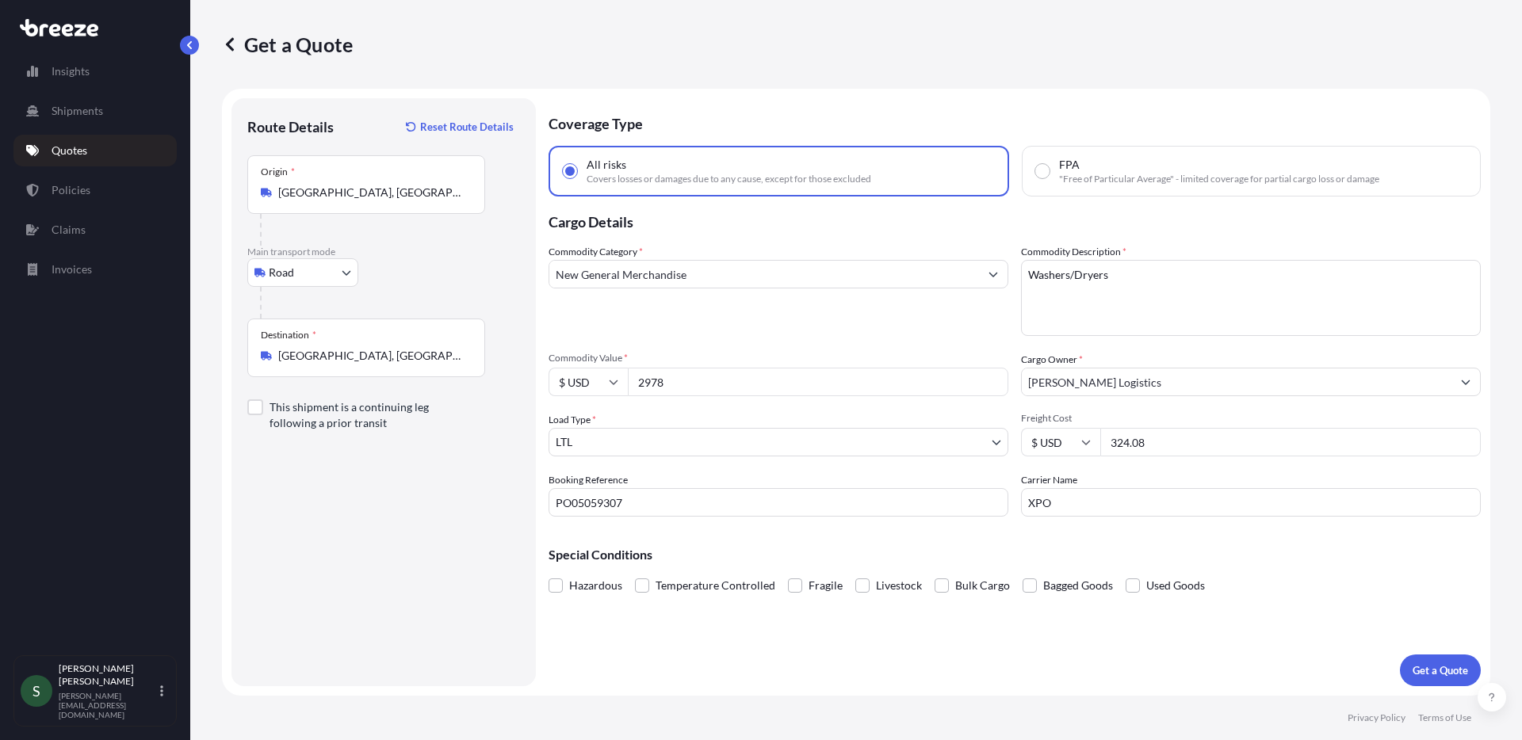
click at [1117, 679] on div "Coverage Type All risks Covers losses or damages due to any cause, except for t…" at bounding box center [1015, 392] width 932 height 588
click at [1031, 667] on div "Coverage Type All risks Covers losses or damages due to any cause, except for t…" at bounding box center [1015, 392] width 932 height 588
click at [1164, 653] on div "Coverage Type All risks Covers losses or damages due to any cause, except for t…" at bounding box center [1015, 392] width 932 height 588
click at [1435, 667] on p "Get a Quote" at bounding box center [1440, 671] width 55 height 16
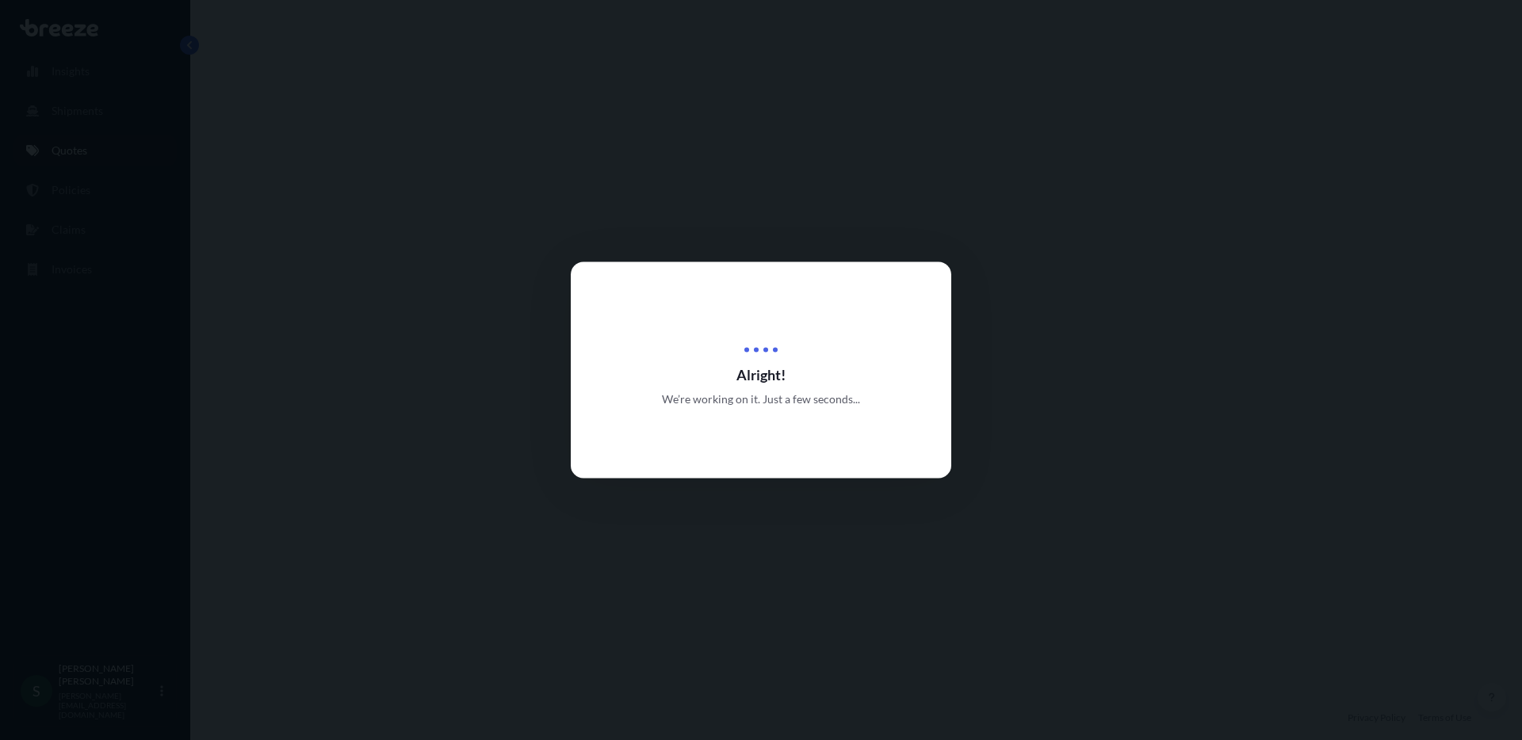
select select "Road"
select select "1"
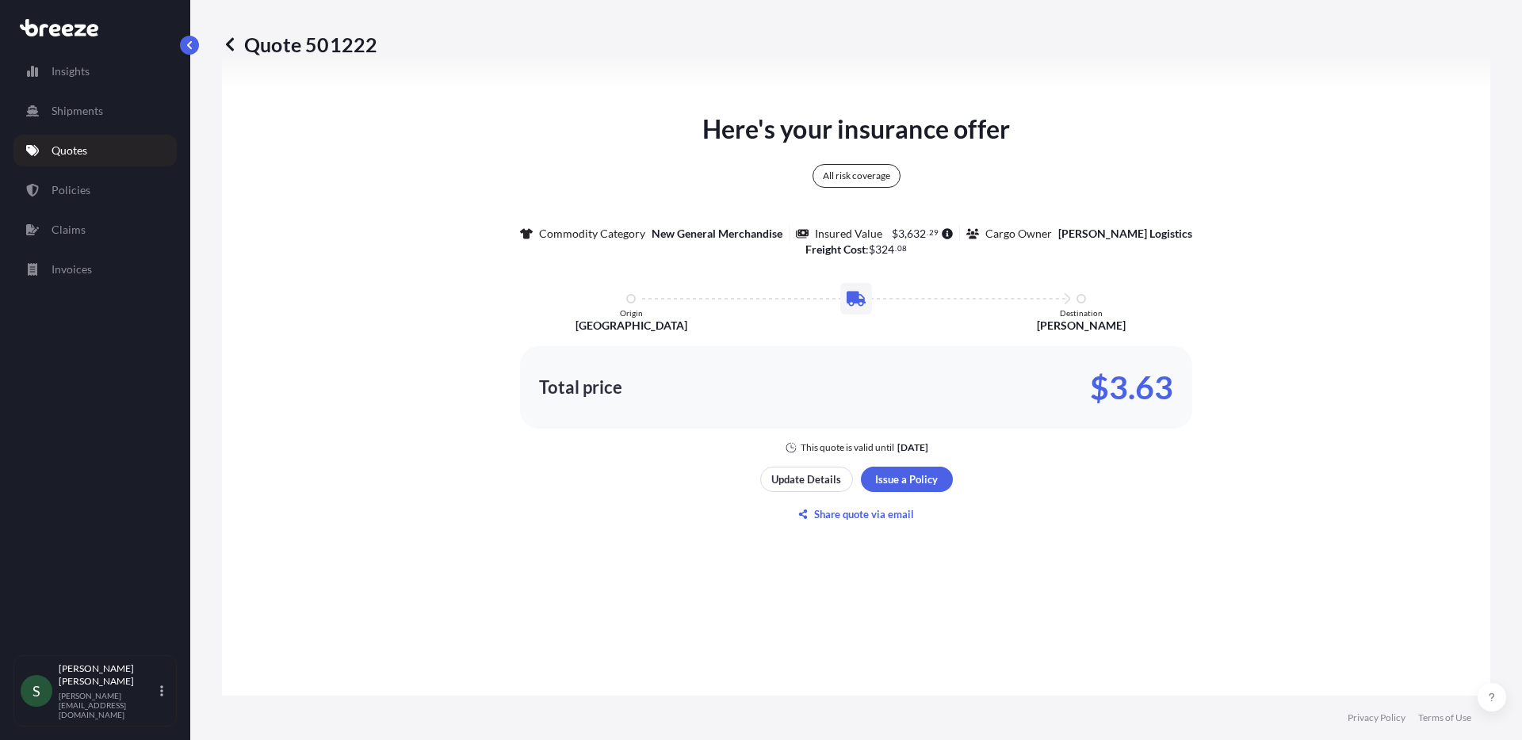
scroll to position [843, 0]
